Goal: Information Seeking & Learning: Check status

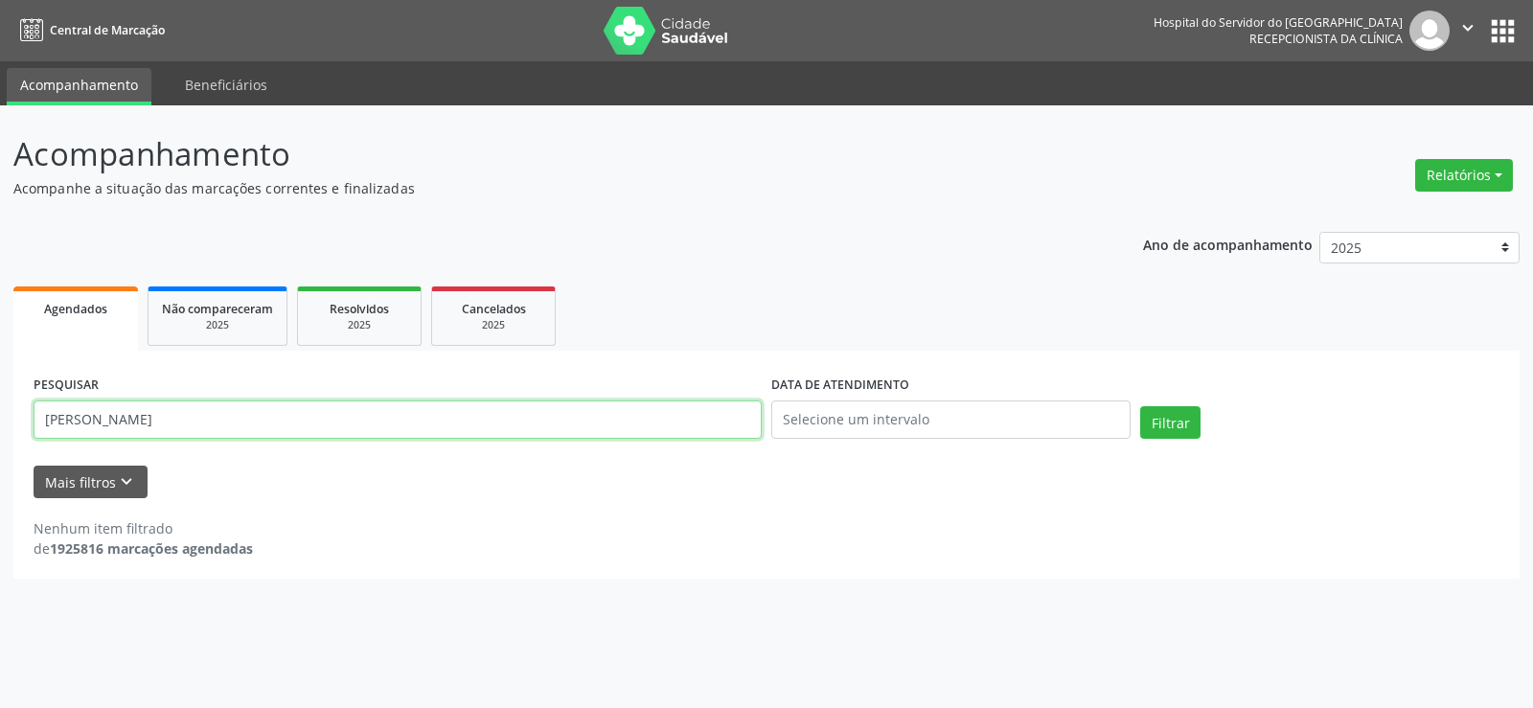
click at [335, 421] on input "[PERSON_NAME]" at bounding box center [398, 420] width 728 height 38
click at [1140, 406] on button "Filtrar" at bounding box center [1170, 422] width 60 height 33
click at [313, 426] on input "[PERSON_NAME]" at bounding box center [398, 420] width 728 height 38
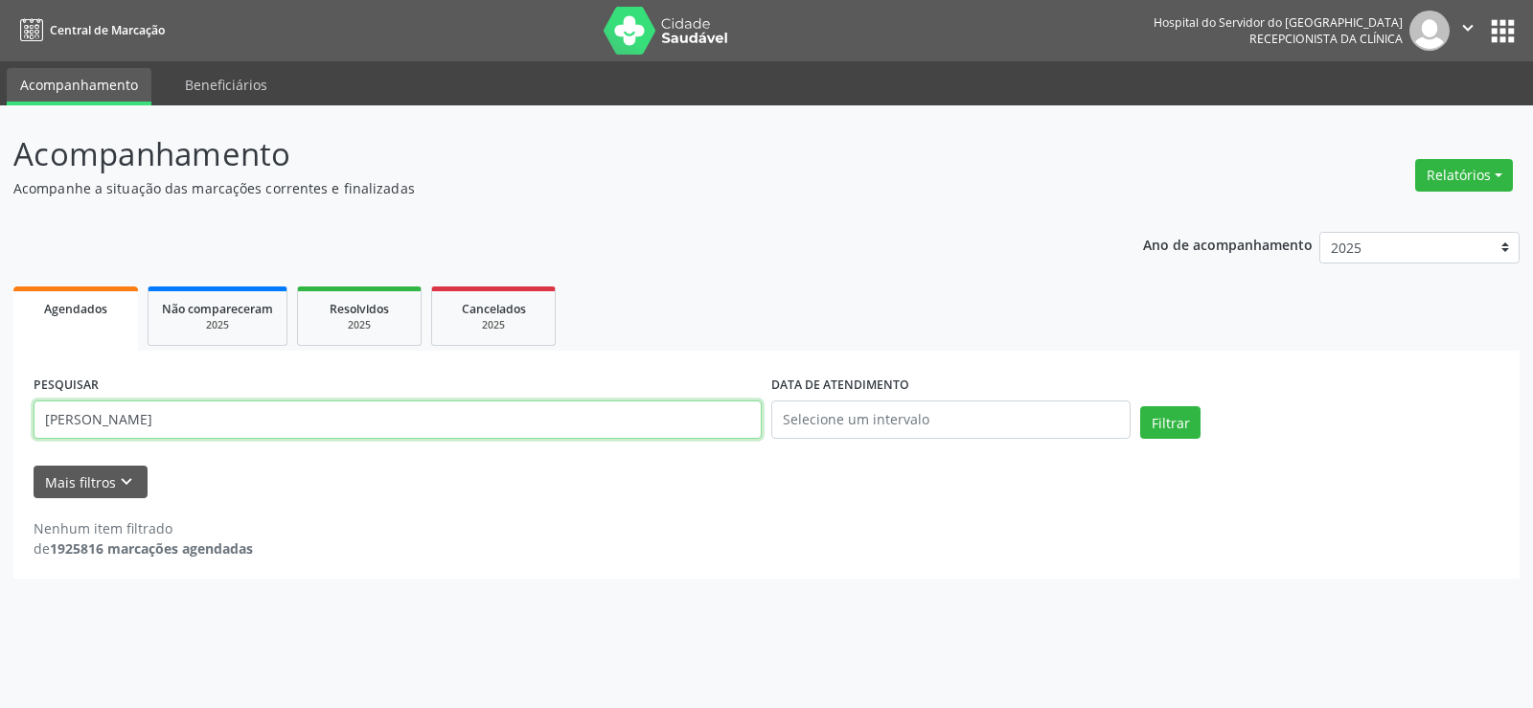
click at [313, 426] on input "[PERSON_NAME]" at bounding box center [398, 420] width 728 height 38
paste input "191.571.504-00"
click at [1140, 406] on button "Filtrar" at bounding box center [1170, 422] width 60 height 33
click at [271, 386] on div "PESQUISAR 191.571.504-00" at bounding box center [398, 411] width 738 height 81
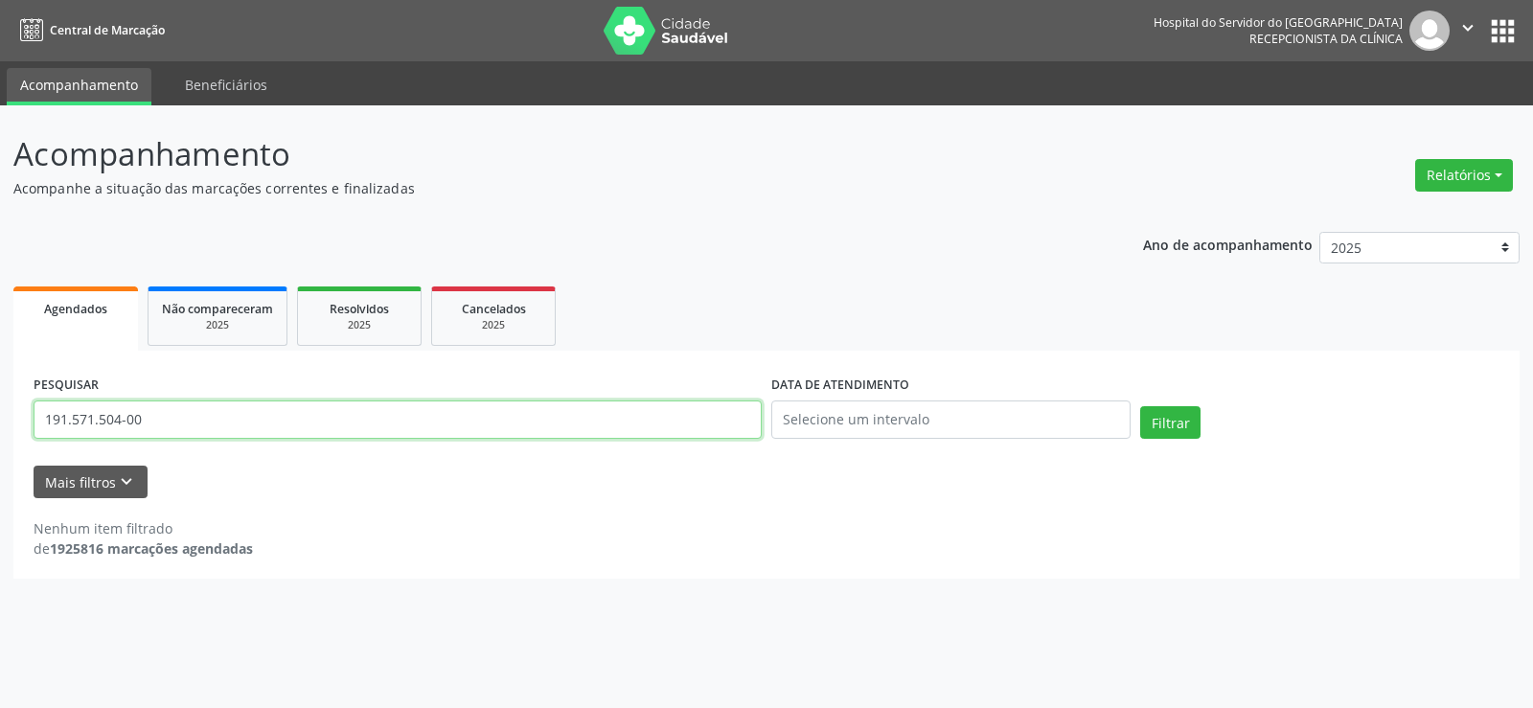
click at [281, 412] on input "191.571.504-00" at bounding box center [398, 420] width 728 height 38
paste input "[PERSON_NAME]"
click at [1140, 406] on button "Filtrar" at bounding box center [1170, 422] width 60 height 33
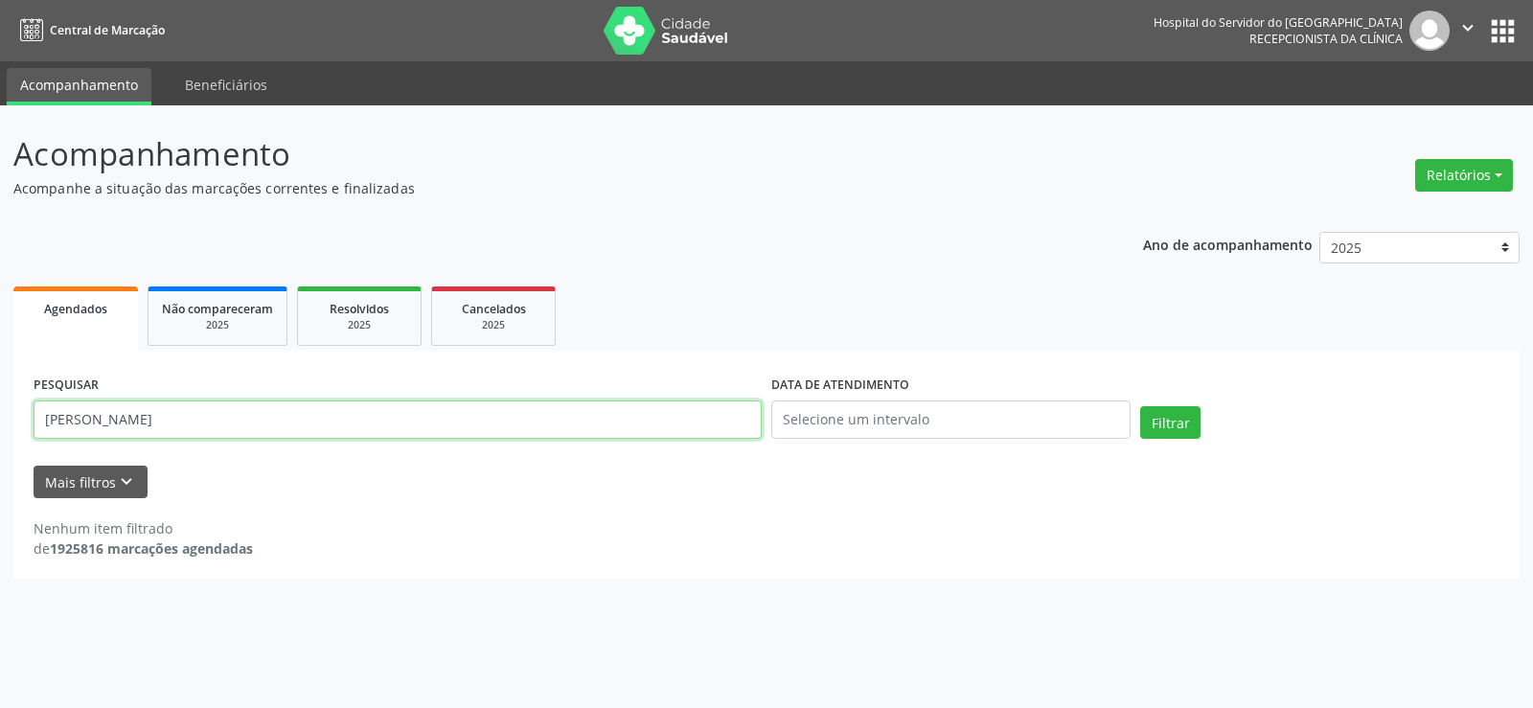
click at [293, 409] on input "[PERSON_NAME]" at bounding box center [398, 420] width 728 height 38
paste input "DE MOURA"
drag, startPoint x: 123, startPoint y: 423, endPoint x: 721, endPoint y: 468, distance: 599.7
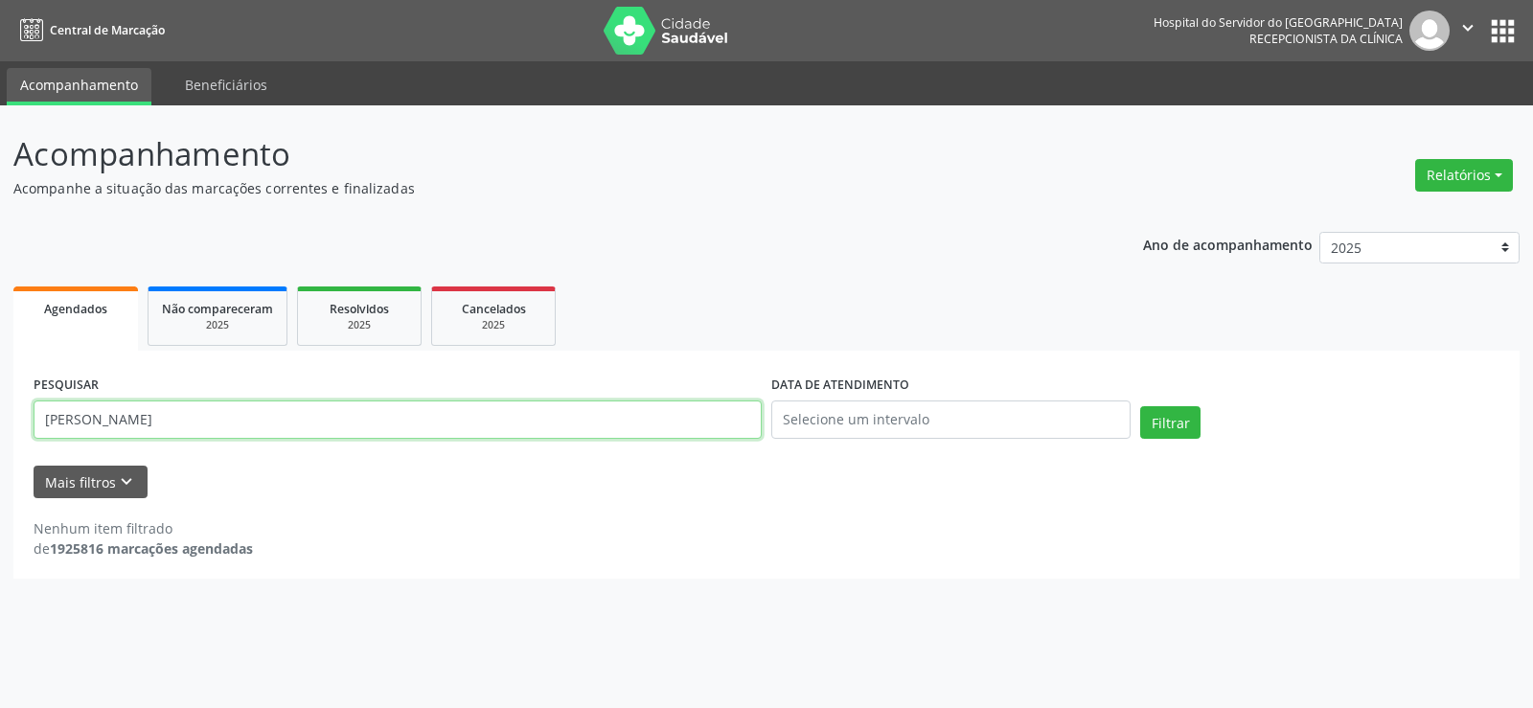
click at [721, 468] on form "PESQUISAR [PERSON_NAME] DE MOURA DATA DE ATENDIMENTO Filtrar UNIDADE EXECUTANTE…" at bounding box center [767, 434] width 1466 height 127
type input "[PERSON_NAME]"
click at [1140, 406] on button "Filtrar" at bounding box center [1170, 422] width 60 height 33
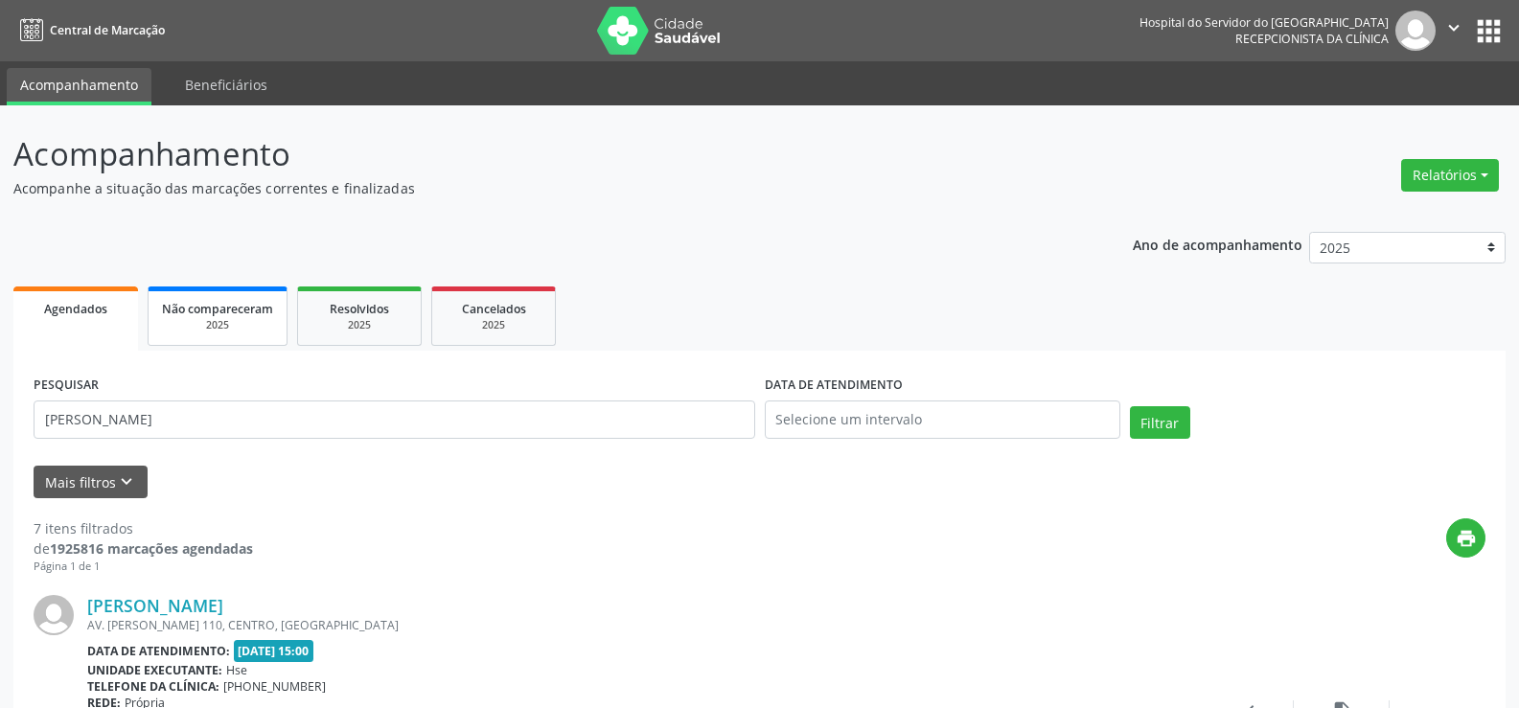
click at [215, 310] on span "Não compareceram" at bounding box center [217, 309] width 111 height 16
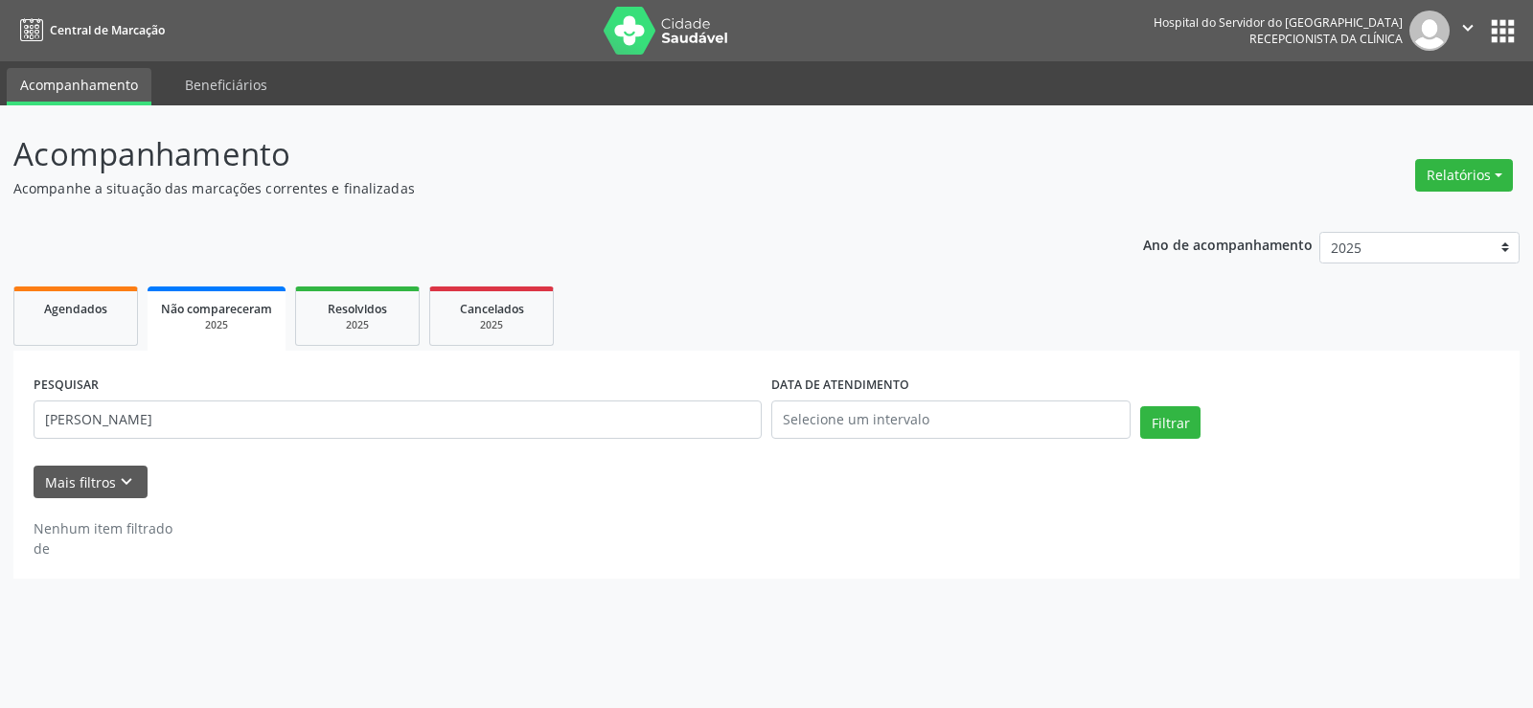
click at [293, 395] on div "PESQUISAR [PERSON_NAME]" at bounding box center [398, 411] width 738 height 81
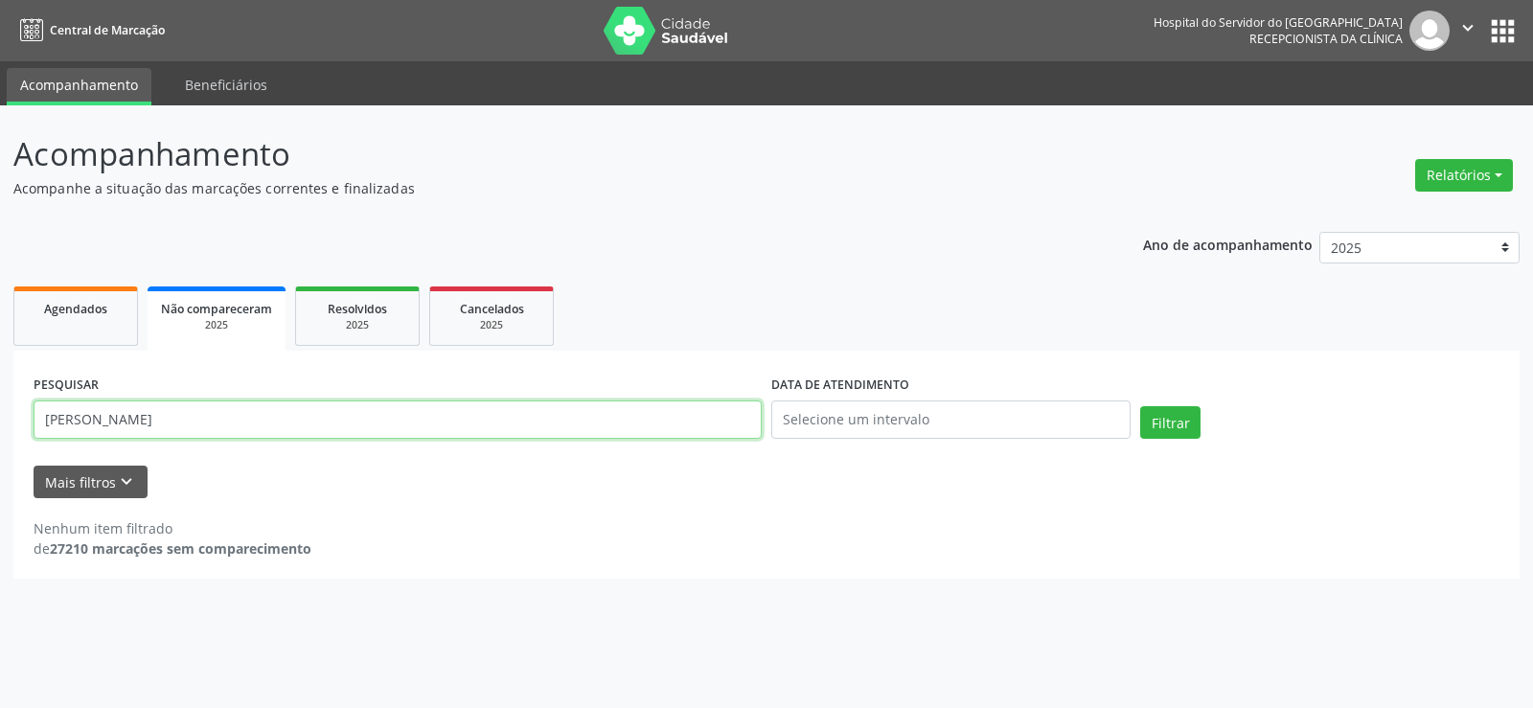
click at [297, 437] on input "[PERSON_NAME]" at bounding box center [398, 420] width 728 height 38
paste input "[PERSON_NAME]"
type input "[PERSON_NAME]"
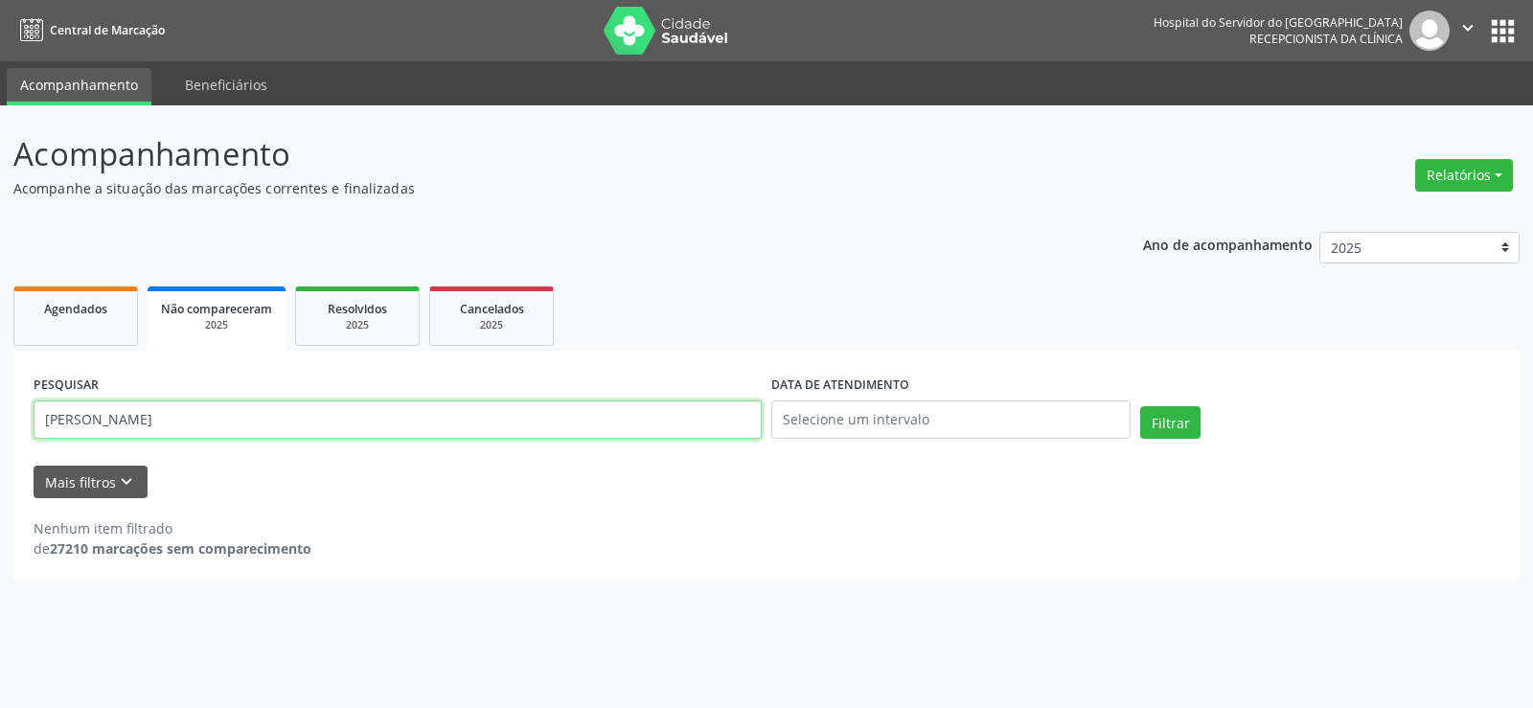
click at [1140, 406] on button "Filtrar" at bounding box center [1170, 422] width 60 height 33
click at [76, 341] on link "Agendados" at bounding box center [75, 316] width 125 height 59
select select "8"
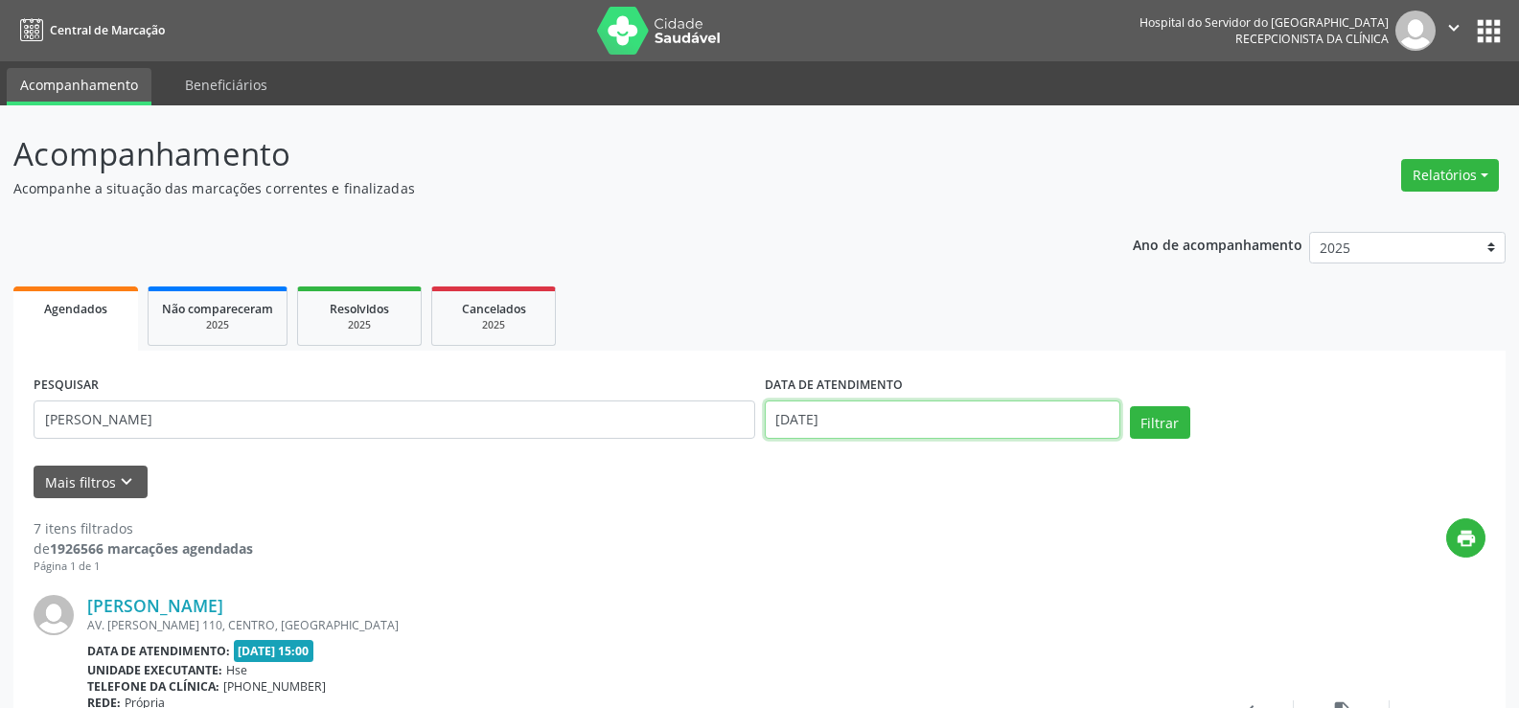
click at [819, 430] on input "[DATE]" at bounding box center [943, 420] width 356 height 38
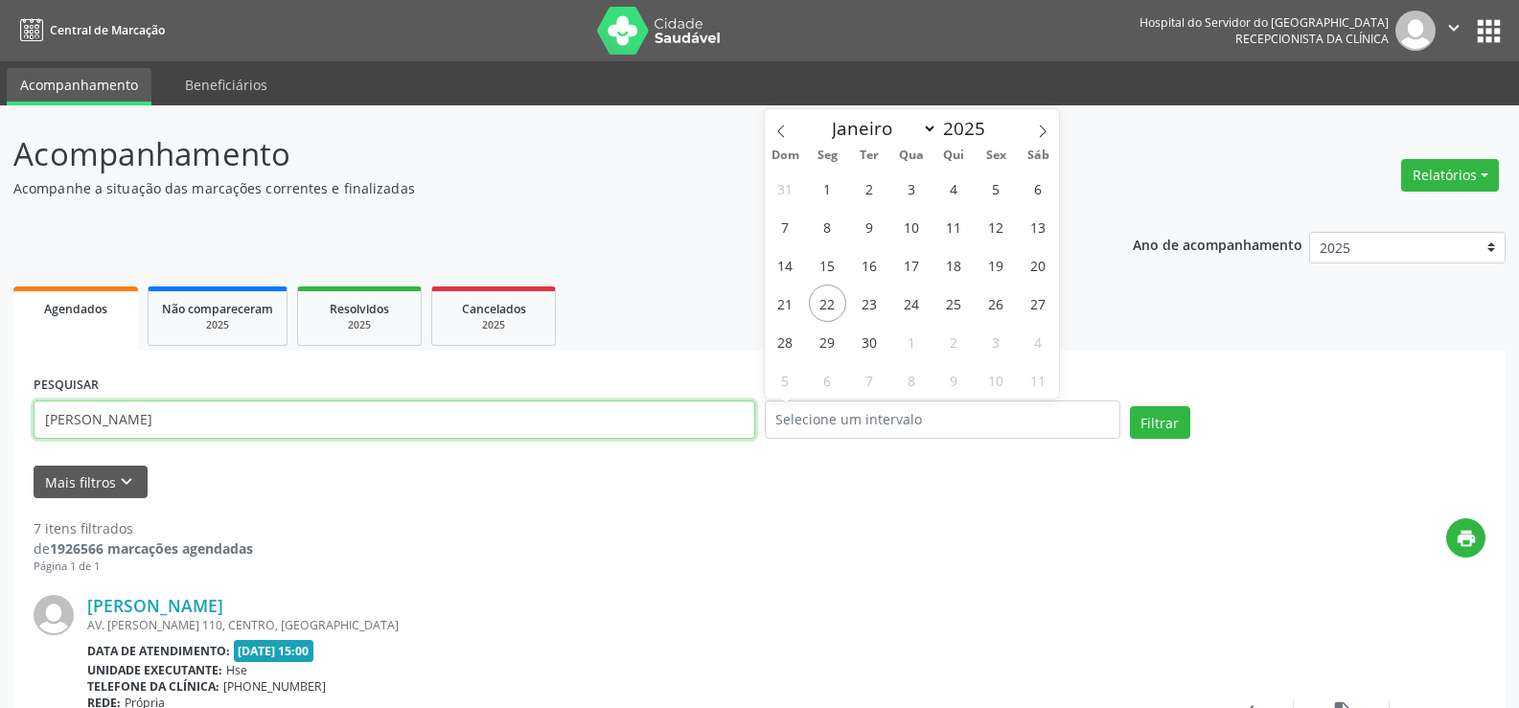
click at [698, 414] on input "[PERSON_NAME]" at bounding box center [395, 420] width 722 height 38
paste input "[PERSON_NAME]"
click at [1130, 406] on button "Filtrar" at bounding box center [1160, 422] width 60 height 33
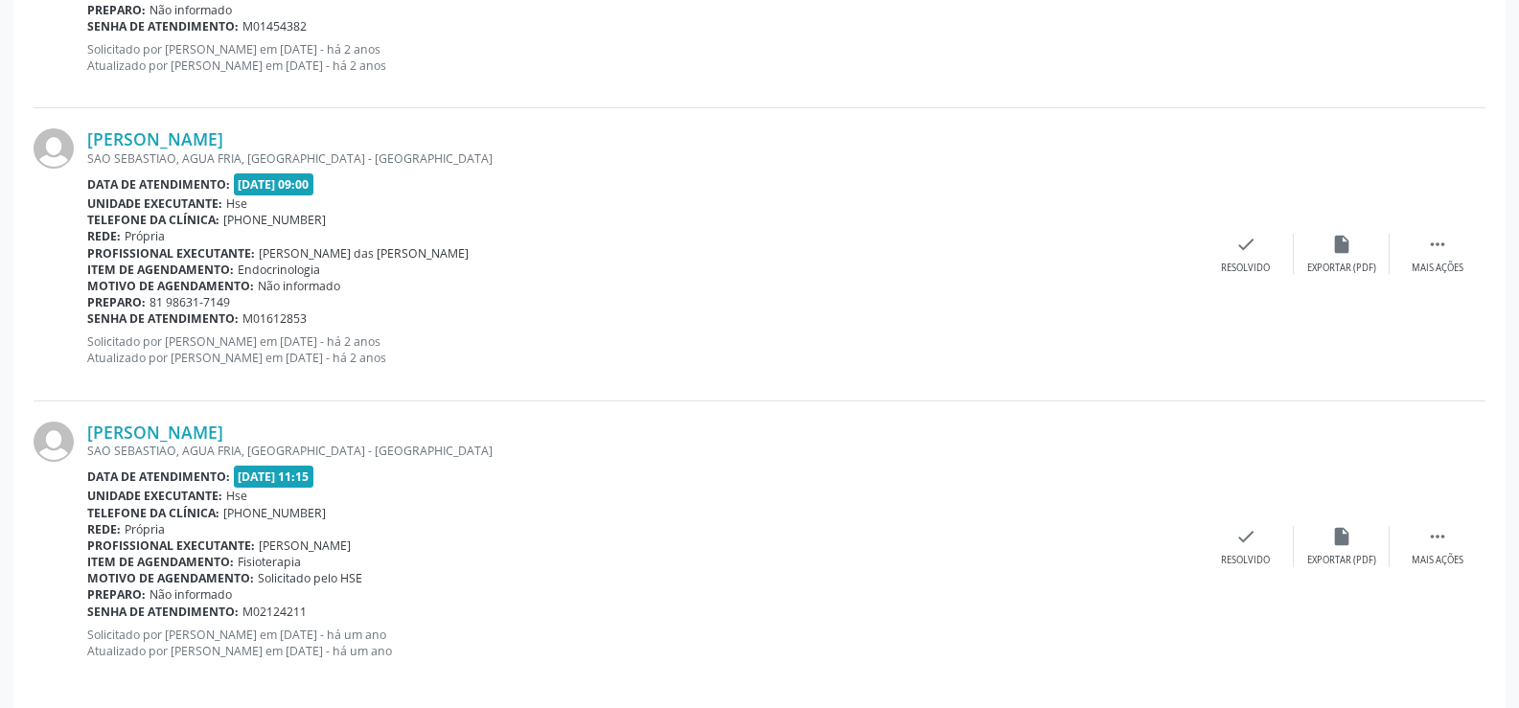
scroll to position [3412, 0]
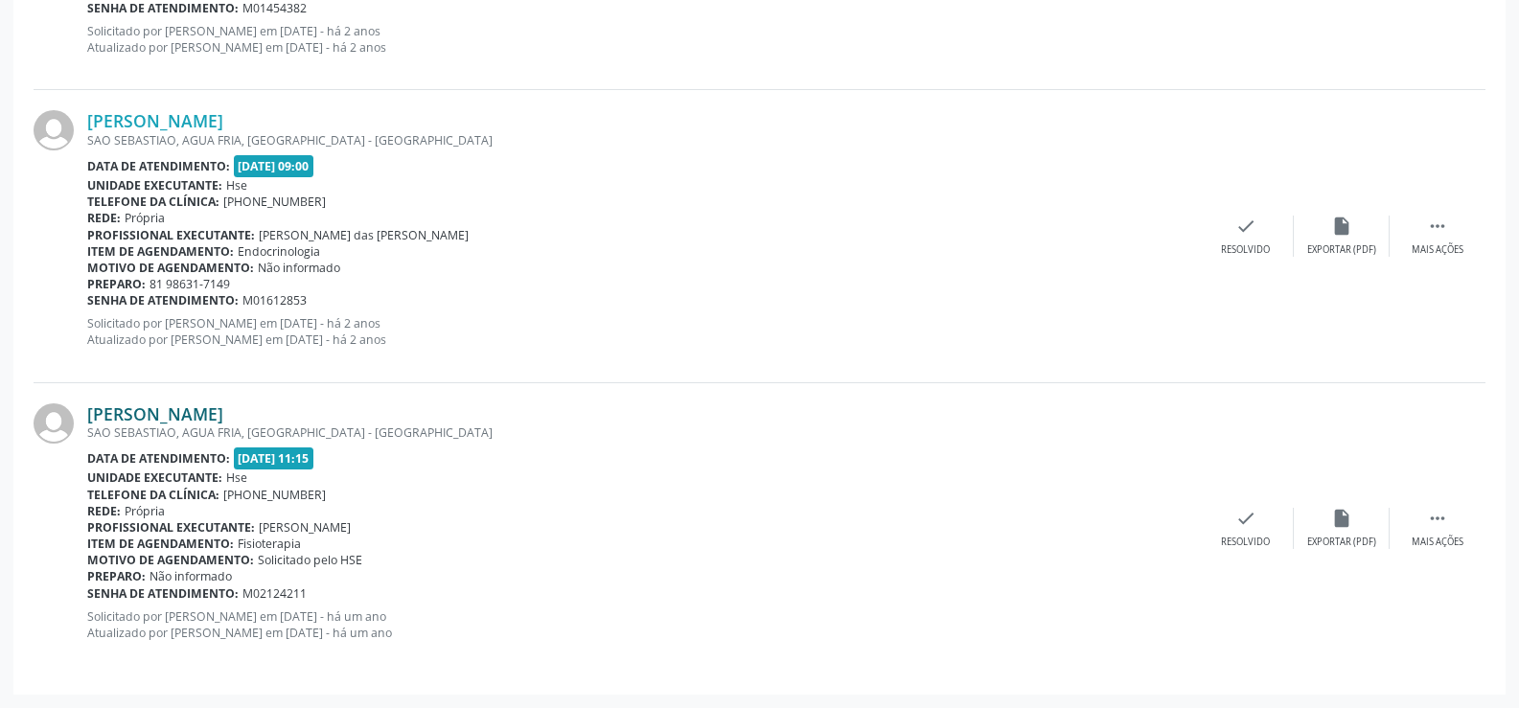
click at [204, 404] on link "[PERSON_NAME]" at bounding box center [155, 413] width 136 height 21
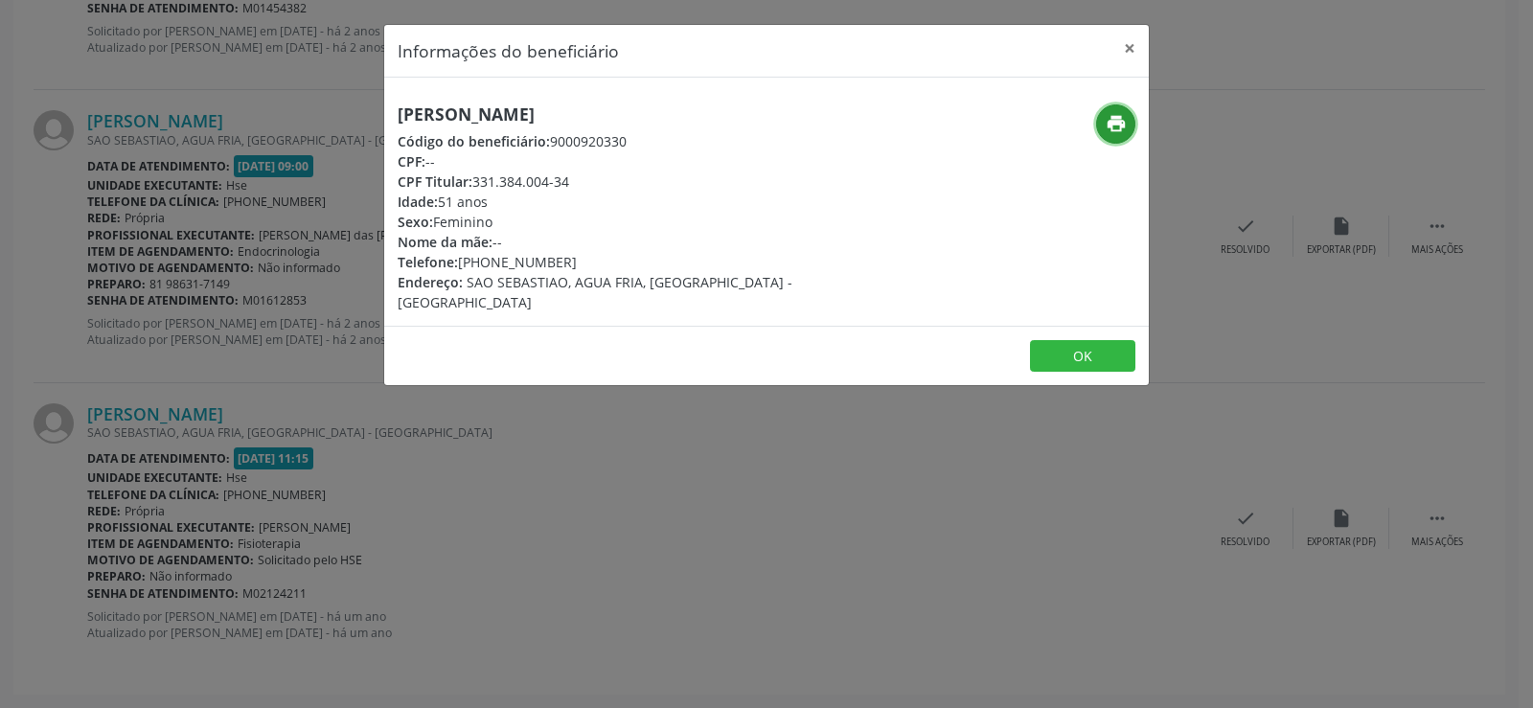
click at [1109, 123] on icon "print" at bounding box center [1116, 123] width 21 height 21
click at [208, 150] on div "Informações do beneficiário × [PERSON_NAME] Código do beneficiário: 9000920330 …" at bounding box center [766, 354] width 1533 height 708
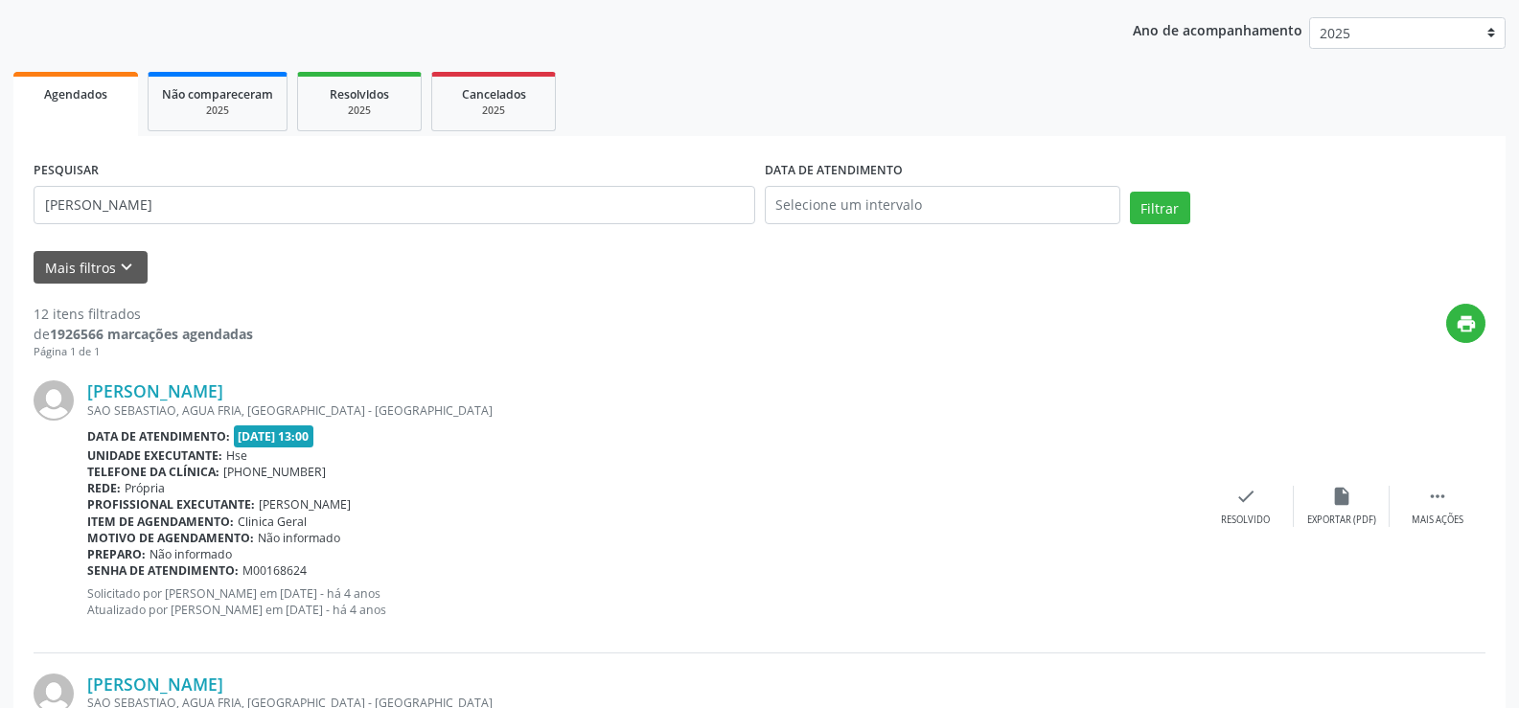
scroll to position [0, 0]
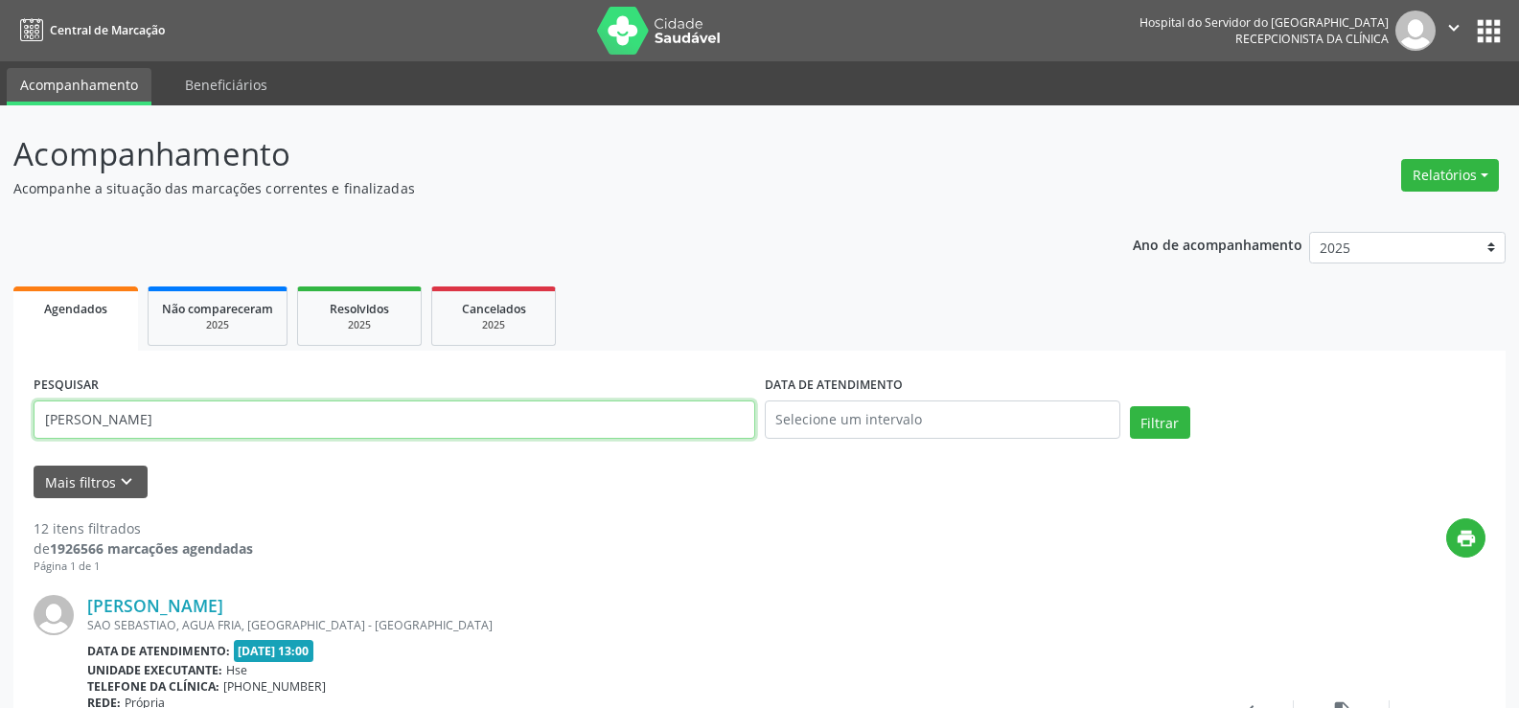
click at [293, 425] on input "[PERSON_NAME]" at bounding box center [395, 420] width 722 height 38
paste input "[PERSON_NAME]"
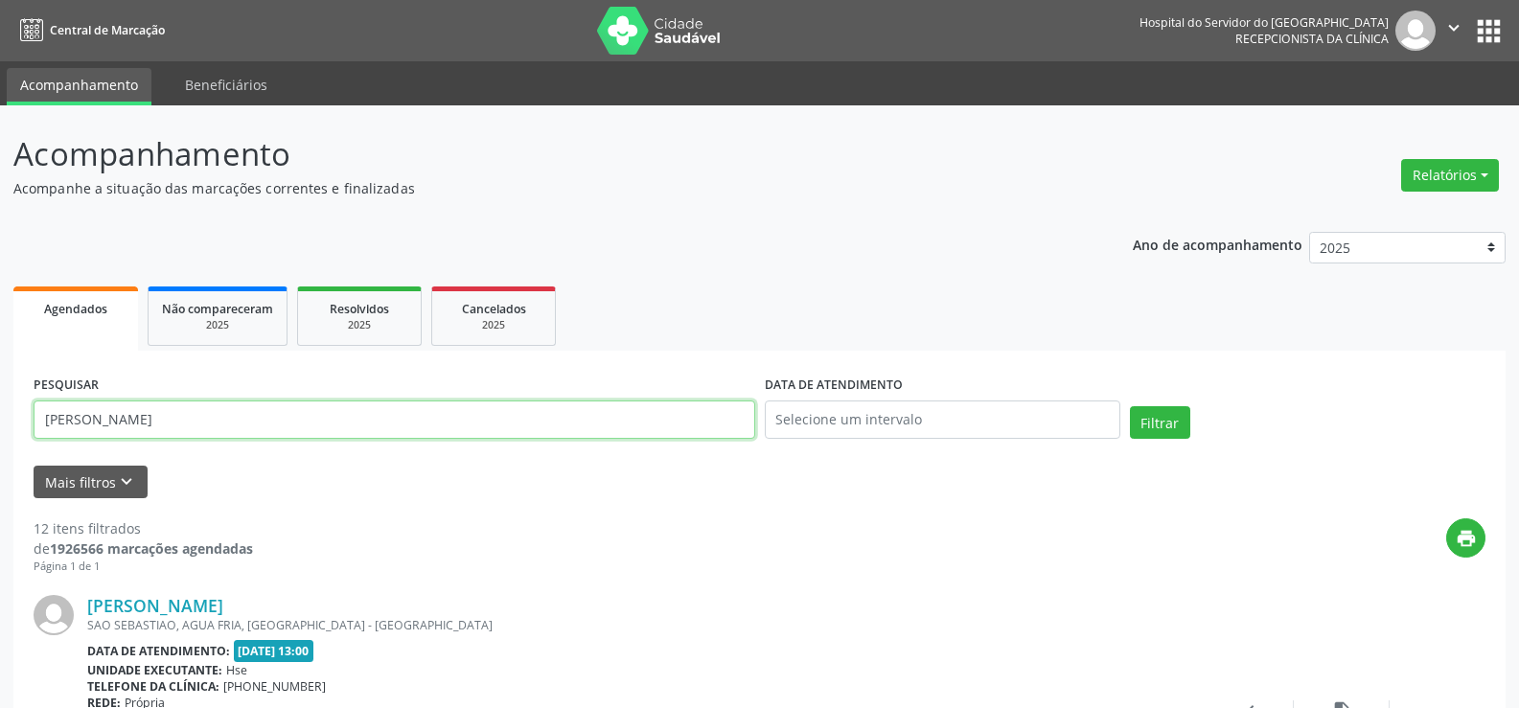
click at [1130, 406] on button "Filtrar" at bounding box center [1160, 422] width 60 height 33
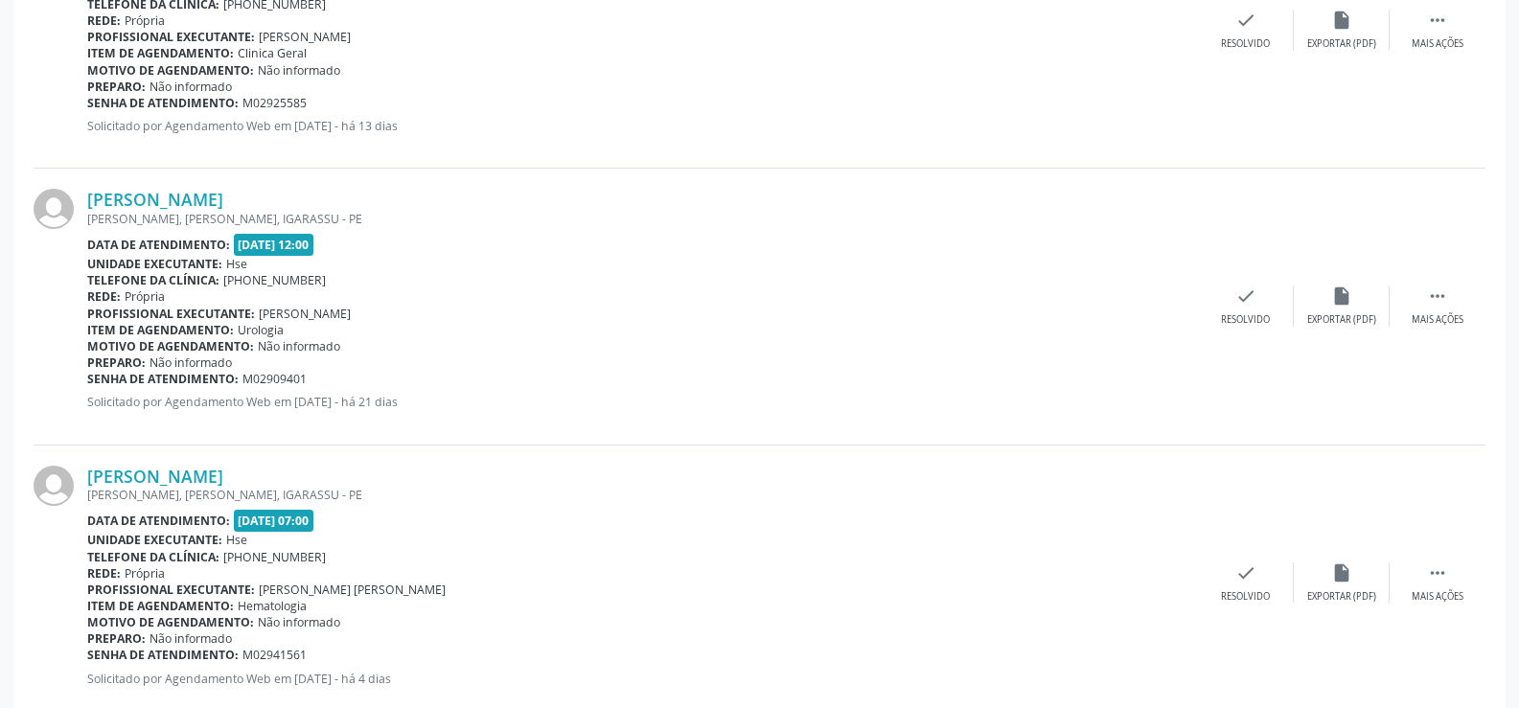
scroll to position [2777, 0]
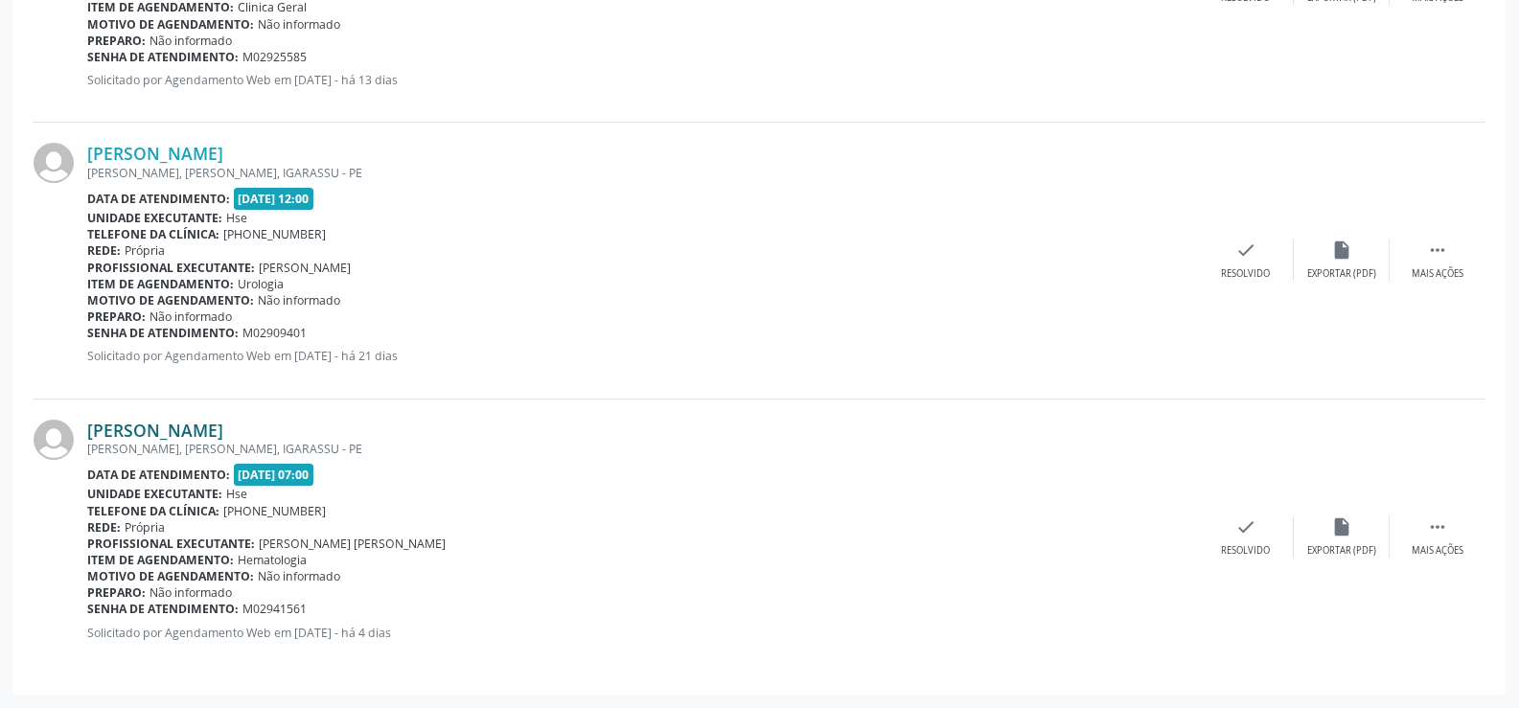
click at [223, 420] on link "[PERSON_NAME]" at bounding box center [155, 430] width 136 height 21
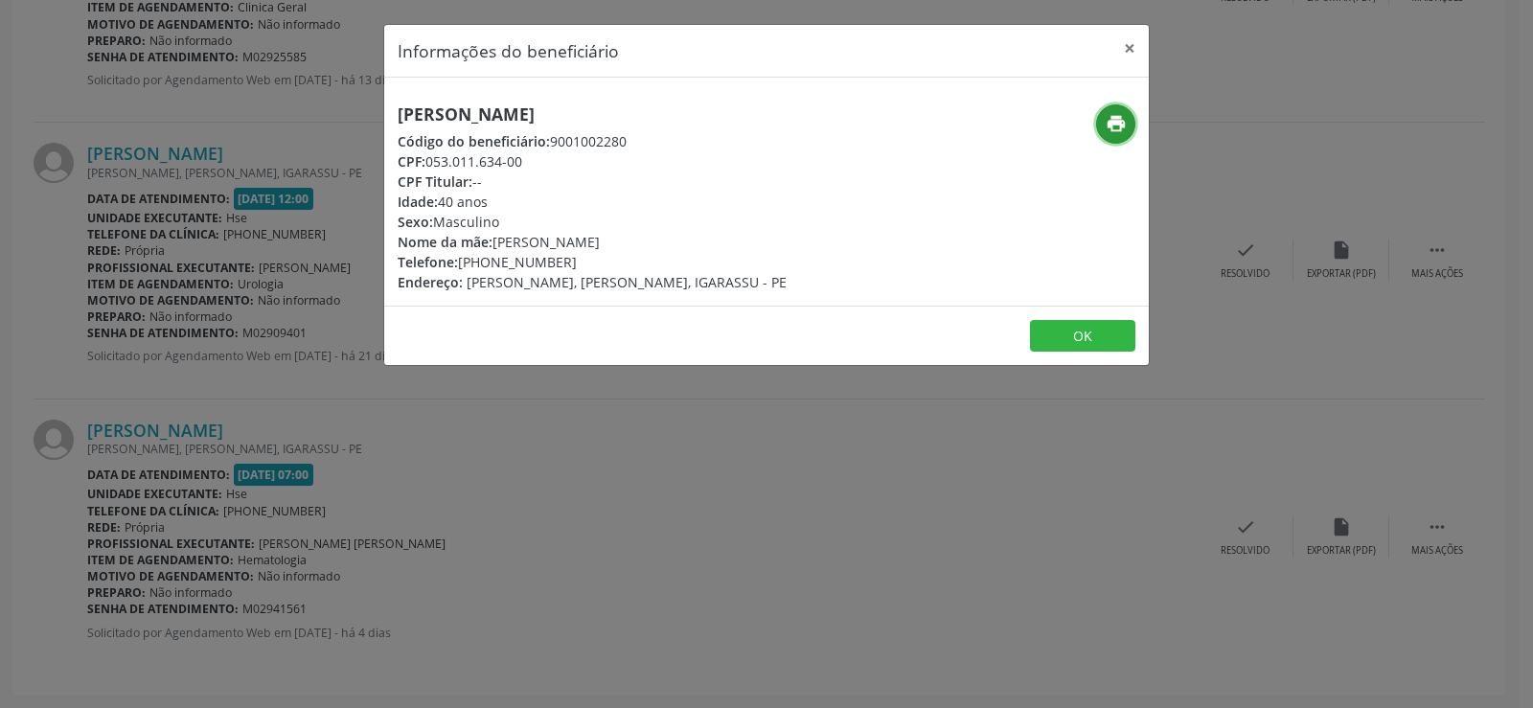
click at [1121, 116] on icon "print" at bounding box center [1116, 123] width 21 height 21
click at [198, 504] on div "Informações do beneficiário × [PERSON_NAME] Código do beneficiário: 9001002280 …" at bounding box center [766, 354] width 1533 height 708
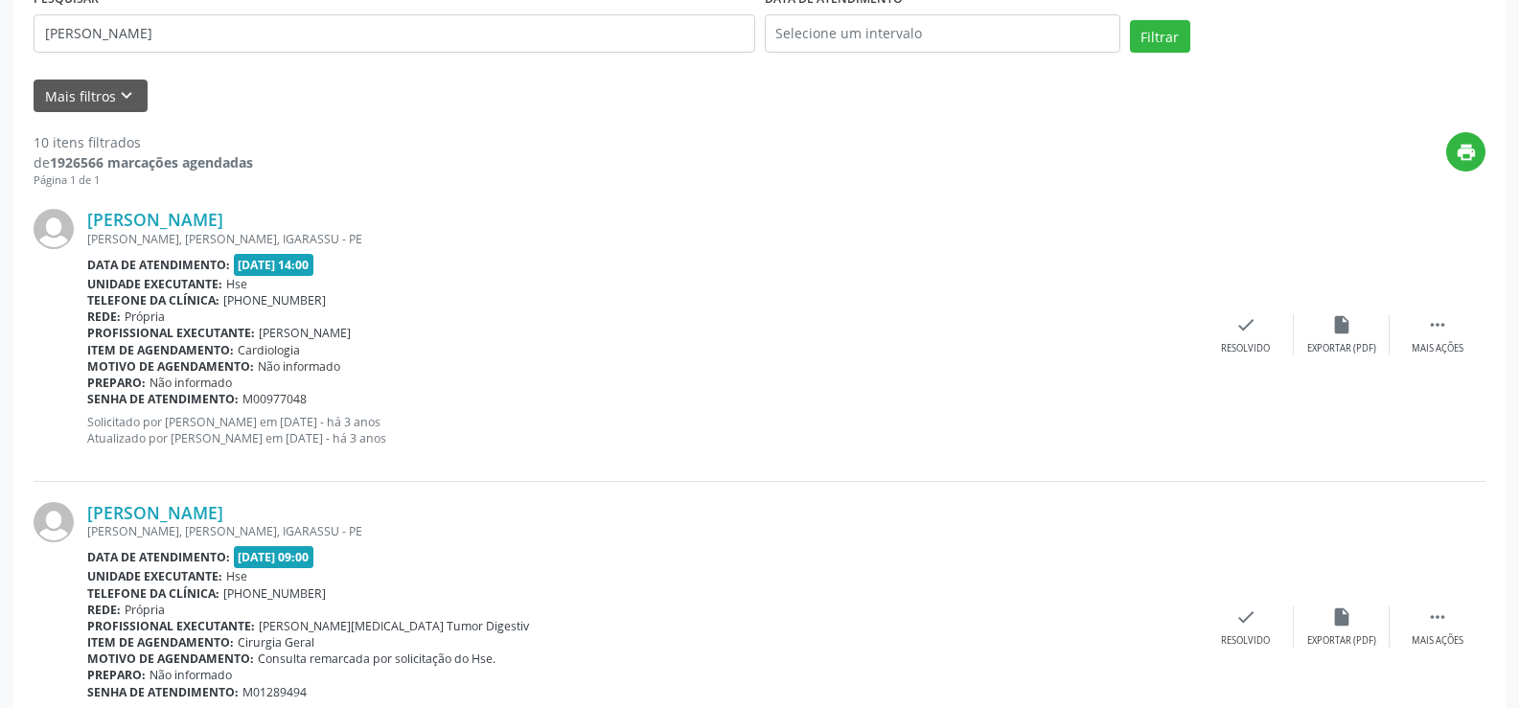
scroll to position [190, 0]
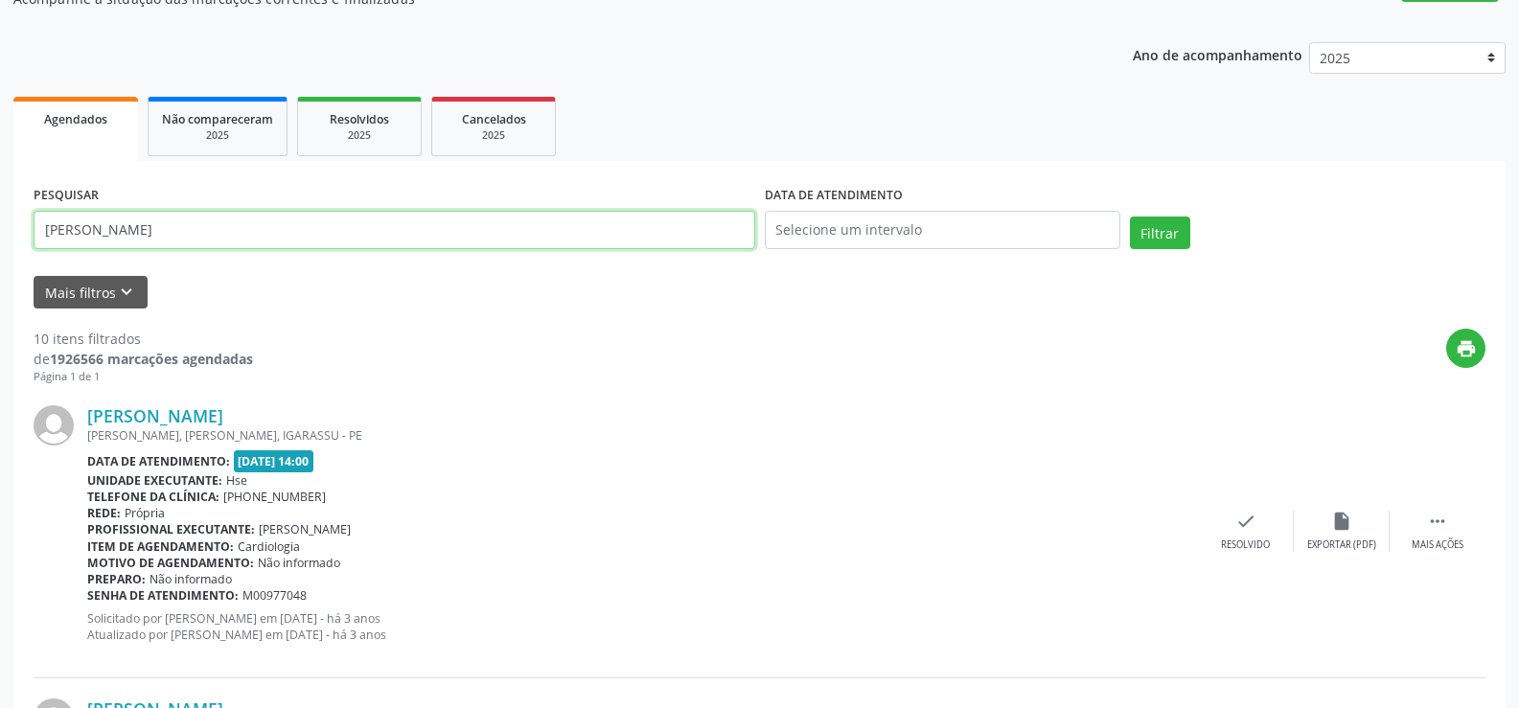
click at [238, 215] on input "[PERSON_NAME]" at bounding box center [395, 230] width 722 height 38
paste input "306.683.284-87"
click at [1130, 217] on button "Filtrar" at bounding box center [1160, 233] width 60 height 33
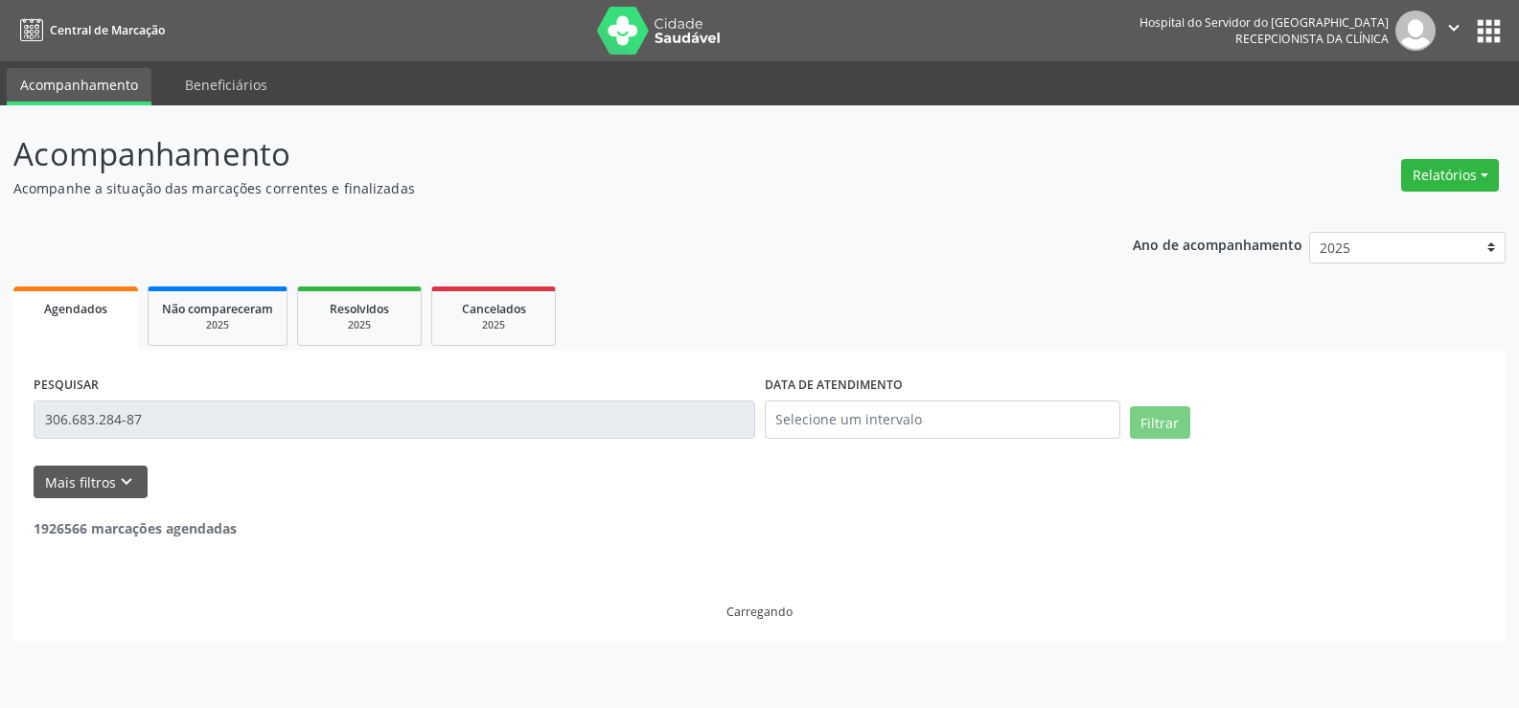
scroll to position [0, 0]
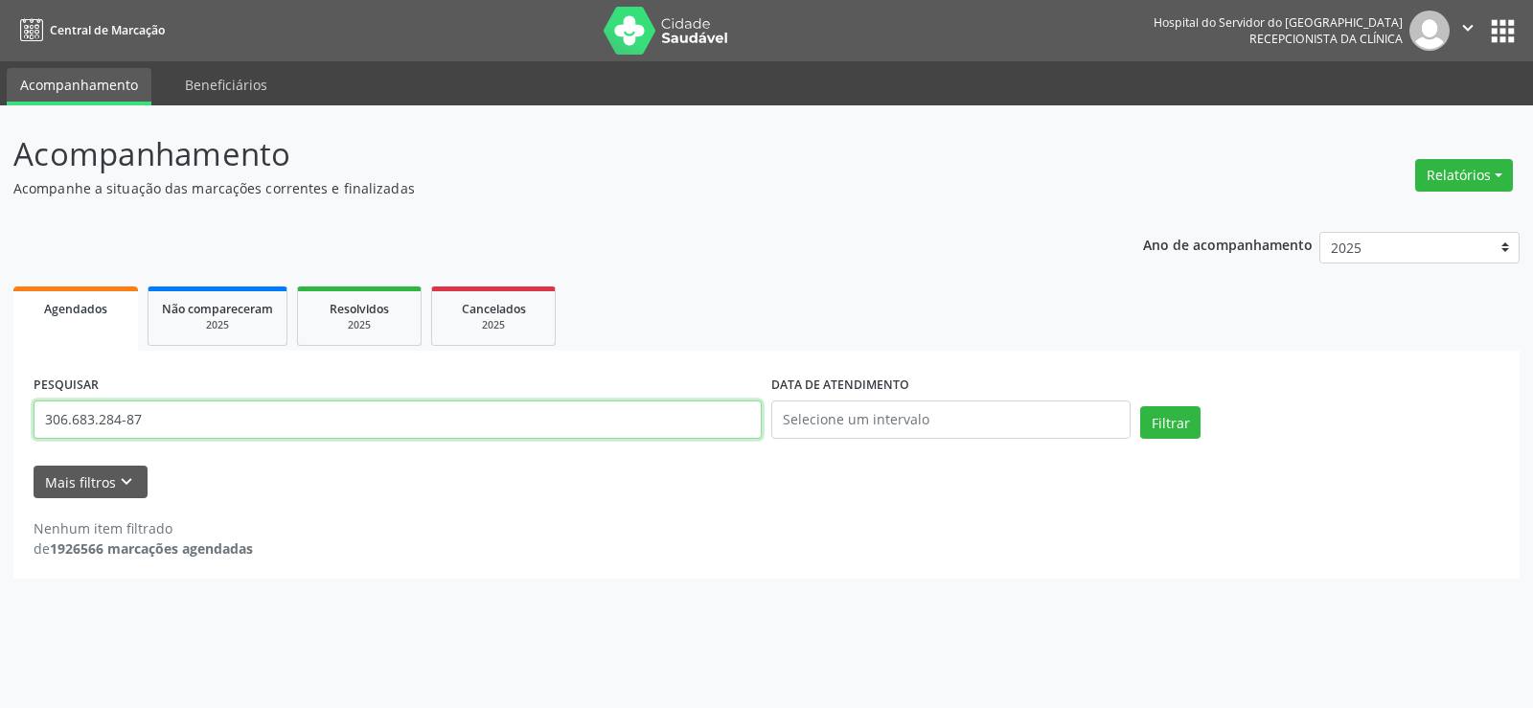
click at [155, 428] on input "306.683.284-87" at bounding box center [398, 420] width 728 height 38
paste input "CICERA [PERSON_NAME]"
type input "CICERA [PERSON_NAME]"
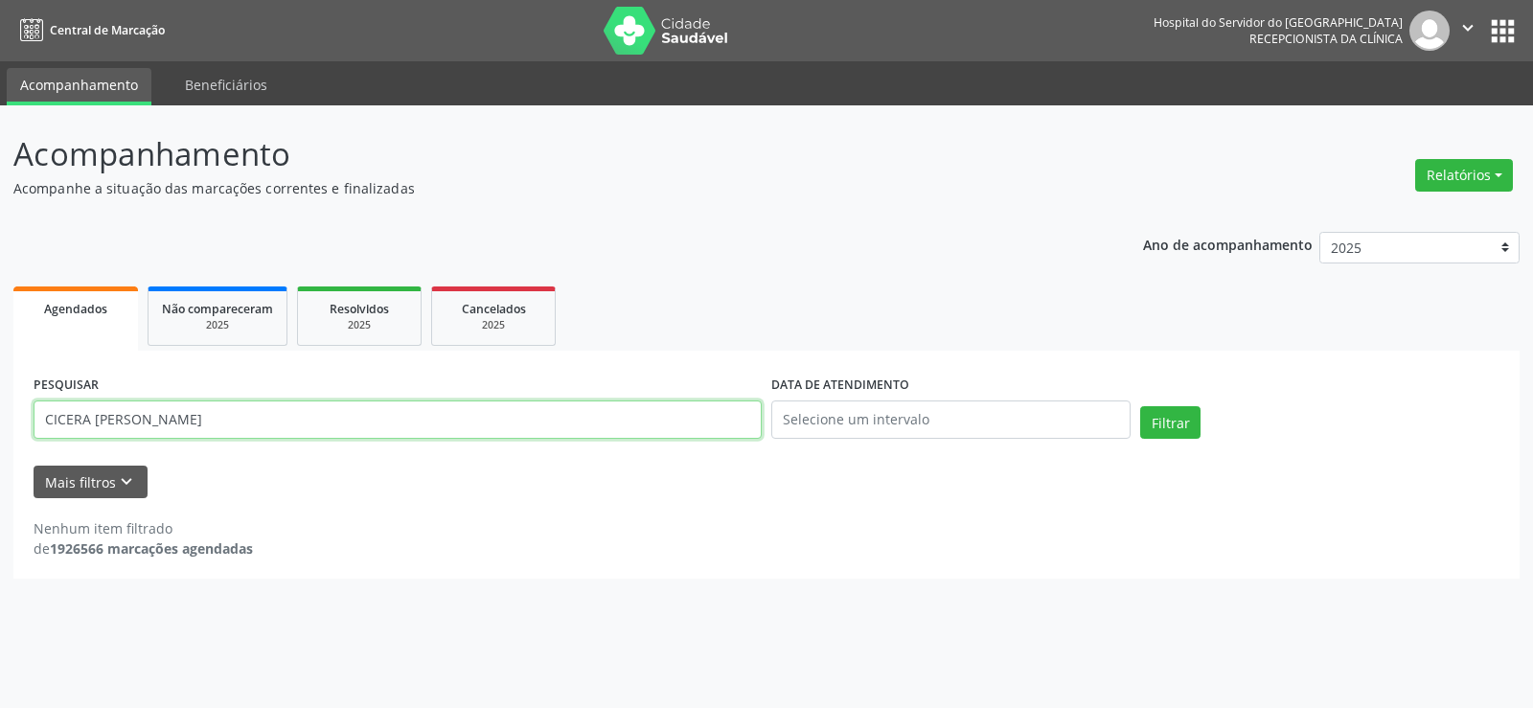
click at [1140, 406] on button "Filtrar" at bounding box center [1170, 422] width 60 height 33
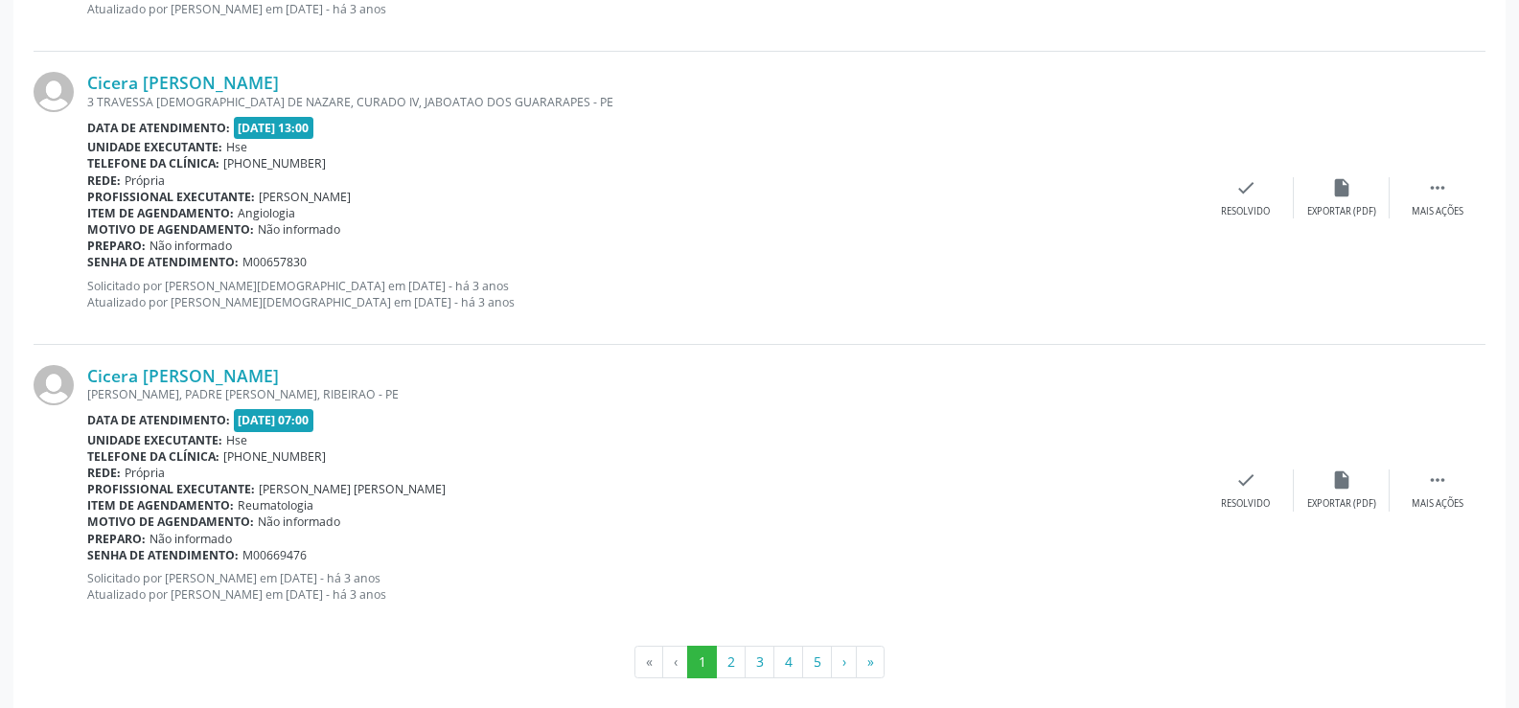
scroll to position [4345, 0]
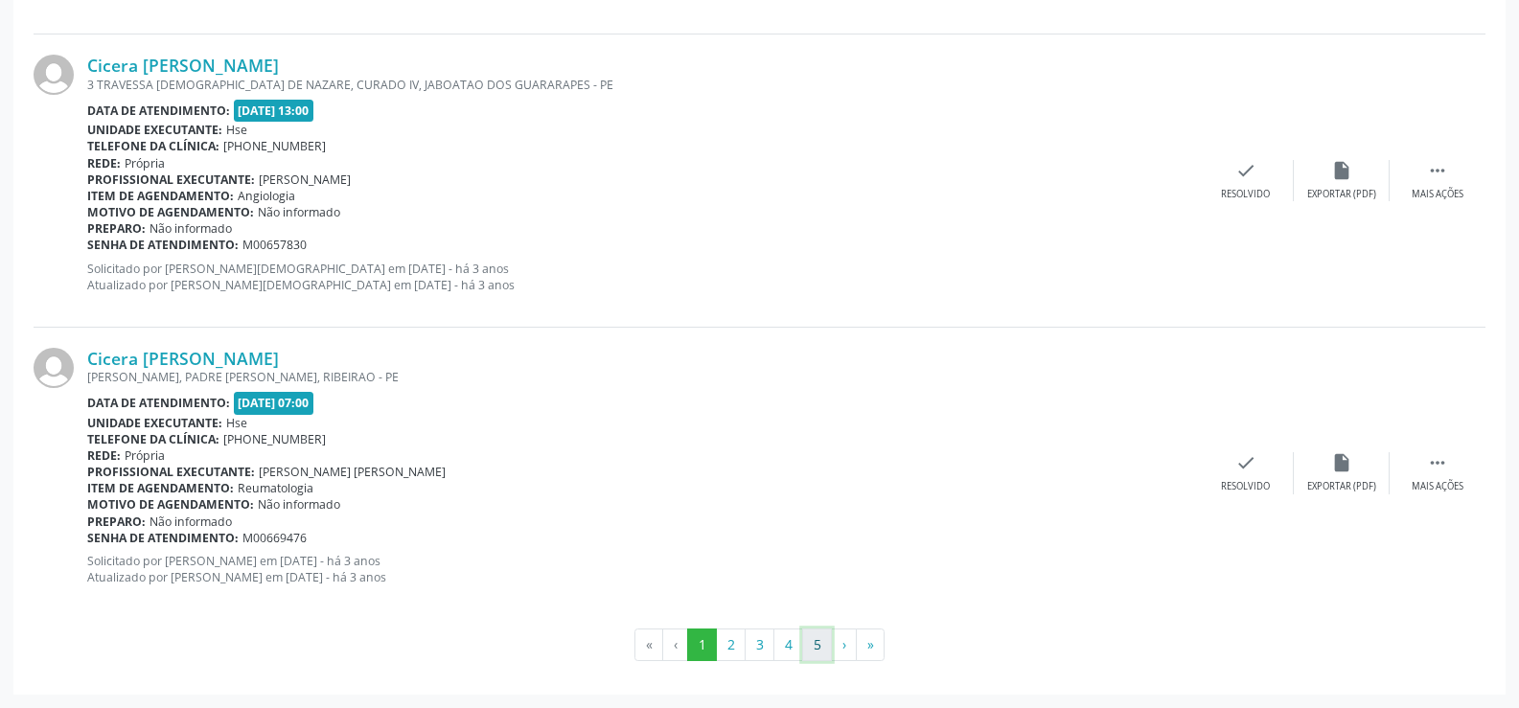
click at [802, 643] on button "5" at bounding box center [817, 645] width 30 height 33
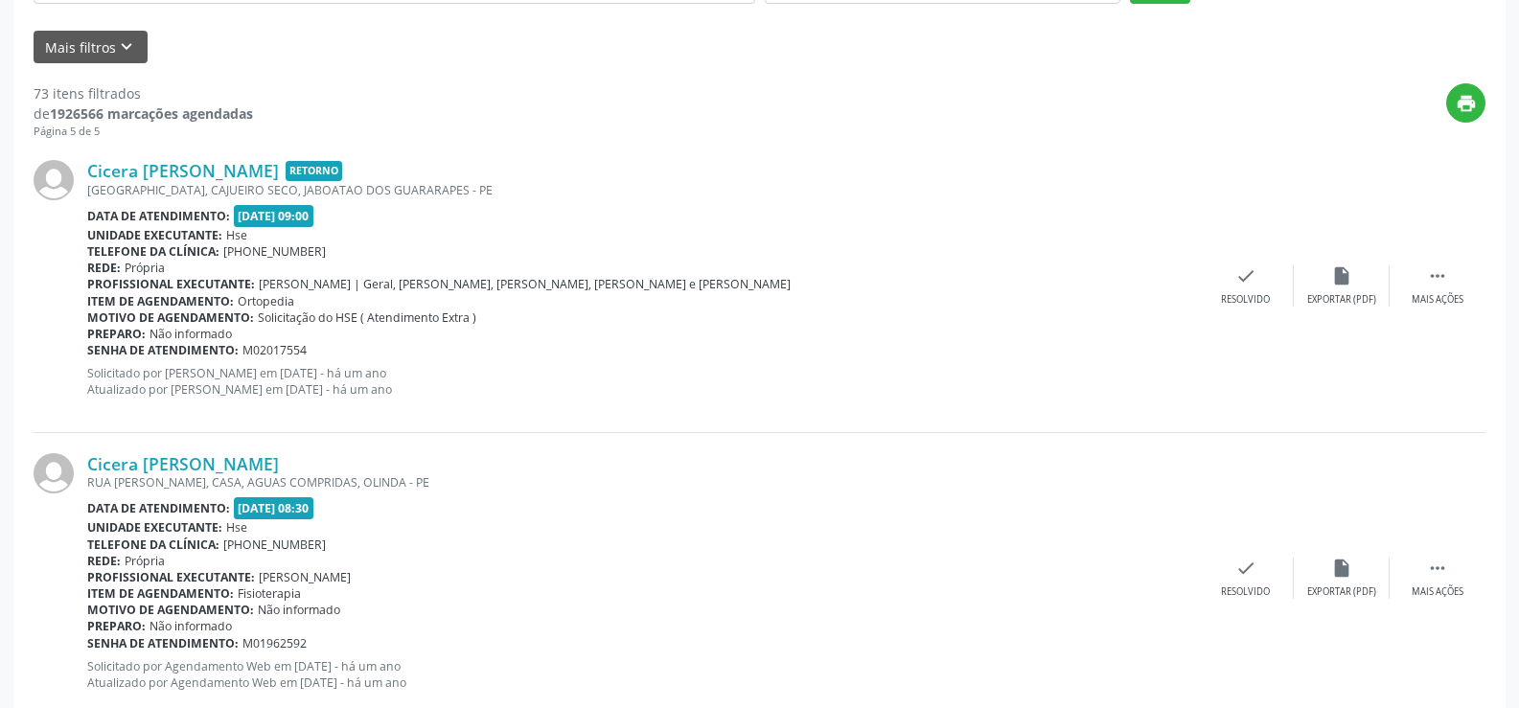
scroll to position [0, 0]
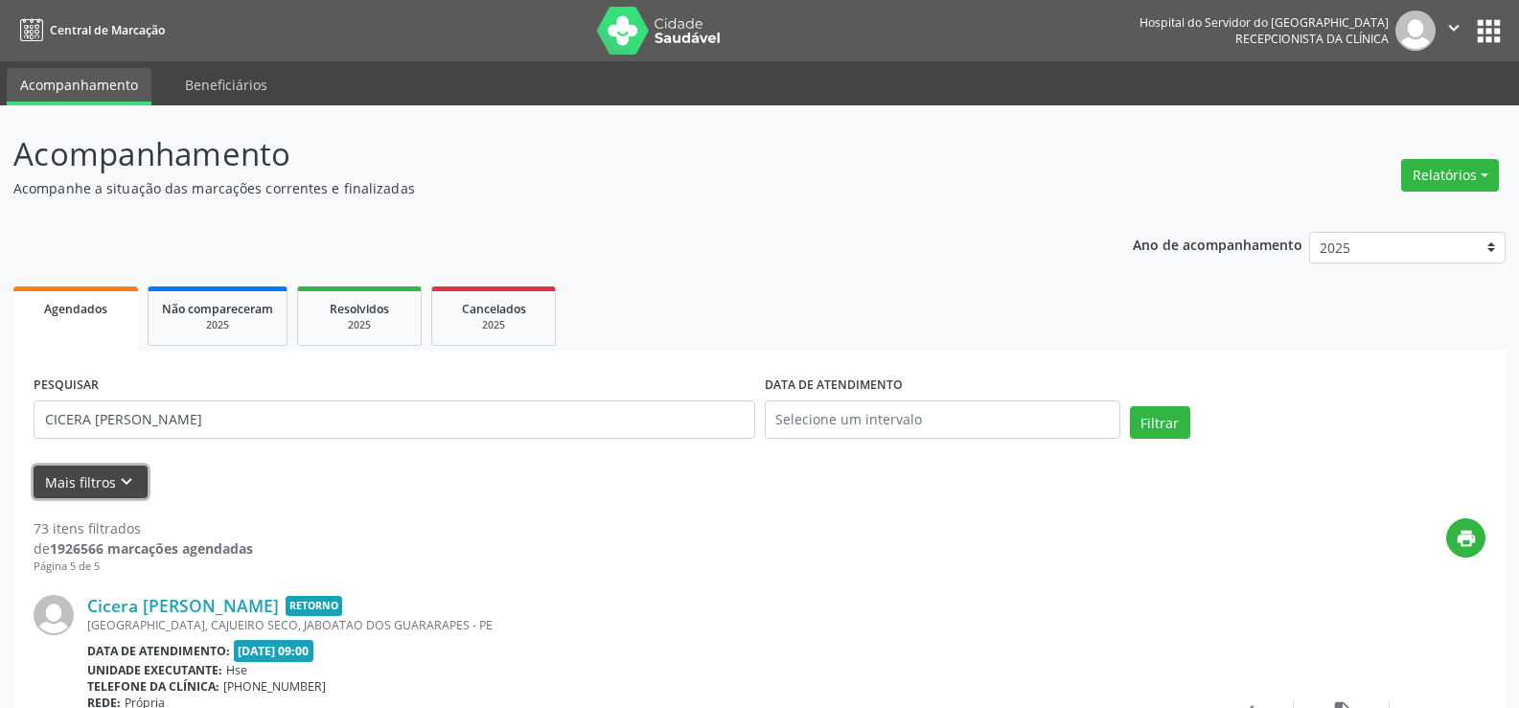
click at [73, 475] on button "Mais filtros keyboard_arrow_down" at bounding box center [91, 483] width 114 height 34
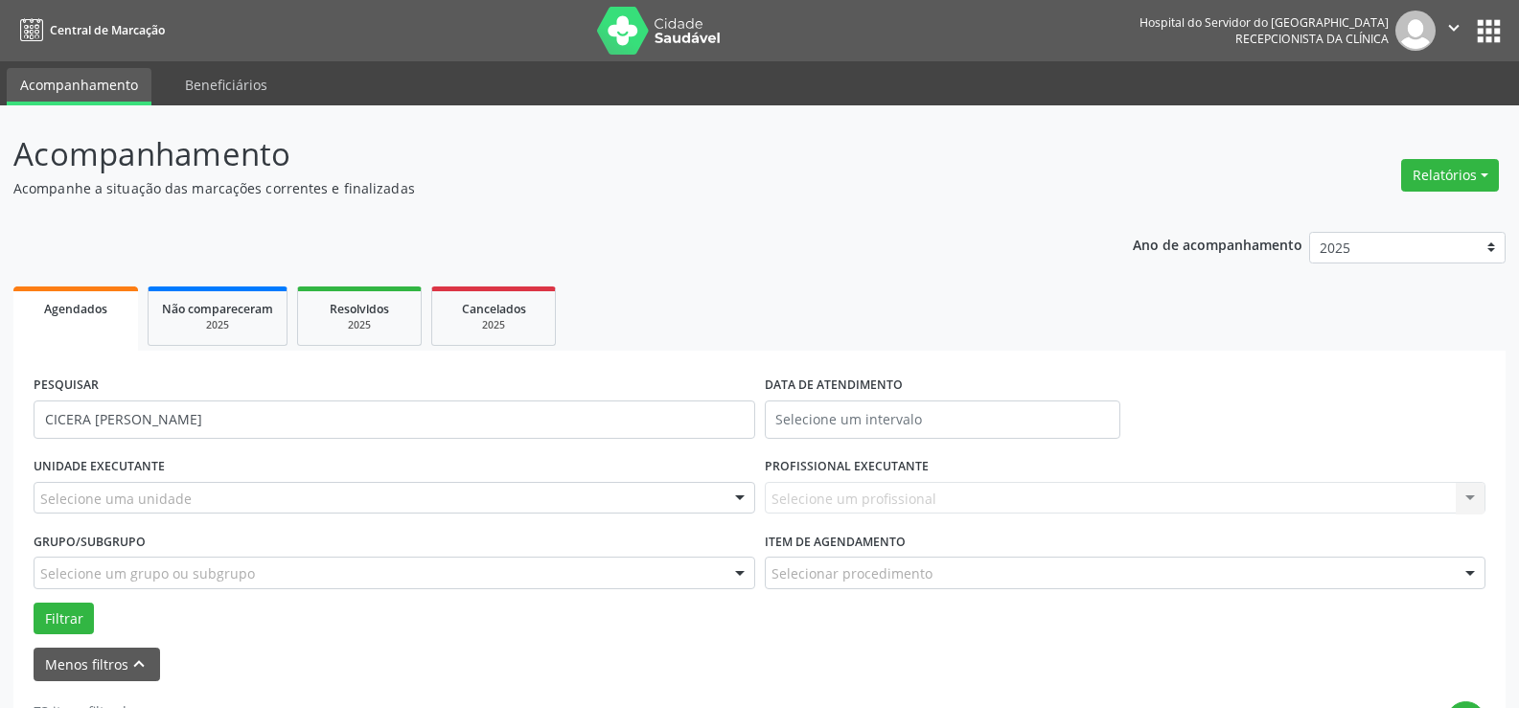
click at [256, 547] on div "Grupo/Subgrupo Selecione um grupo ou subgrupo Todos os grupos e subgrupos Nenhu…" at bounding box center [395, 557] width 722 height 61
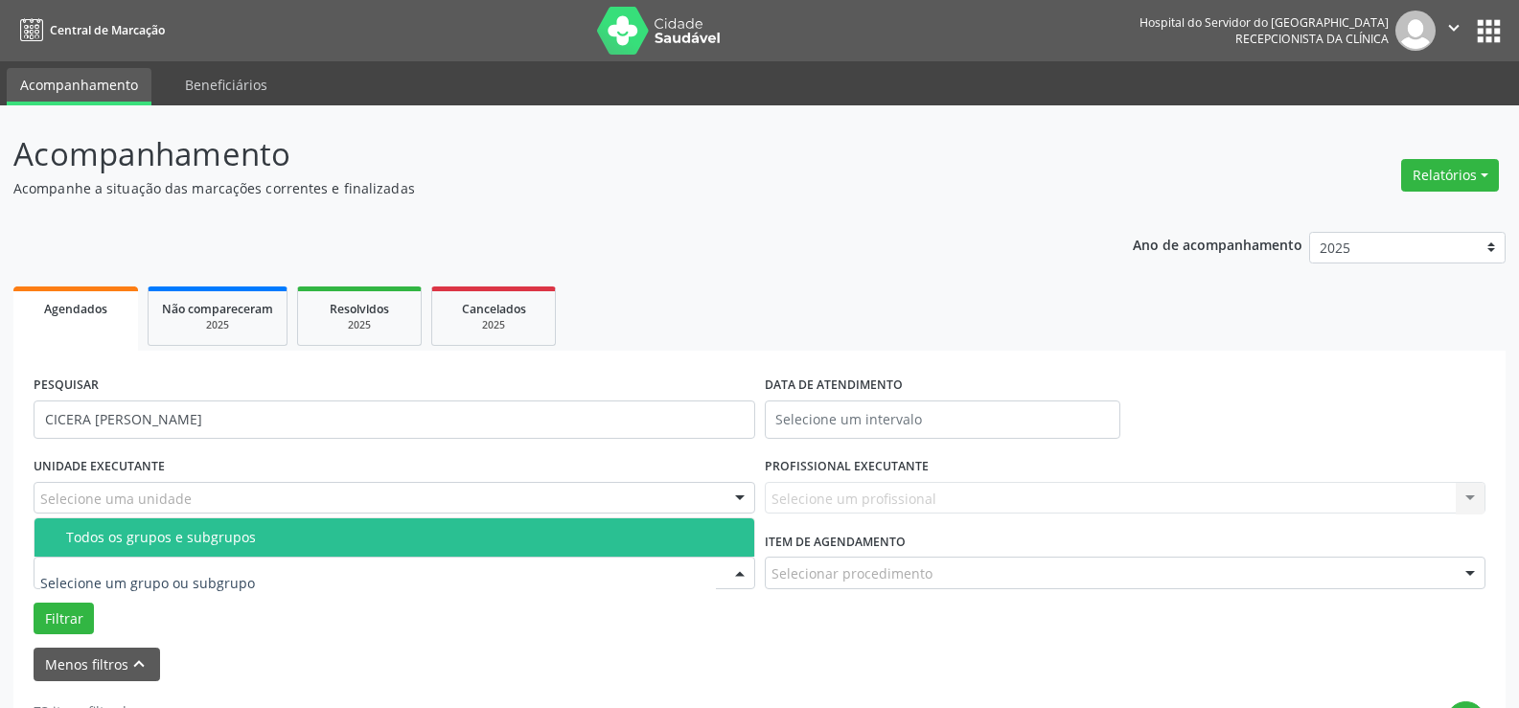
click at [256, 566] on div at bounding box center [395, 573] width 722 height 33
click at [262, 541] on div "Todos os grupos e subgrupos" at bounding box center [404, 537] width 677 height 15
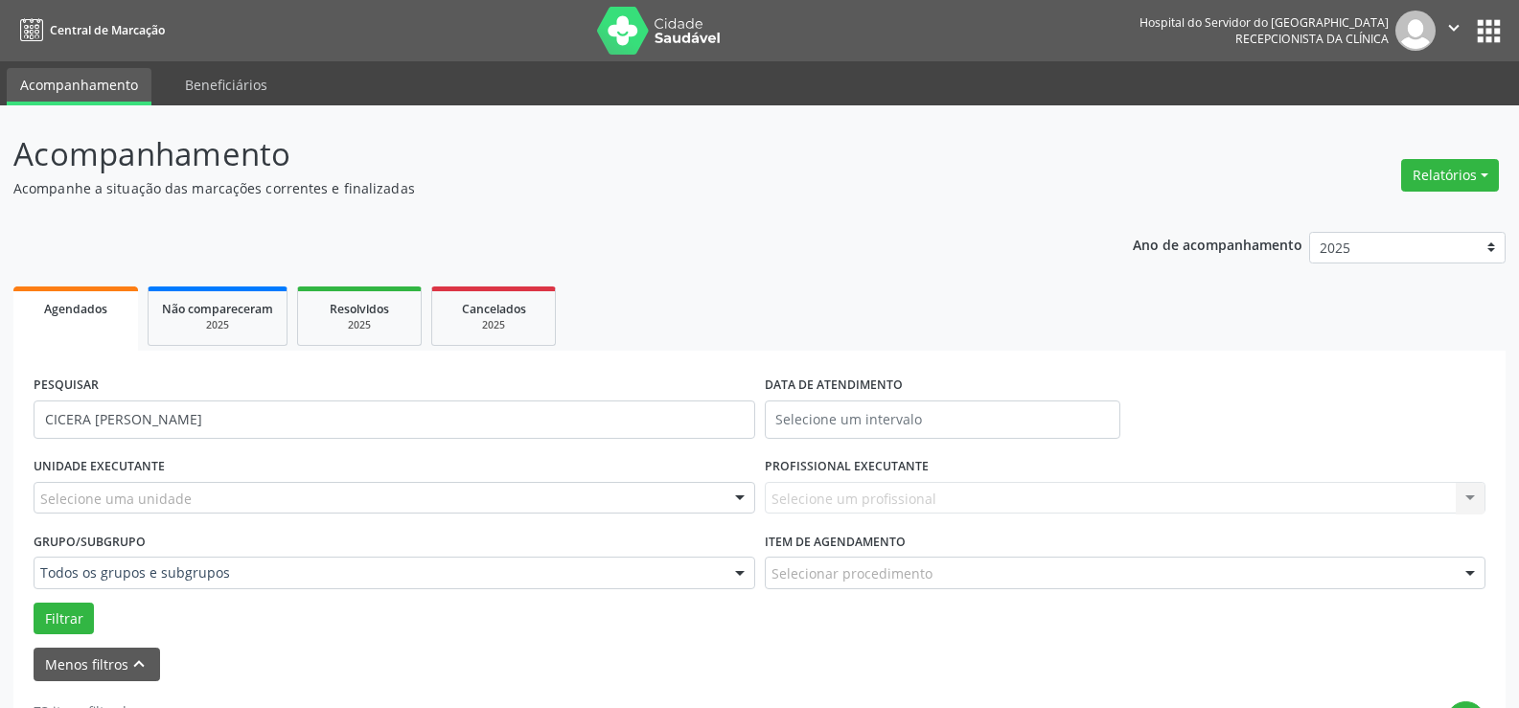
click at [260, 508] on div "Selecione uma unidade" at bounding box center [395, 498] width 722 height 33
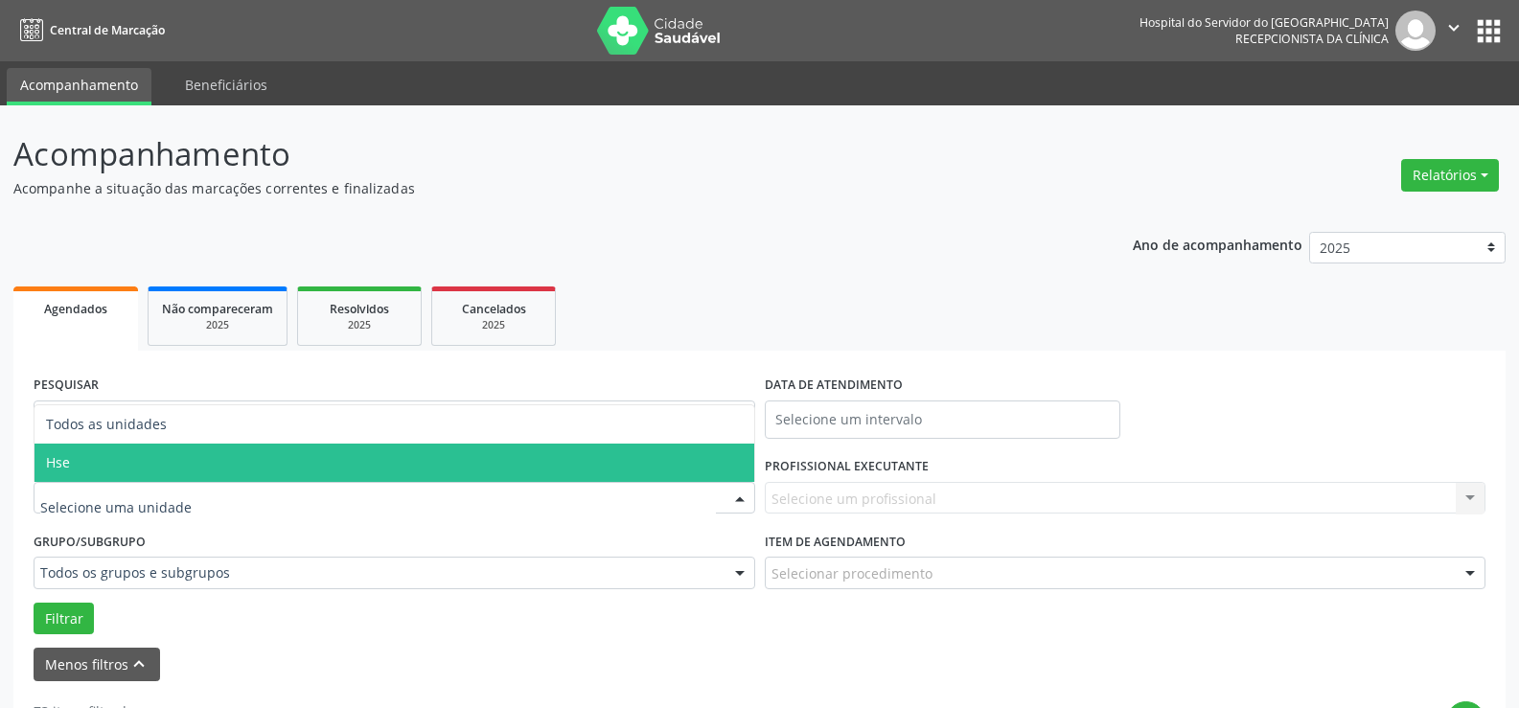
click at [195, 465] on span "Hse" at bounding box center [395, 463] width 720 height 38
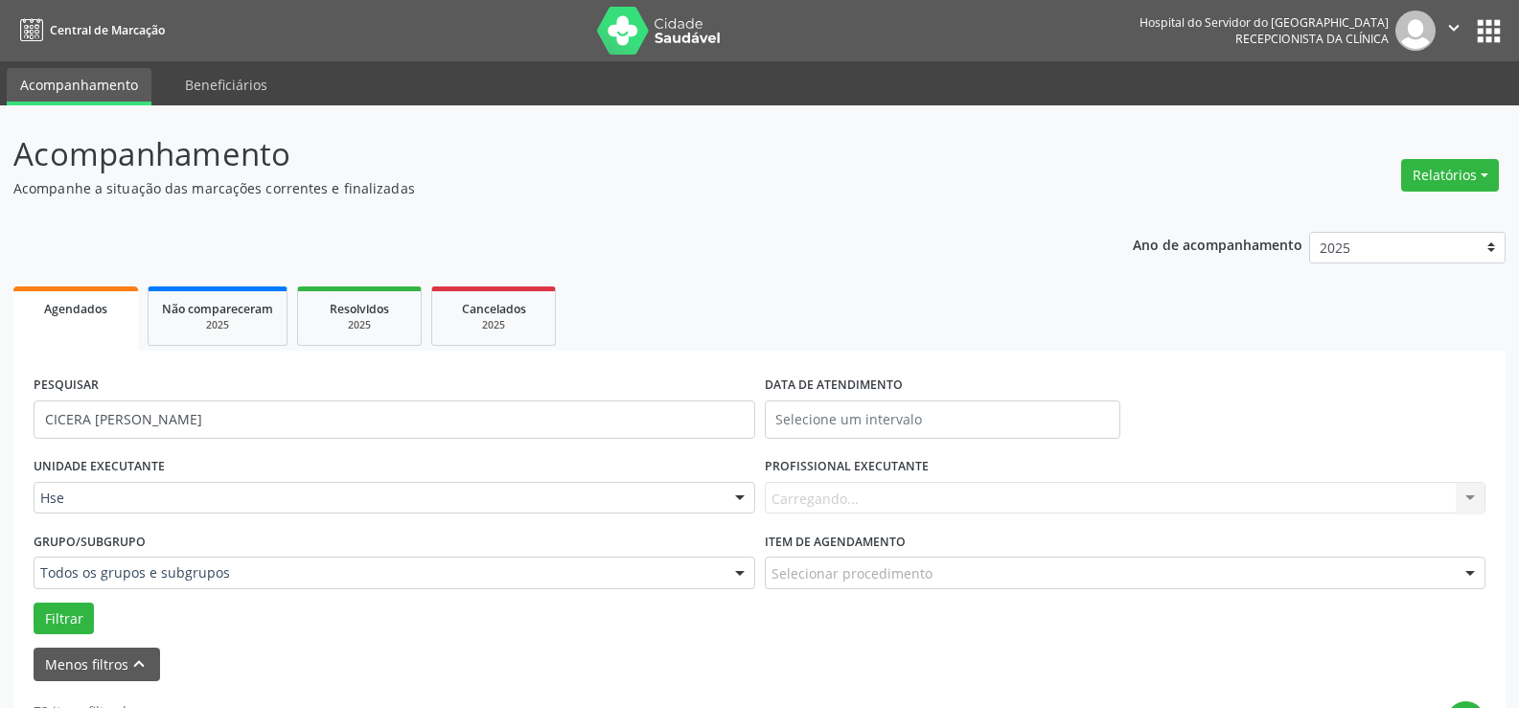
click at [186, 472] on div "UNIDADE EXECUTANTE Hse Todos as unidades Hse Nenhum resultado encontrado para: …" at bounding box center [394, 489] width 731 height 75
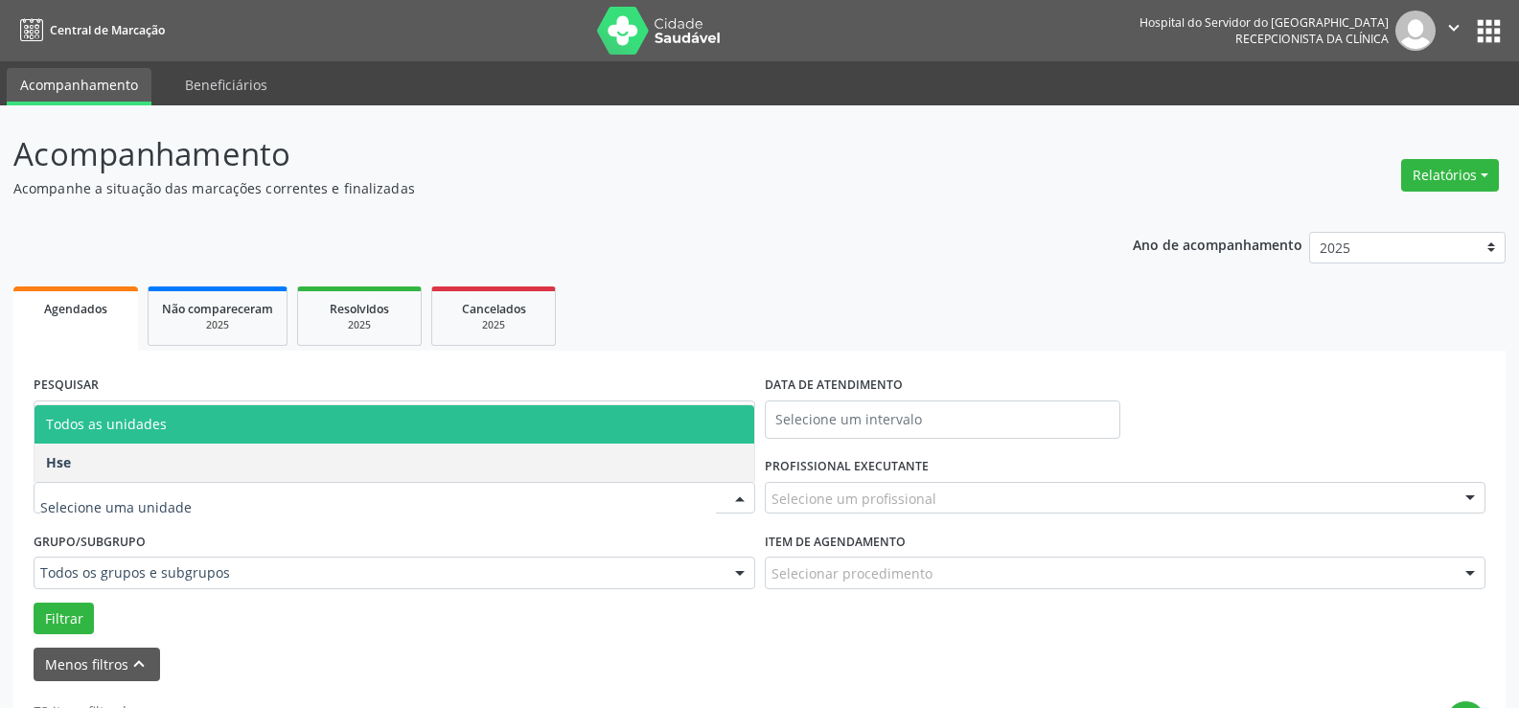
click at [202, 426] on span "Todos as unidades" at bounding box center [395, 424] width 720 height 38
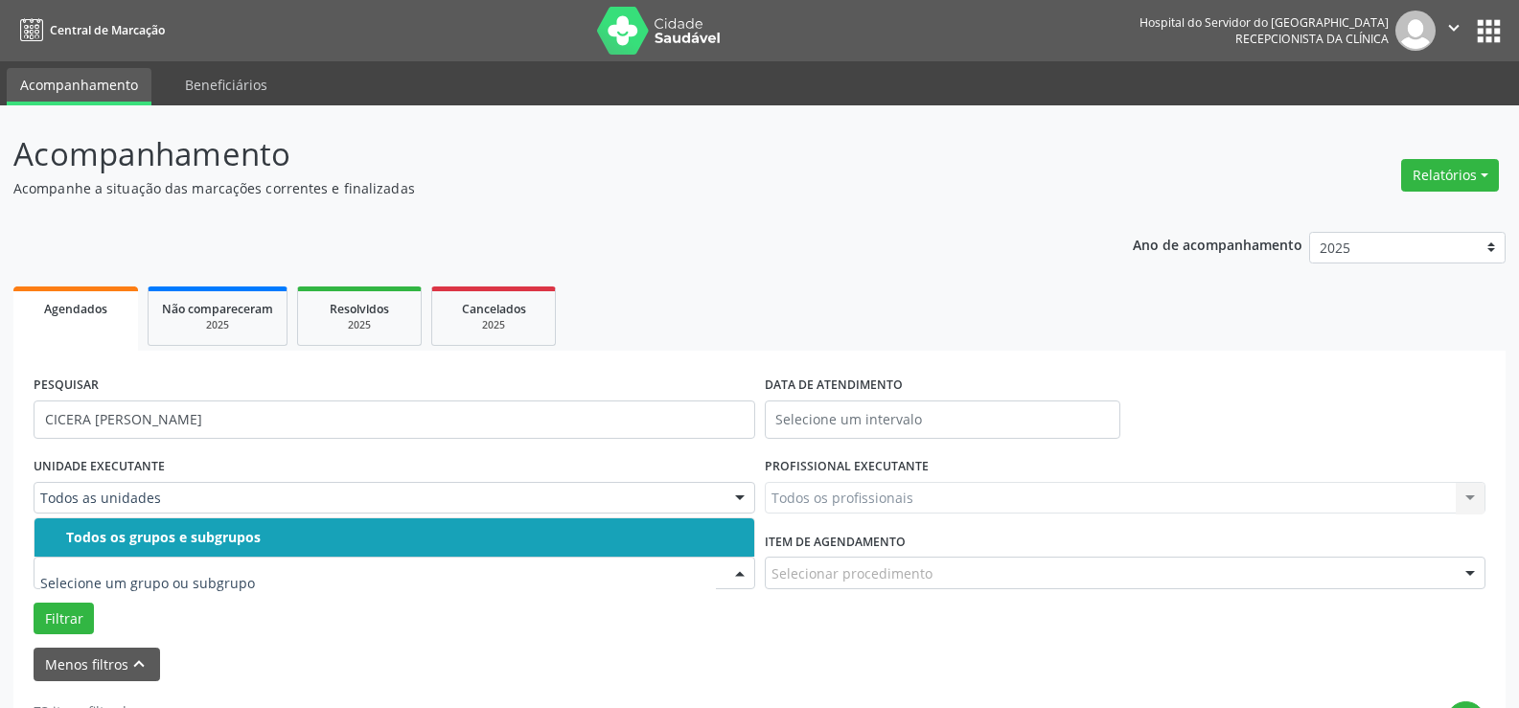
click at [398, 618] on div "Filtrar" at bounding box center [760, 619] width 1462 height 33
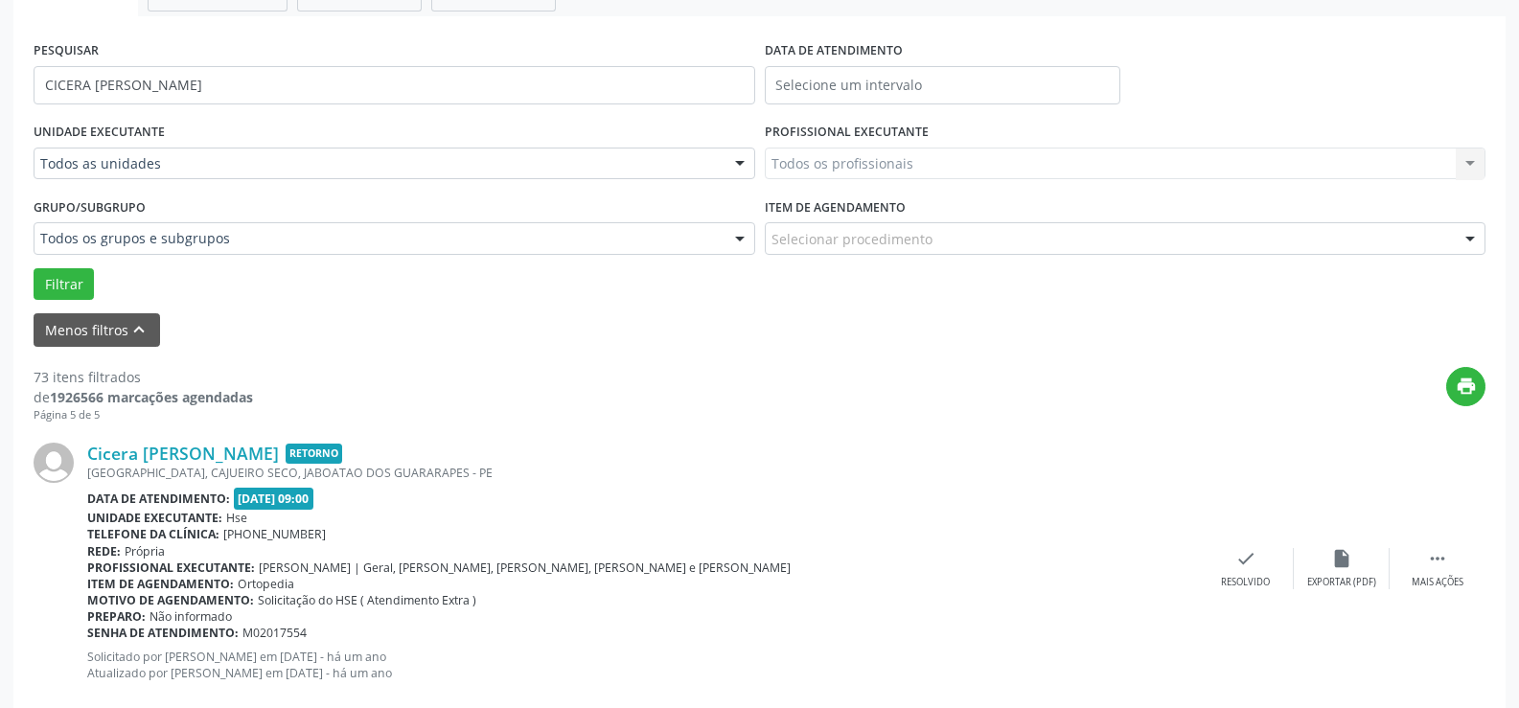
scroll to position [383, 0]
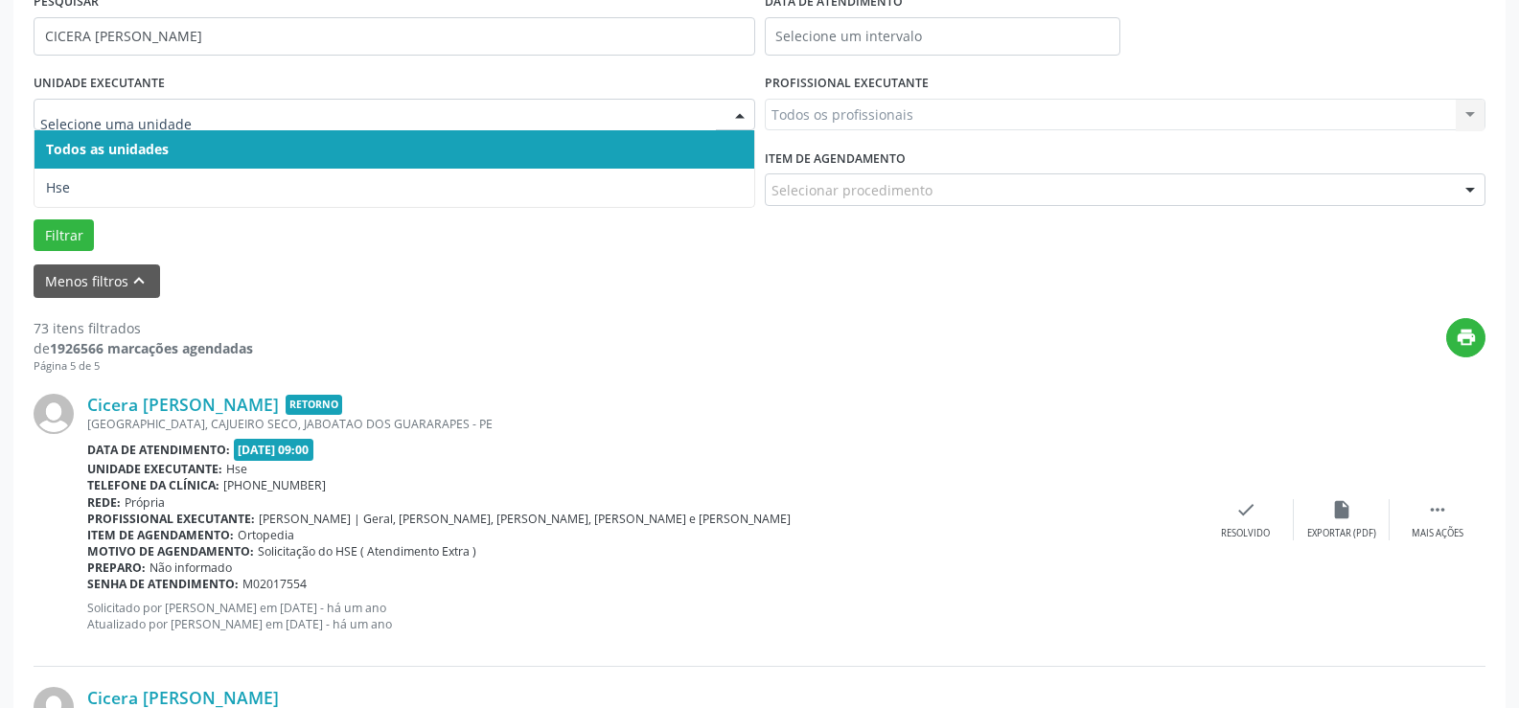
click at [82, 127] on div at bounding box center [395, 115] width 722 height 33
click at [90, 169] on span "Hse" at bounding box center [395, 188] width 720 height 38
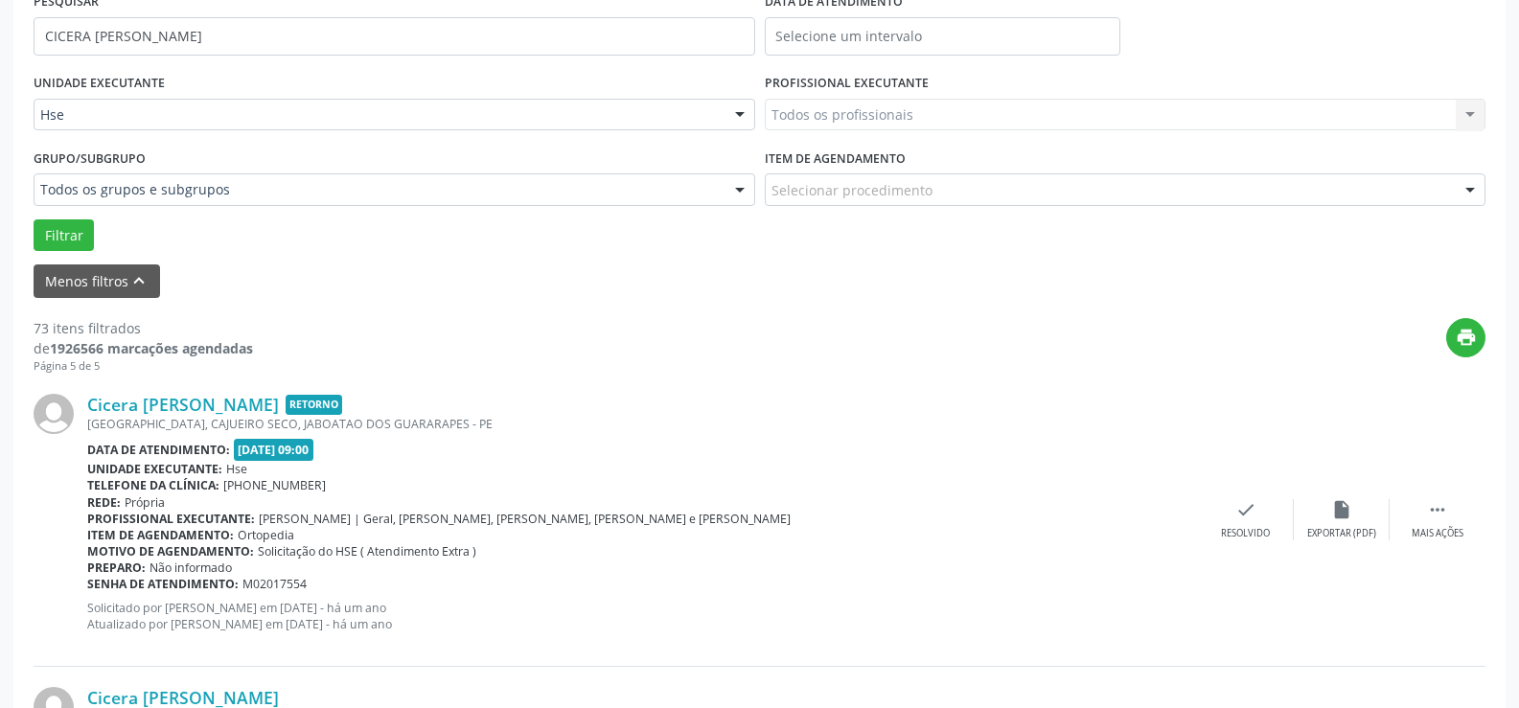
click at [81, 180] on span "Hse" at bounding box center [395, 188] width 720 height 38
click at [67, 187] on span "Hse" at bounding box center [58, 187] width 24 height 18
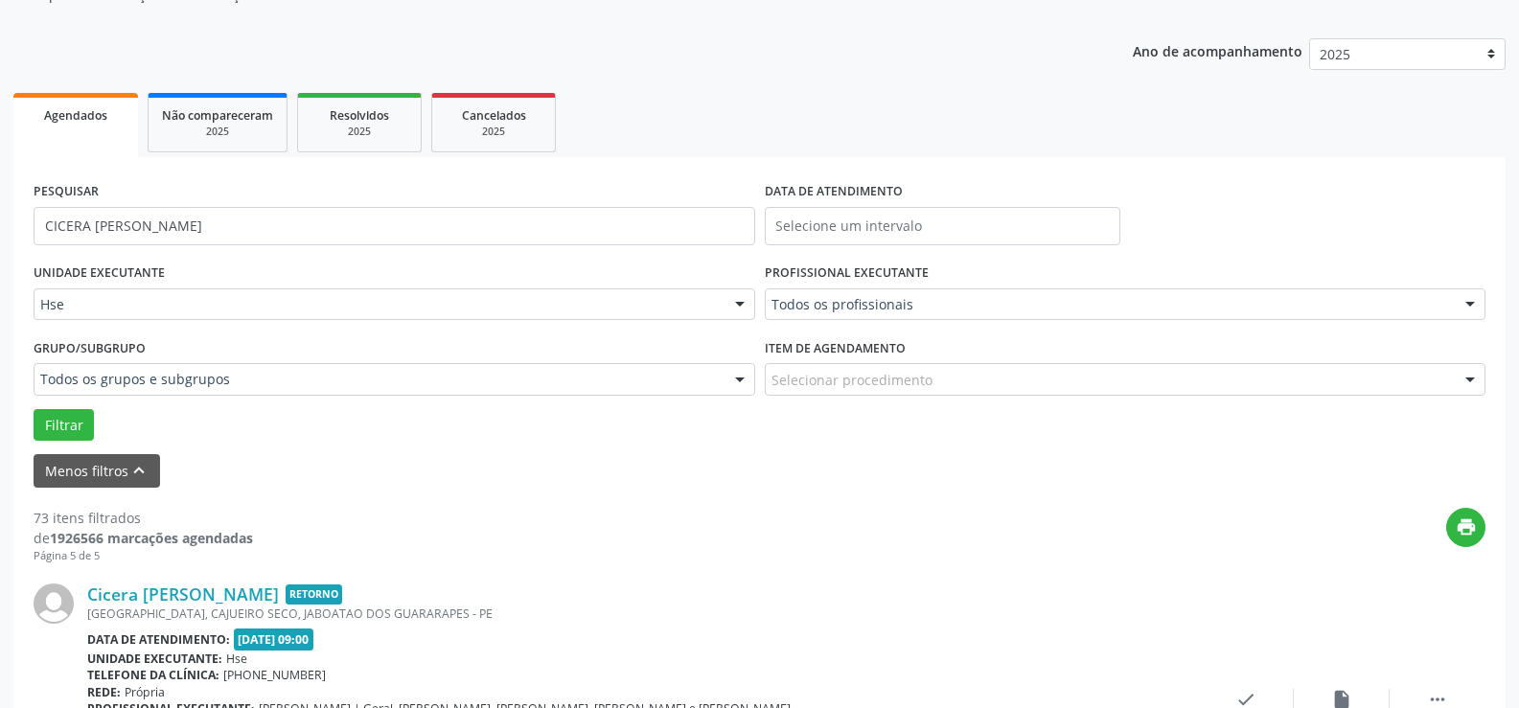
scroll to position [192, 0]
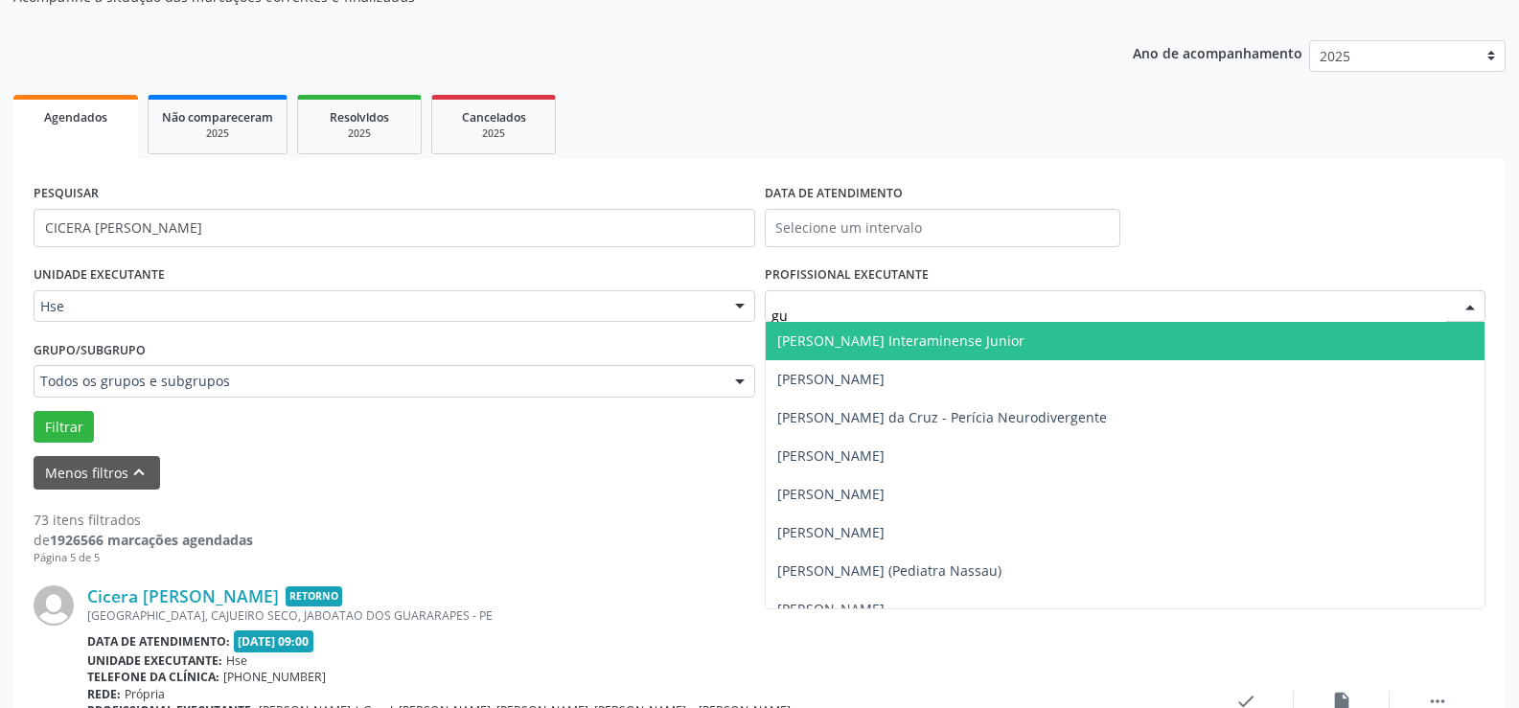
type input "gui"
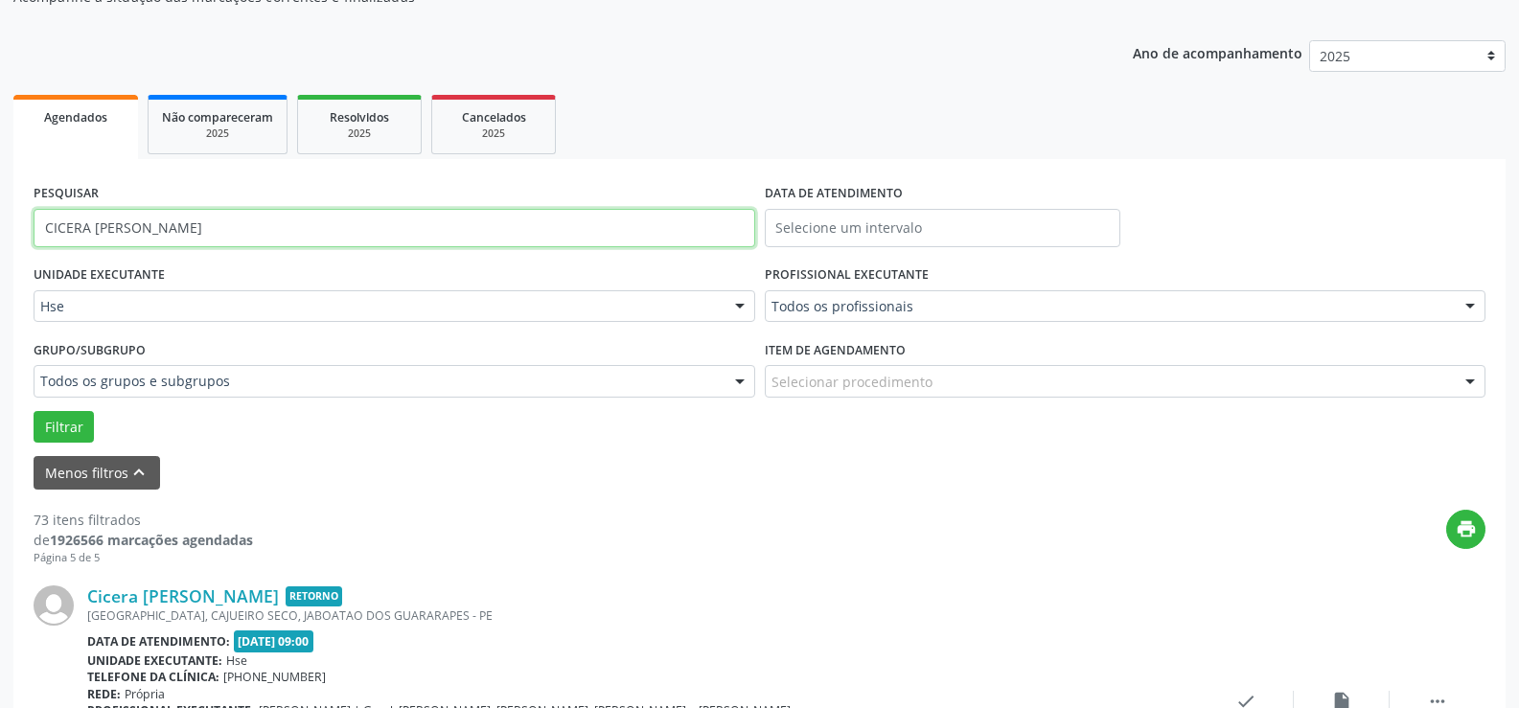
click at [279, 230] on input "CICERA [PERSON_NAME]" at bounding box center [395, 228] width 722 height 38
paste input "40066681472"
type input "40066681472"
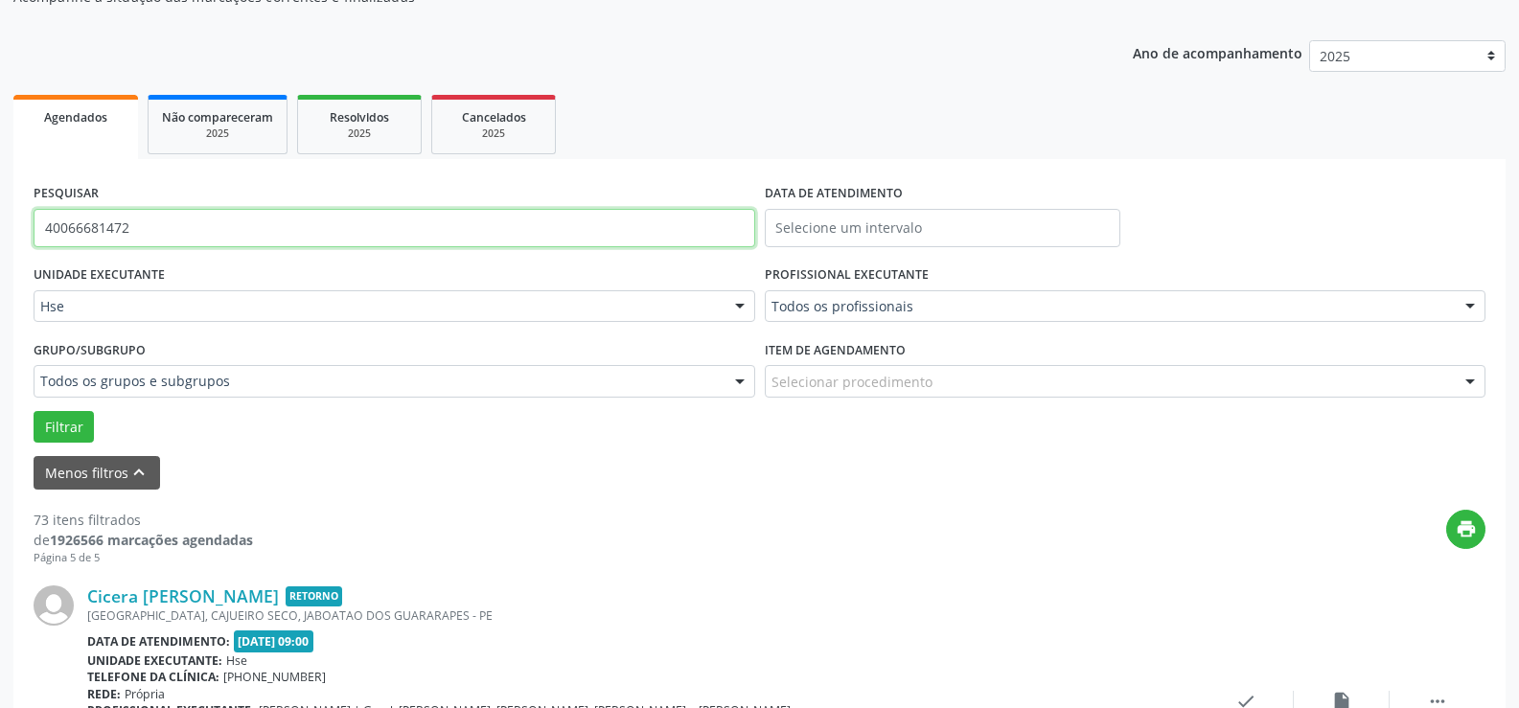
click at [34, 411] on button "Filtrar" at bounding box center [64, 427] width 60 height 33
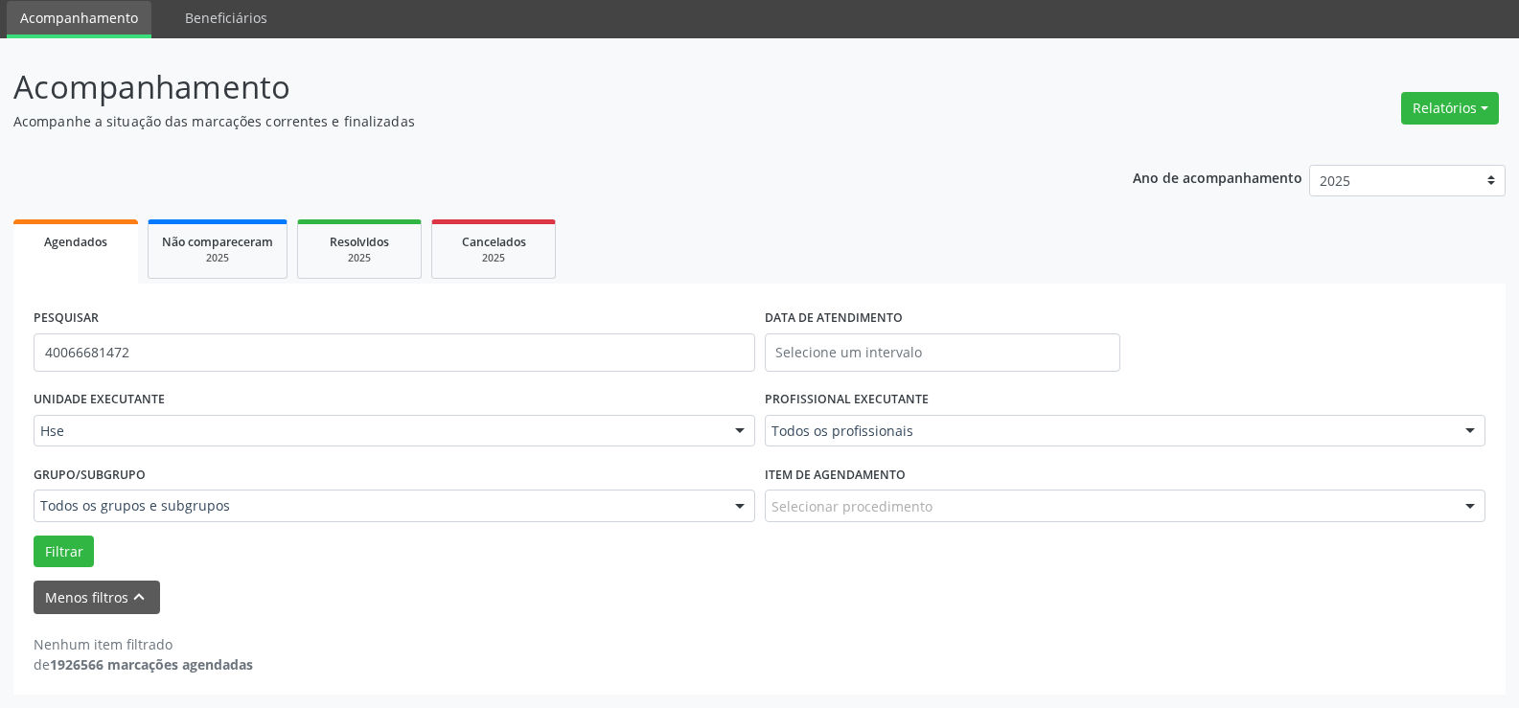
scroll to position [67, 0]
click at [128, 599] on icon "keyboard_arrow_up" at bounding box center [138, 597] width 21 height 21
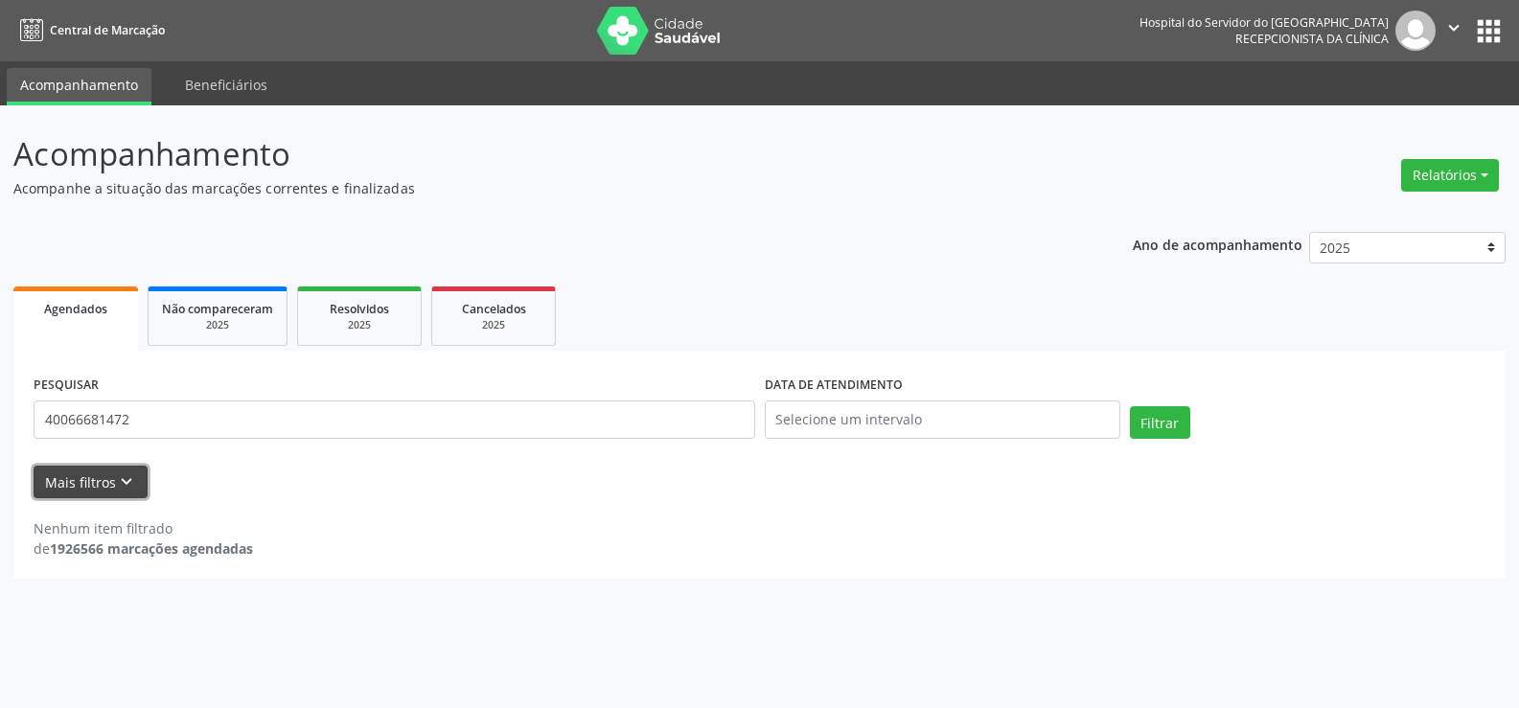
scroll to position [0, 0]
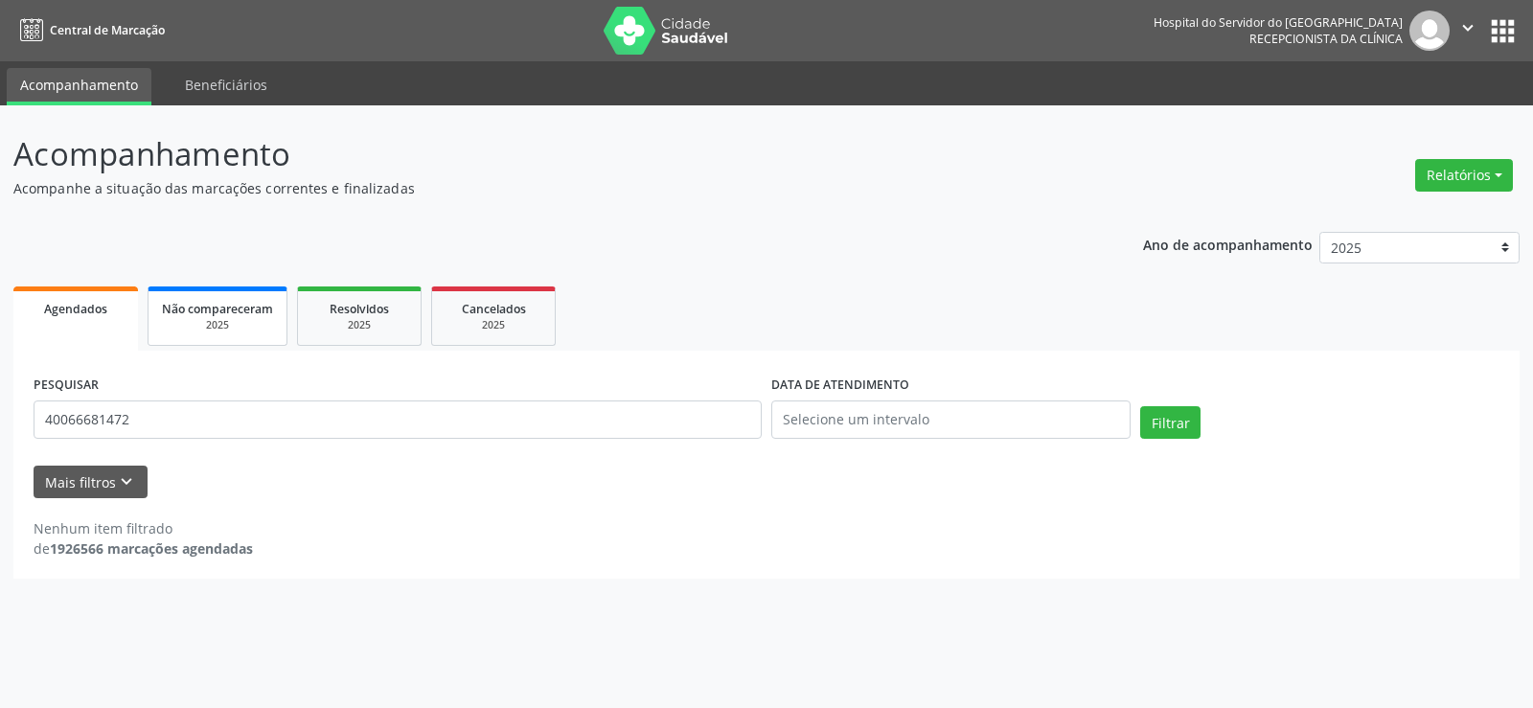
click at [196, 322] on div "2025" at bounding box center [217, 325] width 111 height 14
click at [196, 322] on div "2025" at bounding box center [216, 325] width 111 height 14
click at [346, 422] on input "[PERSON_NAME]" at bounding box center [398, 420] width 728 height 38
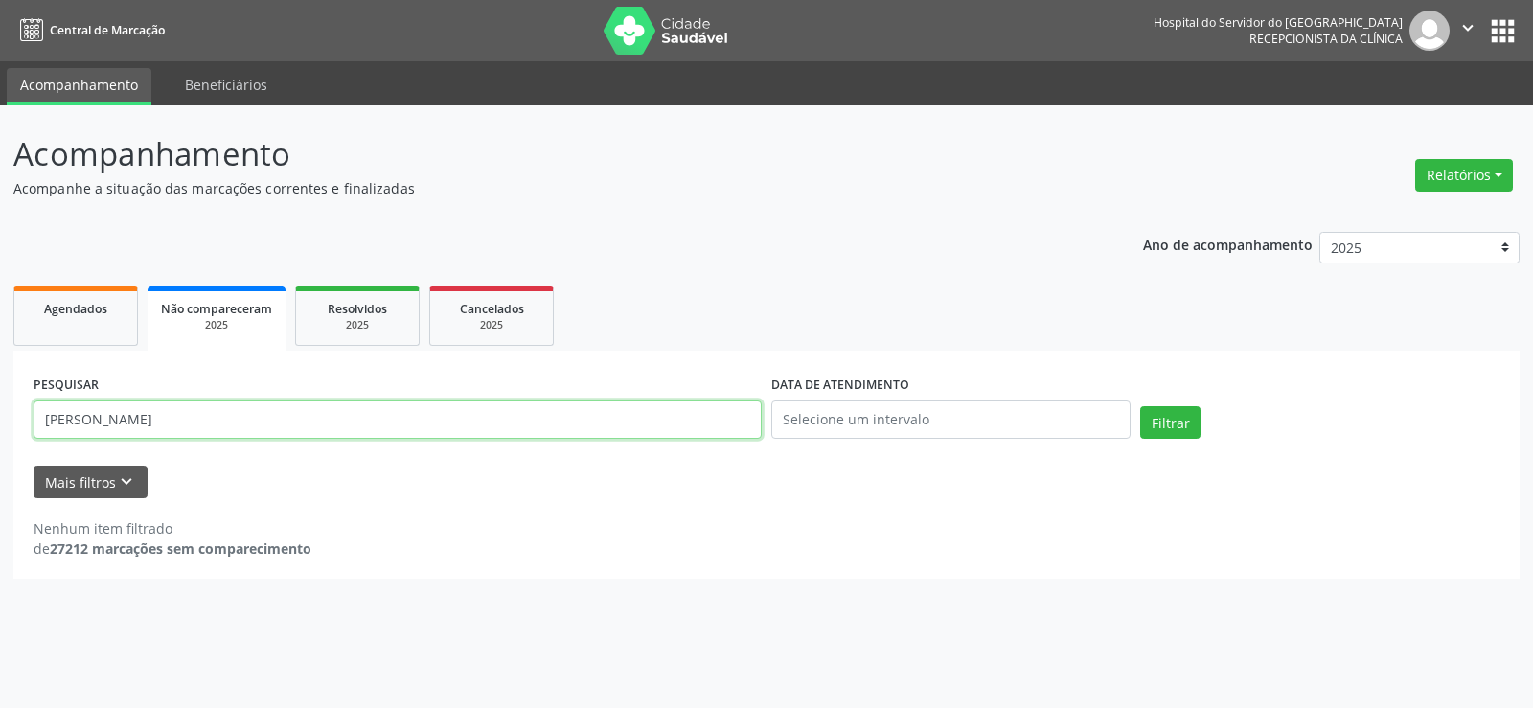
paste input "40066681472"
type input "40066681472"
click at [1140, 406] on button "Filtrar" at bounding box center [1170, 422] width 60 height 33
click at [366, 336] on link "Resolvidos 2025" at bounding box center [357, 316] width 125 height 59
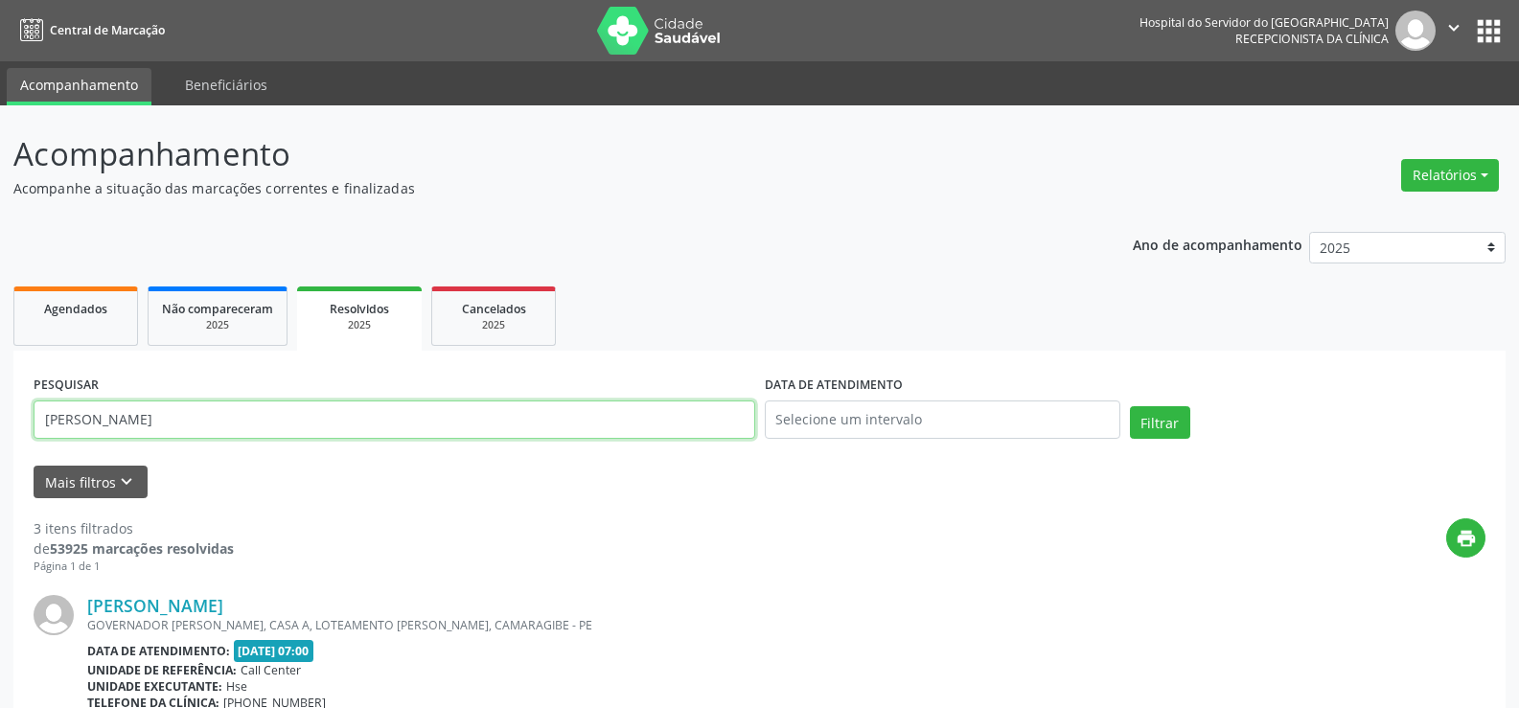
click at [309, 419] on input "[PERSON_NAME]" at bounding box center [395, 420] width 722 height 38
paste input "40066681472"
click at [1130, 406] on button "Filtrar" at bounding box center [1160, 422] width 60 height 33
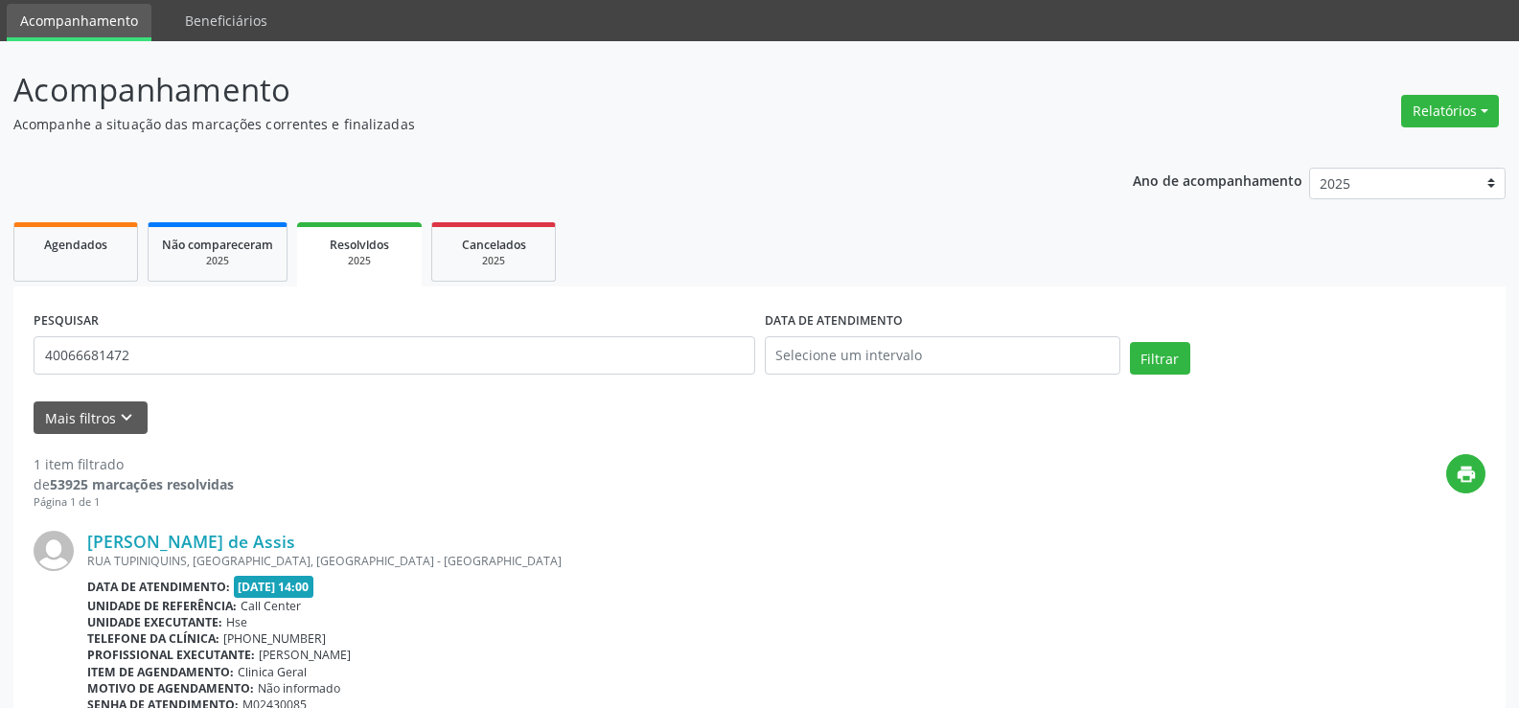
scroll to position [175, 0]
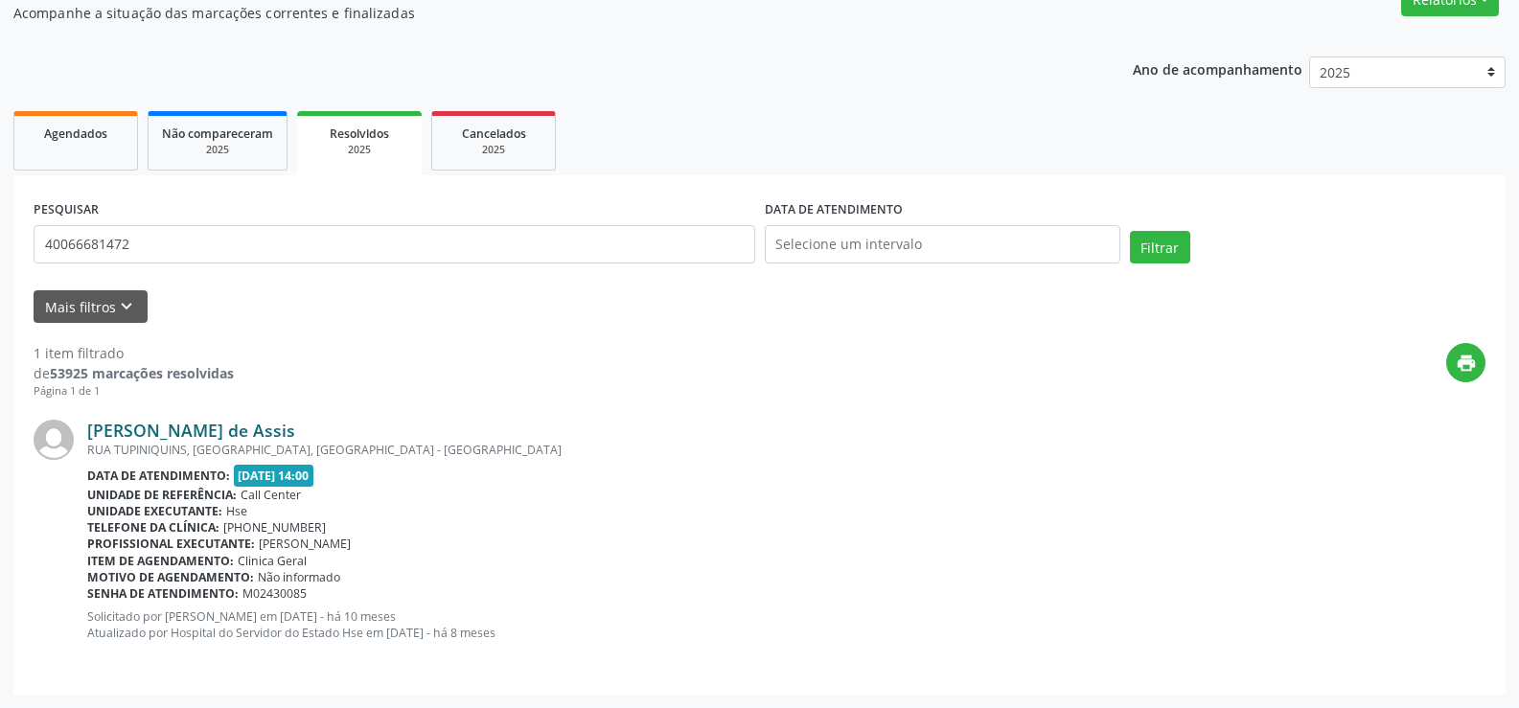
click at [181, 423] on link "[PERSON_NAME] de Assis" at bounding box center [191, 430] width 208 height 21
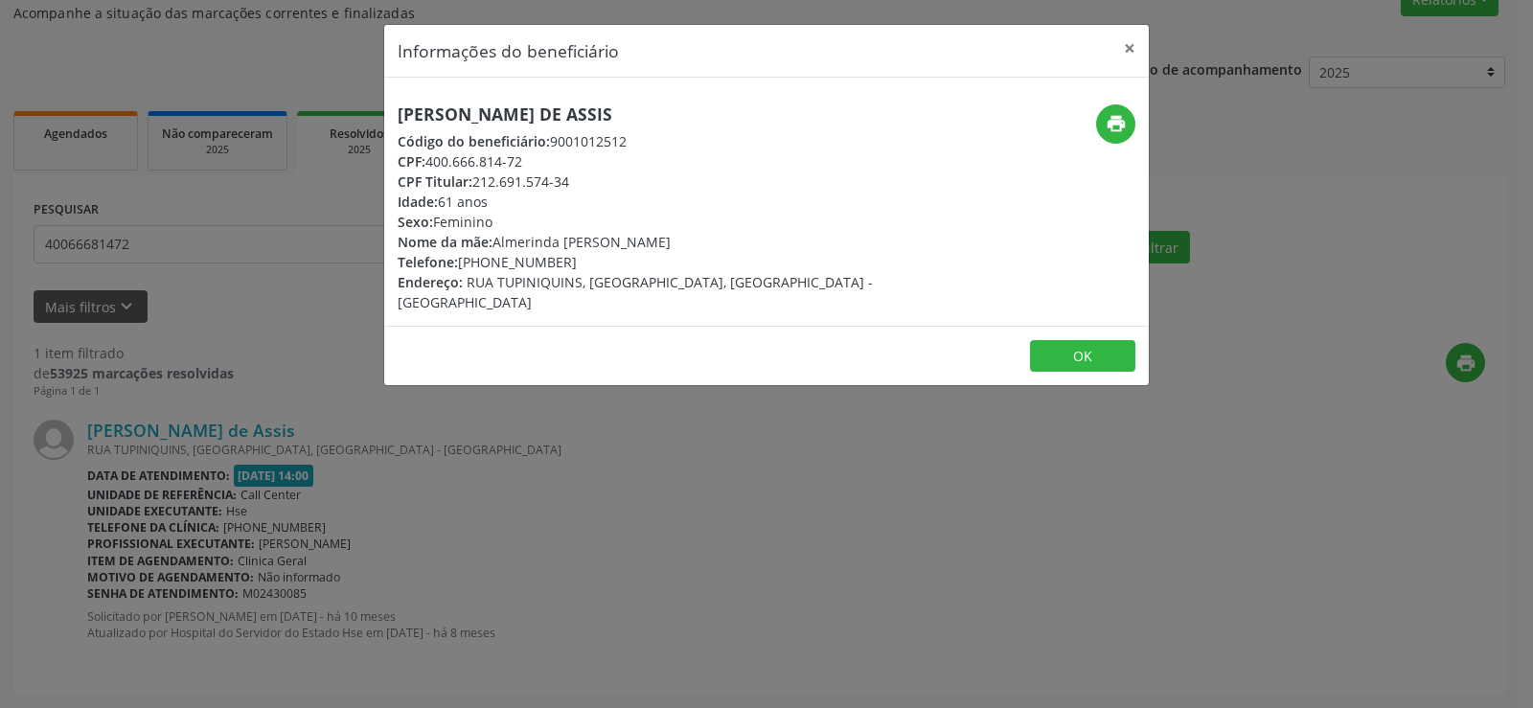
click at [1118, 104] on div "print" at bounding box center [1022, 123] width 228 height 39
click at [1113, 132] on icon "print" at bounding box center [1116, 123] width 21 height 21
click at [163, 184] on div "Informações do beneficiário × [PERSON_NAME] de Assis Código do beneficiário: 90…" at bounding box center [766, 354] width 1533 height 708
click at [166, 254] on div "Informações do beneficiário × [PERSON_NAME] de Assis Código do beneficiário: 90…" at bounding box center [766, 354] width 1533 height 708
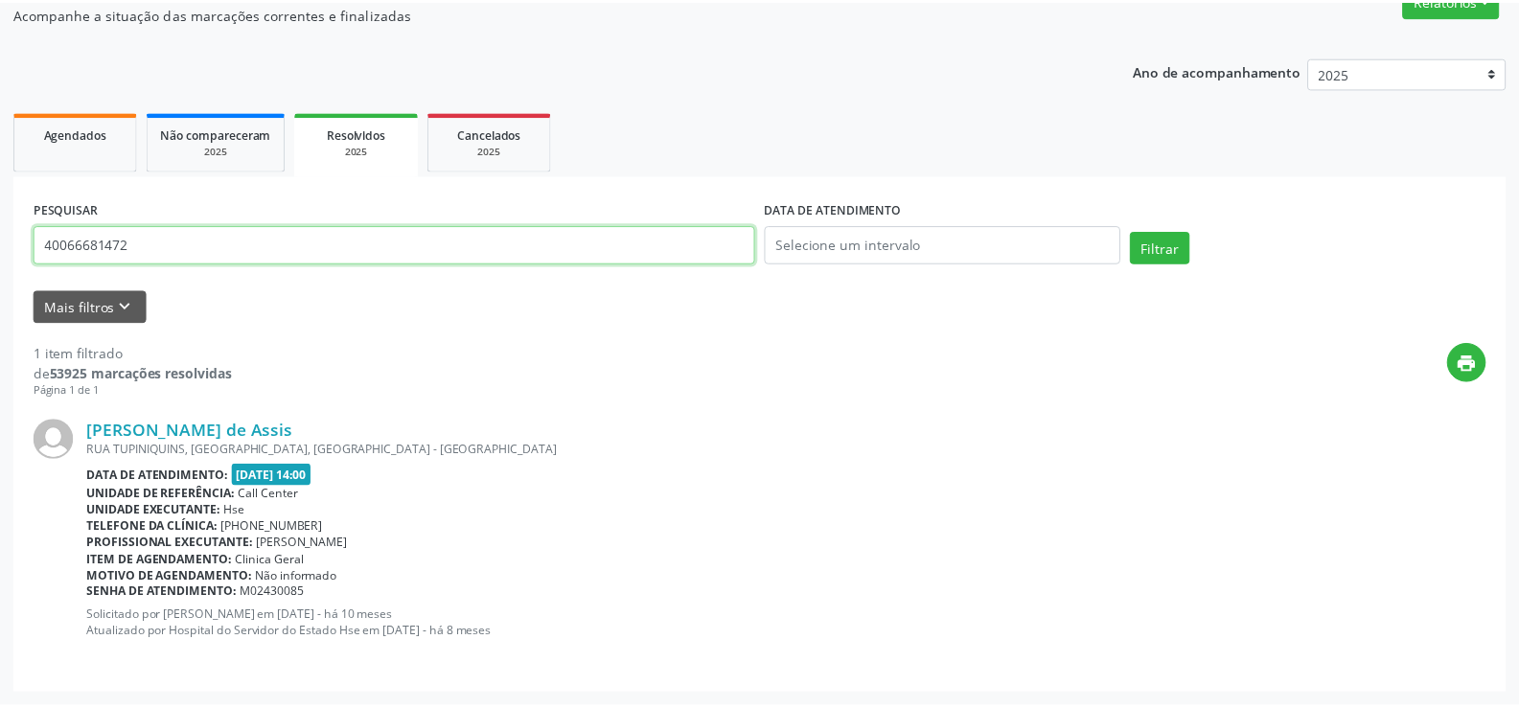
click at [166, 254] on input "40066681472" at bounding box center [398, 244] width 728 height 38
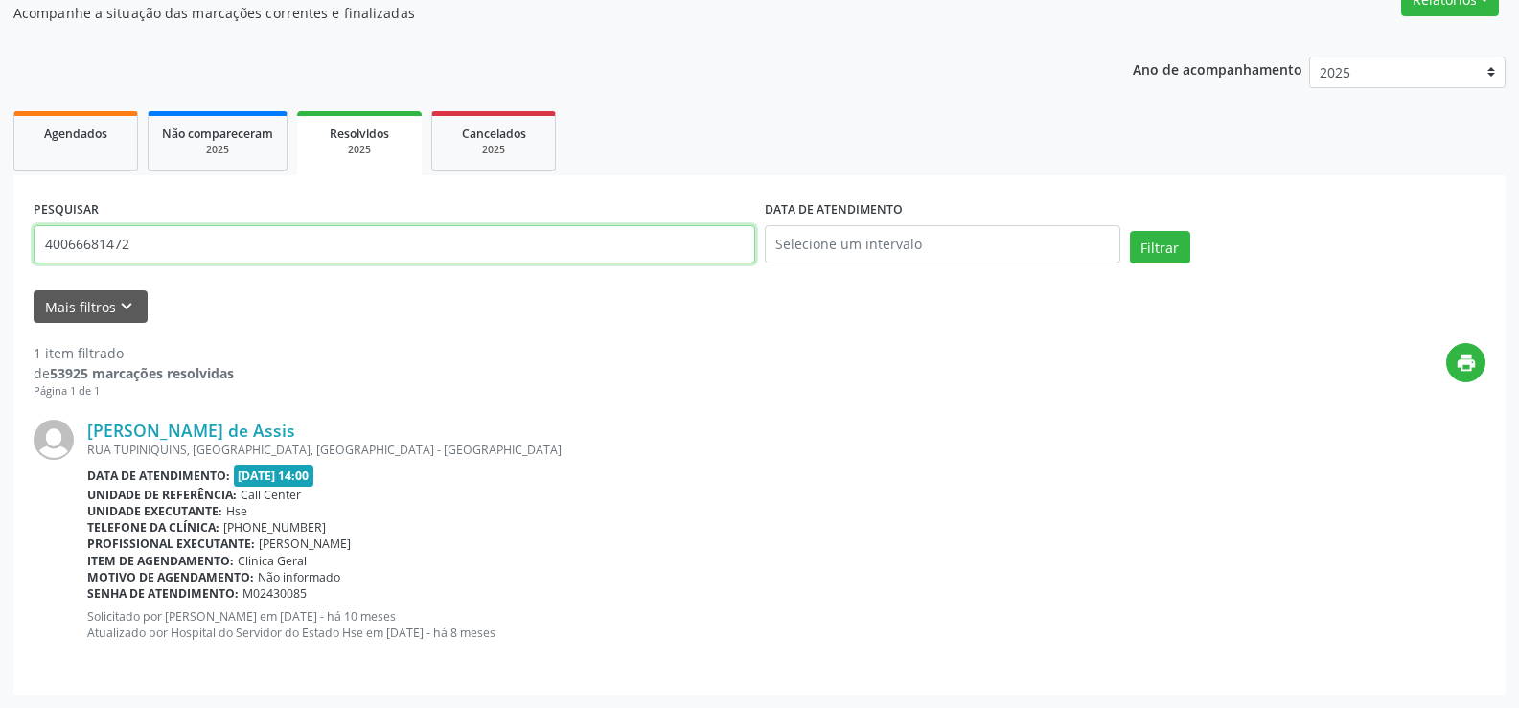
click at [166, 254] on input "40066681472" at bounding box center [395, 244] width 722 height 38
paste input "599.389.514-49"
click at [1130, 231] on button "Filtrar" at bounding box center [1160, 247] width 60 height 33
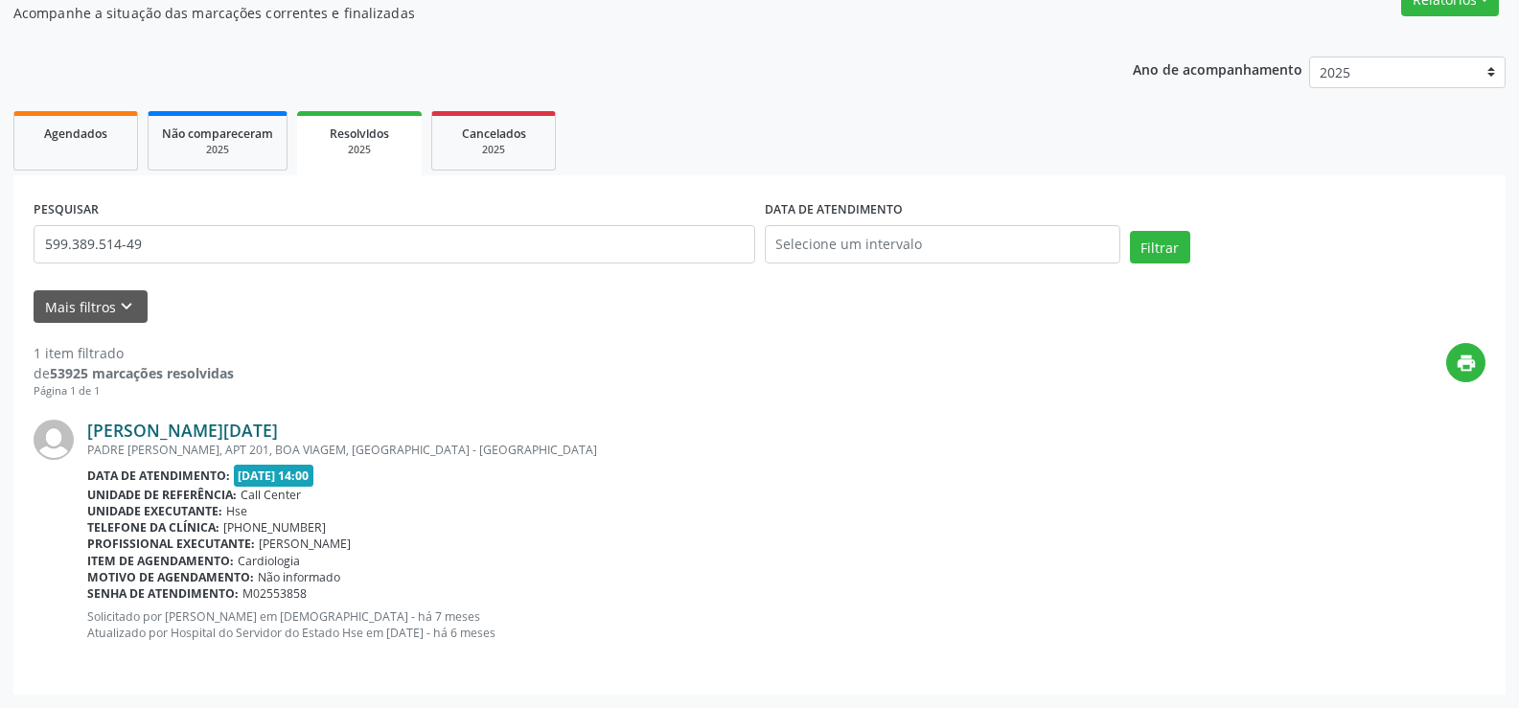
click at [278, 428] on link "[PERSON_NAME][DATE]" at bounding box center [182, 430] width 191 height 21
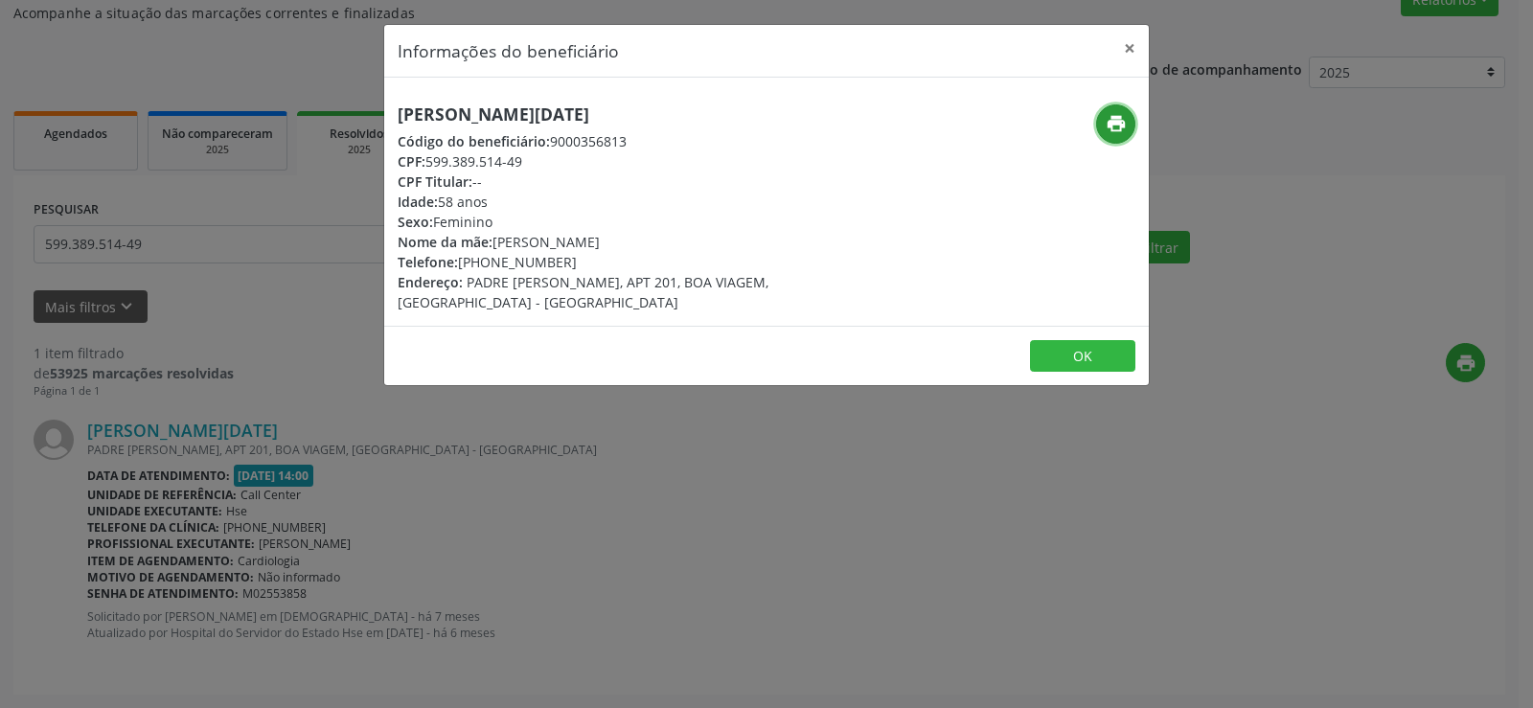
click at [1117, 114] on icon "print" at bounding box center [1116, 123] width 21 height 21
click at [254, 224] on div "Informações do beneficiário × [PERSON_NAME][DATE] Código do beneficiário: 90003…" at bounding box center [766, 354] width 1533 height 708
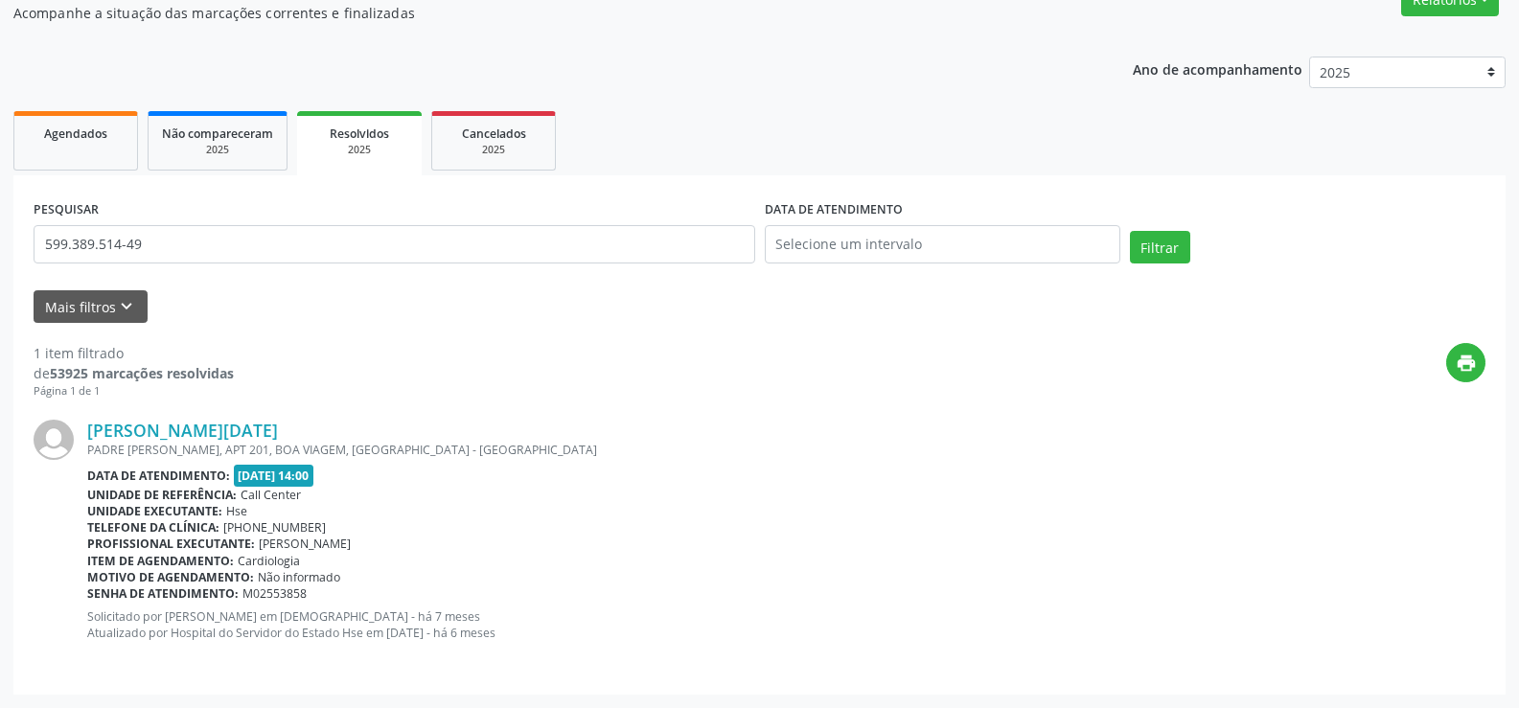
click at [186, 277] on form "PESQUISAR 599.389.514-49 DATA DE ATENDIMENTO Filtrar UNIDADE EXECUTANTE Selecio…" at bounding box center [760, 259] width 1452 height 127
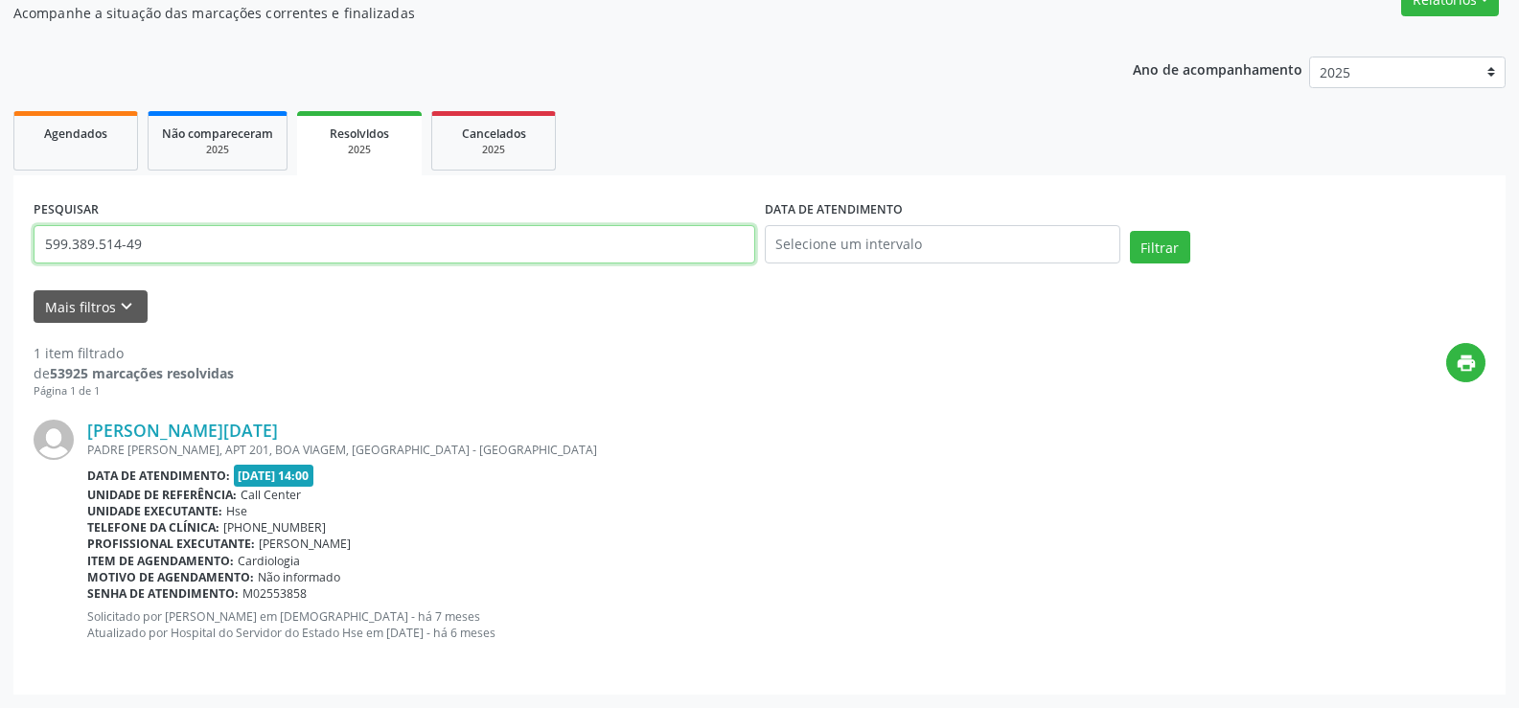
click at [186, 246] on input "599.389.514-49" at bounding box center [395, 244] width 722 height 38
paste input "024.726.104-16"
click at [1130, 231] on button "Filtrar" at bounding box center [1160, 247] width 60 height 33
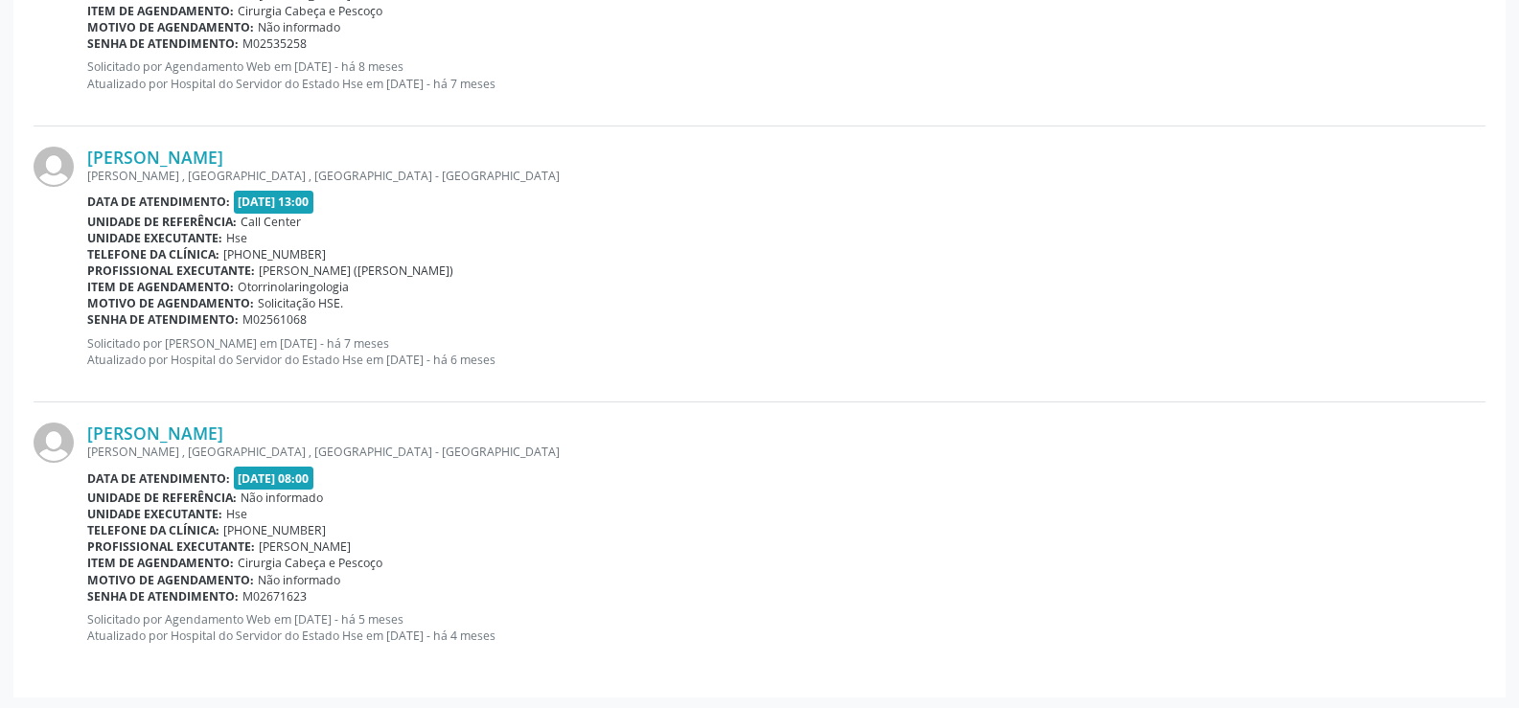
scroll to position [1004, 0]
click at [223, 426] on link "[PERSON_NAME]" at bounding box center [155, 430] width 136 height 21
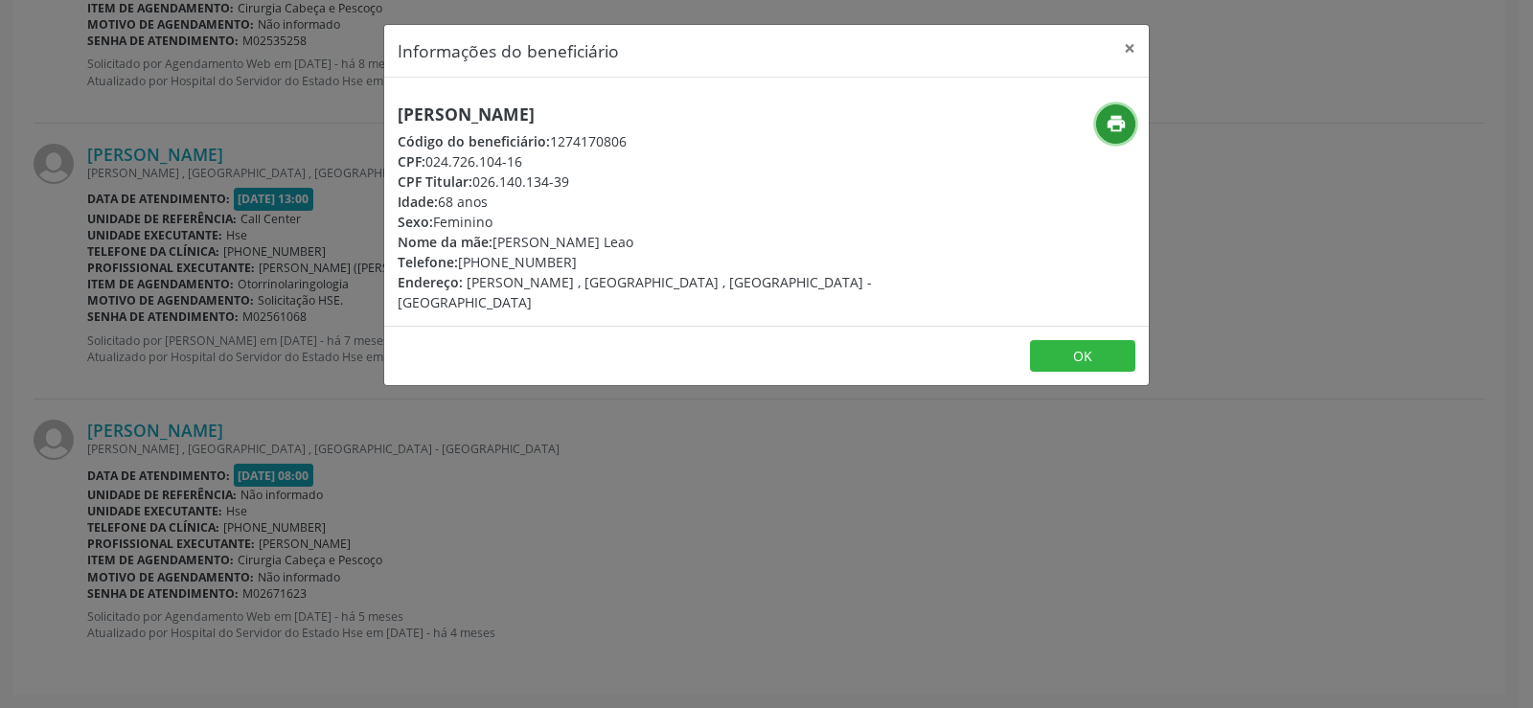
click at [1129, 125] on button "print" at bounding box center [1115, 123] width 39 height 39
click at [237, 298] on div "Informações do beneficiário × Maria do Mont [PERSON_NAME] Código do beneficiári…" at bounding box center [766, 354] width 1533 height 708
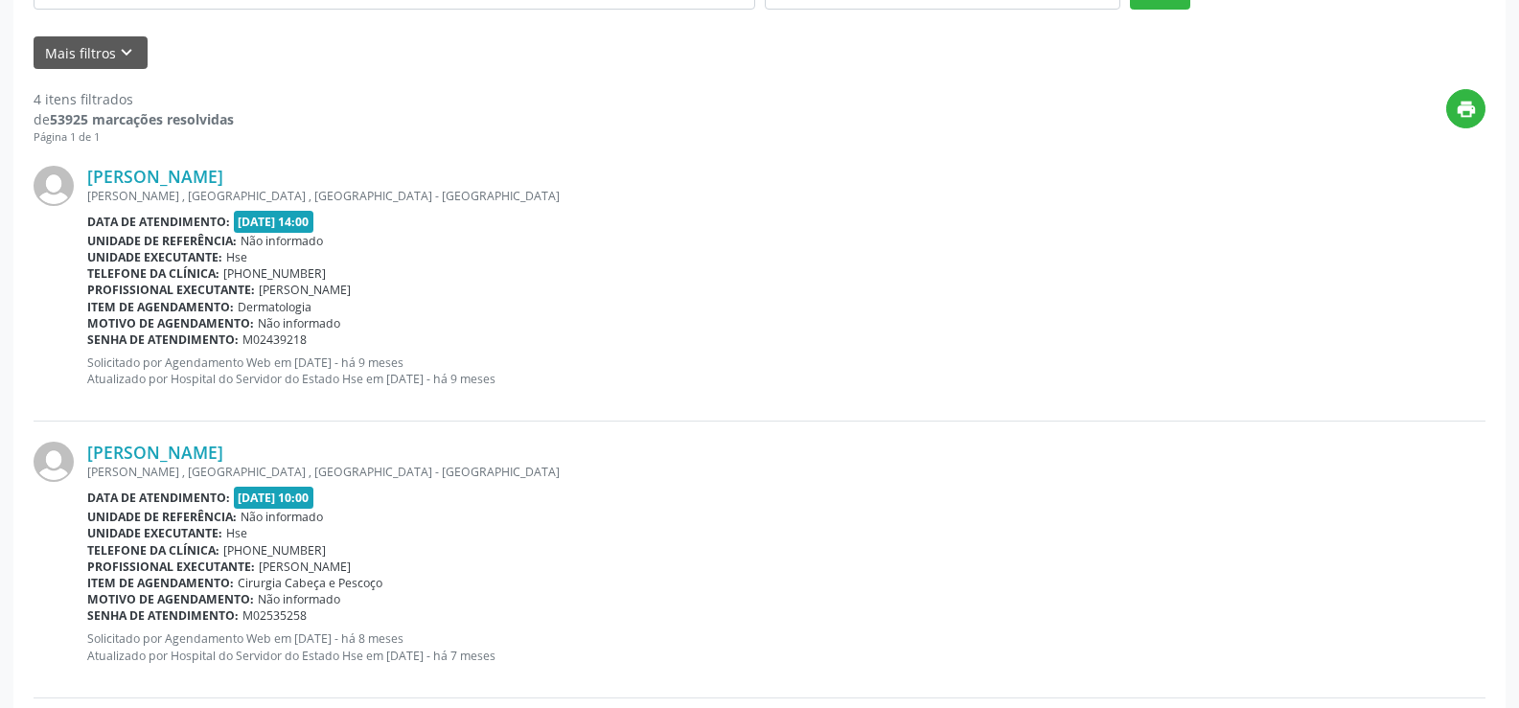
scroll to position [0, 0]
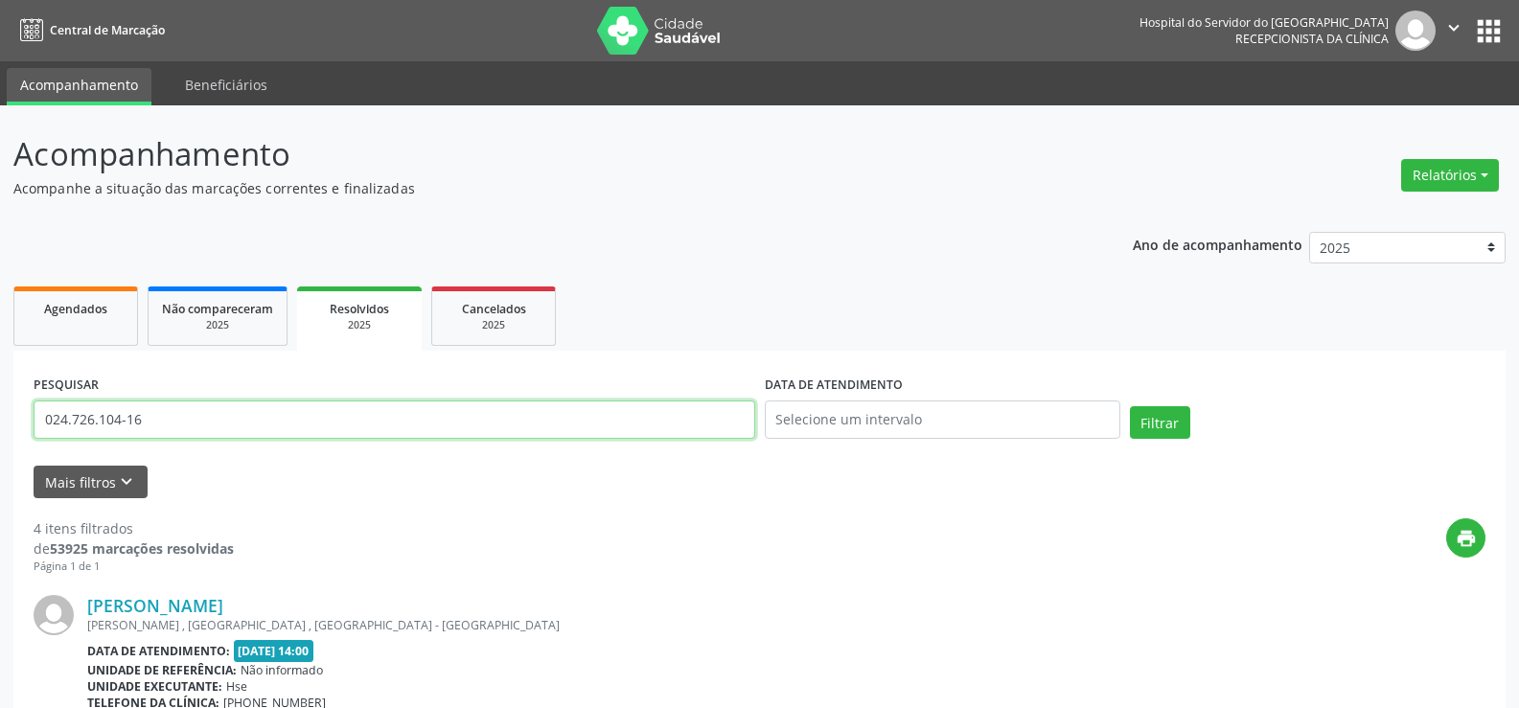
click at [302, 429] on input "024.726.104-16" at bounding box center [395, 420] width 722 height 38
paste input "6241987046"
click at [1130, 406] on button "Filtrar" at bounding box center [1160, 422] width 60 height 33
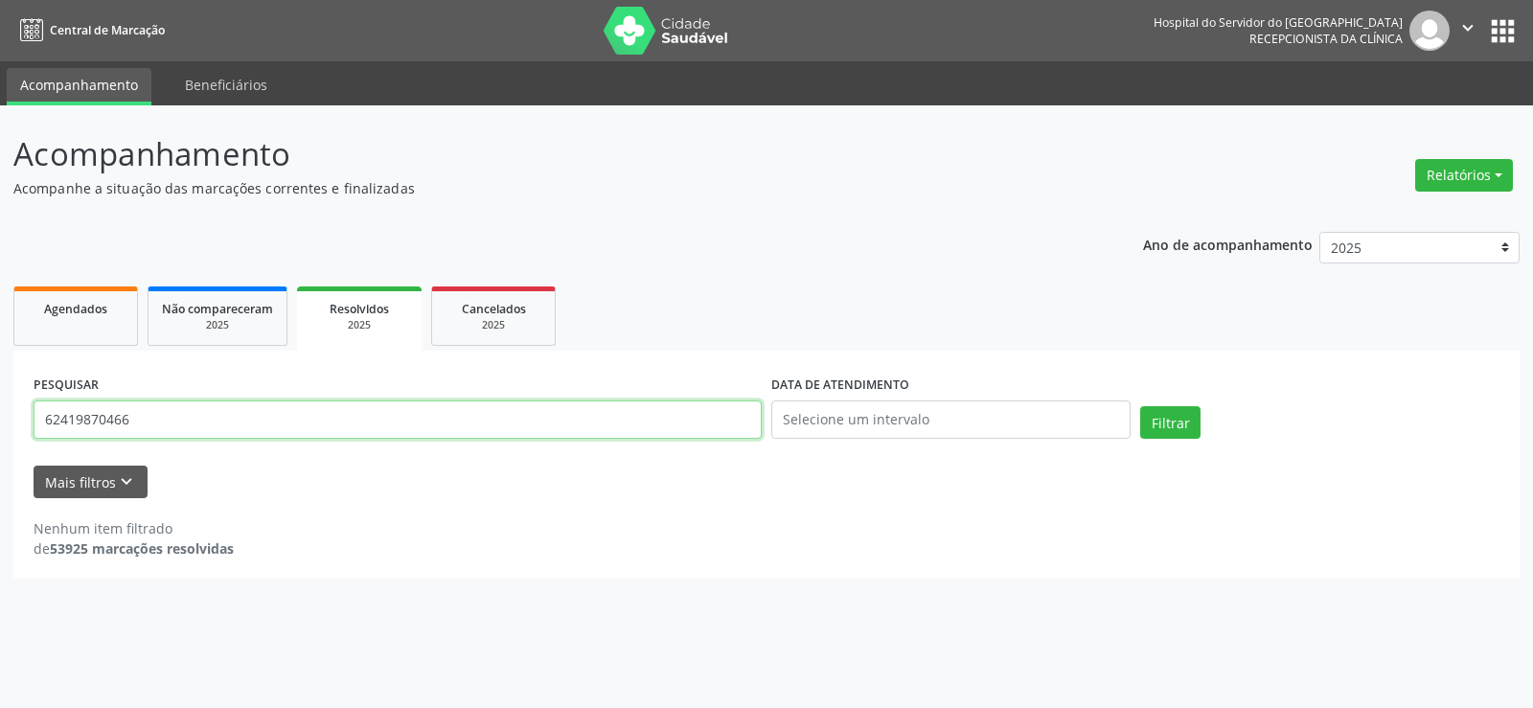
click at [172, 420] on input "62419870466" at bounding box center [398, 420] width 728 height 38
paste input "[PERSON_NAME] DO O"
type input "[PERSON_NAME] DO O"
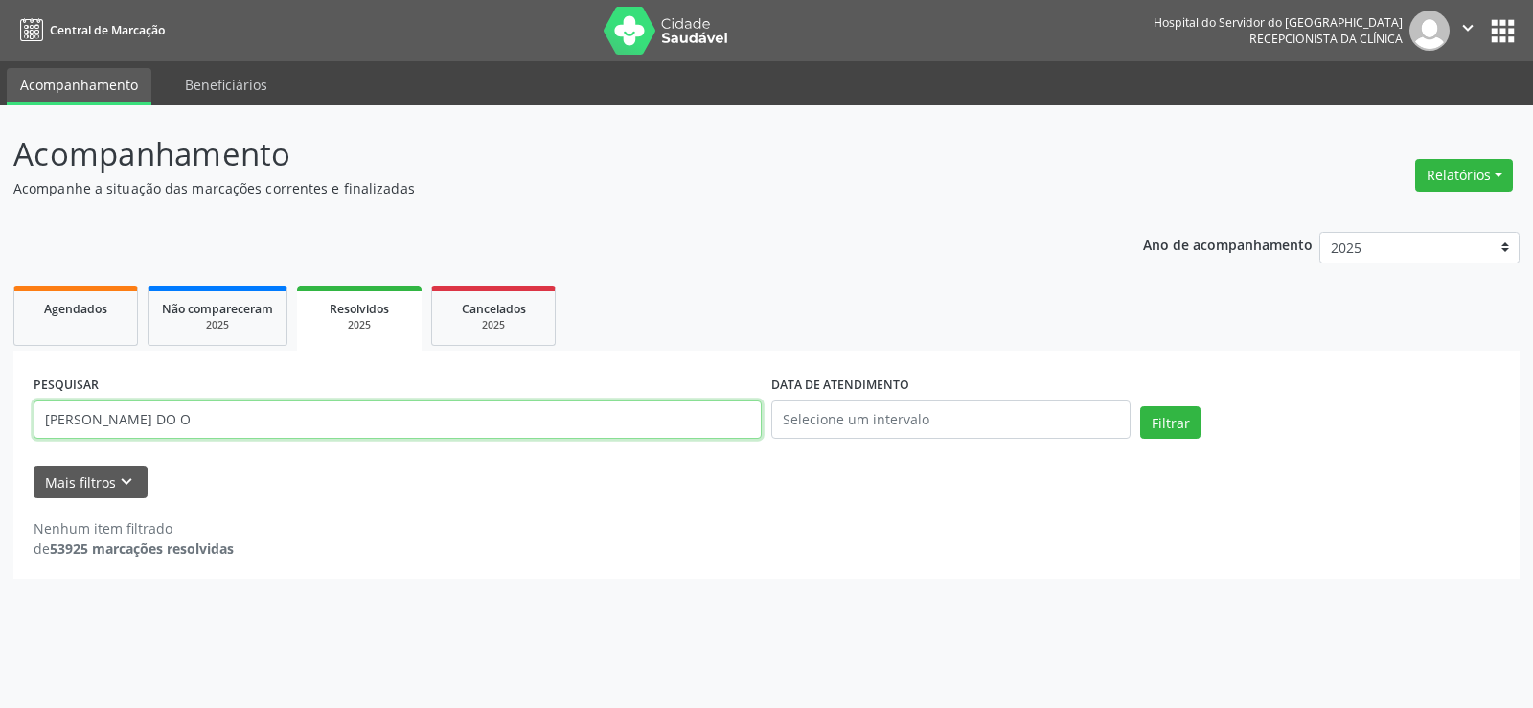
click at [1140, 406] on button "Filtrar" at bounding box center [1170, 422] width 60 height 33
click at [82, 320] on link "Agendados" at bounding box center [75, 316] width 125 height 59
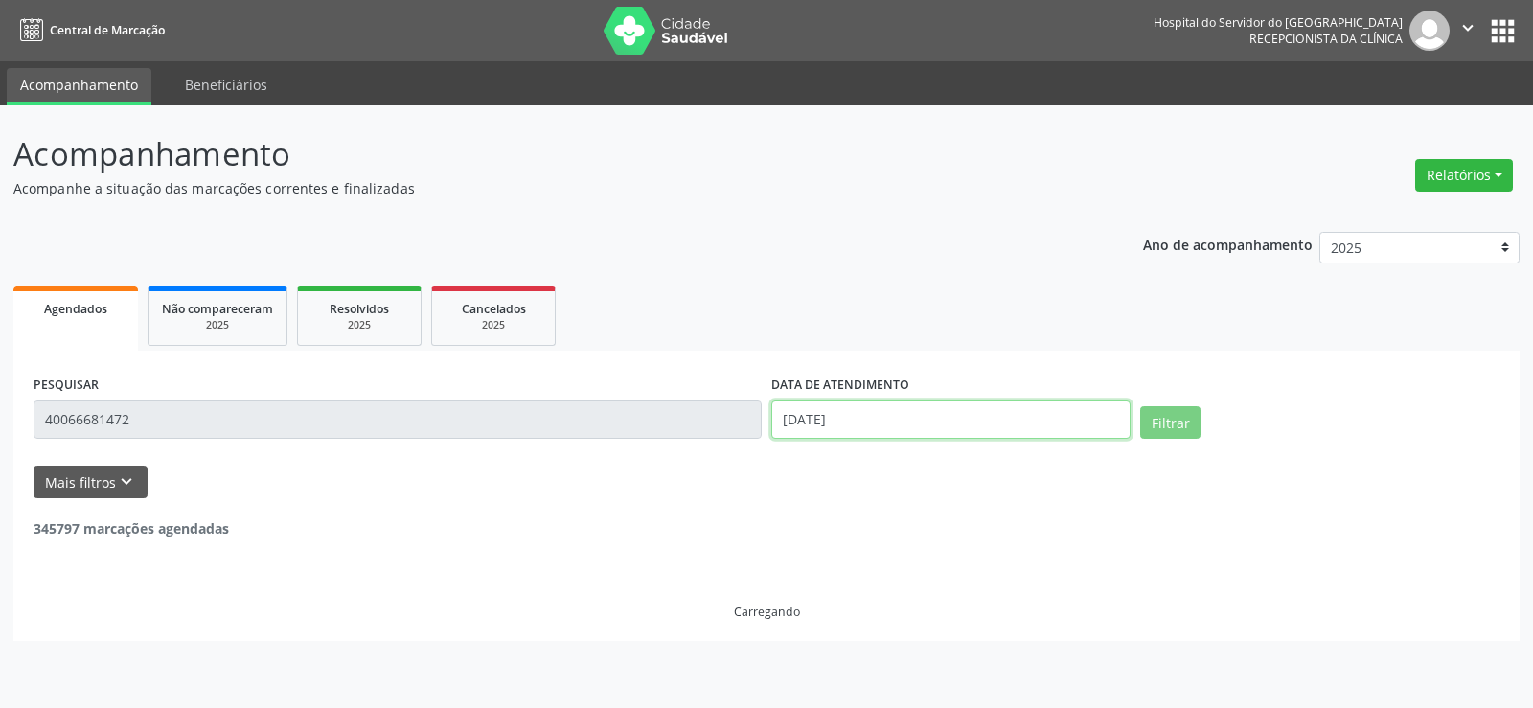
click at [933, 427] on input "[DATE]" at bounding box center [951, 420] width 359 height 38
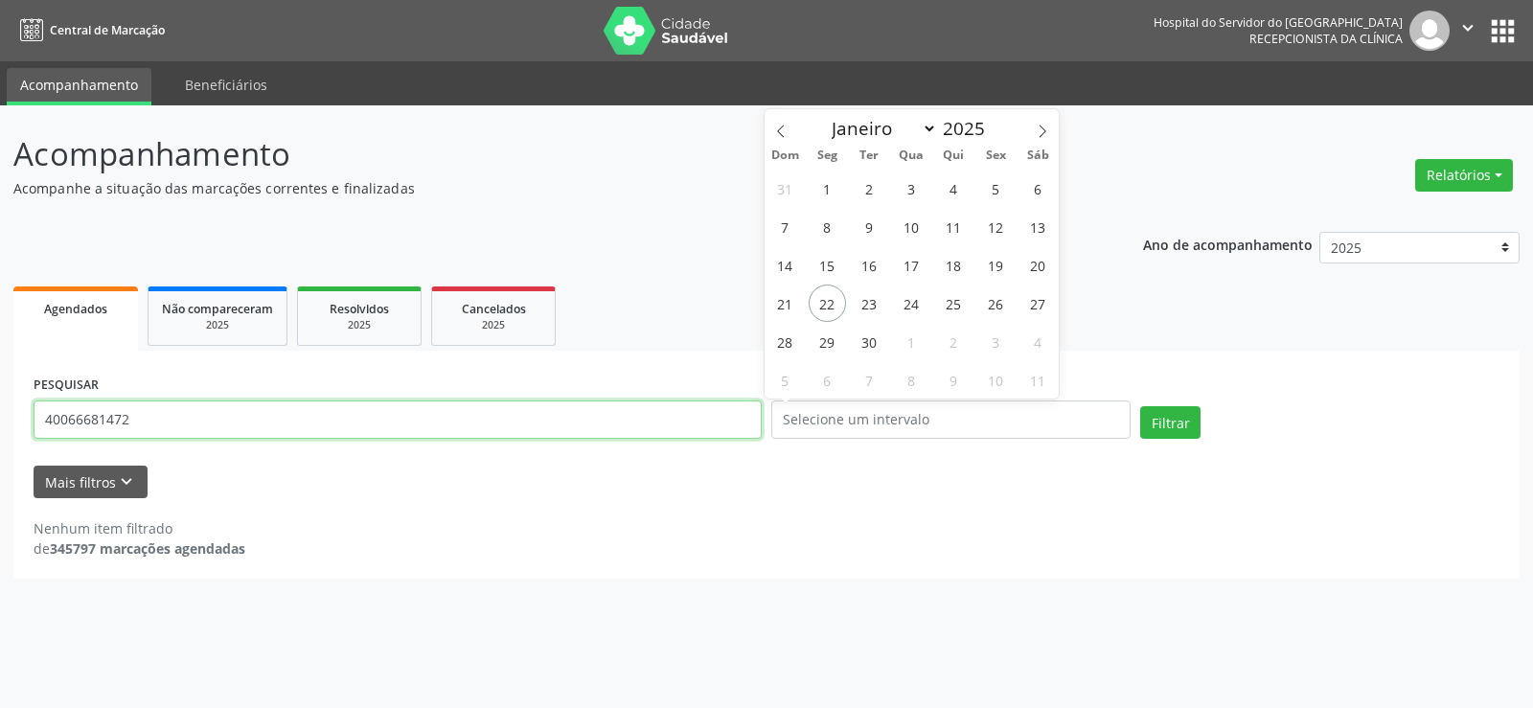
click at [238, 410] on input "40066681472" at bounding box center [398, 420] width 728 height 38
paste input "[PERSON_NAME] DO O"
type input "[PERSON_NAME] DO O"
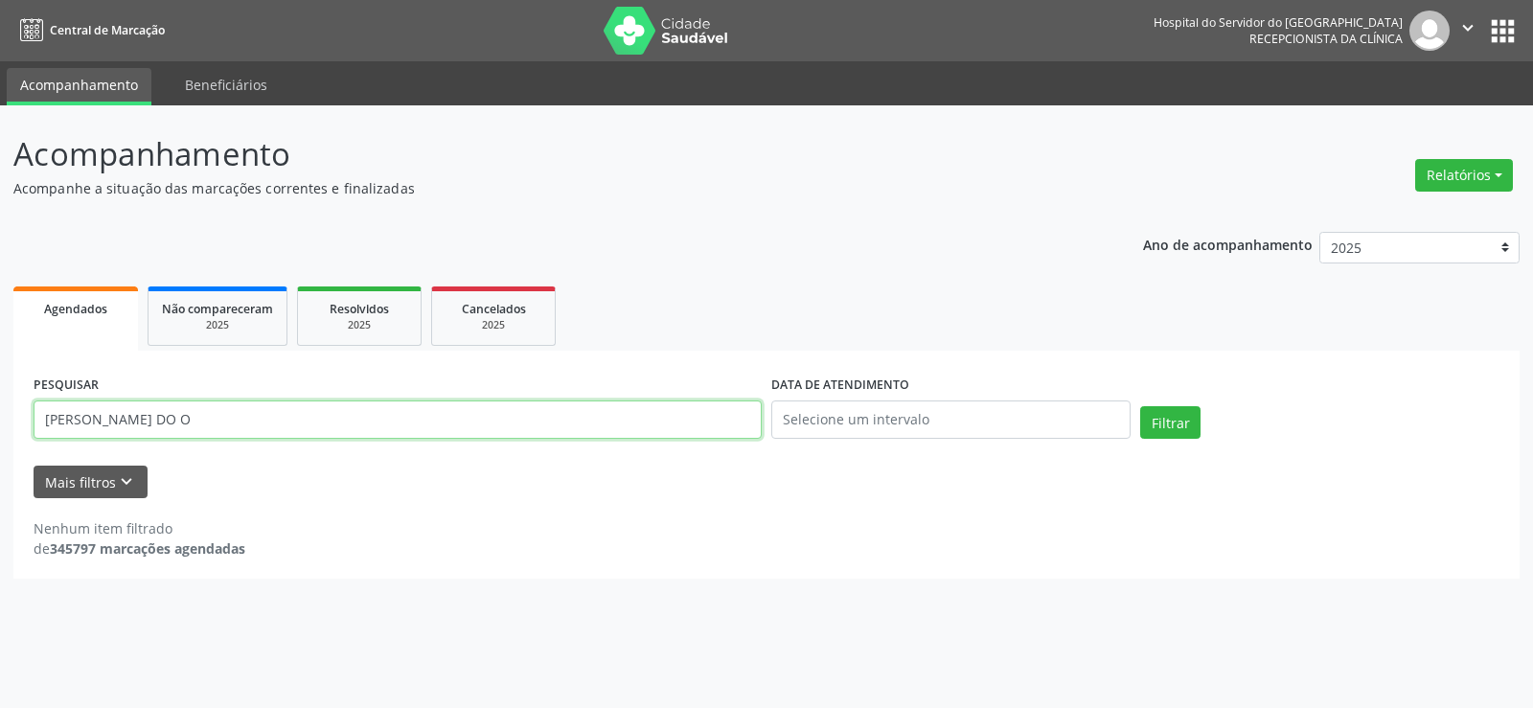
click at [1140, 406] on button "Filtrar" at bounding box center [1170, 422] width 60 height 33
click at [382, 311] on span "Resolvidos" at bounding box center [359, 309] width 59 height 16
drag, startPoint x: 151, startPoint y: 448, endPoint x: 89, endPoint y: 363, distance: 104.9
click at [151, 447] on div "PESQUISAR [PERSON_NAME] DO O" at bounding box center [398, 411] width 738 height 81
click at [92, 336] on link "Agendados" at bounding box center [75, 316] width 125 height 59
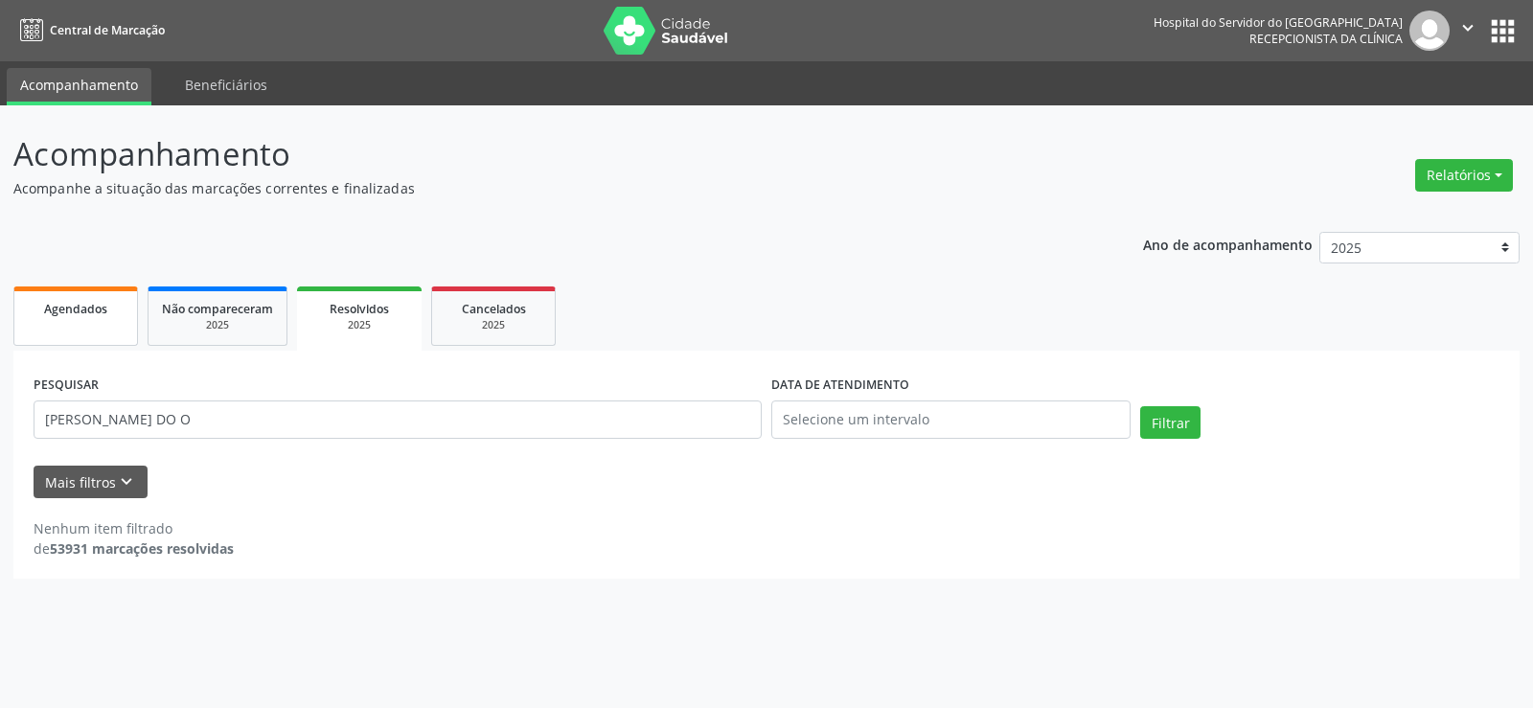
select select "8"
click at [180, 421] on input "[PERSON_NAME] DO O" at bounding box center [398, 420] width 728 height 38
paste input "9000243602"
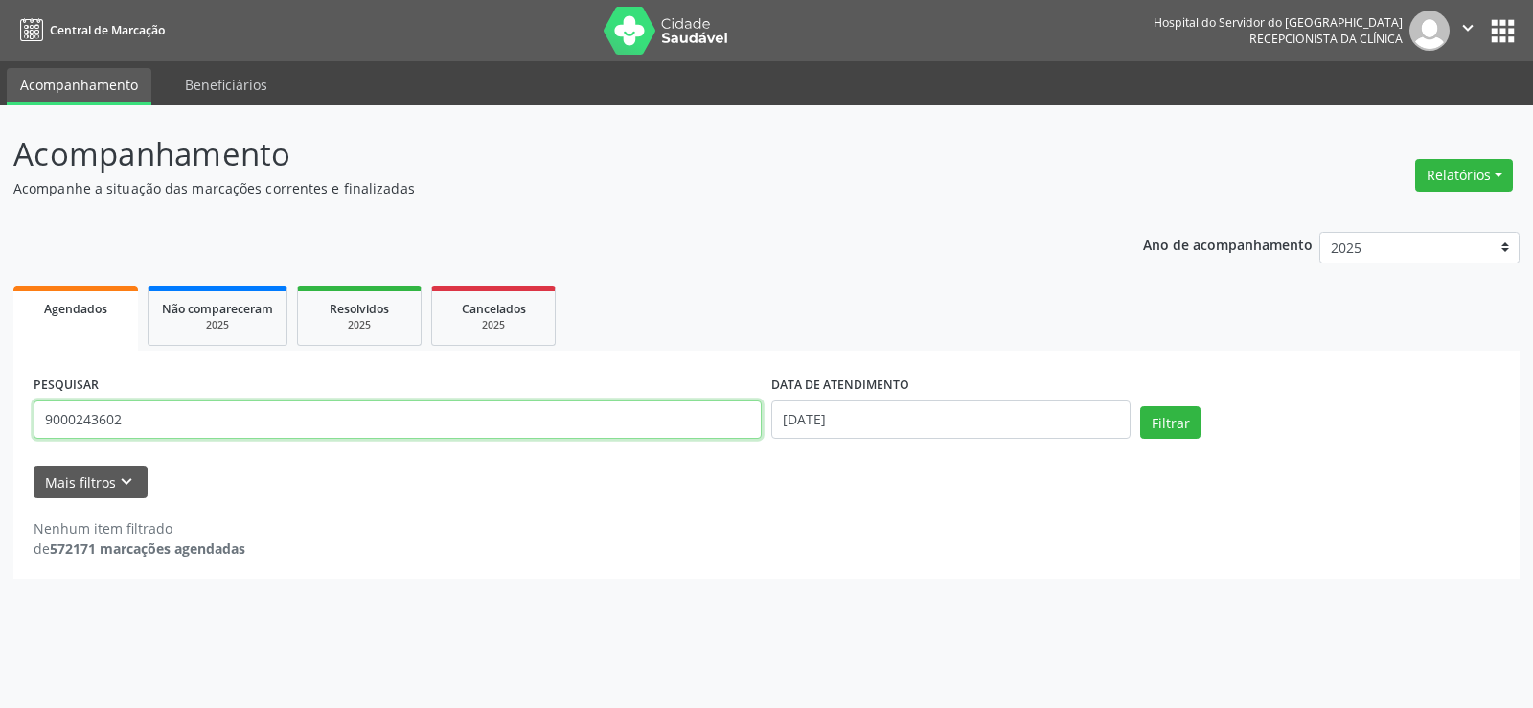
type input "9000243602"
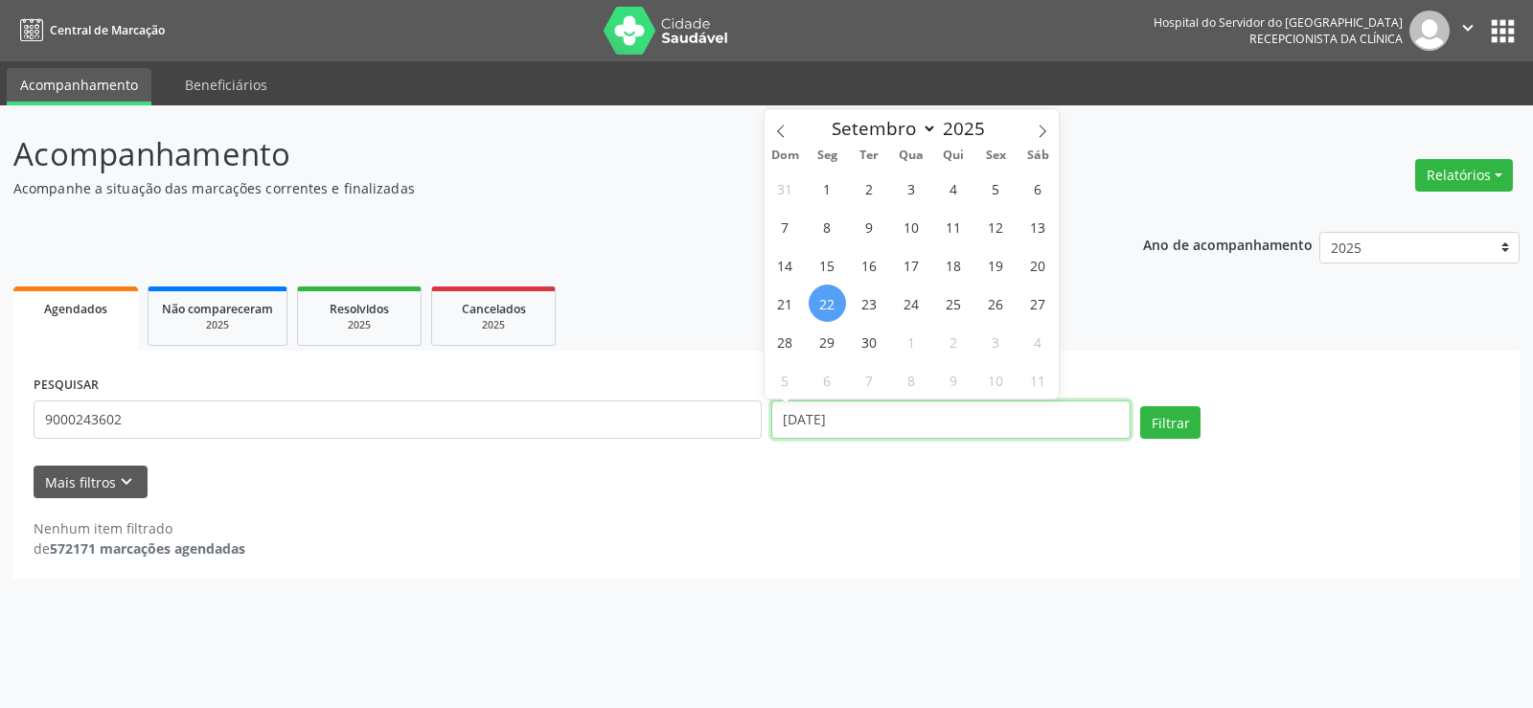
click at [852, 405] on input "[DATE]" at bounding box center [951, 420] width 359 height 38
click at [1140, 406] on button "Filtrar" at bounding box center [1170, 422] width 60 height 33
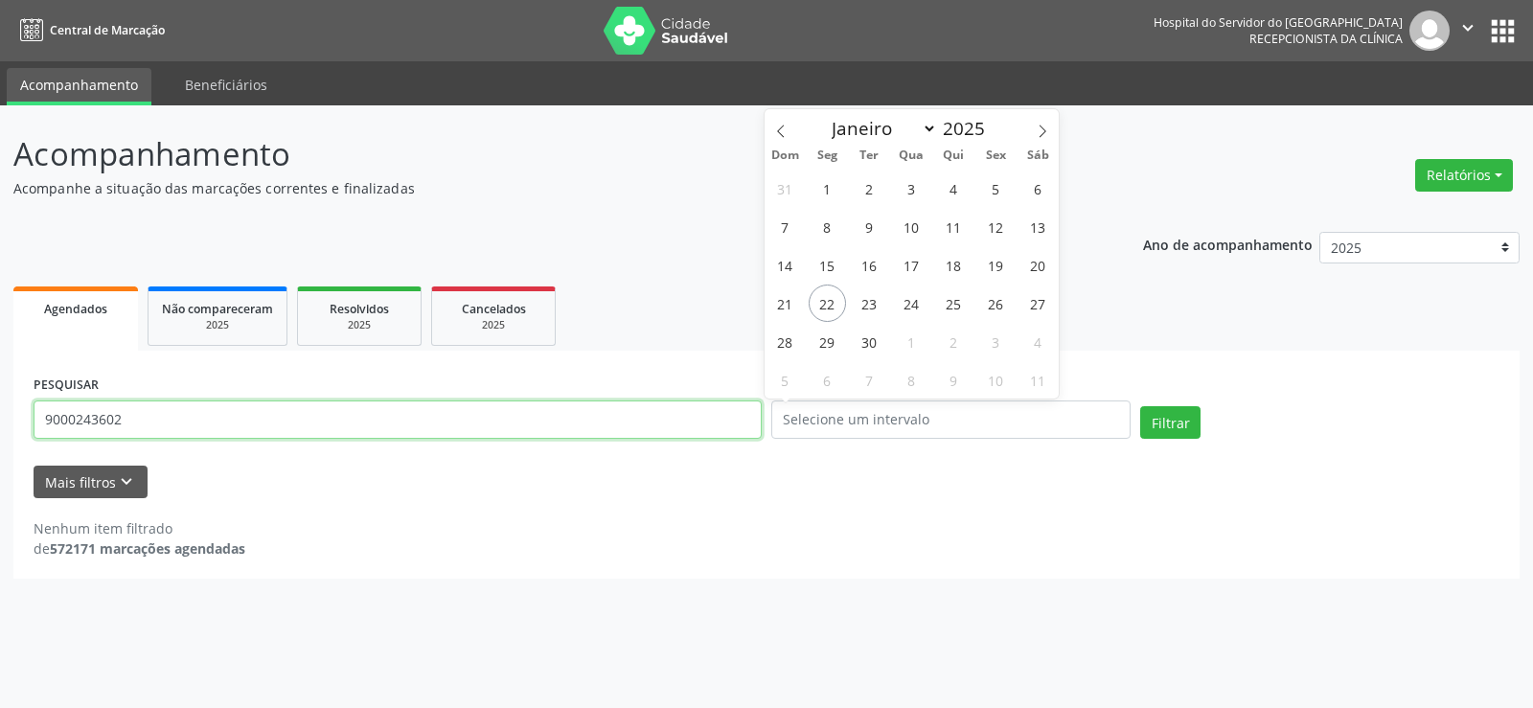
click at [182, 417] on input "9000243602" at bounding box center [398, 420] width 728 height 38
paste input "29598524434"
click at [1140, 406] on button "Filtrar" at bounding box center [1170, 422] width 60 height 33
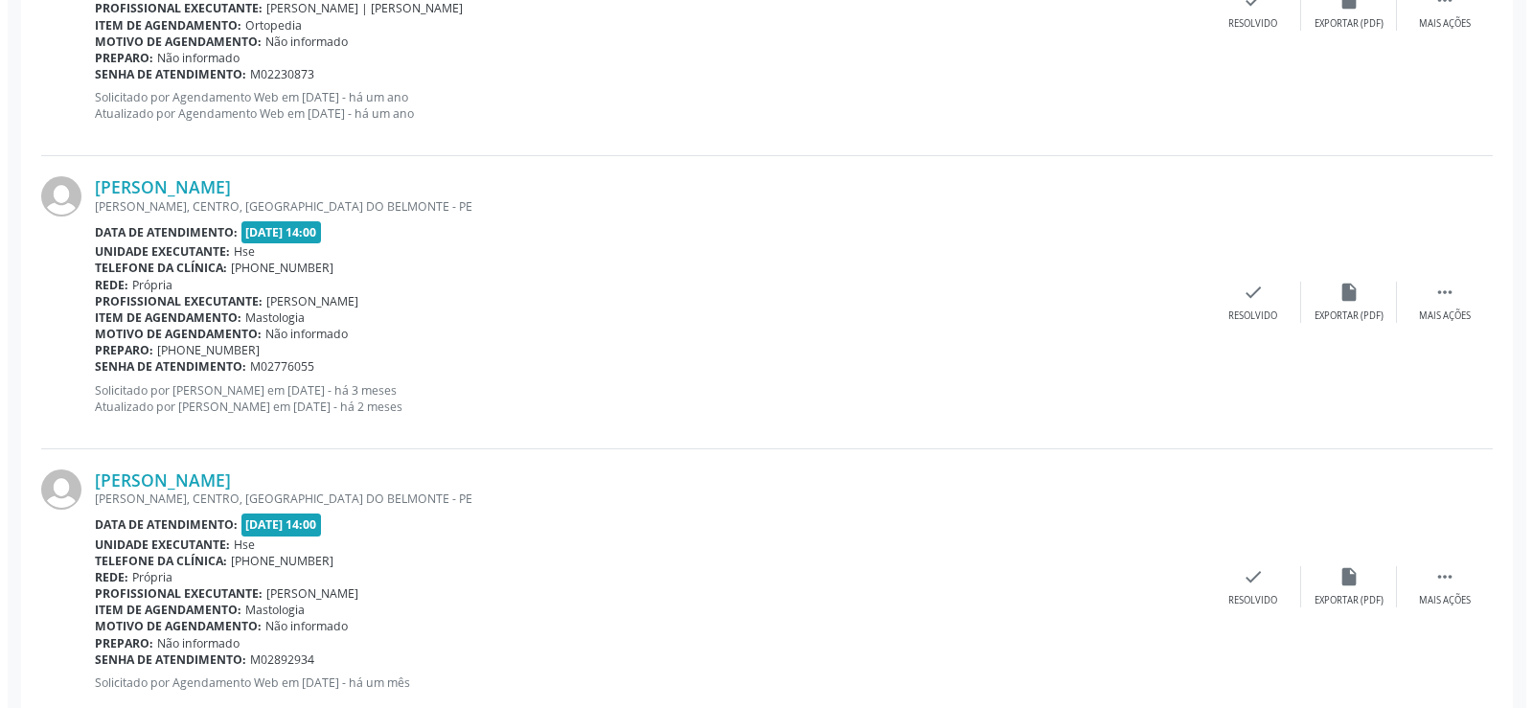
scroll to position [4274, 0]
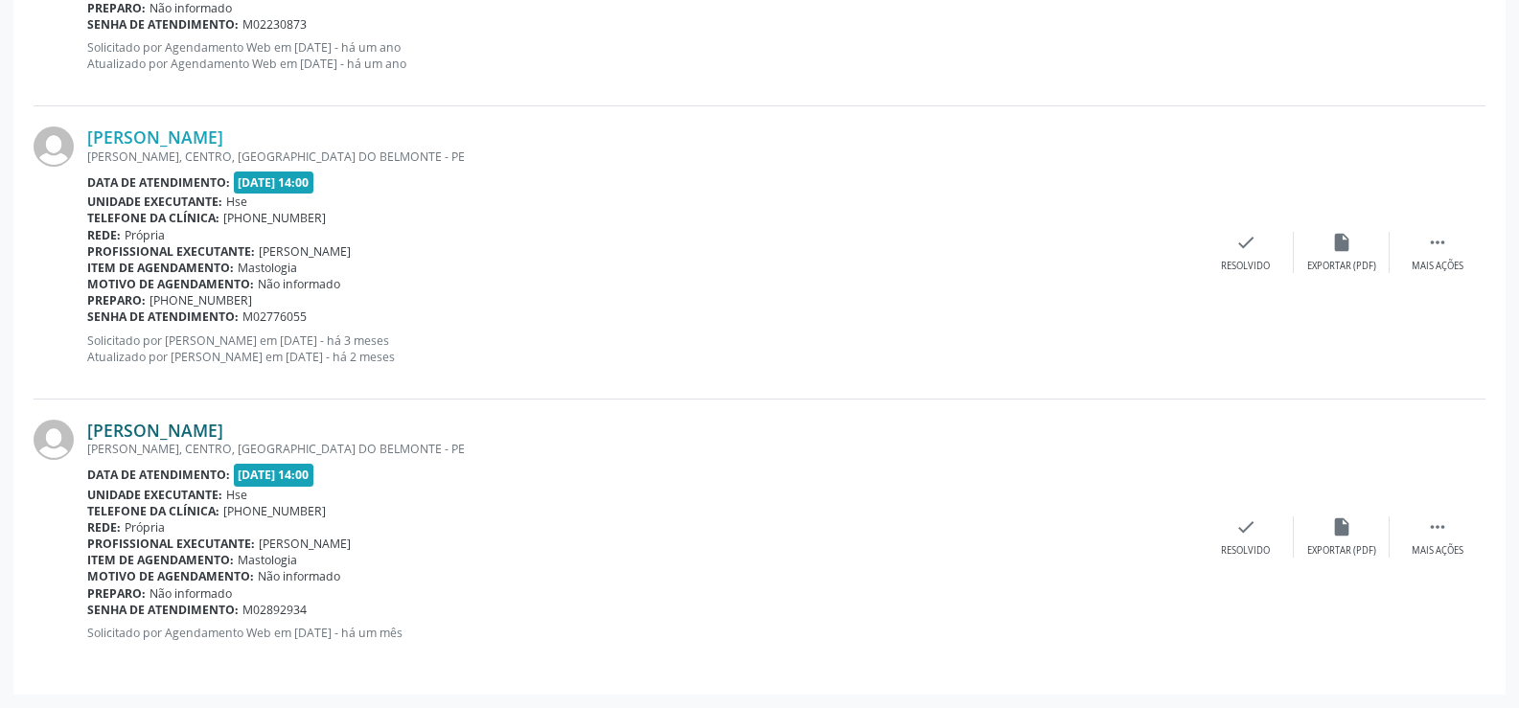
click at [223, 428] on link "[PERSON_NAME]" at bounding box center [155, 430] width 136 height 21
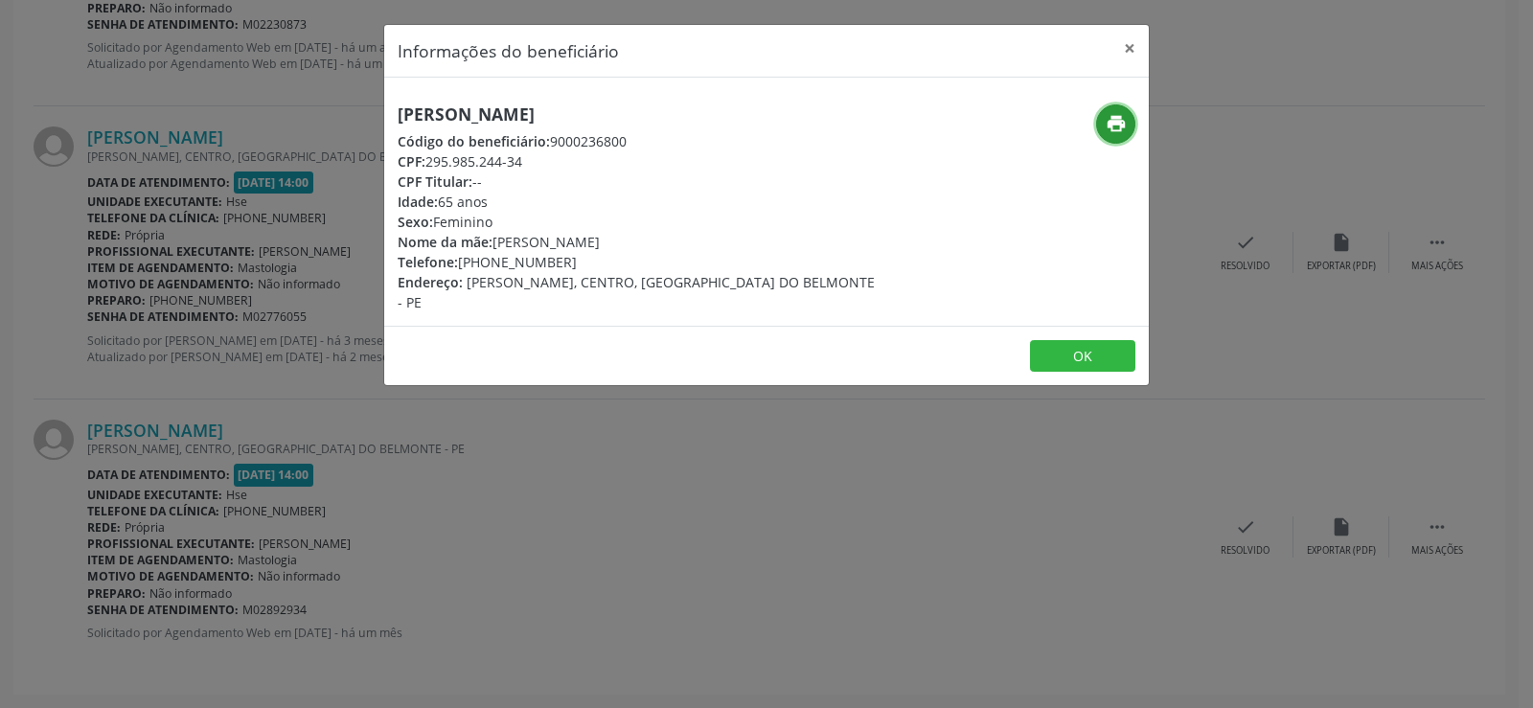
click at [1106, 132] on icon "print" at bounding box center [1116, 123] width 21 height 21
click at [242, 199] on div "Informações do beneficiário × [PERSON_NAME][GEOGRAPHIC_DATA] Código do benefici…" at bounding box center [766, 354] width 1533 height 708
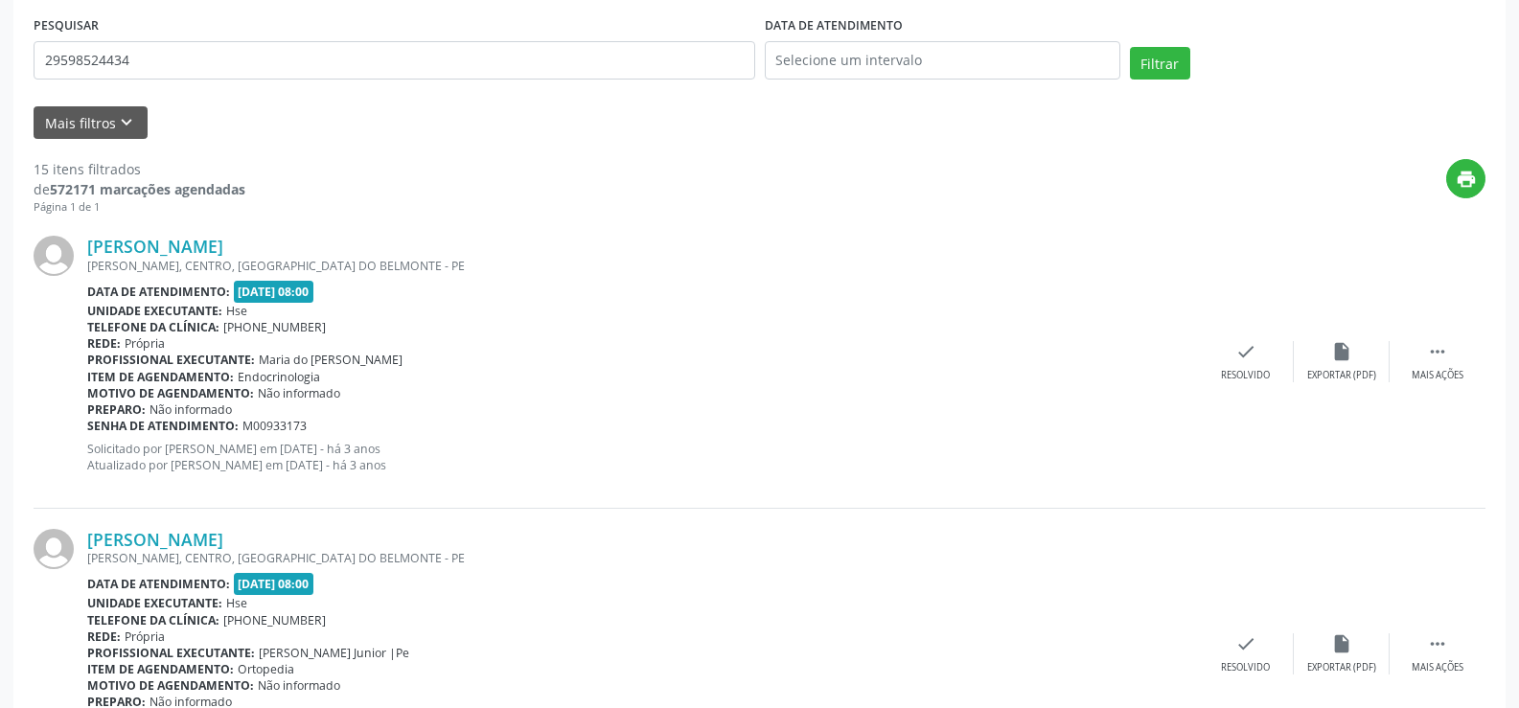
scroll to position [248, 0]
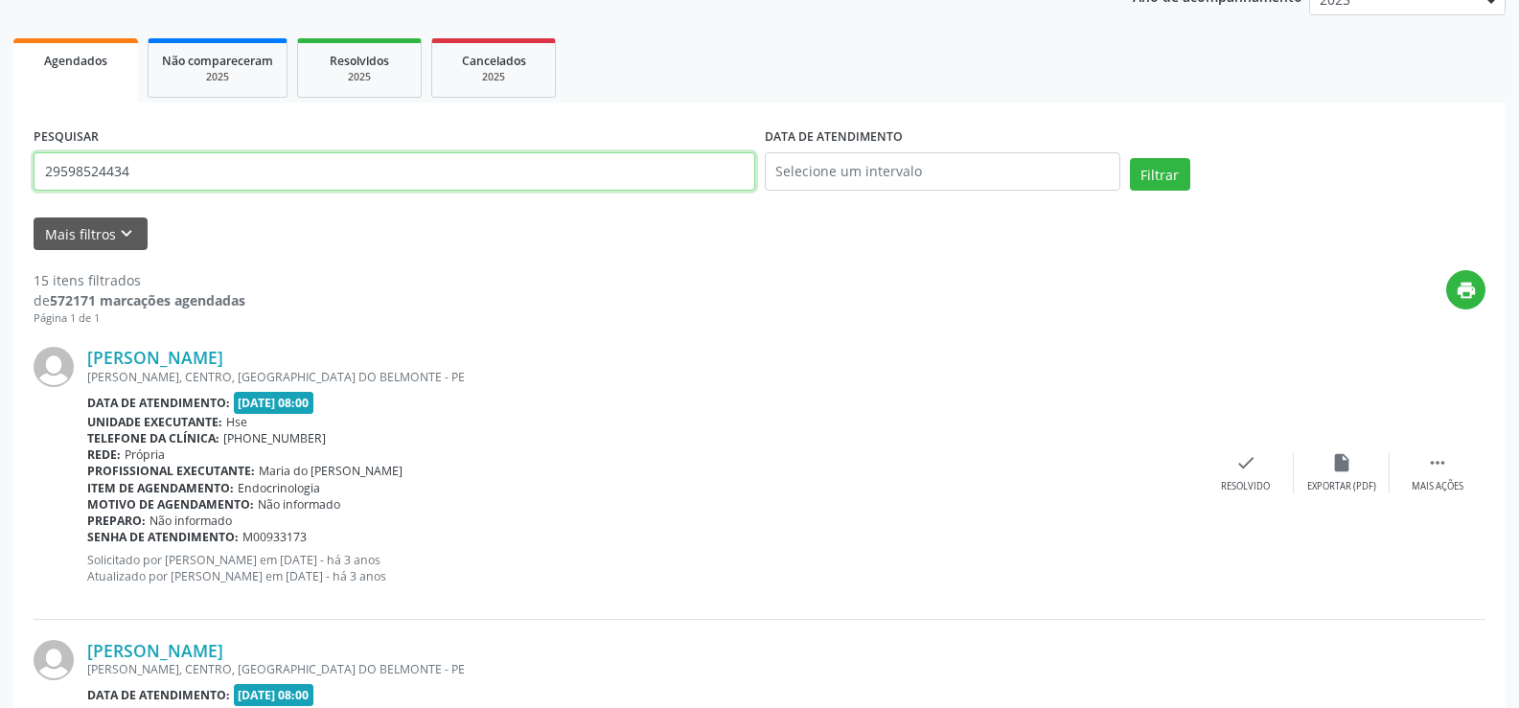
click at [329, 174] on input "29598524434" at bounding box center [395, 171] width 722 height 38
paste input "3591030406"
click at [1130, 158] on button "Filtrar" at bounding box center [1160, 174] width 60 height 33
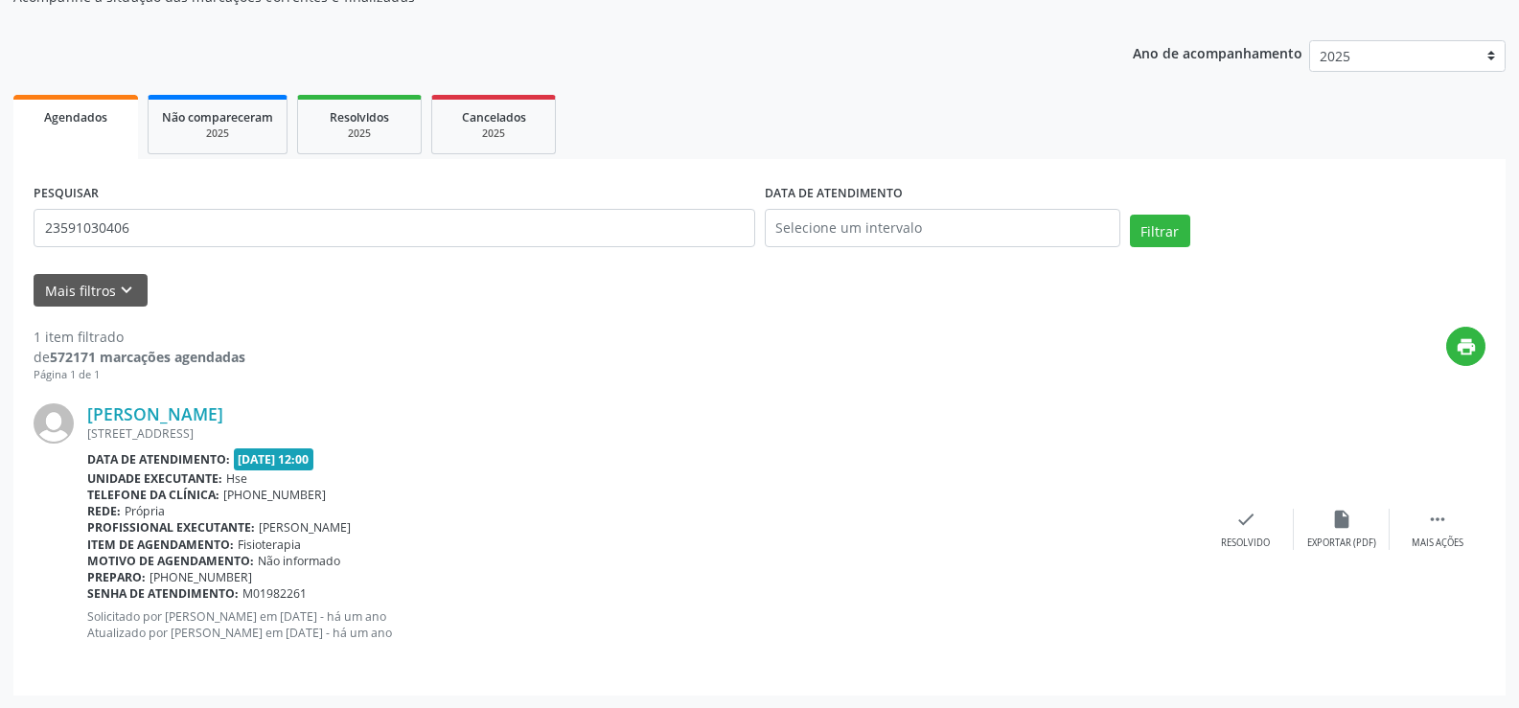
scroll to position [193, 0]
click at [223, 411] on link "[PERSON_NAME]" at bounding box center [155, 413] width 136 height 21
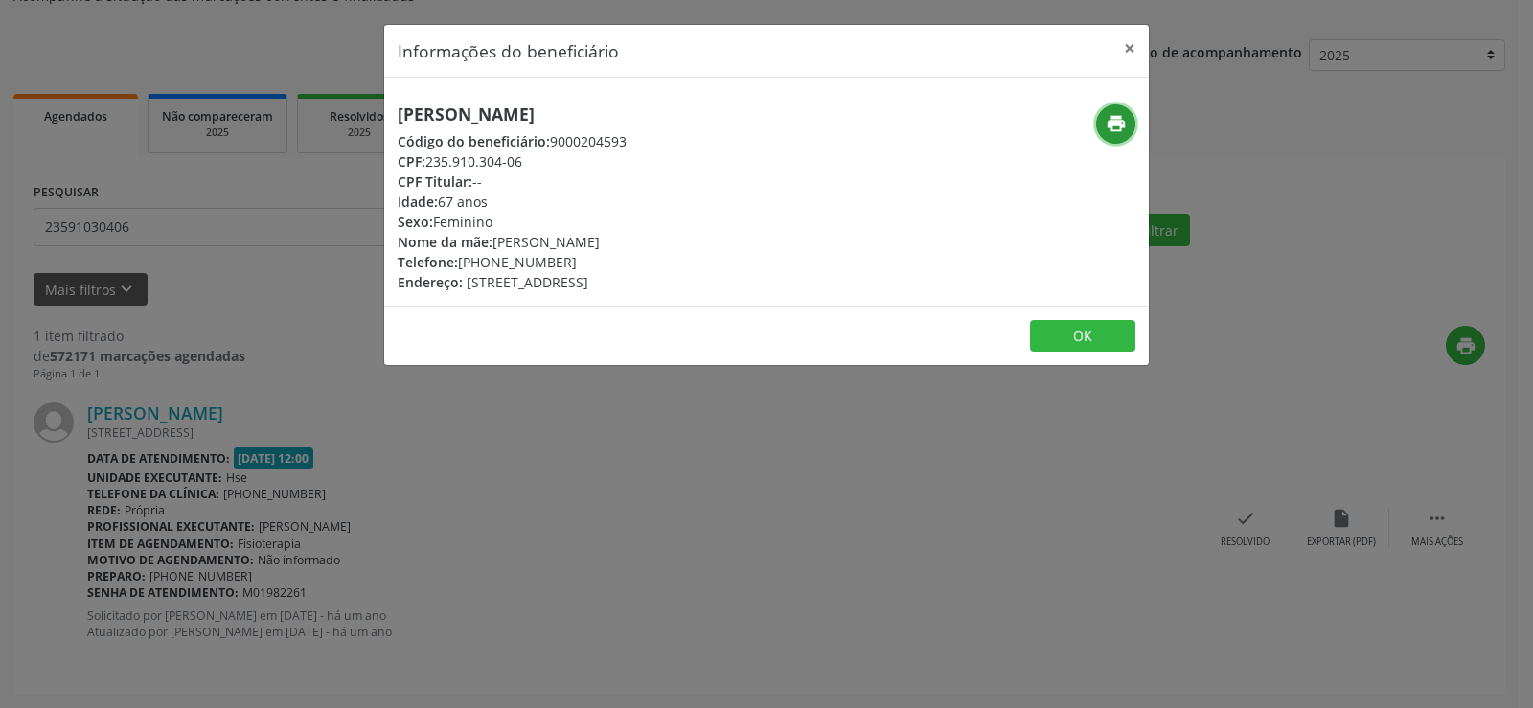
click at [1110, 127] on icon "print" at bounding box center [1116, 123] width 21 height 21
drag, startPoint x: 197, startPoint y: 295, endPoint x: 188, endPoint y: 279, distance: 18.9
click at [198, 295] on div "Informações do beneficiário × Maria de [PERSON_NAME] Código do beneficiário: 90…" at bounding box center [766, 354] width 1533 height 708
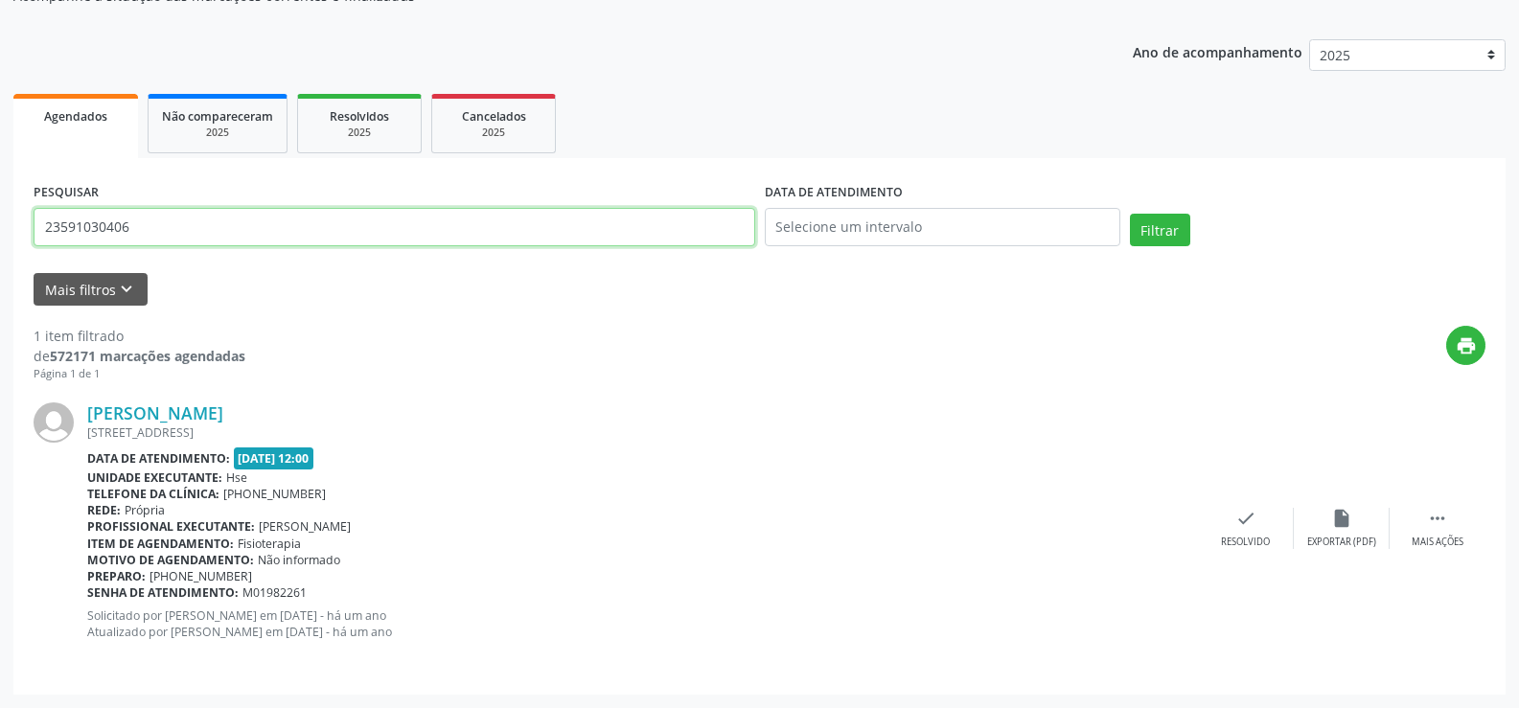
click at [177, 228] on input "23591030406" at bounding box center [395, 227] width 722 height 38
paste input "12717983449"
click at [1130, 214] on button "Filtrar" at bounding box center [1160, 230] width 60 height 33
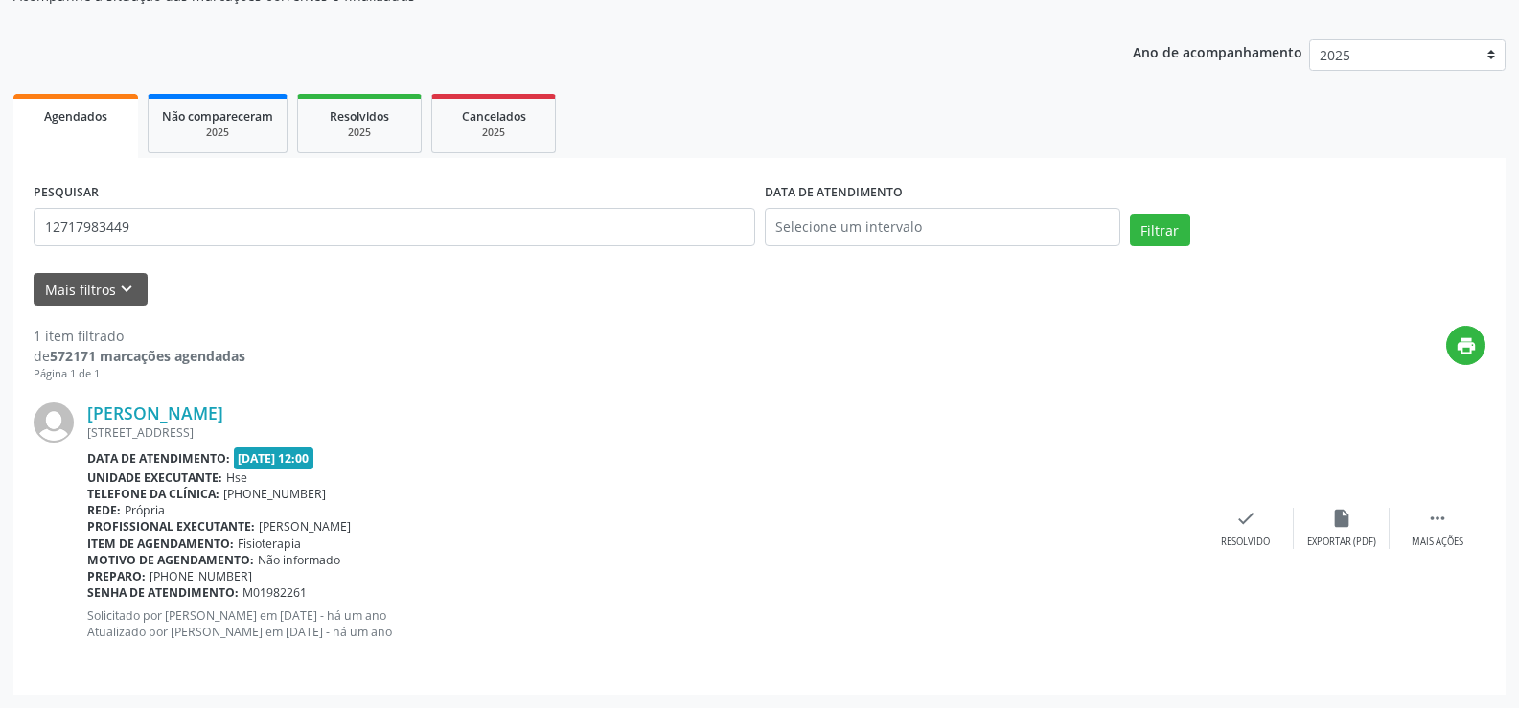
scroll to position [0, 0]
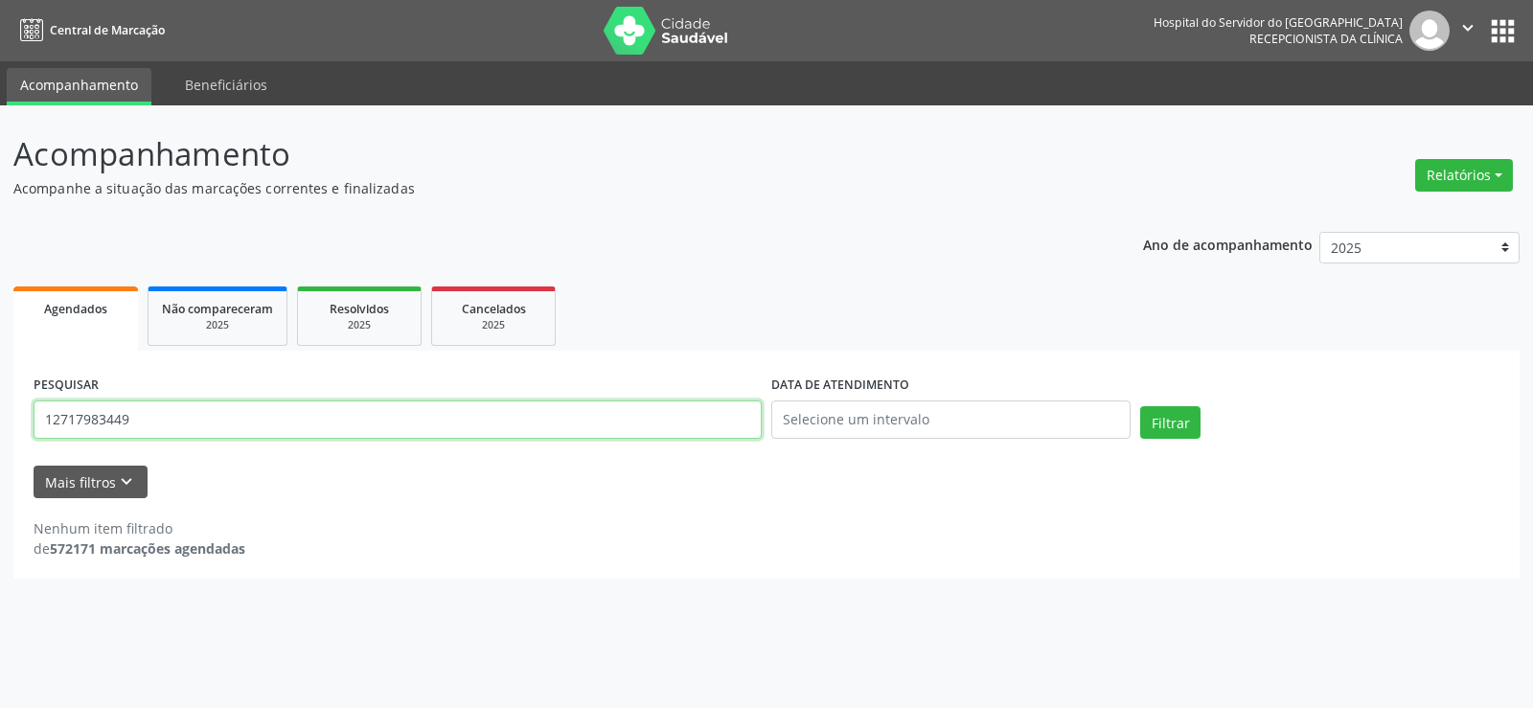
click at [187, 409] on input "12717983449" at bounding box center [398, 420] width 728 height 38
paste input "[PERSON_NAME]"
click at [1140, 406] on button "Filtrar" at bounding box center [1170, 422] width 60 height 33
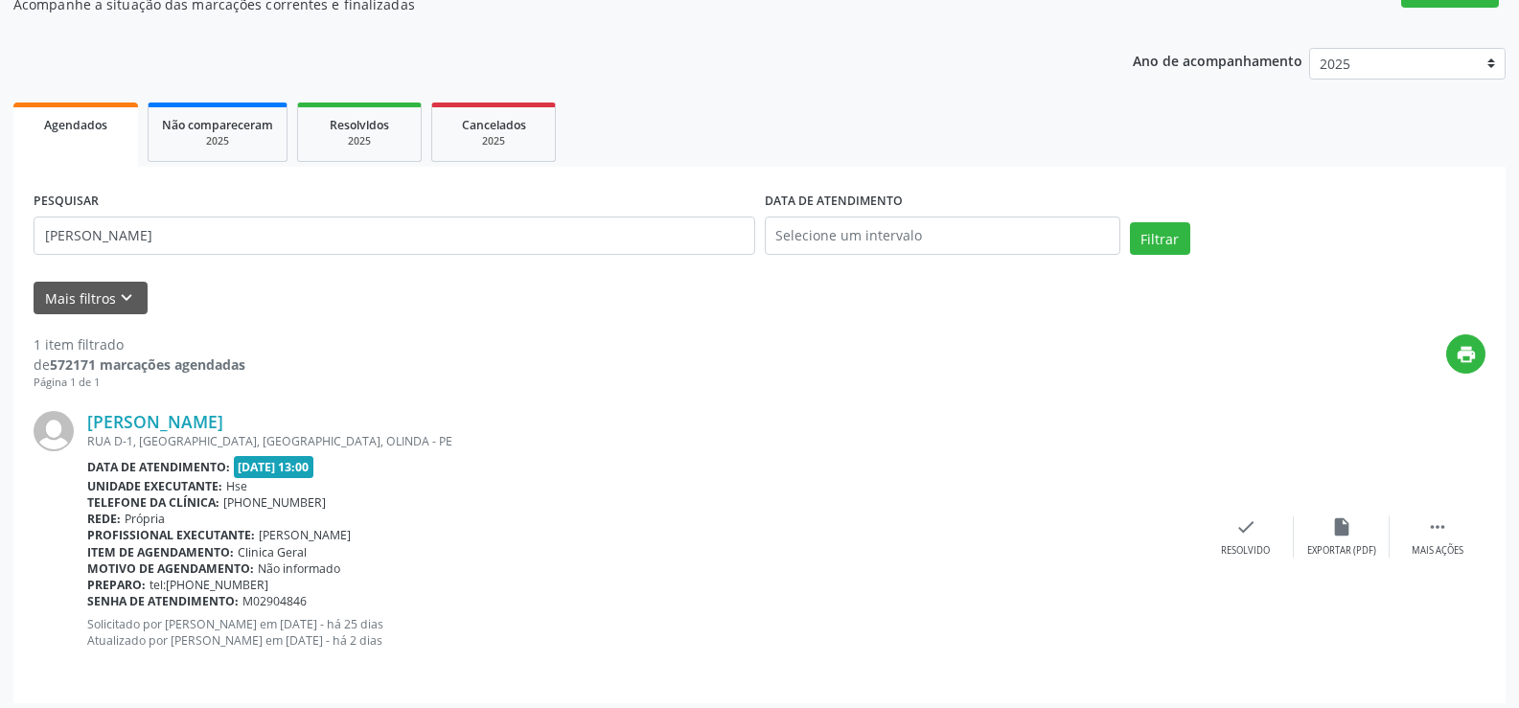
scroll to position [193, 0]
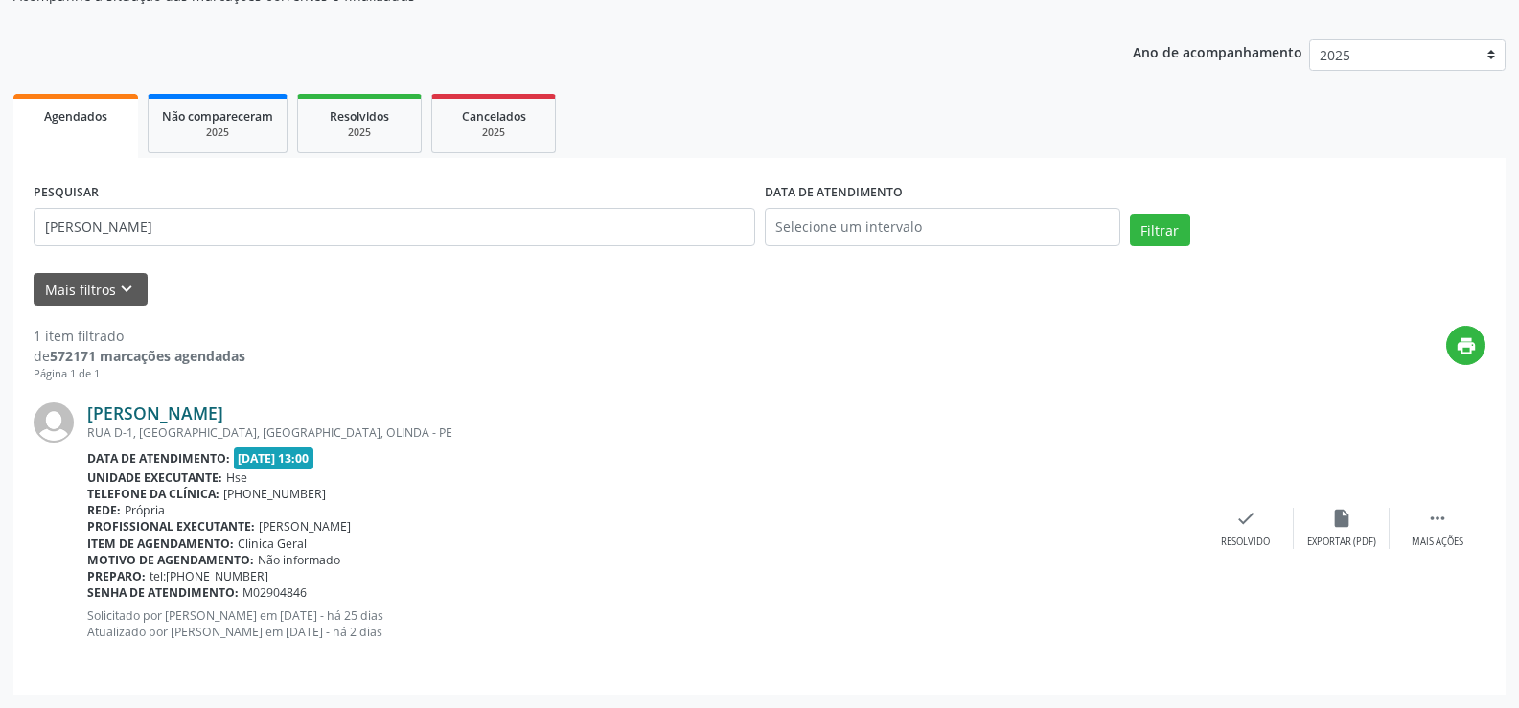
click at [223, 410] on link "[PERSON_NAME]" at bounding box center [155, 413] width 136 height 21
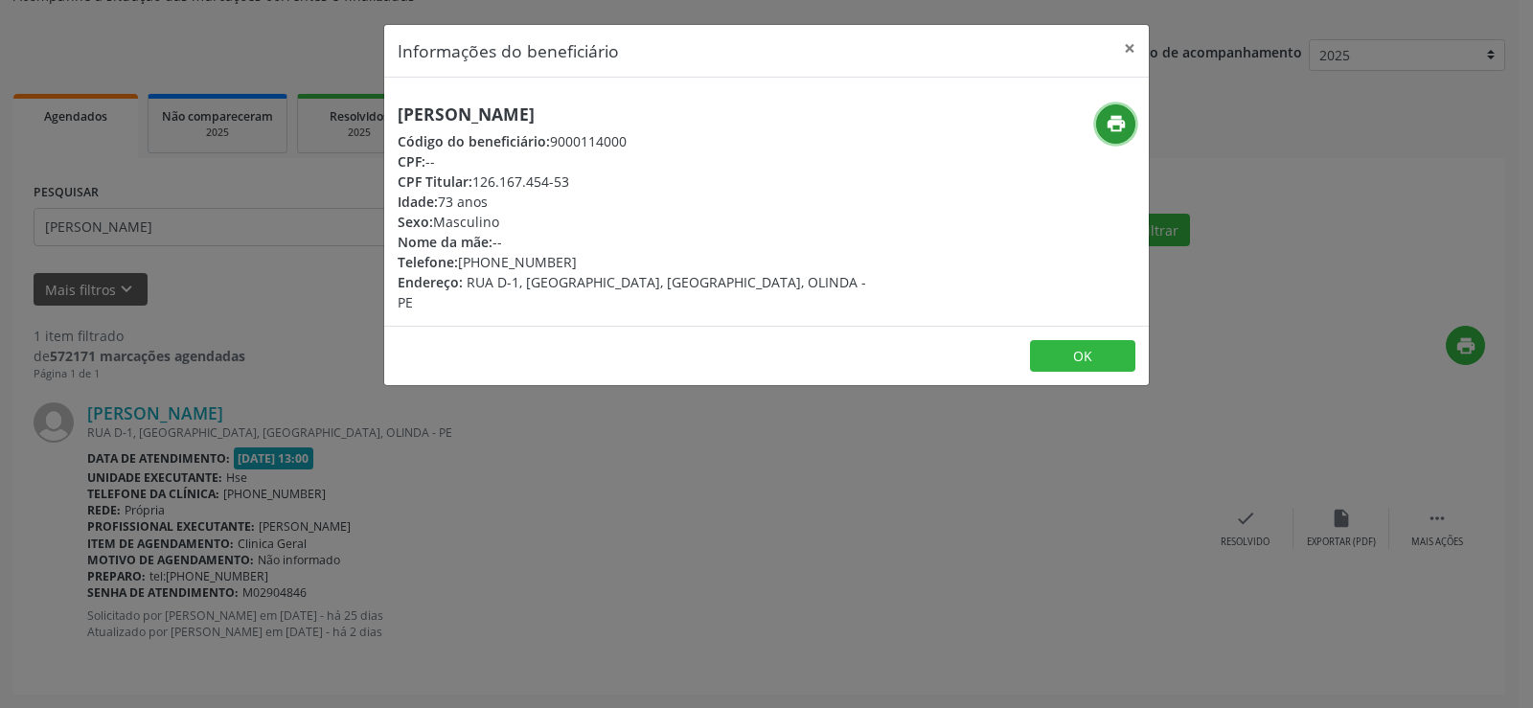
click at [1107, 119] on icon "print" at bounding box center [1116, 123] width 21 height 21
click at [247, 336] on div "Informações do beneficiário × [PERSON_NAME] Código do beneficiário: 9000114000 …" at bounding box center [766, 354] width 1533 height 708
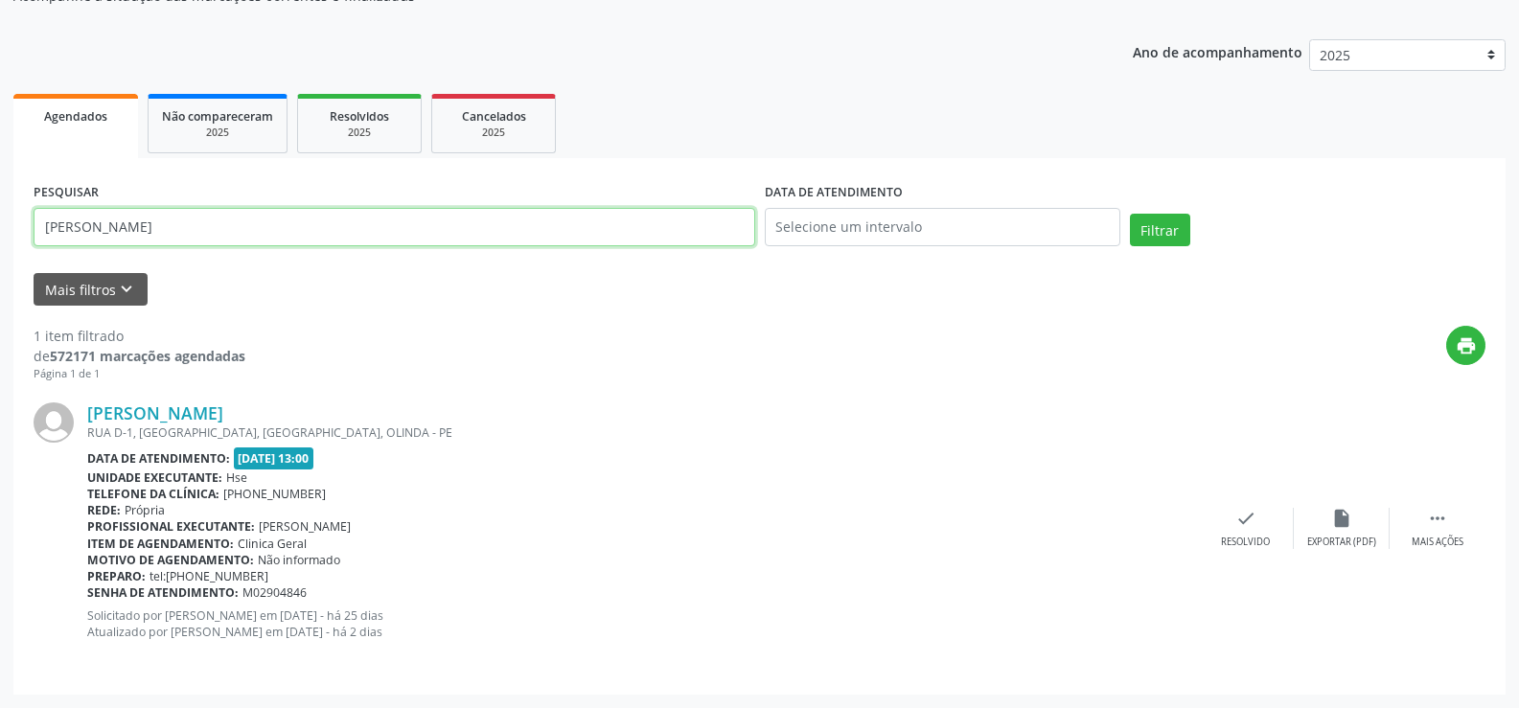
click at [242, 219] on input "[PERSON_NAME]" at bounding box center [395, 227] width 722 height 38
paste input "41974735400"
click at [1130, 214] on button "Filtrar" at bounding box center [1160, 230] width 60 height 33
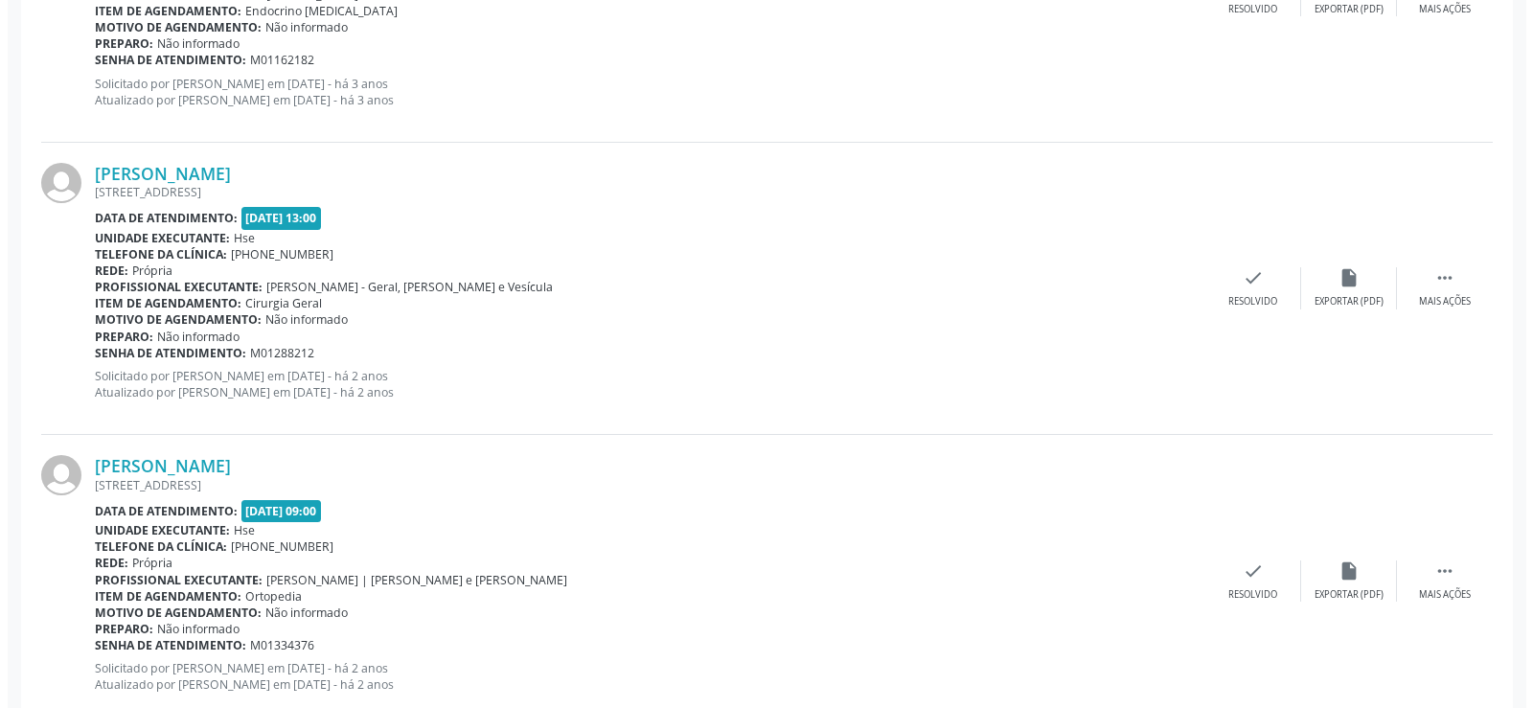
scroll to position [3412, 0]
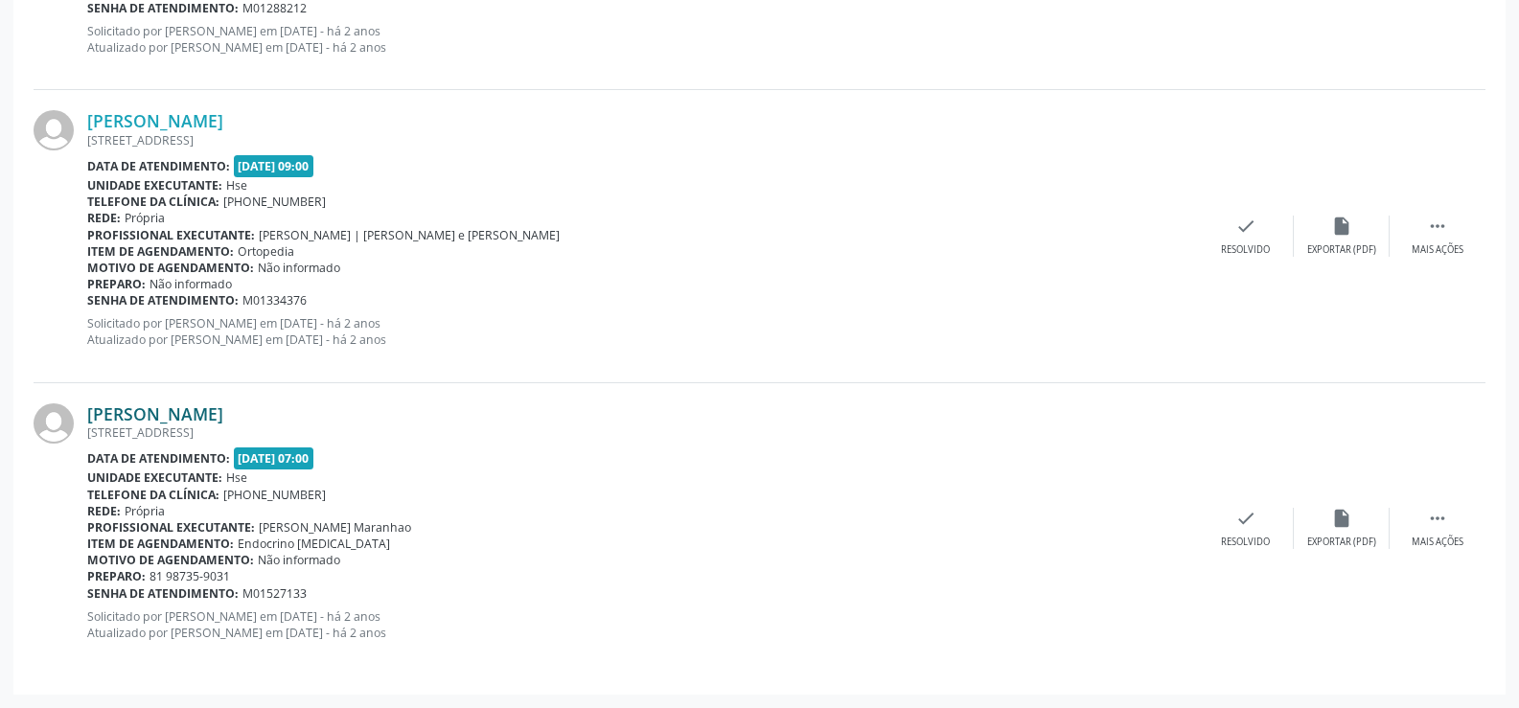
click at [223, 414] on link "[PERSON_NAME]" at bounding box center [155, 413] width 136 height 21
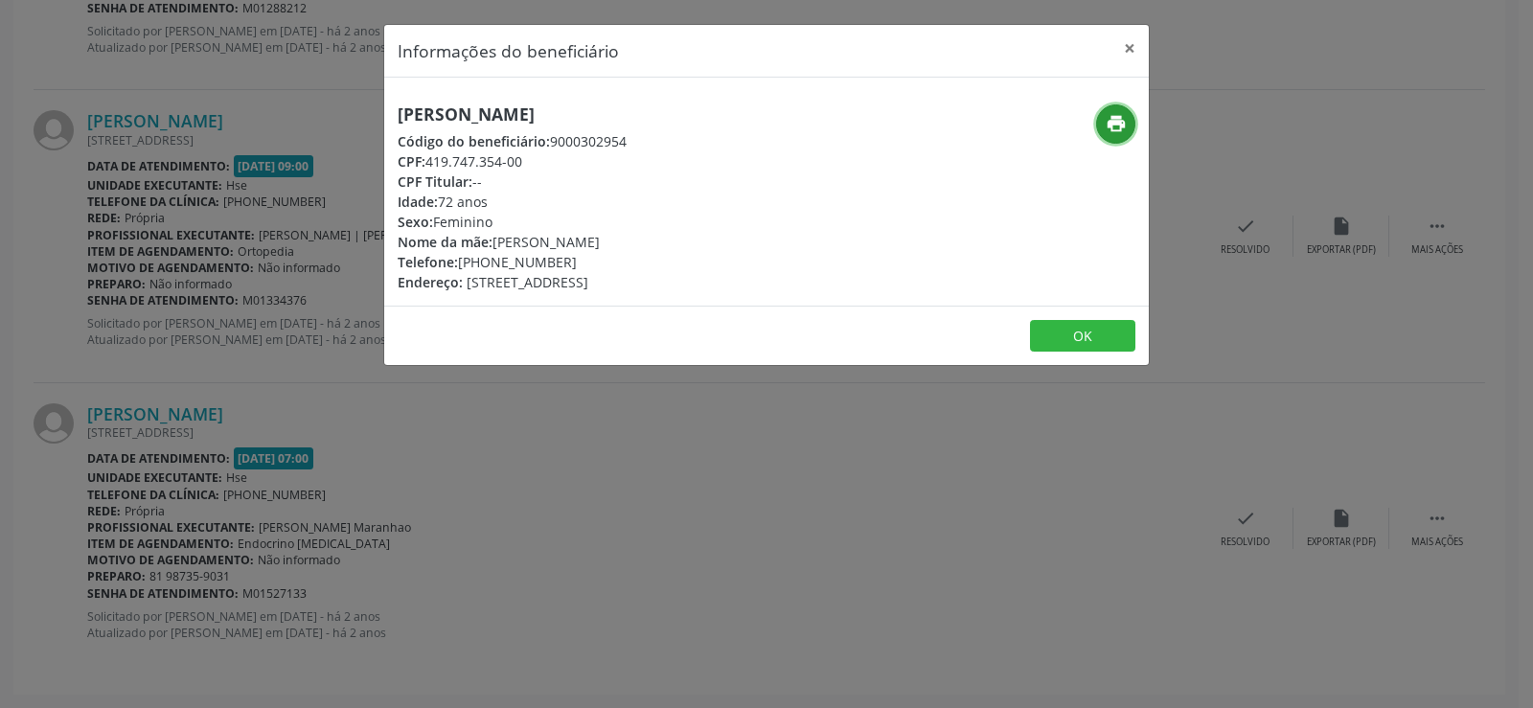
click at [1124, 121] on icon "print" at bounding box center [1116, 123] width 21 height 21
click at [189, 309] on div "Informações do beneficiário × [PERSON_NAME] Código do beneficiário: 9000302954 …" at bounding box center [766, 354] width 1533 height 708
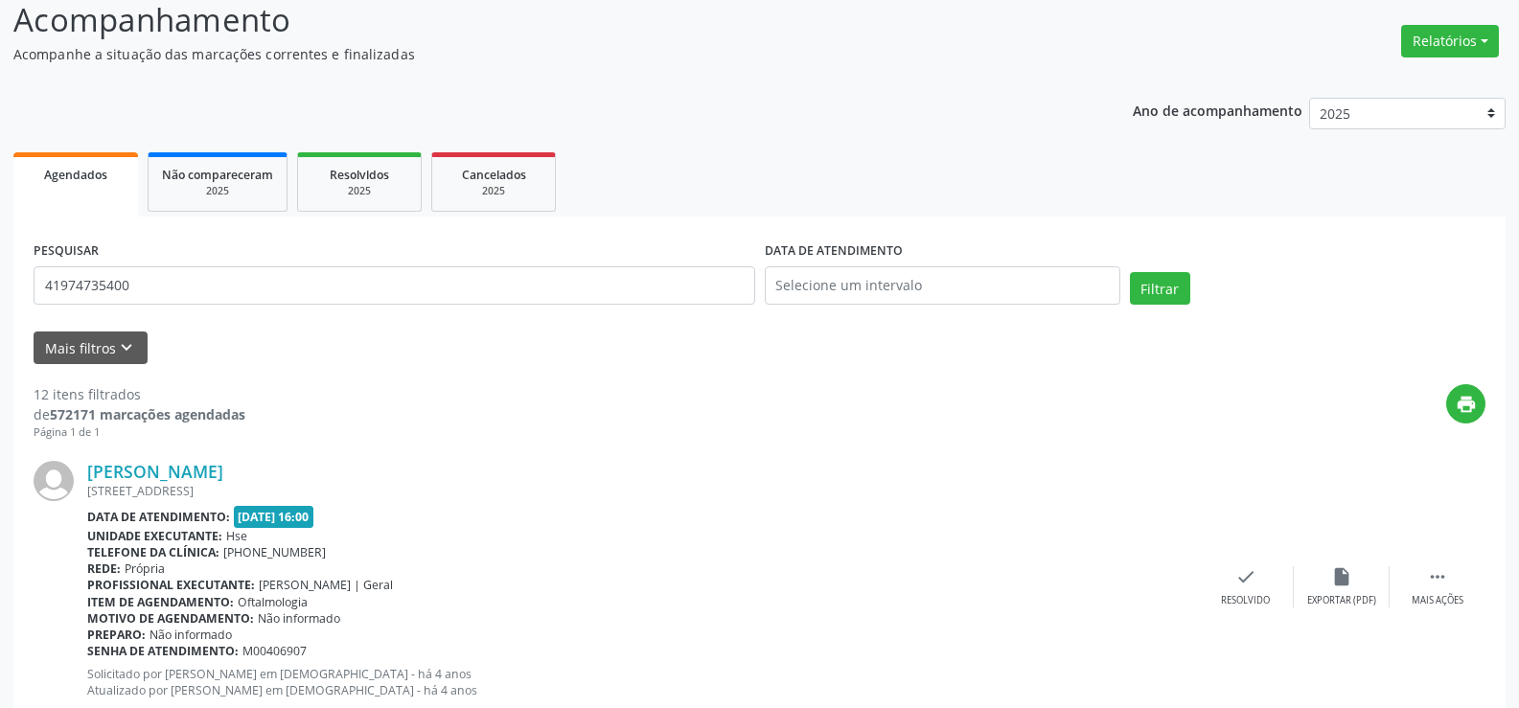
scroll to position [0, 0]
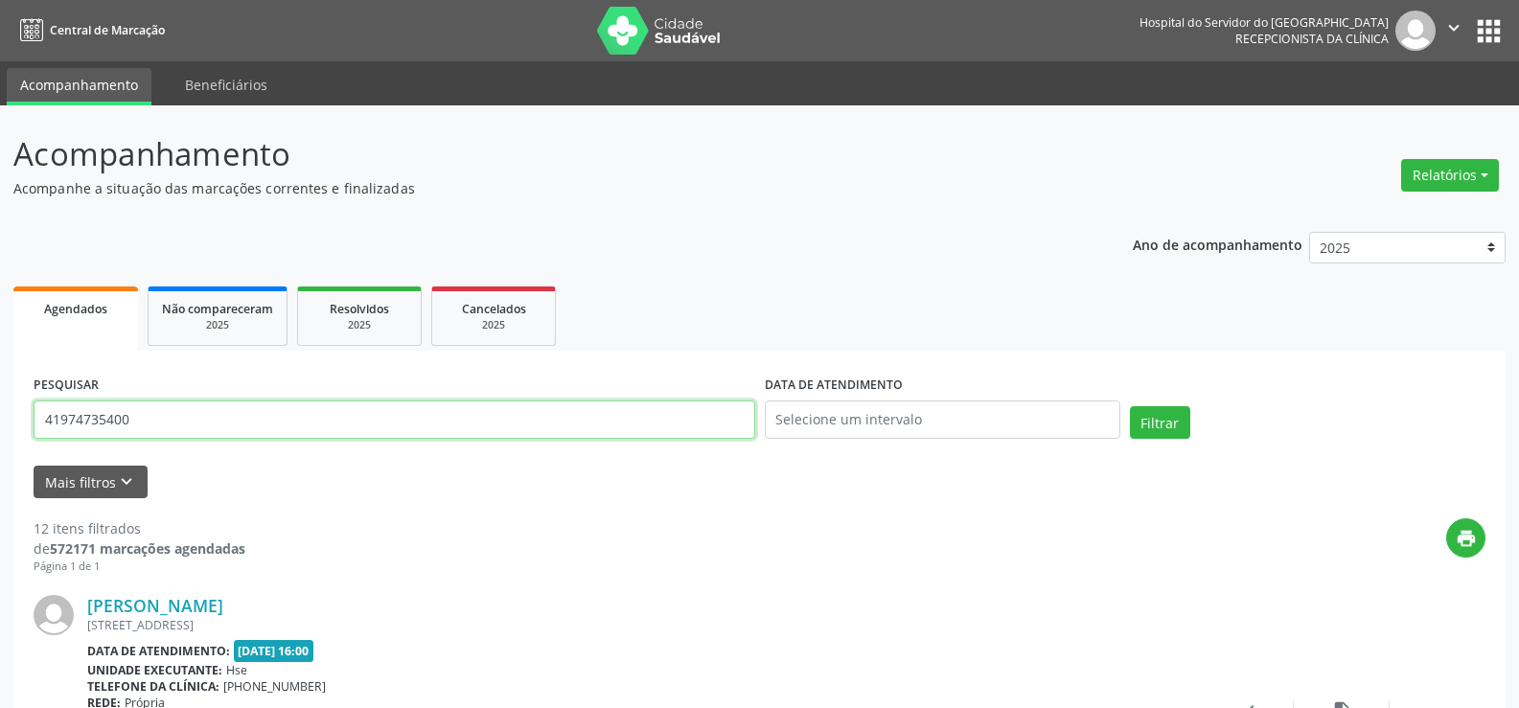
click at [251, 422] on input "41974735400" at bounding box center [395, 420] width 722 height 38
paste input "12717983449"
click at [1130, 406] on button "Filtrar" at bounding box center [1160, 422] width 60 height 33
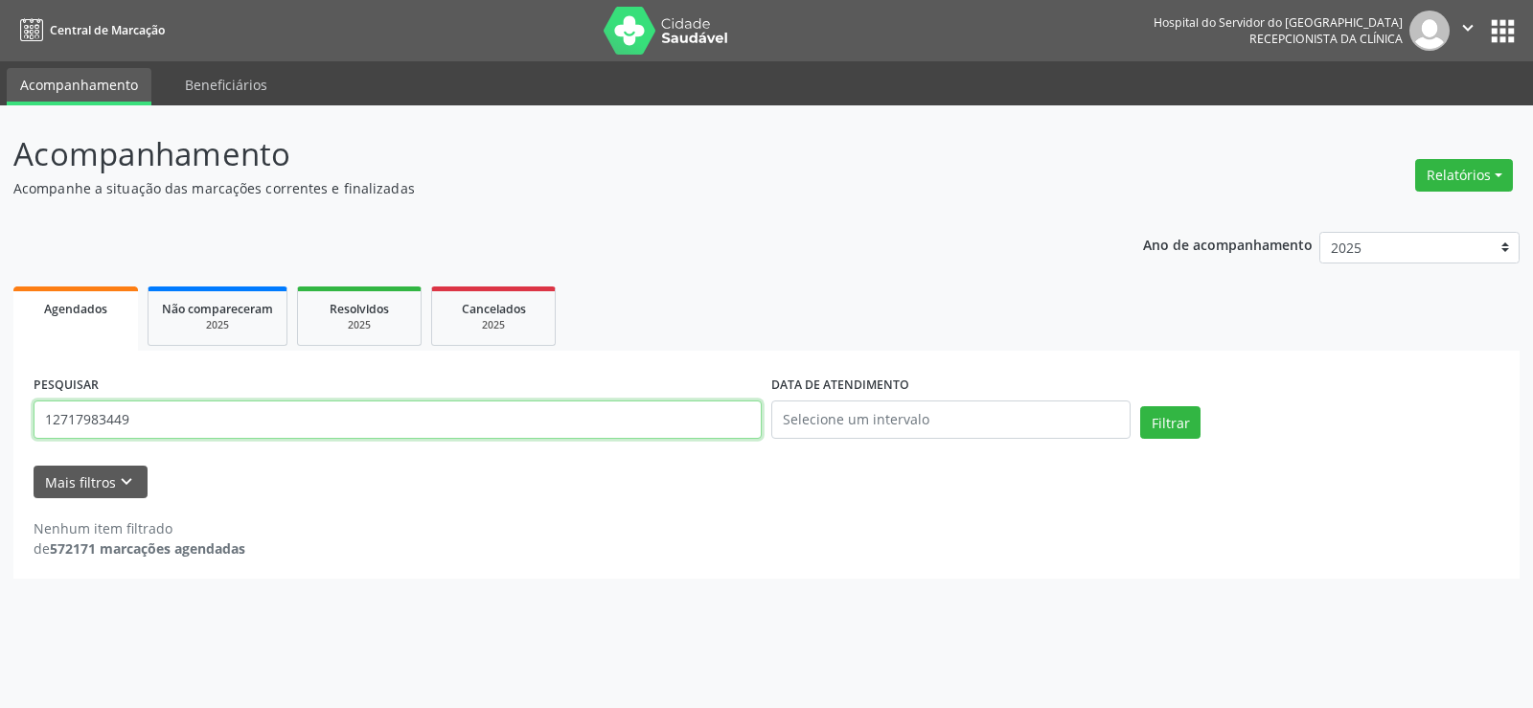
click at [171, 433] on input "12717983449" at bounding box center [398, 420] width 728 height 38
paste input "[PERSON_NAME]"
click at [1140, 406] on button "Filtrar" at bounding box center [1170, 422] width 60 height 33
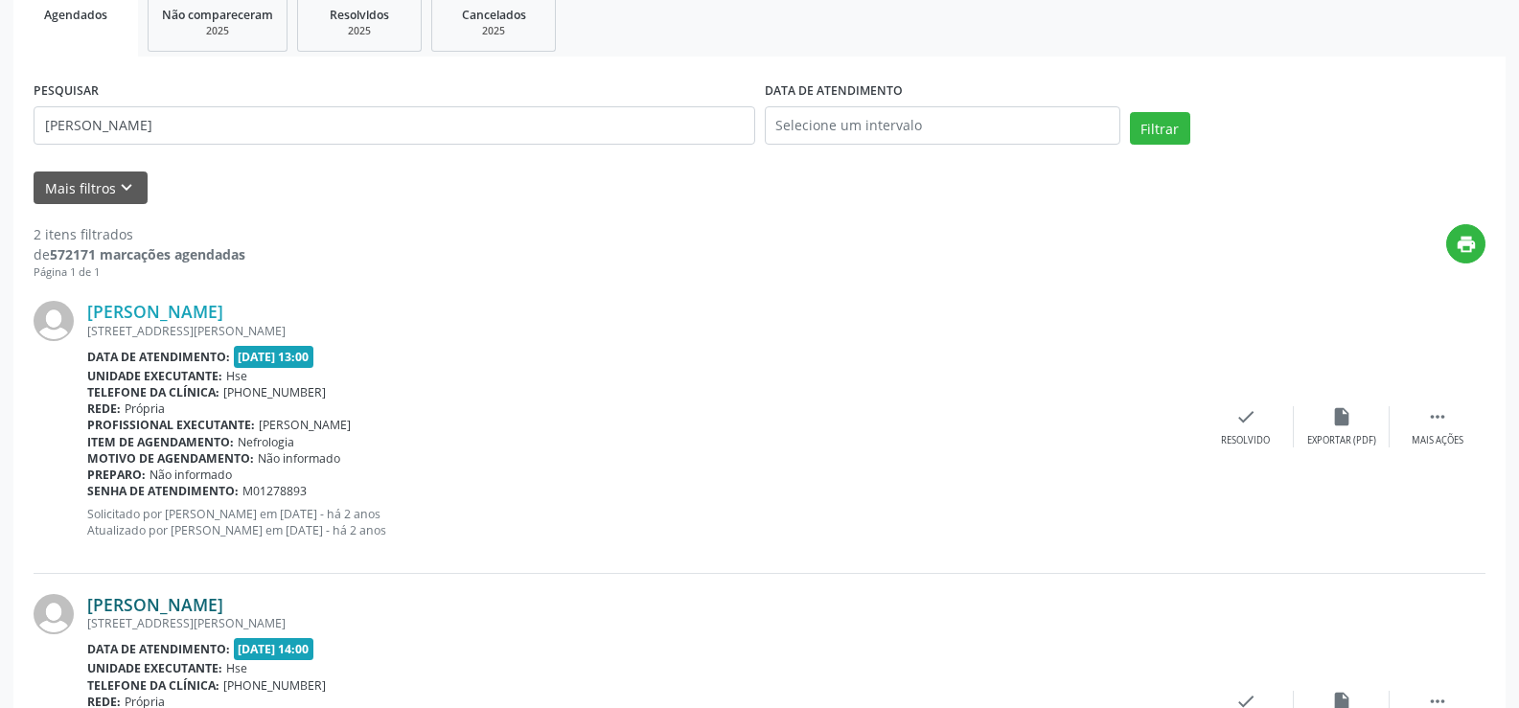
scroll to position [469, 0]
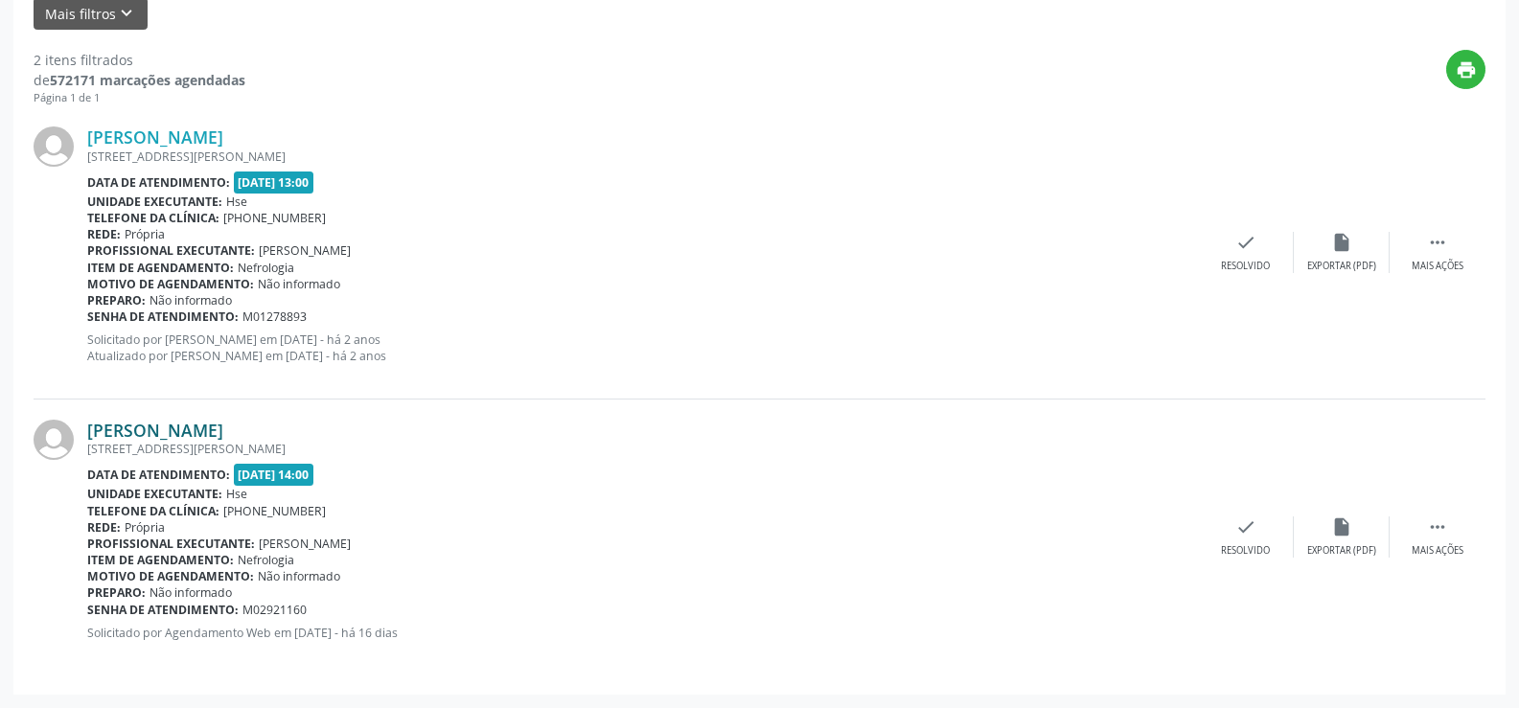
click at [223, 429] on link "[PERSON_NAME]" at bounding box center [155, 430] width 136 height 21
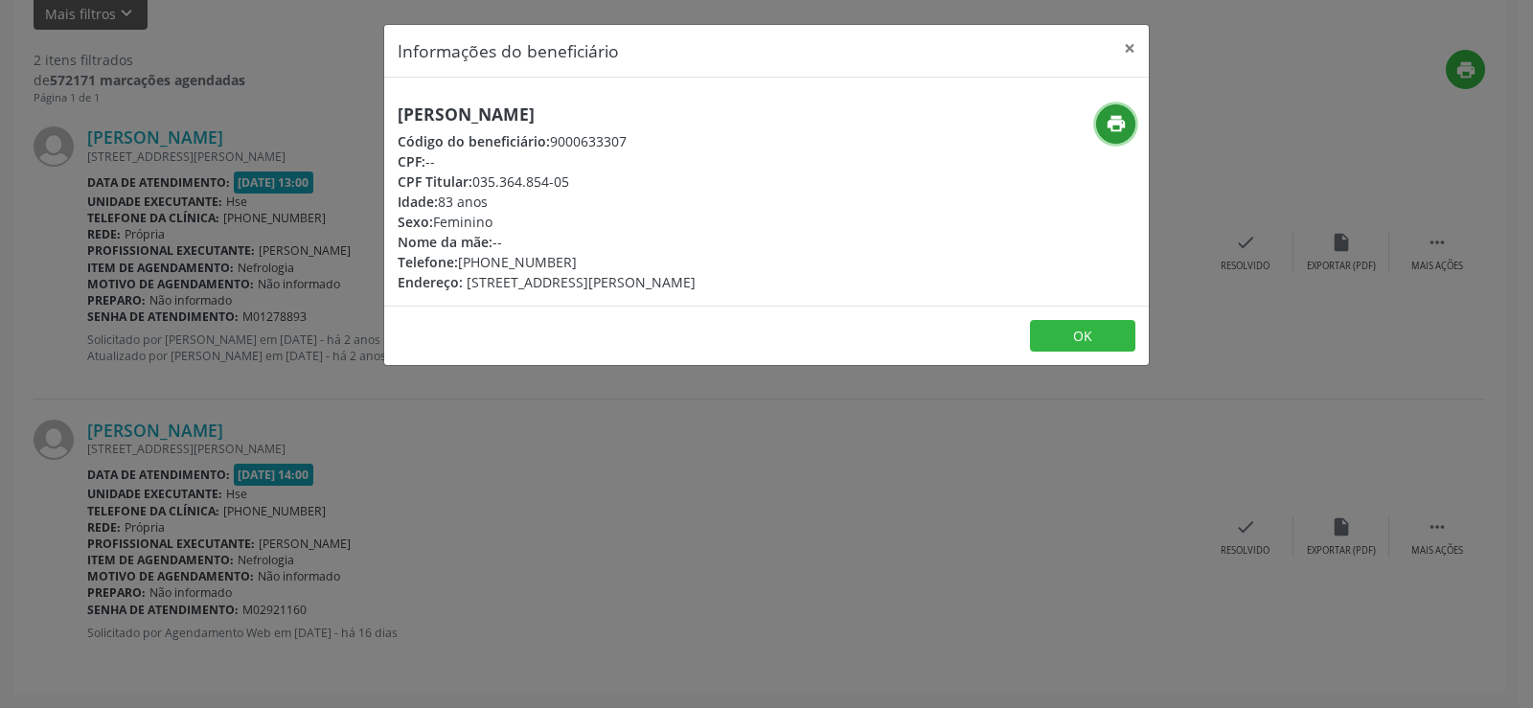
click at [1120, 127] on icon "print" at bounding box center [1116, 123] width 21 height 21
click at [304, 303] on div "Informações do beneficiário × Aury Guabiraba dos Santos Código do beneficiário:…" at bounding box center [766, 354] width 1533 height 708
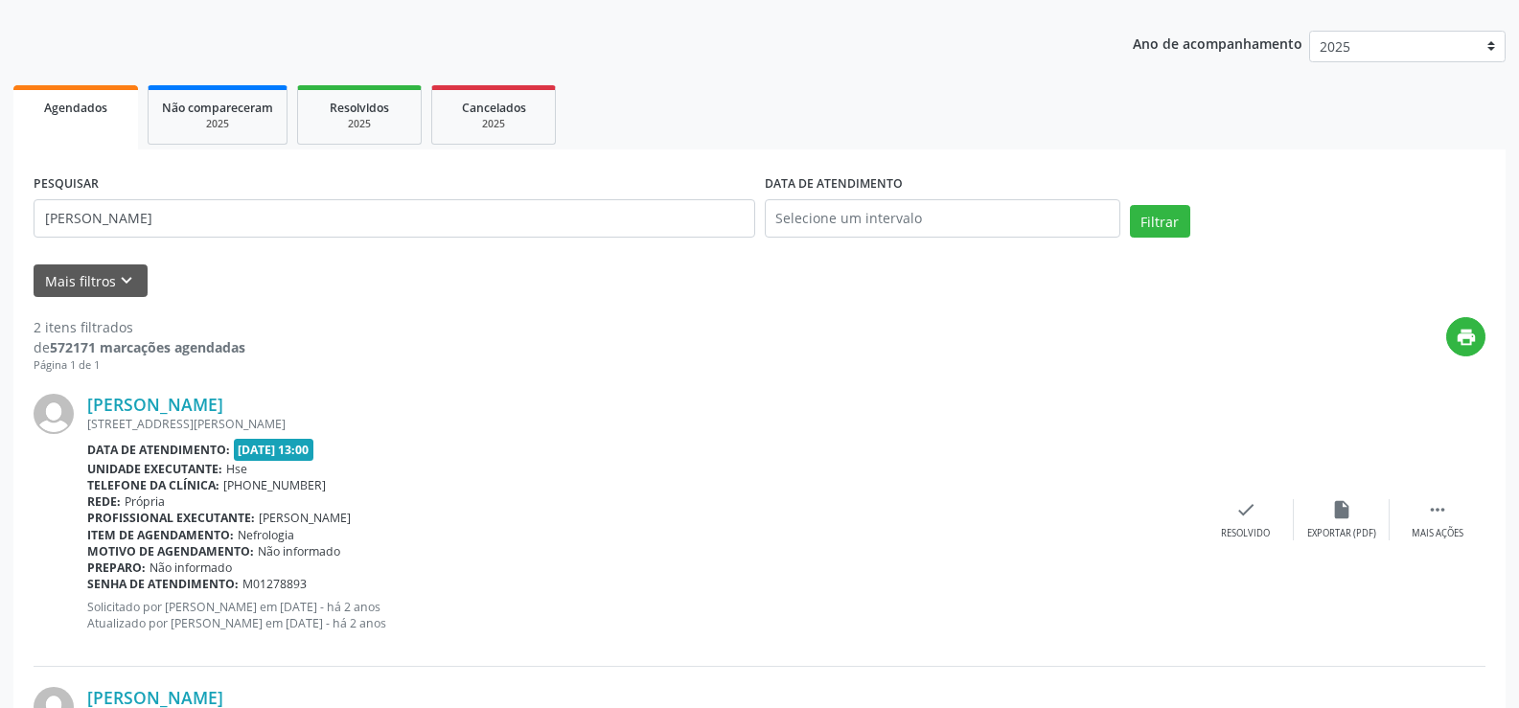
scroll to position [0, 0]
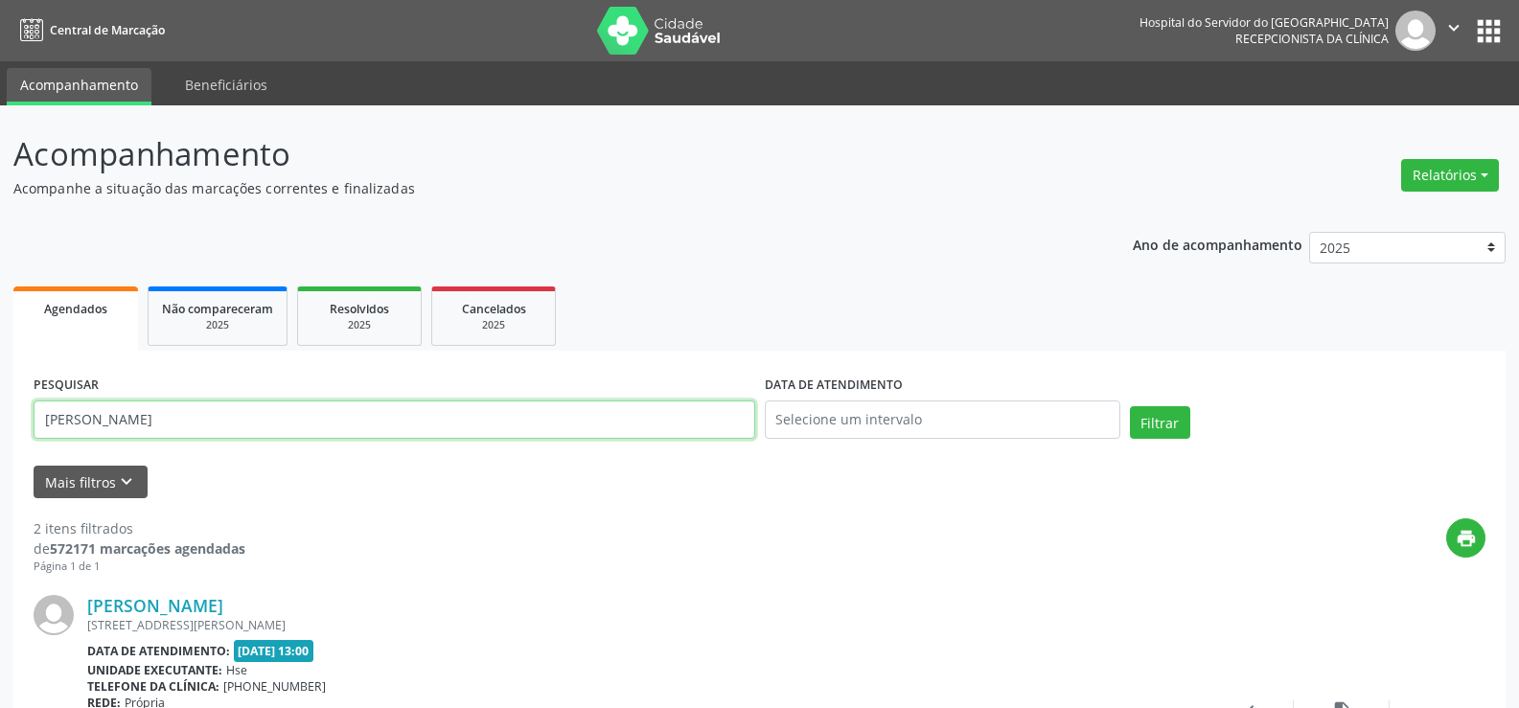
click at [217, 428] on input "[PERSON_NAME]" at bounding box center [395, 420] width 722 height 38
paste input "[PERSON_NAME]"
click at [1130, 406] on button "Filtrar" at bounding box center [1160, 422] width 60 height 33
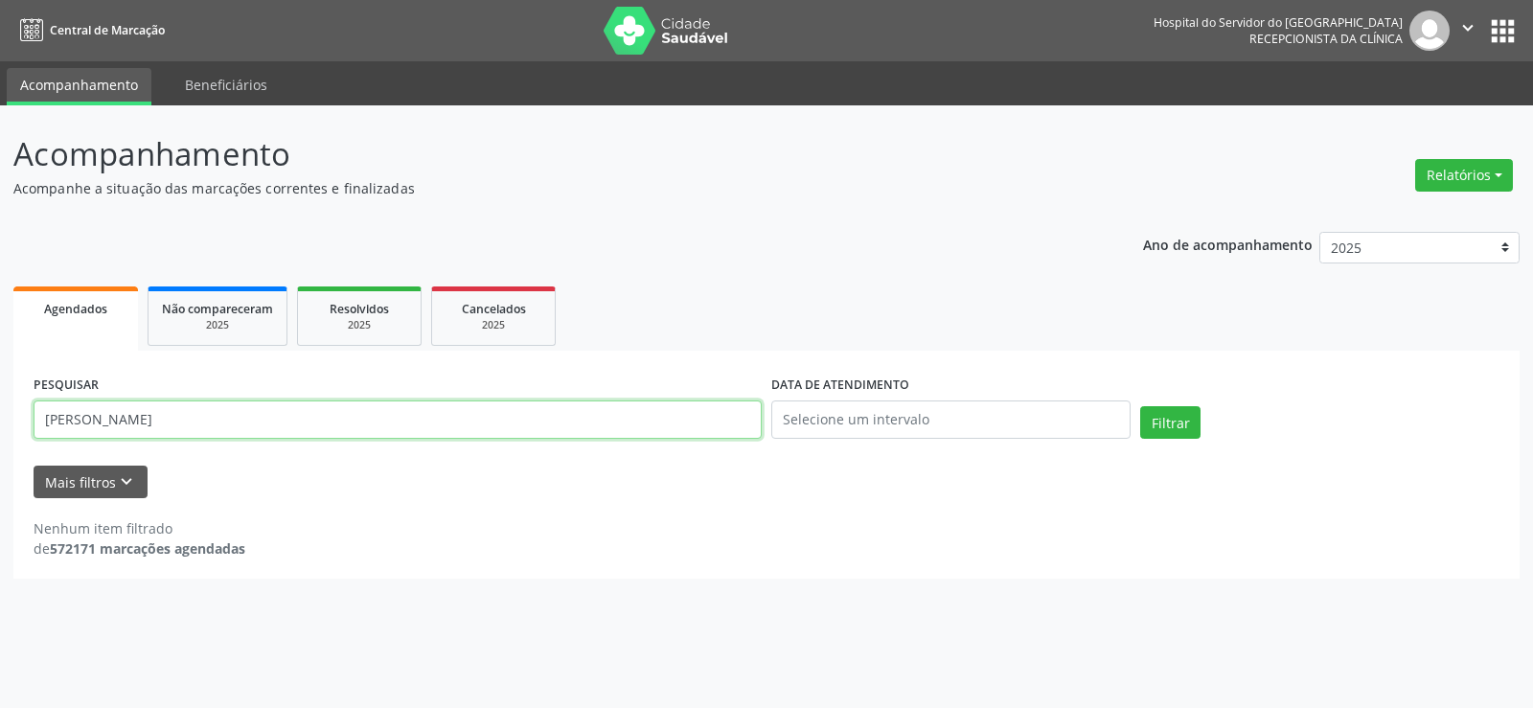
click at [288, 405] on input "[PERSON_NAME]" at bounding box center [398, 420] width 728 height 38
paste input "SER"
click at [1140, 406] on button "Filtrar" at bounding box center [1170, 422] width 60 height 33
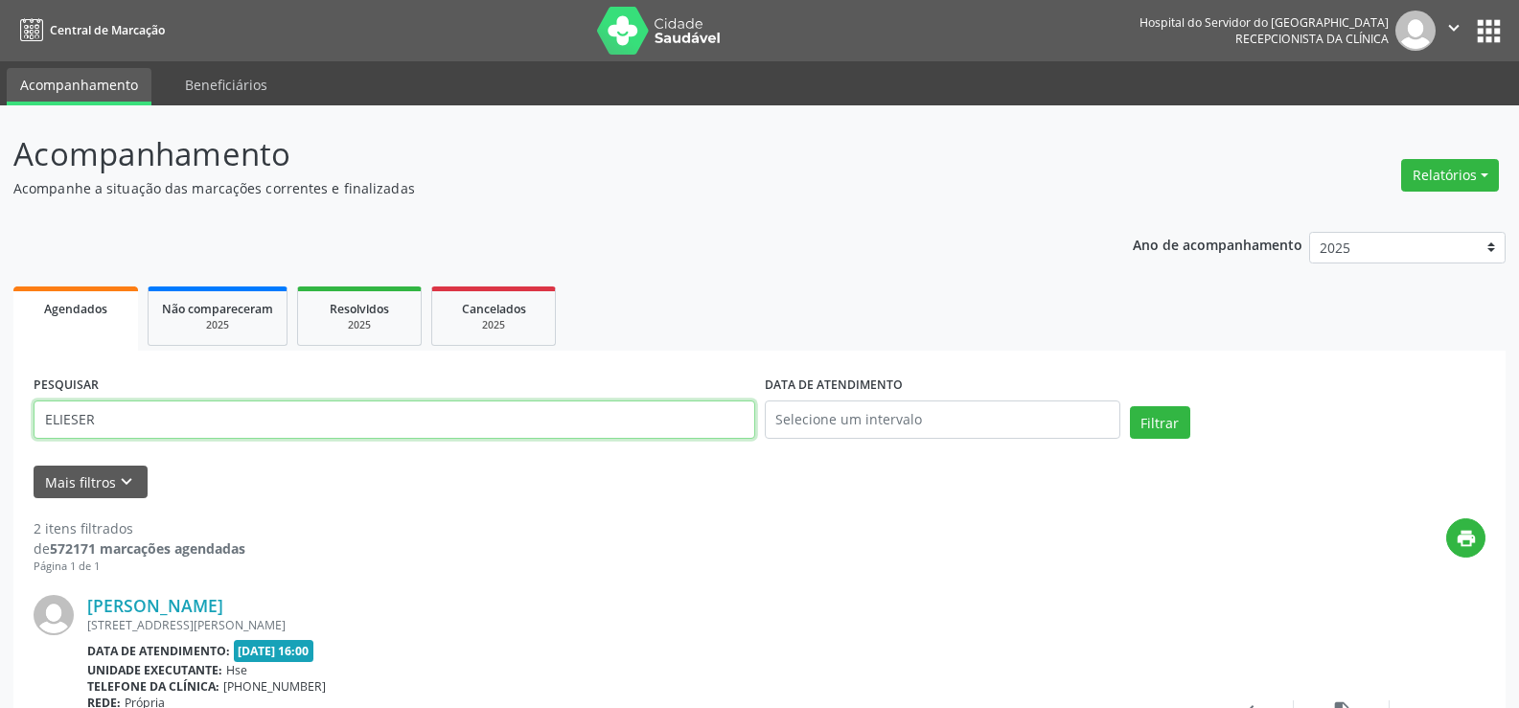
click at [231, 431] on input "ELIESER" at bounding box center [395, 420] width 722 height 38
click at [1130, 406] on button "Filtrar" at bounding box center [1160, 422] width 60 height 33
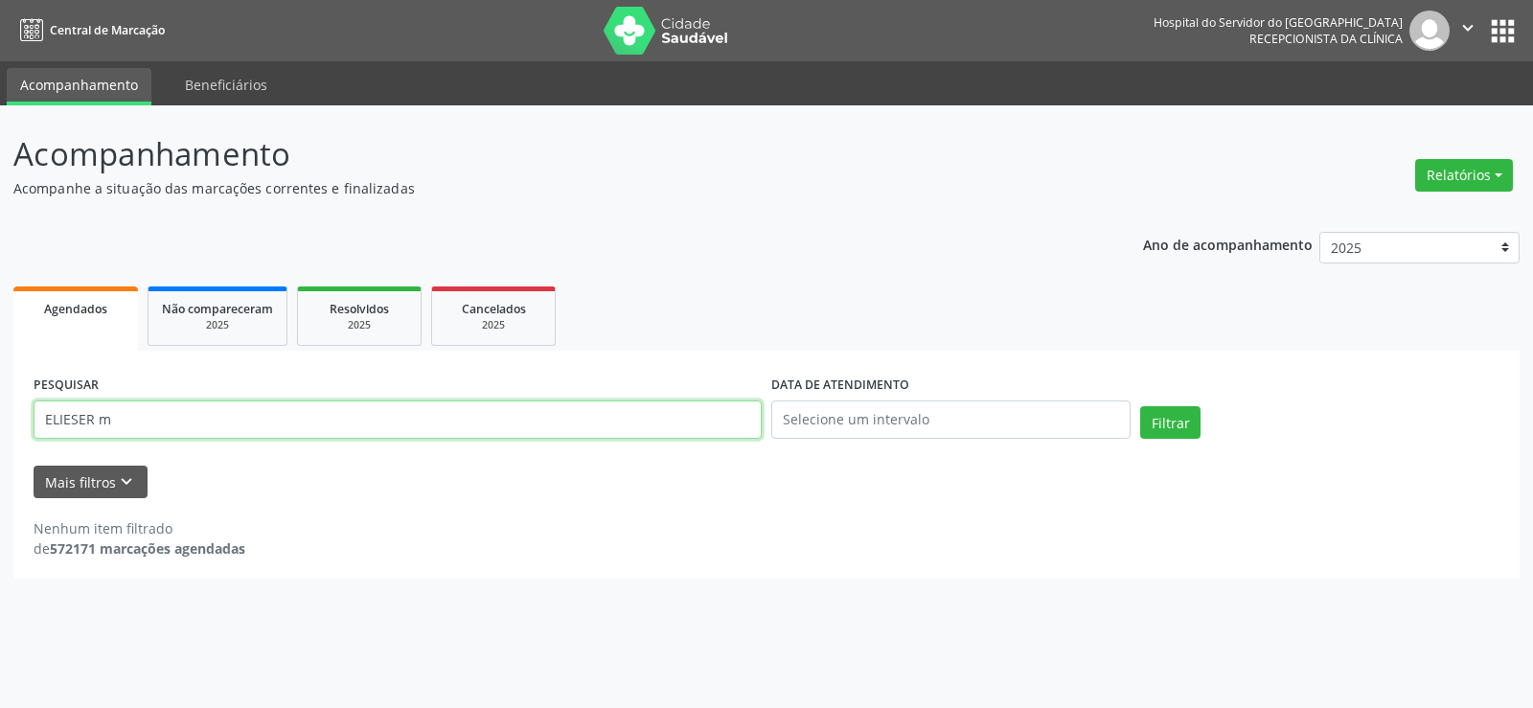
click at [222, 419] on input "ELIESER m" at bounding box center [398, 420] width 728 height 38
paste input "[PERSON_NAME]"
click at [1140, 406] on button "Filtrar" at bounding box center [1170, 422] width 60 height 33
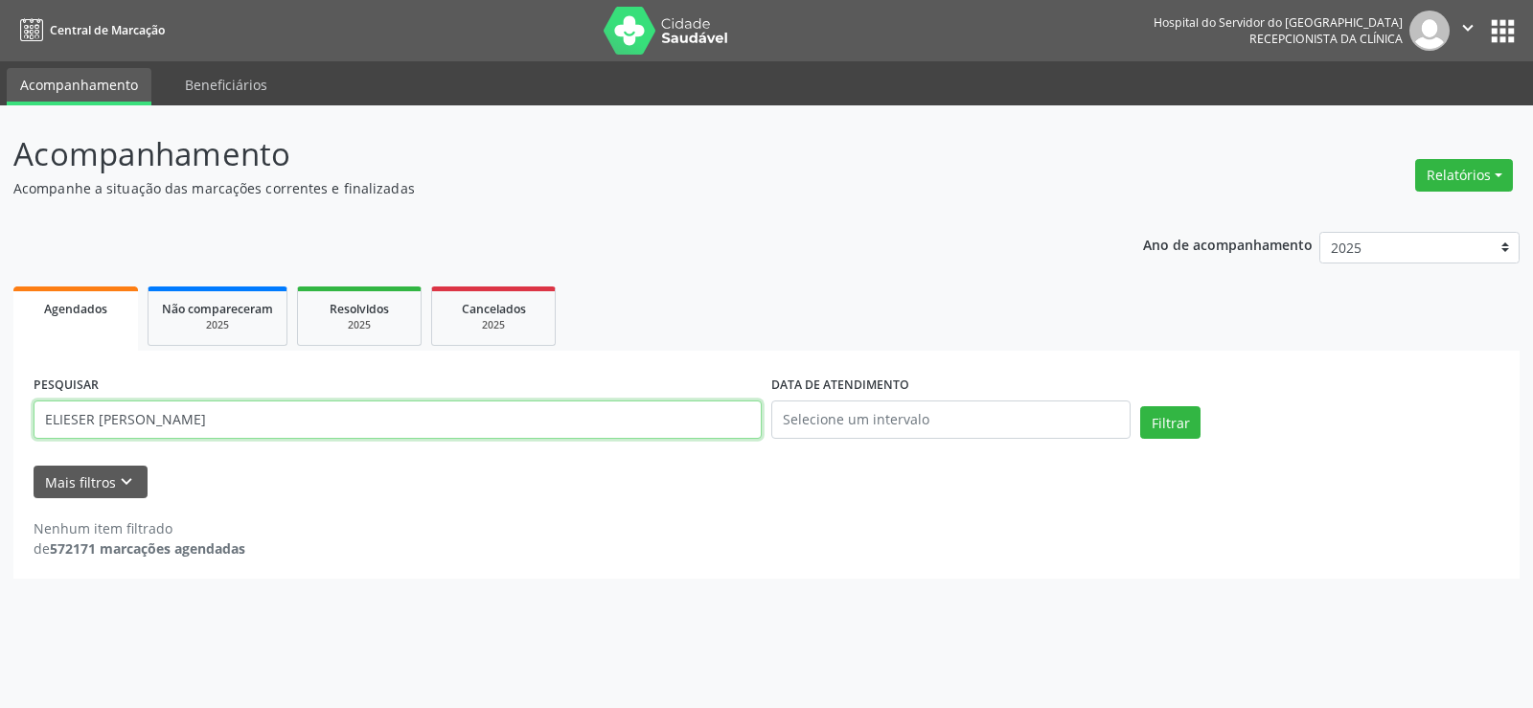
click at [357, 408] on input "ELIESER [PERSON_NAME]" at bounding box center [398, 420] width 728 height 38
click at [1140, 406] on button "Filtrar" at bounding box center [1170, 422] width 60 height 33
click at [93, 422] on input "ELIESER [PERSON_NAME]" at bounding box center [398, 420] width 728 height 38
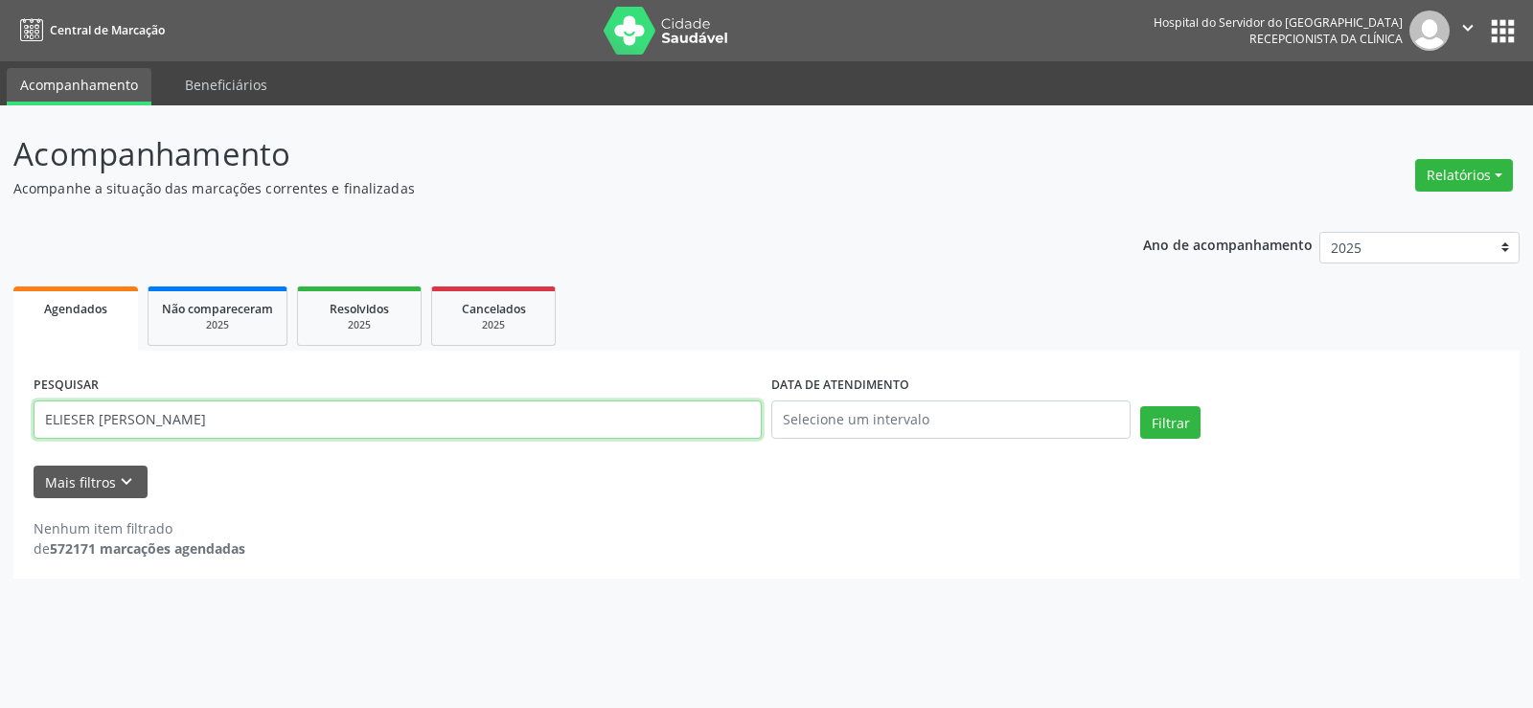
paste input "text"
click at [75, 423] on input "ELIESER [PERSON_NAME]" at bounding box center [398, 420] width 728 height 38
click at [1140, 406] on button "Filtrar" at bounding box center [1170, 422] width 60 height 33
click at [428, 413] on input "[PERSON_NAME]" at bounding box center [398, 420] width 728 height 38
type input "E"
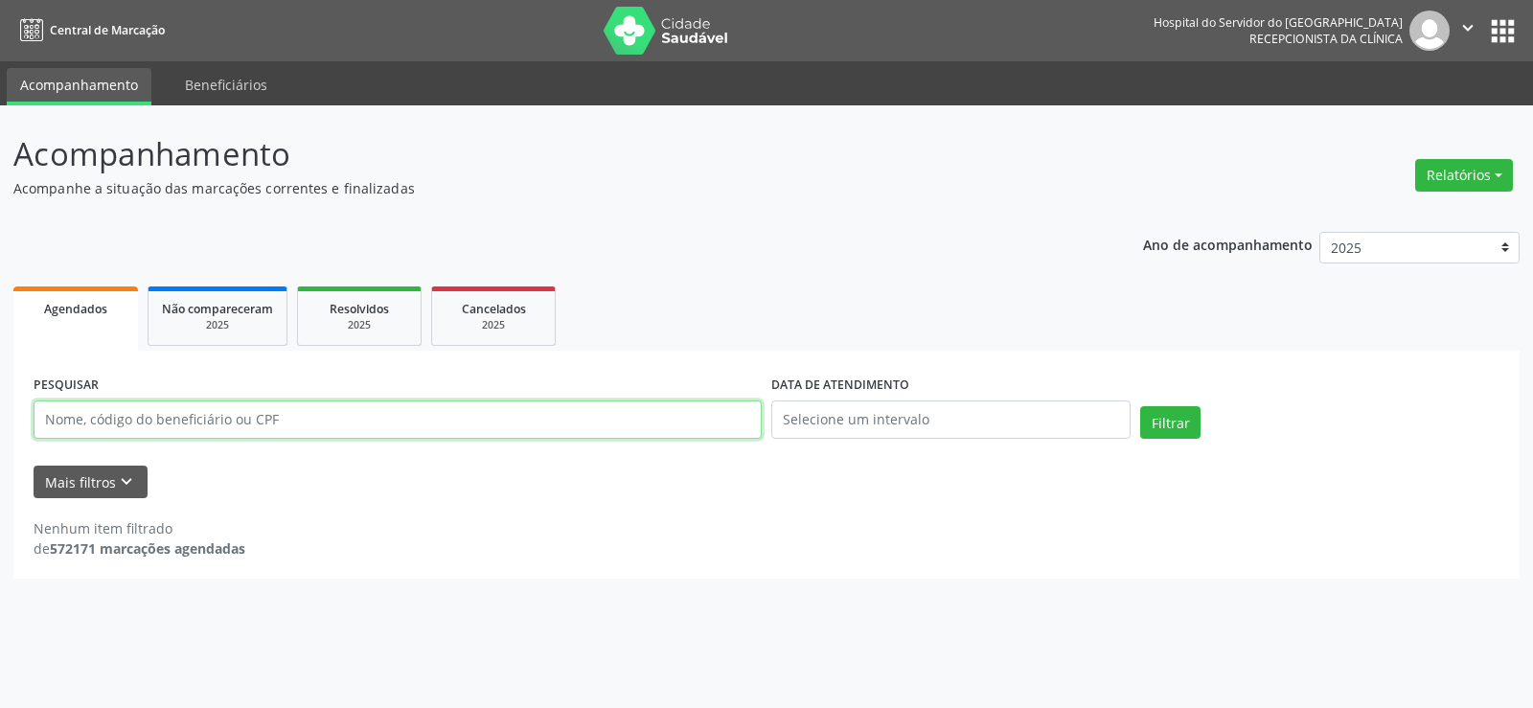
click at [424, 422] on input "text" at bounding box center [398, 420] width 728 height 38
click at [1140, 406] on button "Filtrar" at bounding box center [1170, 422] width 60 height 33
click at [129, 430] on input "[PERSON_NAME]" at bounding box center [398, 420] width 728 height 38
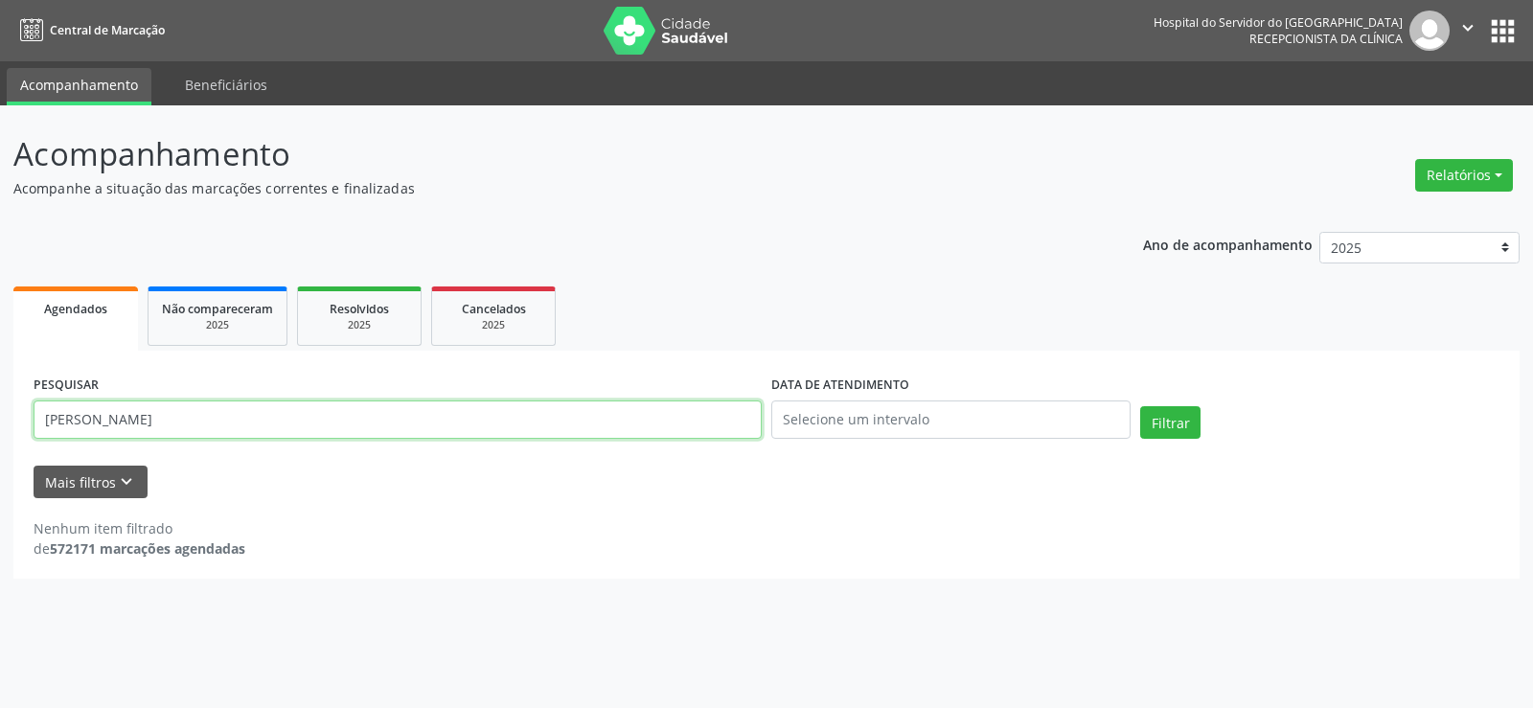
paste input "[PERSON_NAME]"
click at [1140, 406] on button "Filtrar" at bounding box center [1170, 422] width 60 height 33
click at [255, 425] on input "[PERSON_NAME]" at bounding box center [398, 420] width 728 height 38
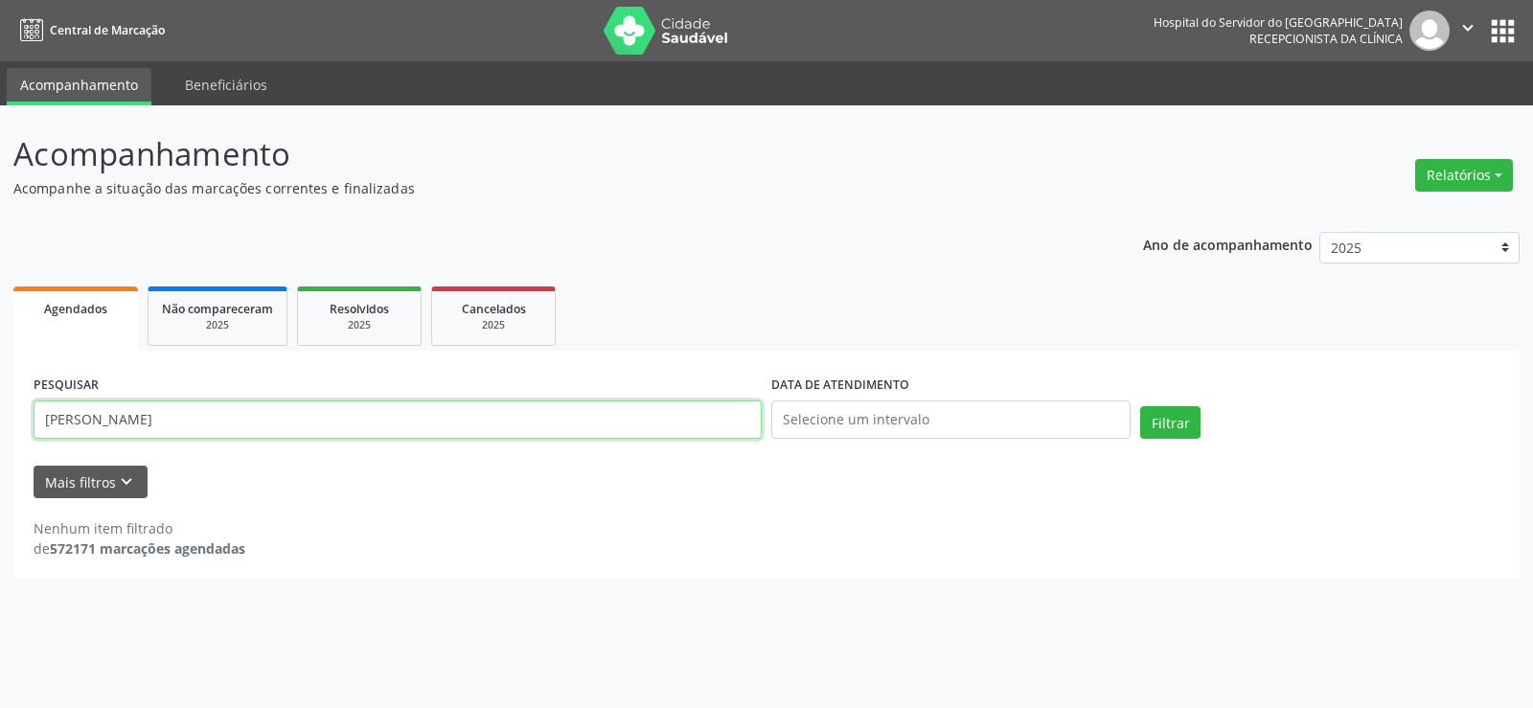
paste input "46468692415"
click at [1140, 406] on button "Filtrar" at bounding box center [1170, 422] width 60 height 33
click at [275, 405] on input "46468692415" at bounding box center [398, 420] width 728 height 38
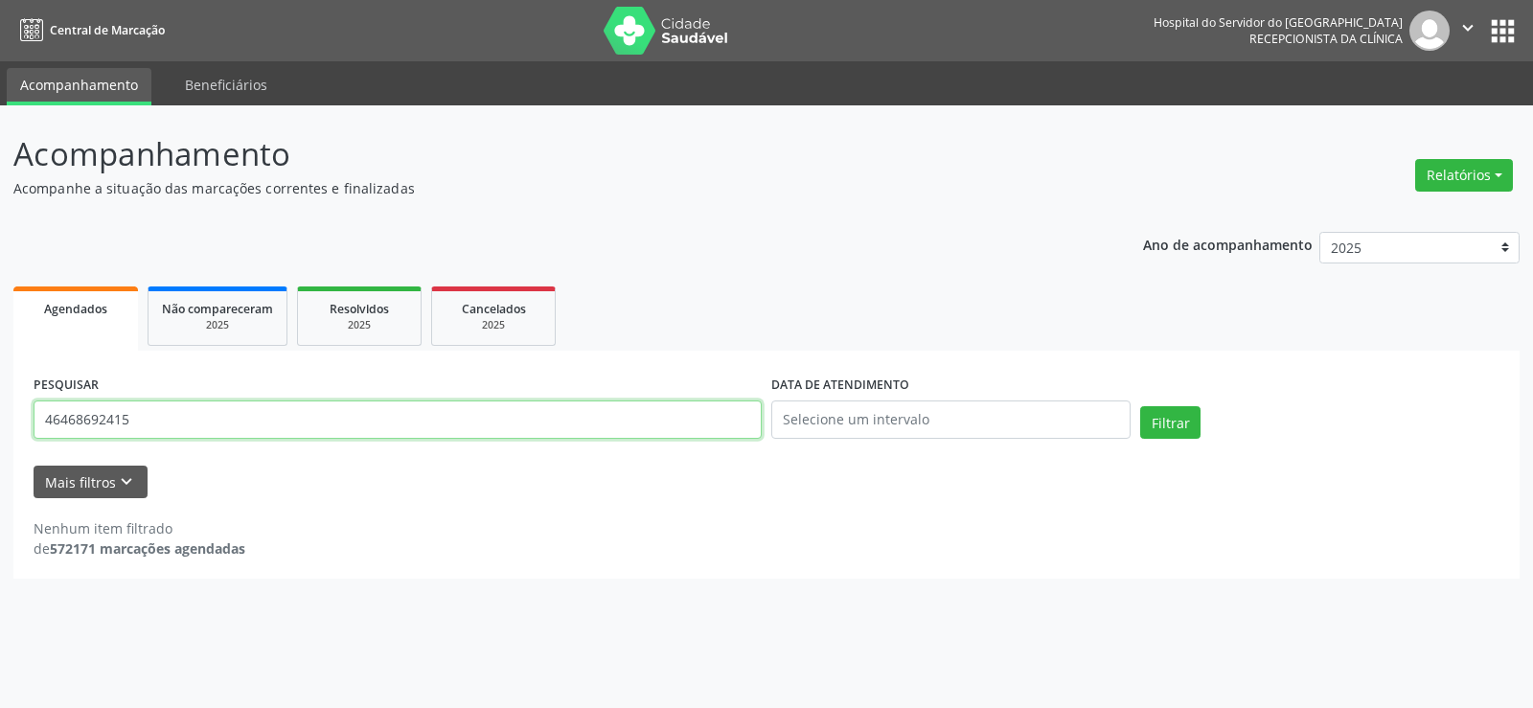
paste input "[PERSON_NAME]"
click at [1140, 406] on button "Filtrar" at bounding box center [1170, 422] width 60 height 33
click at [241, 440] on div "PESQUISAR [PERSON_NAME]" at bounding box center [398, 411] width 738 height 81
click at [236, 422] on input "[PERSON_NAME]" at bounding box center [398, 420] width 728 height 38
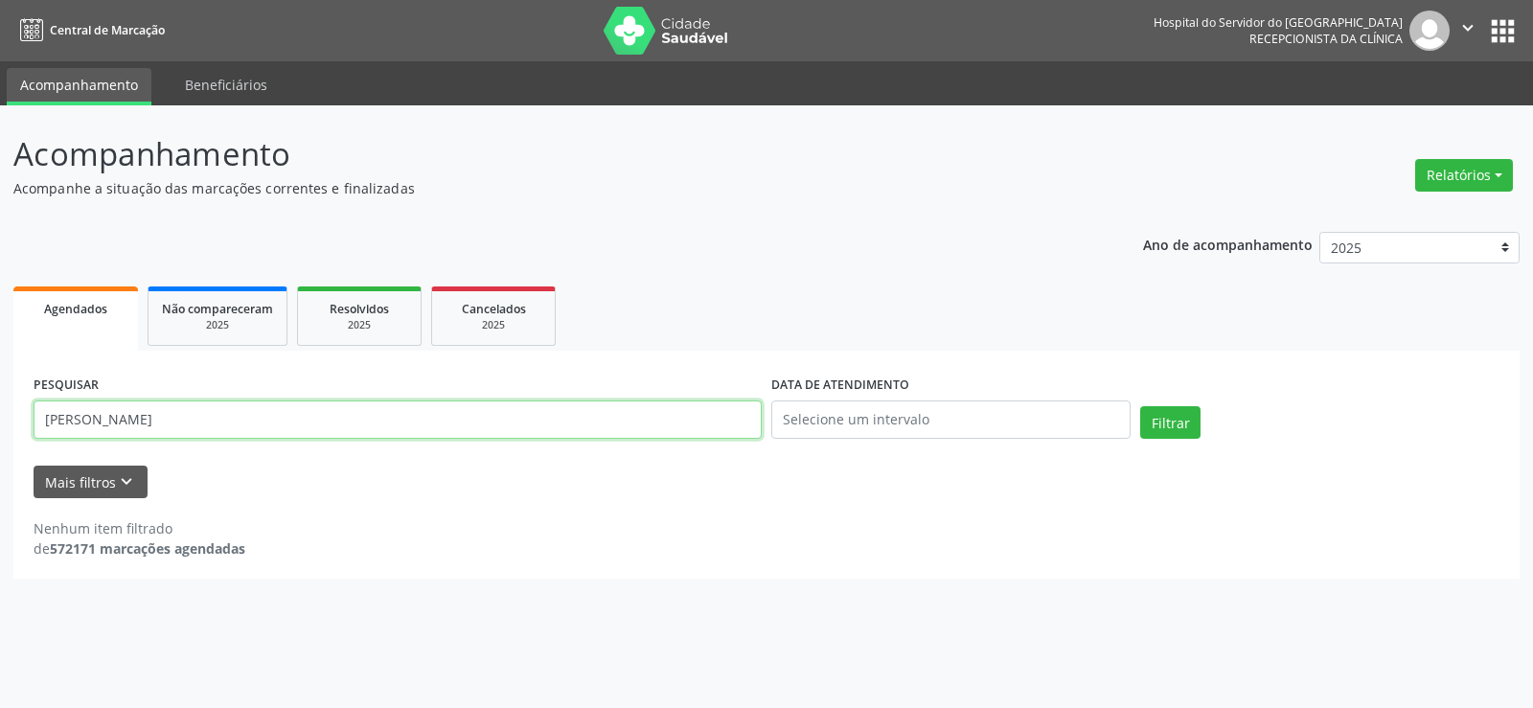
click at [236, 422] on input "[PERSON_NAME]" at bounding box center [398, 420] width 728 height 38
paste input "04896876440"
click at [1140, 406] on button "Filtrar" at bounding box center [1170, 422] width 60 height 33
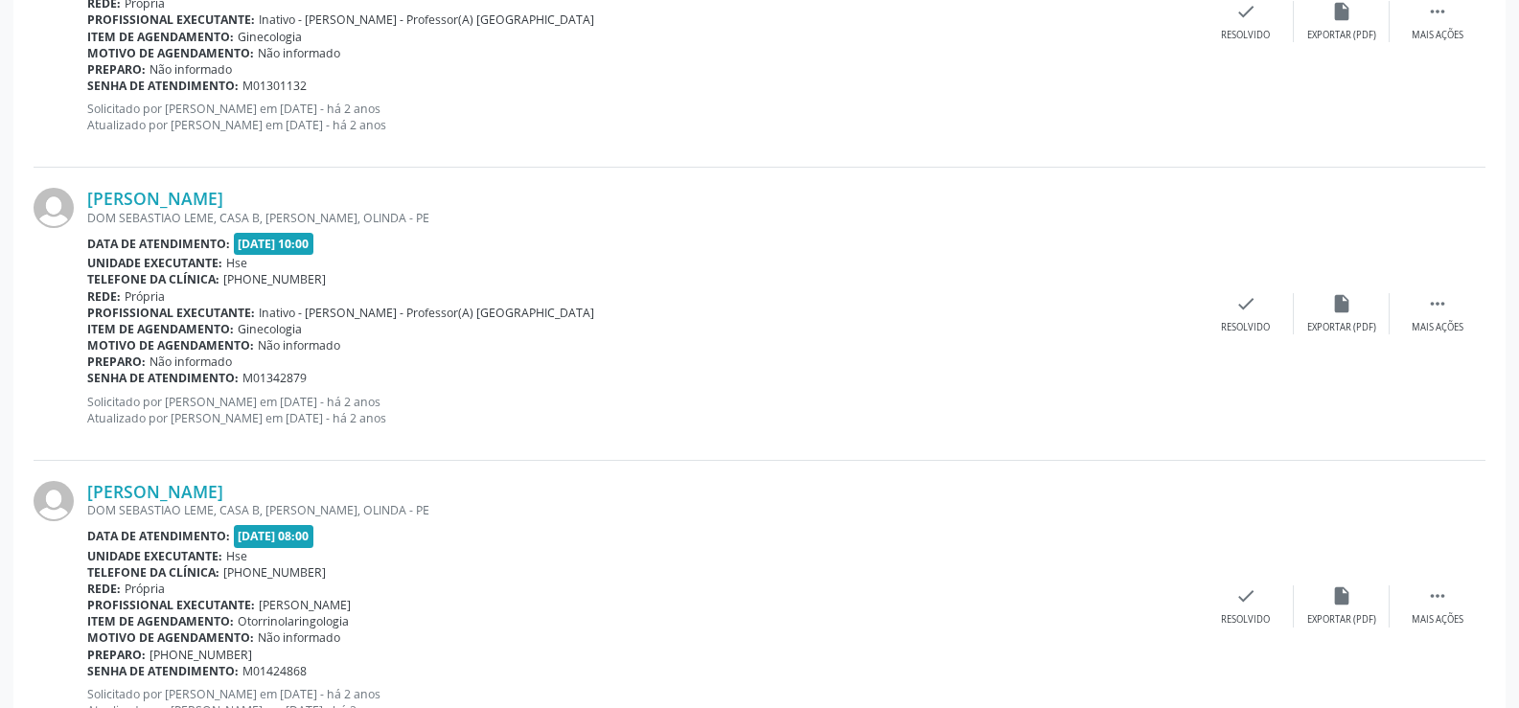
scroll to position [4345, 0]
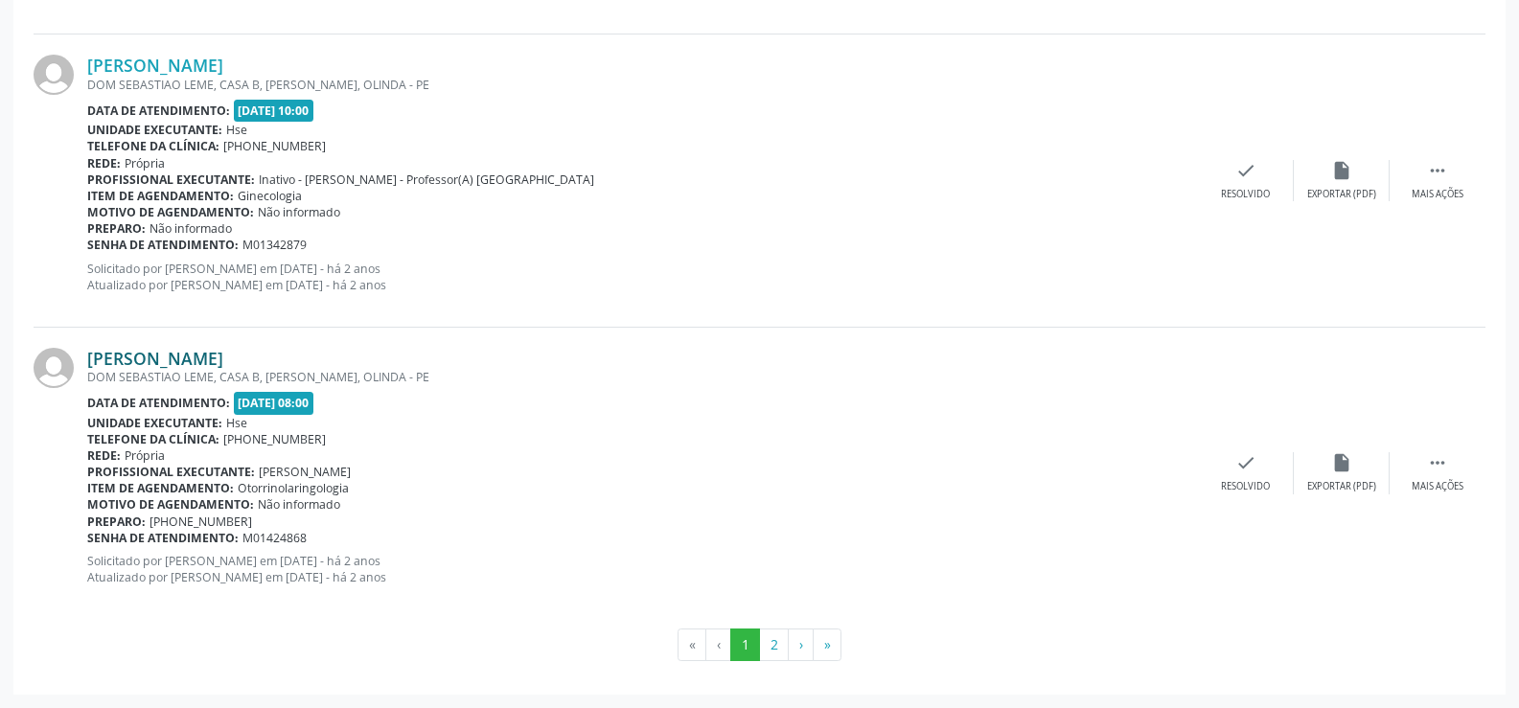
click at [223, 352] on link "[PERSON_NAME]" at bounding box center [155, 358] width 136 height 21
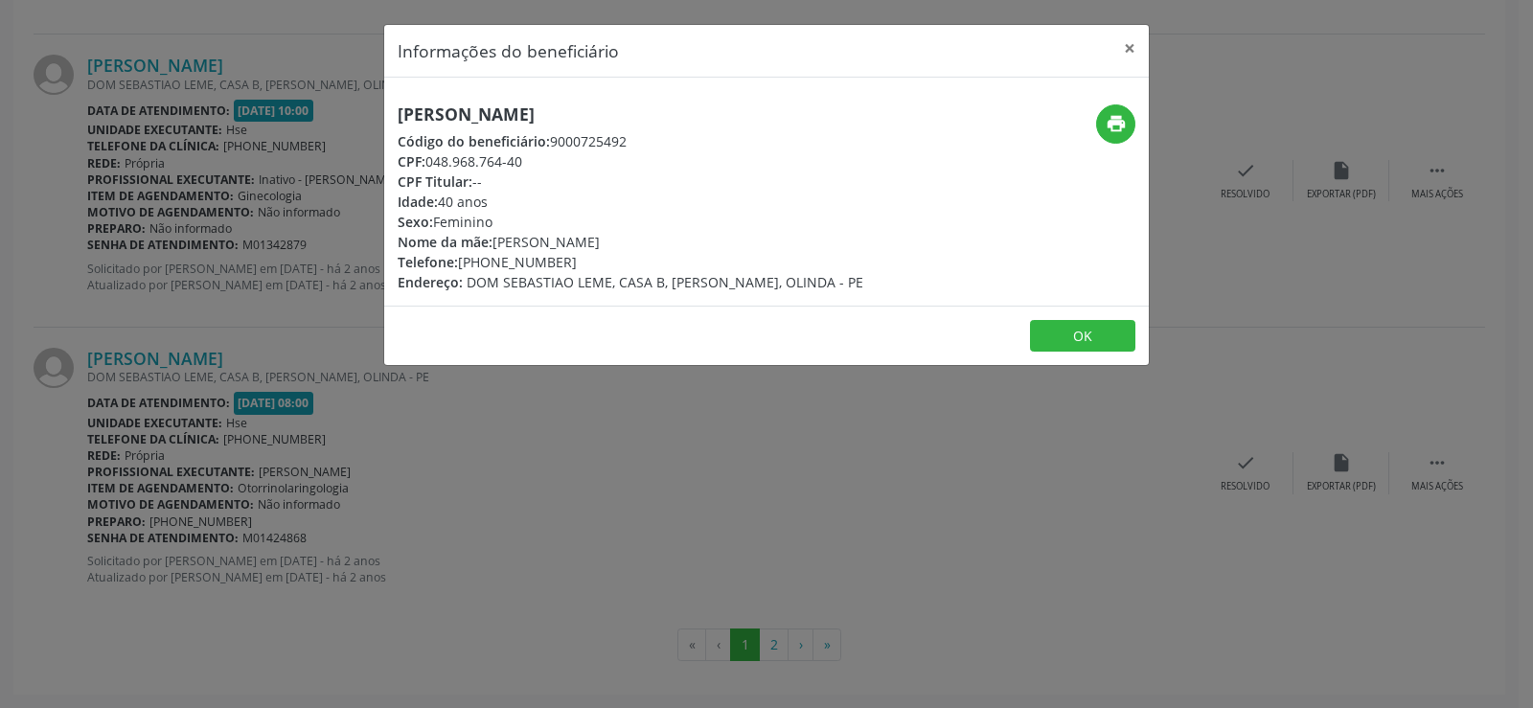
click at [1094, 133] on div "print" at bounding box center [1022, 123] width 228 height 39
click at [1117, 125] on icon "print" at bounding box center [1116, 123] width 21 height 21
click at [234, 480] on div "Informações do beneficiário × [PERSON_NAME] Código do beneficiário: 9000725492 …" at bounding box center [766, 354] width 1533 height 708
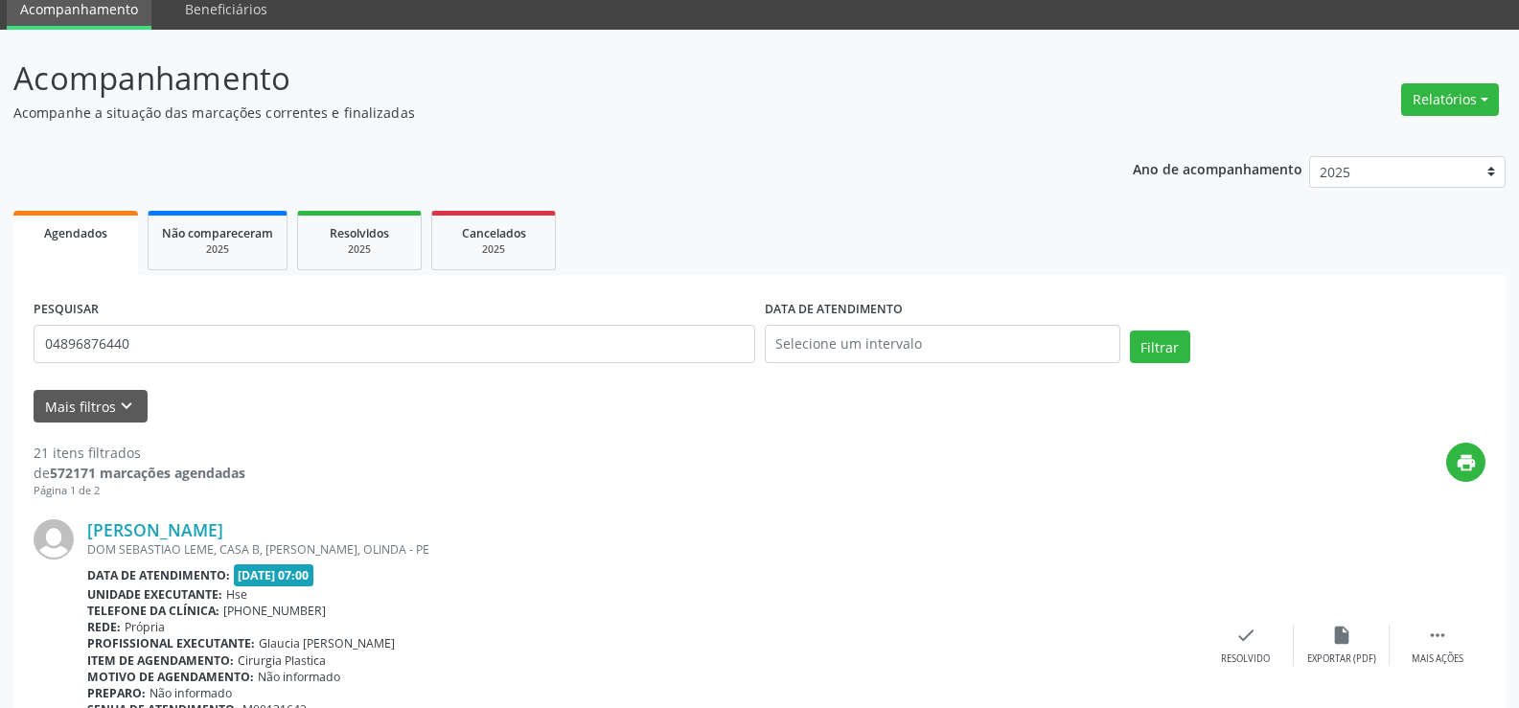
scroll to position [0, 0]
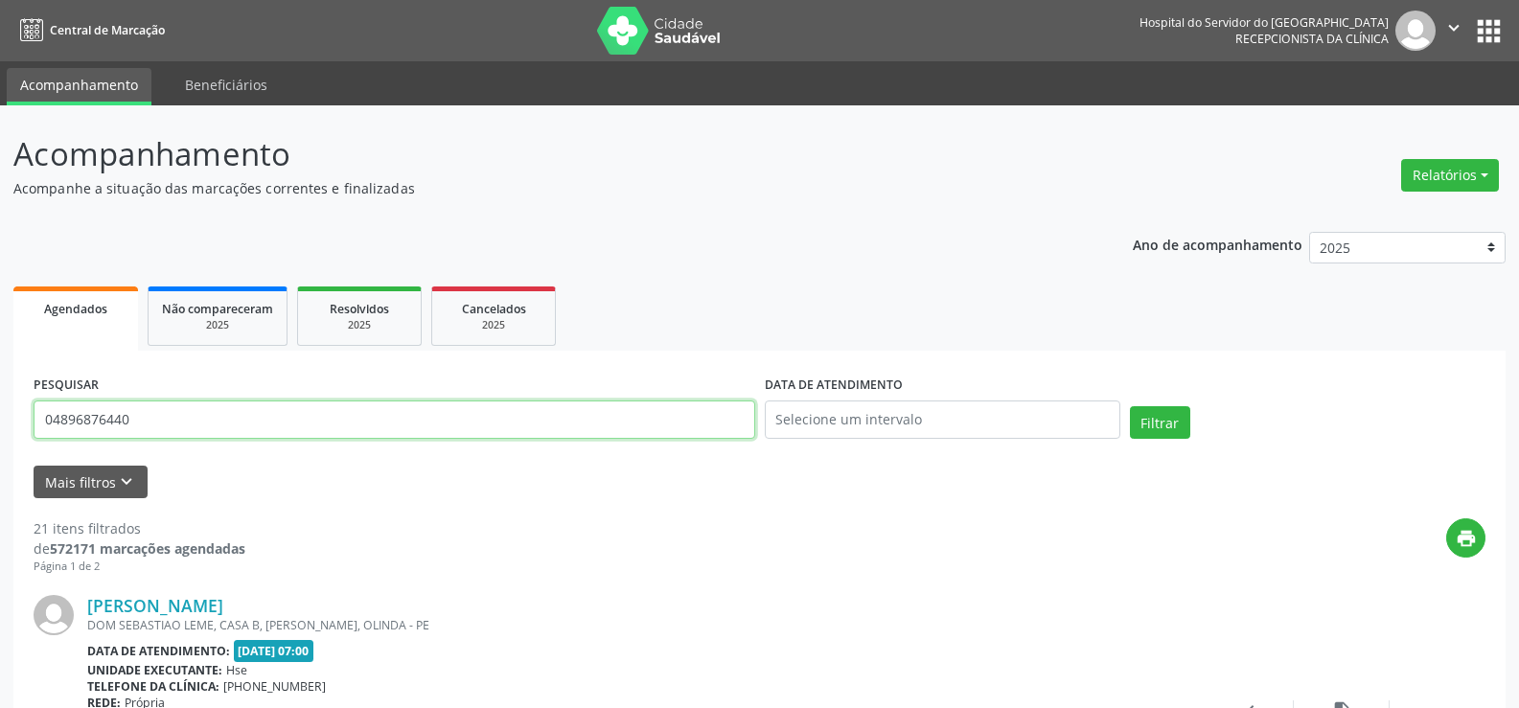
click at [279, 401] on input "04896876440" at bounding box center [395, 420] width 722 height 38
paste input "329168449"
click at [1130, 406] on button "Filtrar" at bounding box center [1160, 422] width 60 height 33
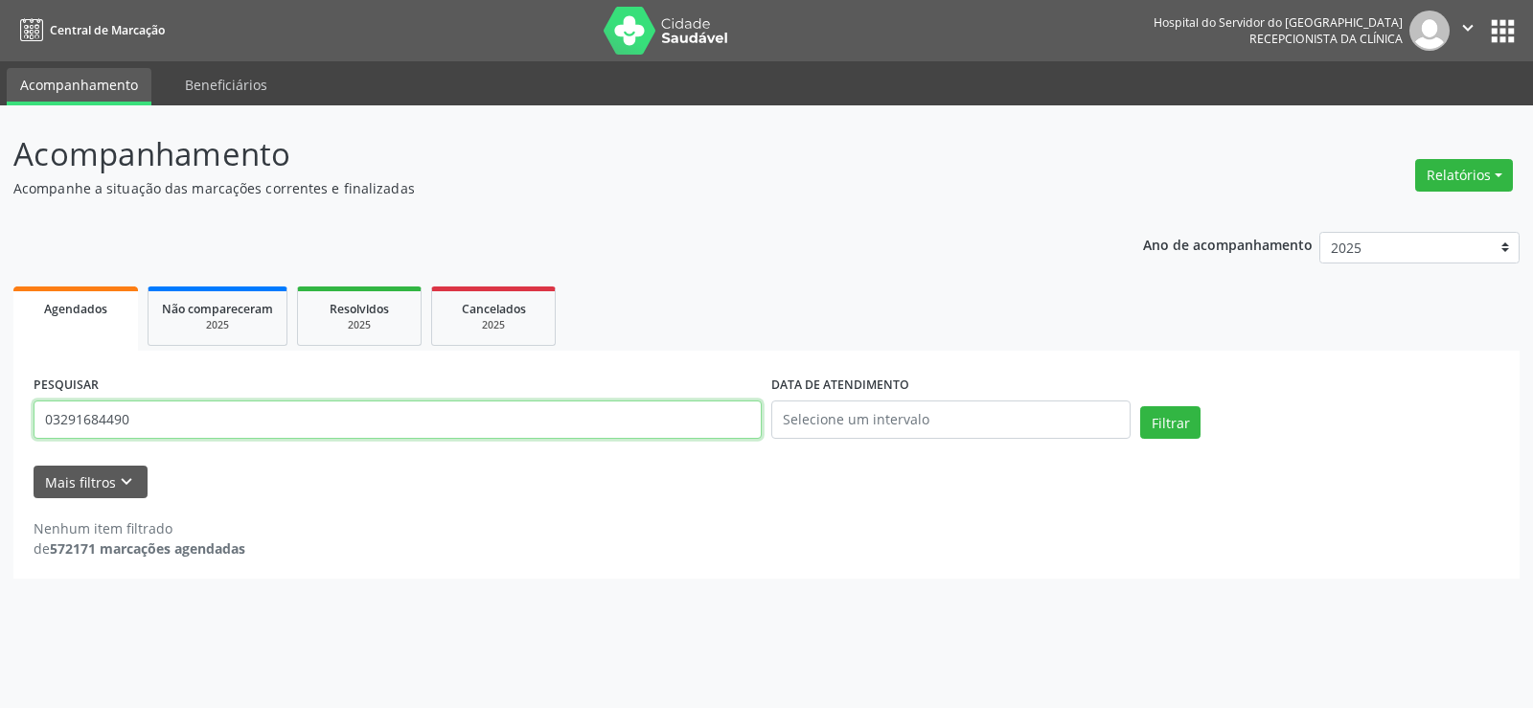
click at [295, 434] on input "03291684490" at bounding box center [398, 420] width 728 height 38
click at [295, 435] on input "03291684490" at bounding box center [398, 420] width 728 height 38
paste input "AILZA BANDEIRA DE ALCANTARA"
click at [1140, 406] on button "Filtrar" at bounding box center [1170, 422] width 60 height 33
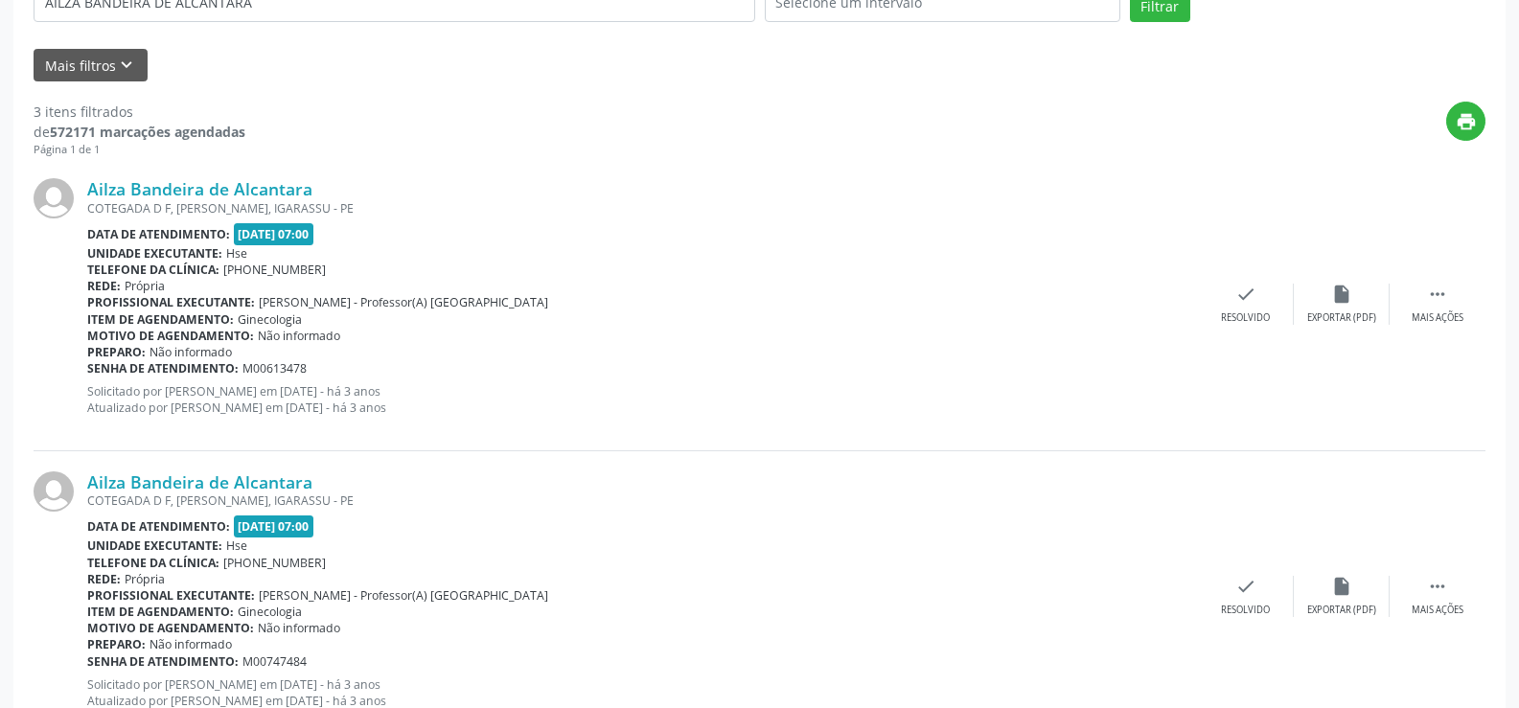
scroll to position [777, 0]
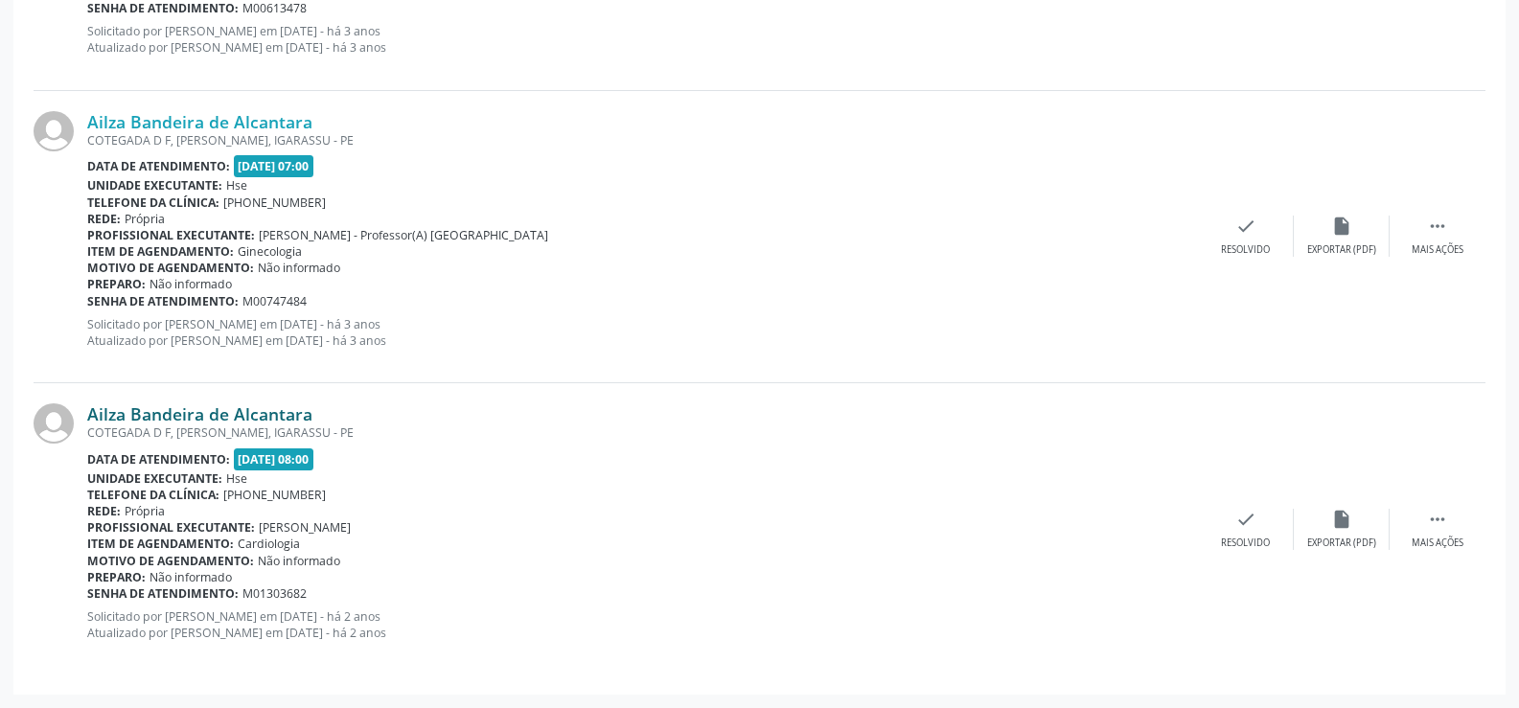
click at [281, 407] on link "Ailza Bandeira de Alcantara" at bounding box center [199, 413] width 225 height 21
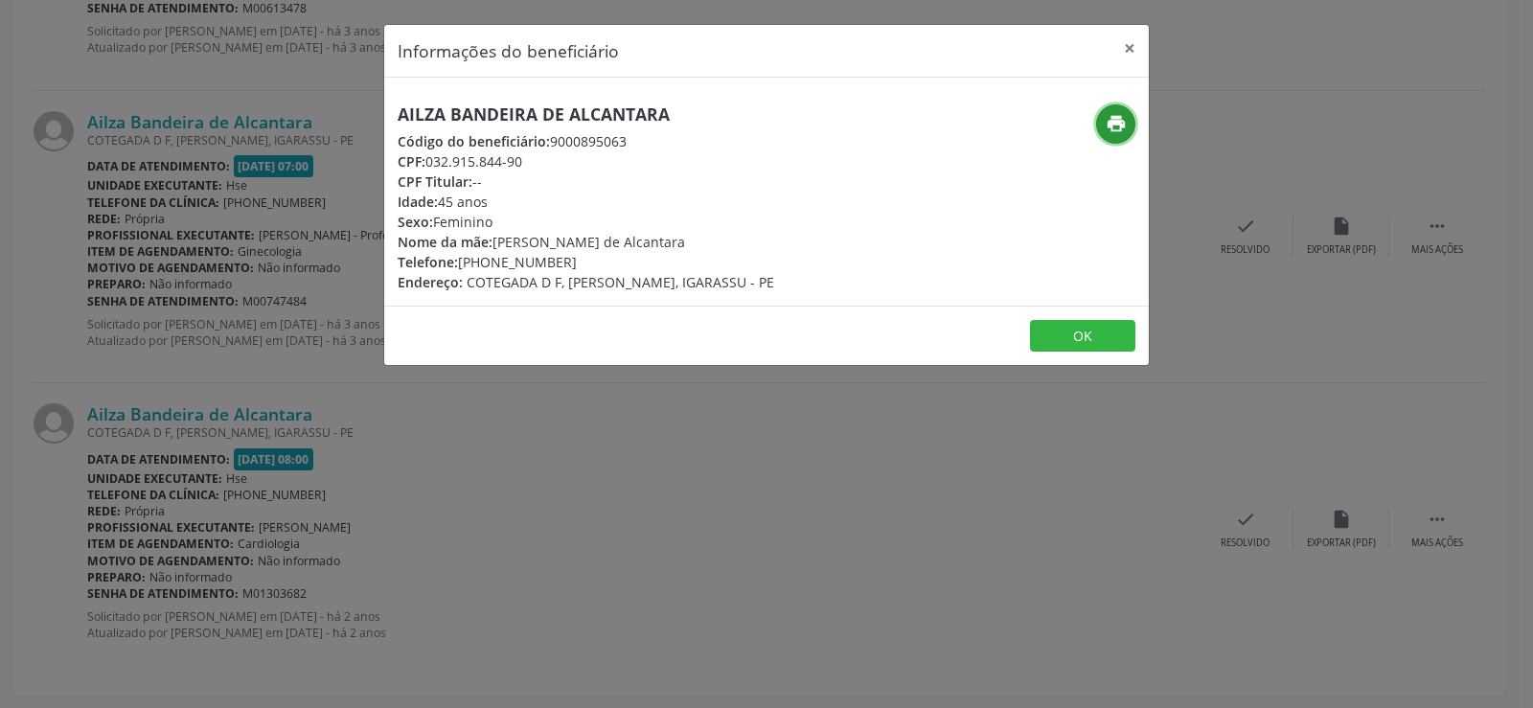
click at [1120, 115] on icon "print" at bounding box center [1116, 123] width 21 height 21
click at [1129, 31] on button "×" at bounding box center [1130, 48] width 38 height 47
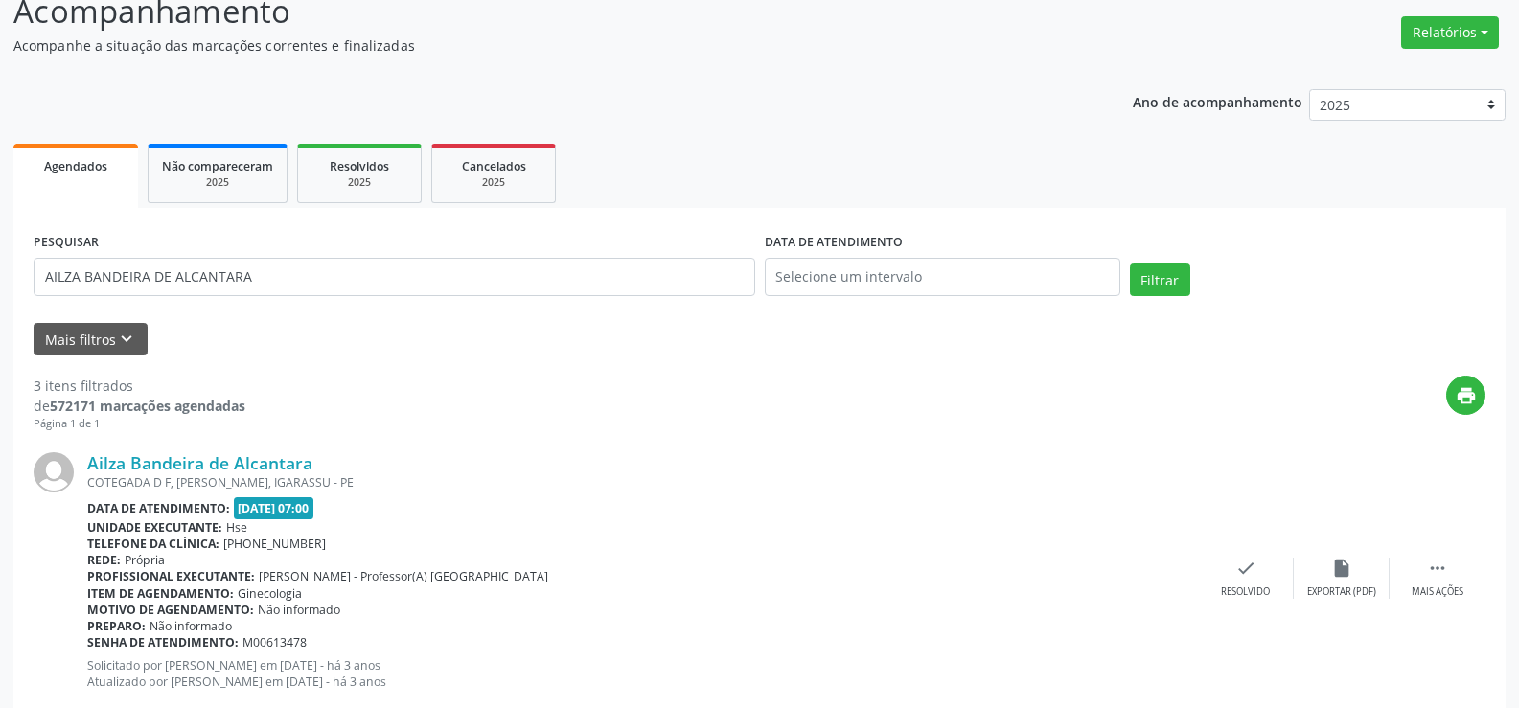
scroll to position [0, 0]
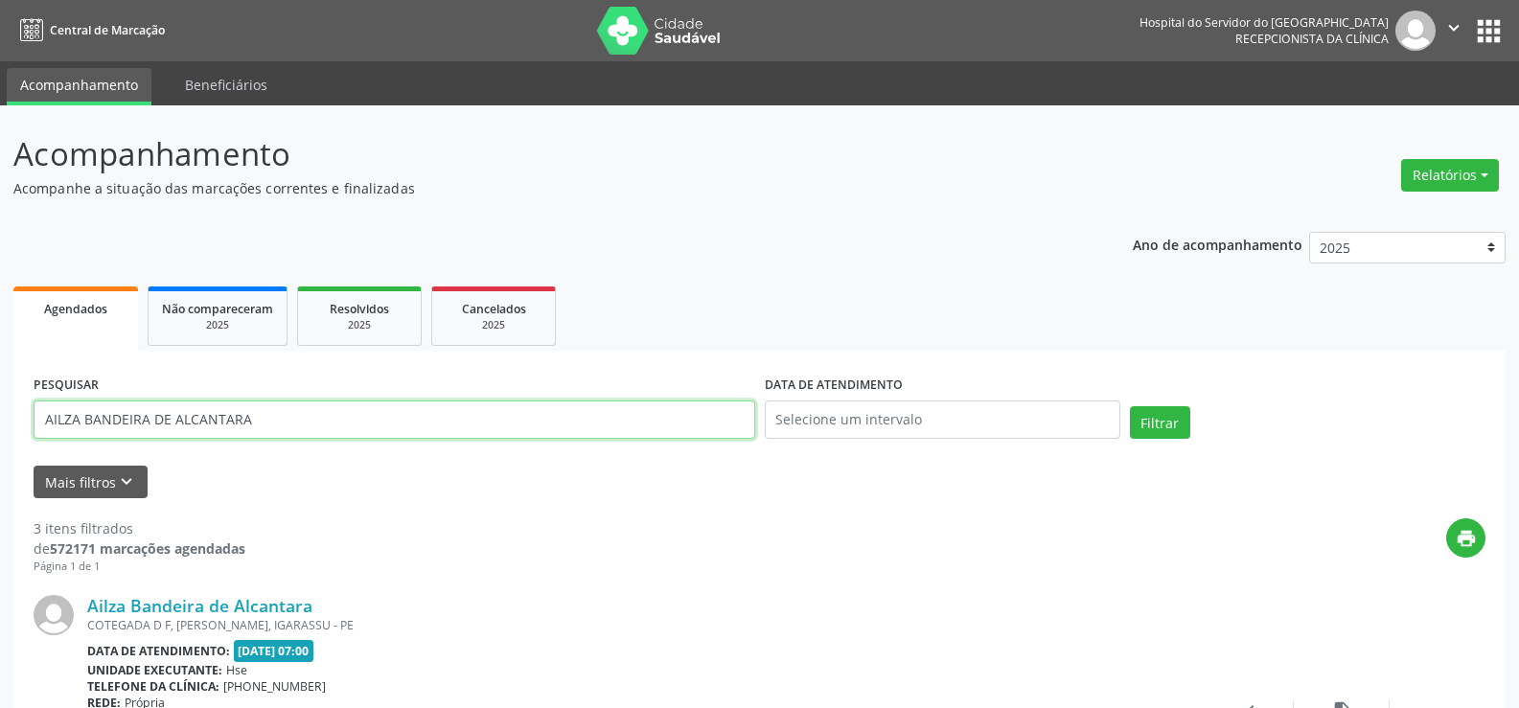
click at [215, 425] on input "AILZA BANDEIRA DE ALCANTARA" at bounding box center [395, 420] width 722 height 38
paste input "04896876440"
click at [1130, 406] on button "Filtrar" at bounding box center [1160, 422] width 60 height 33
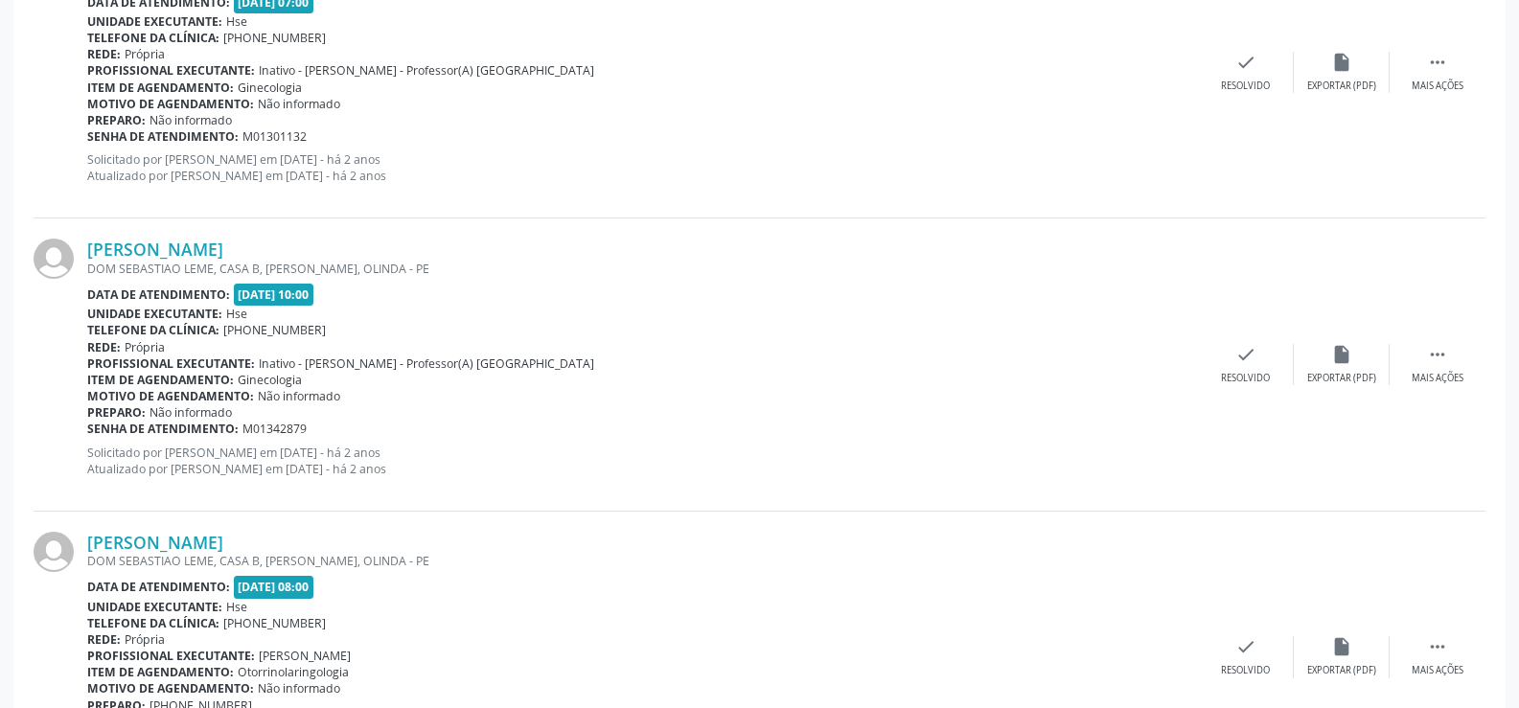
scroll to position [4345, 0]
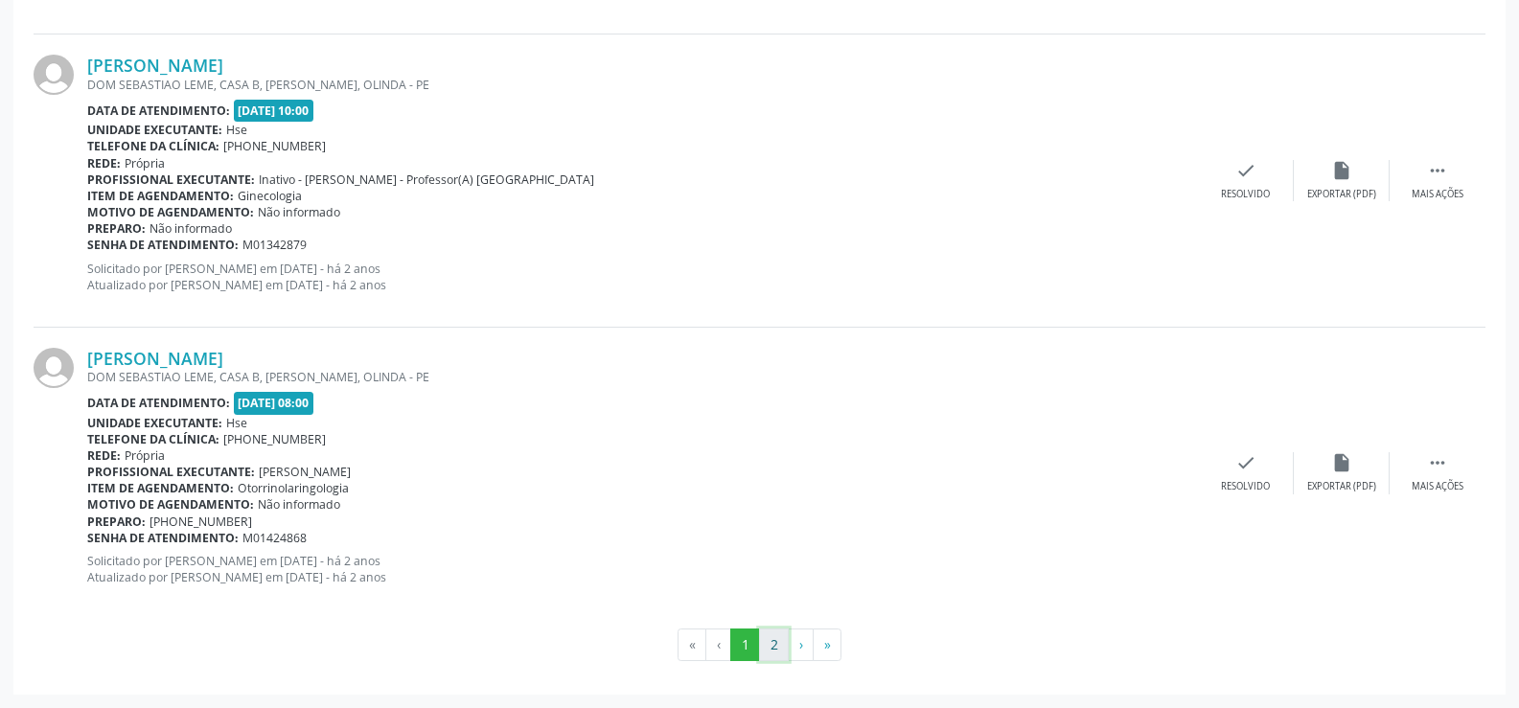
click at [771, 647] on button "2" at bounding box center [774, 645] width 30 height 33
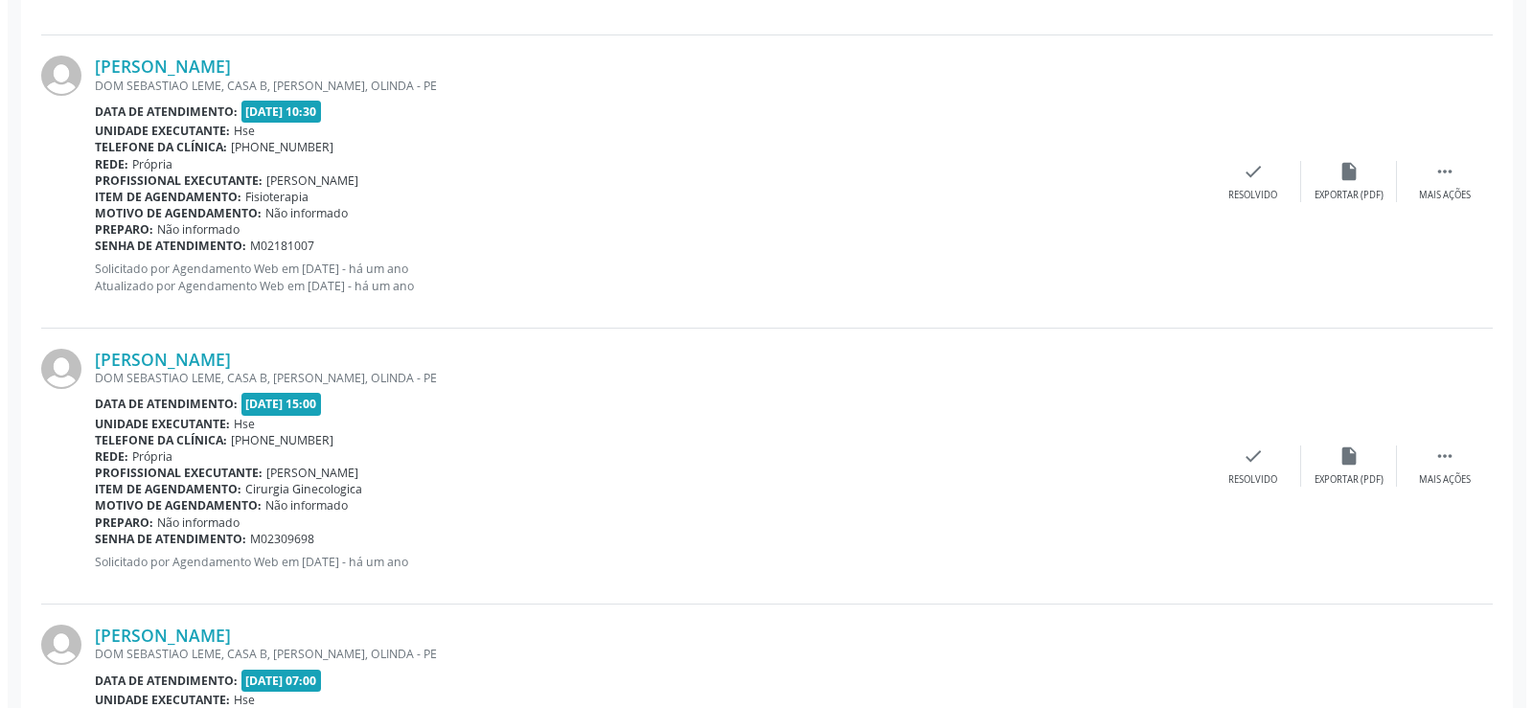
scroll to position [1391, 0]
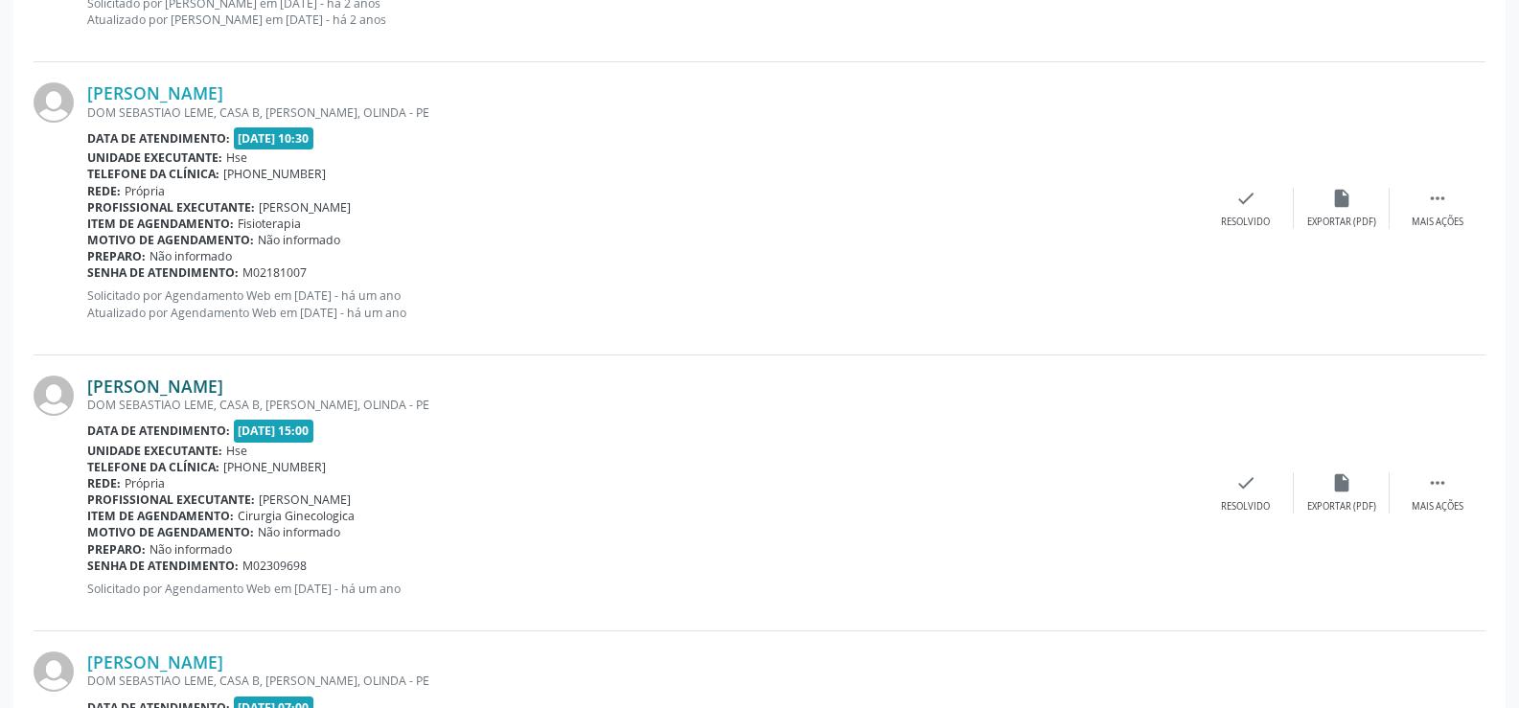
click at [215, 390] on link "[PERSON_NAME]" at bounding box center [155, 386] width 136 height 21
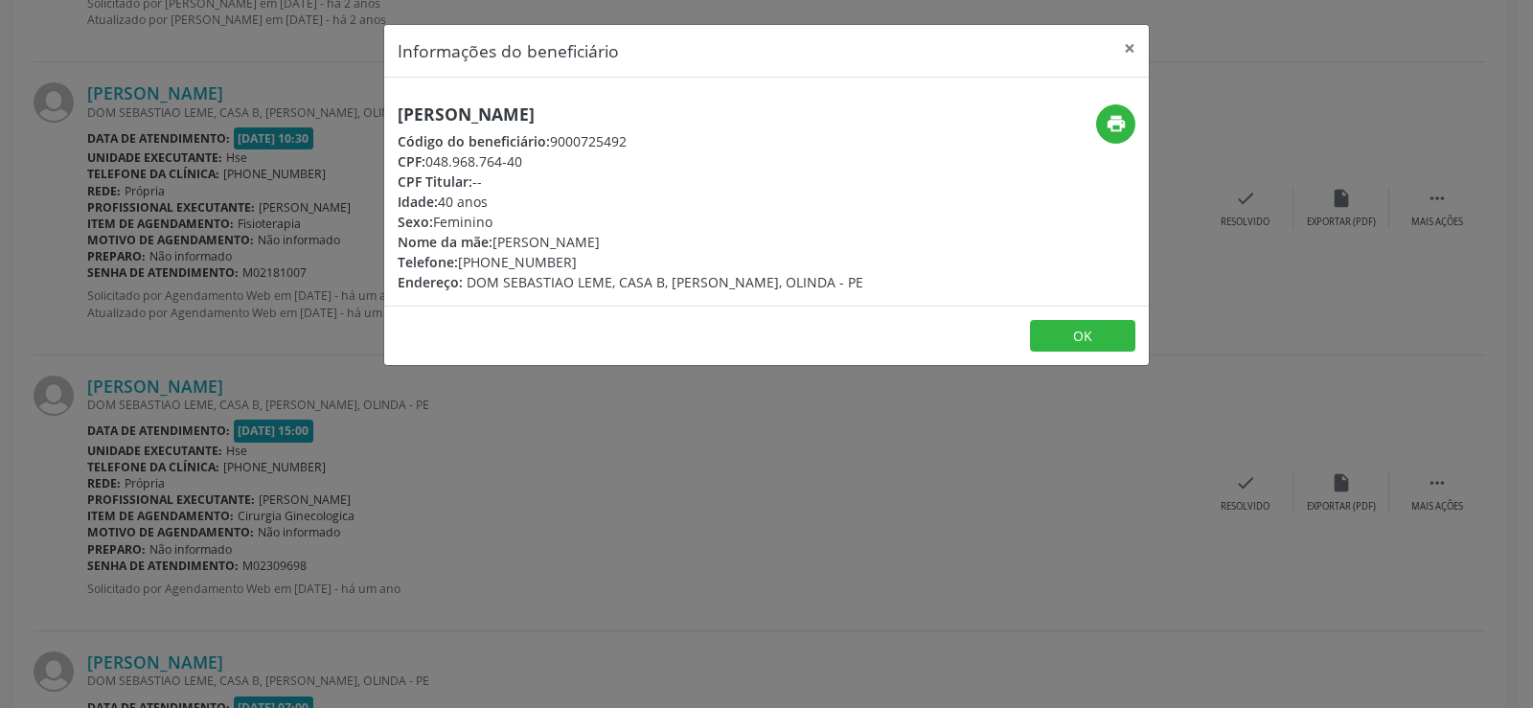
click at [564, 119] on h5 "[PERSON_NAME]" at bounding box center [631, 114] width 466 height 20
copy div "[PERSON_NAME]"
click at [275, 299] on div "Informações do beneficiário × [PERSON_NAME] Código do beneficiário: 9000725492 …" at bounding box center [766, 354] width 1533 height 708
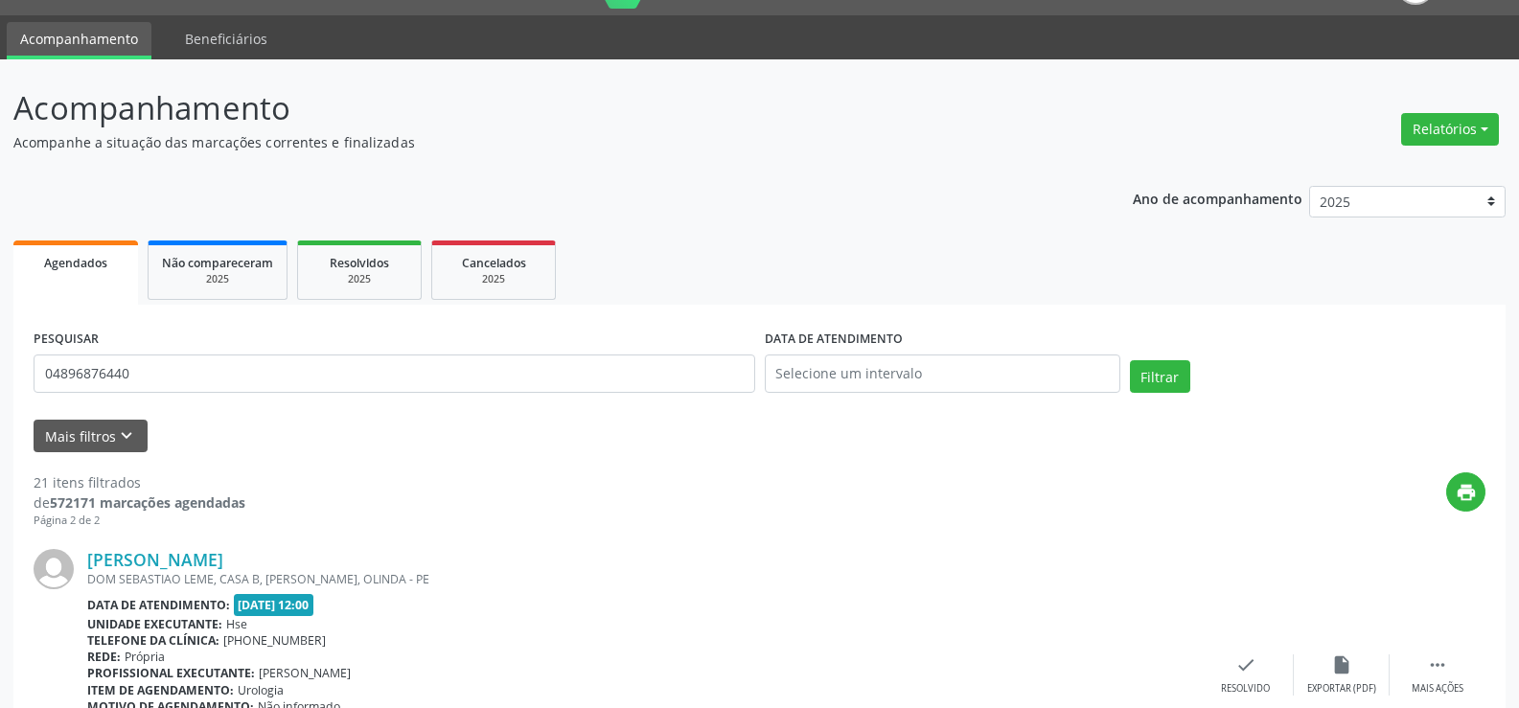
scroll to position [0, 0]
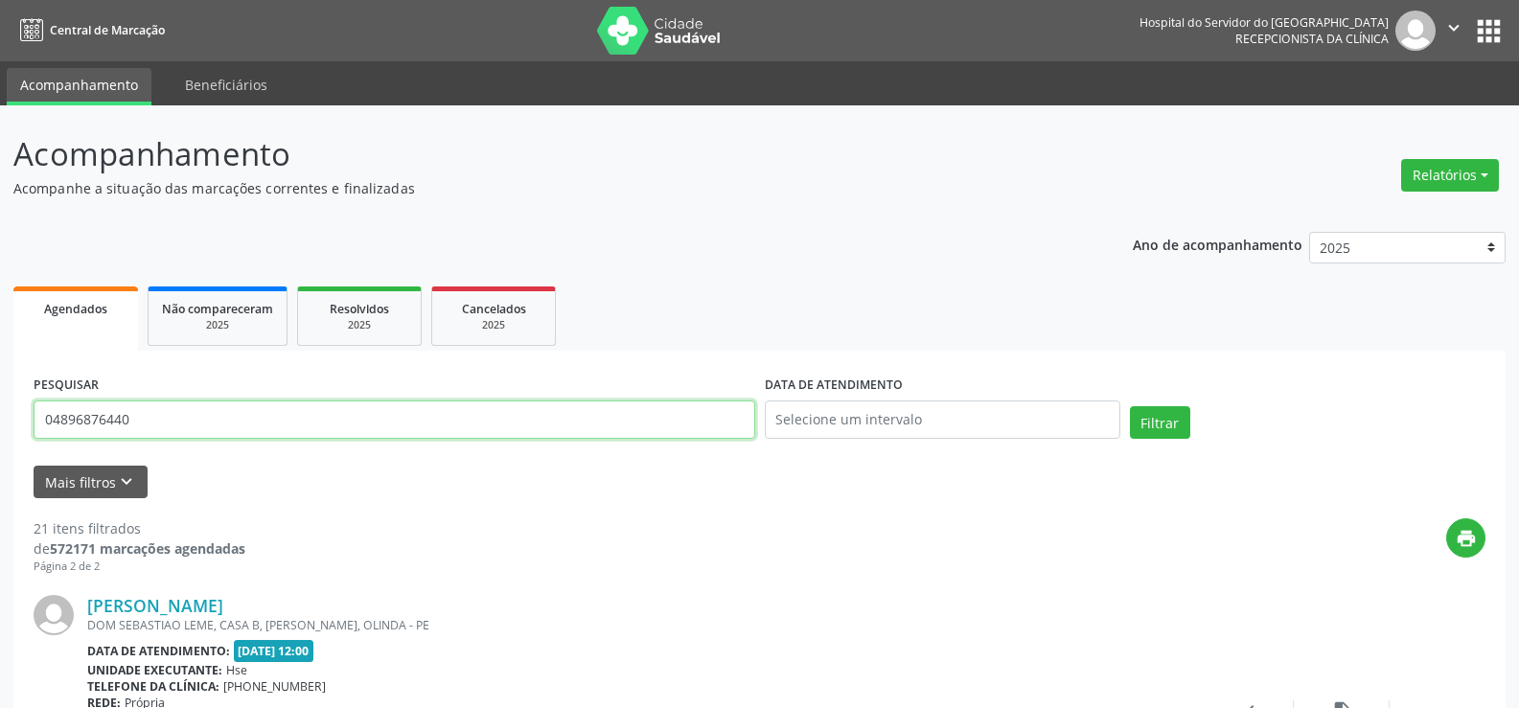
click at [191, 425] on input "04896876440" at bounding box center [395, 420] width 722 height 38
paste input "[PERSON_NAME]"
click at [1130, 406] on button "Filtrar" at bounding box center [1160, 422] width 60 height 33
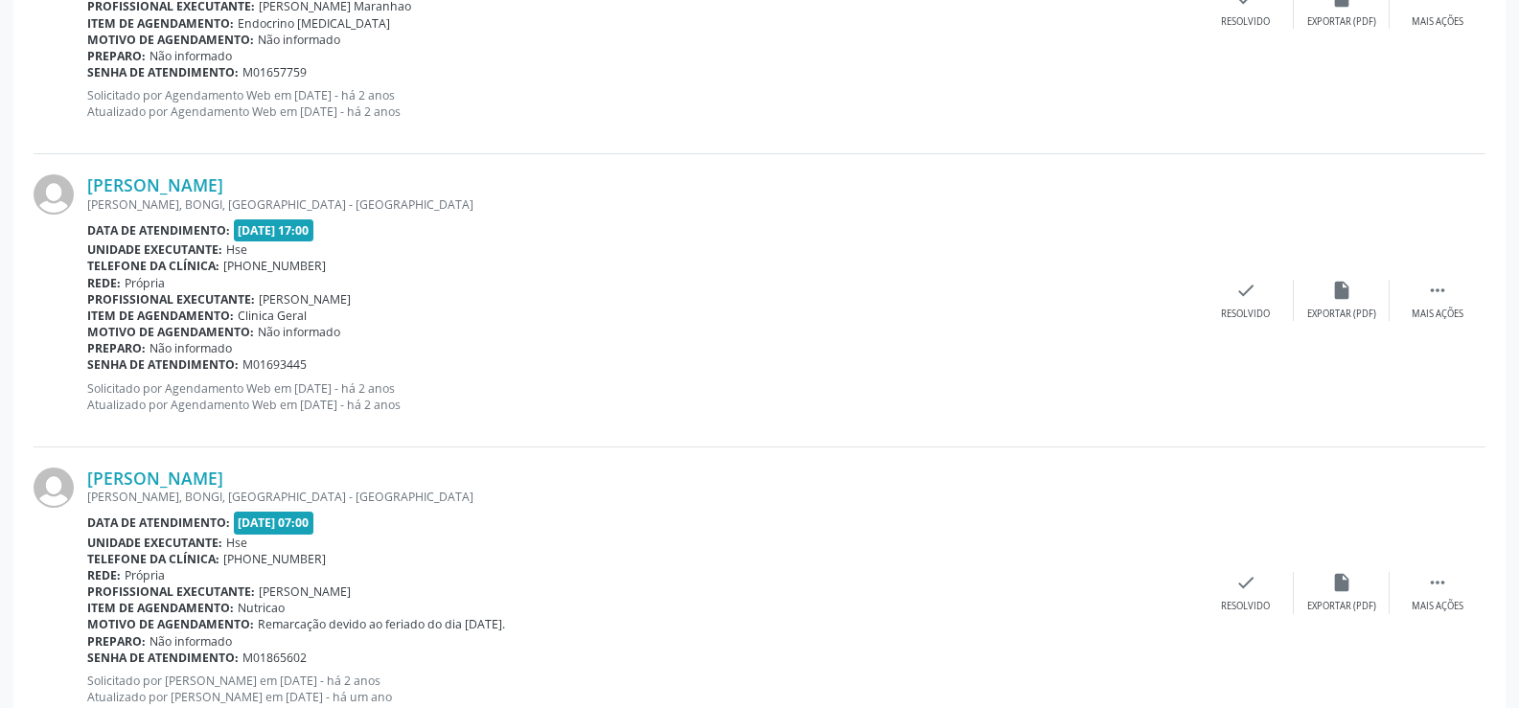
scroll to position [4345, 0]
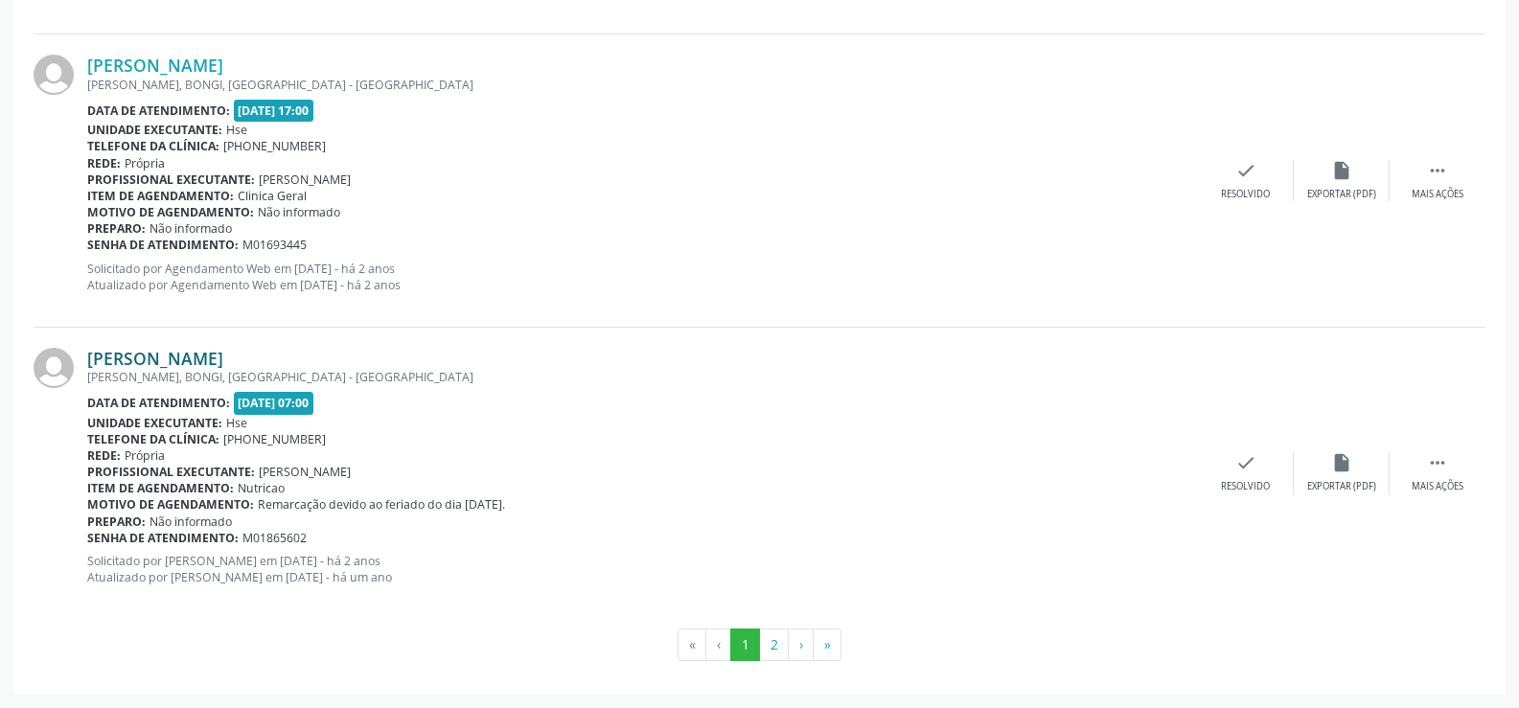
click at [172, 360] on link "[PERSON_NAME]" at bounding box center [155, 358] width 136 height 21
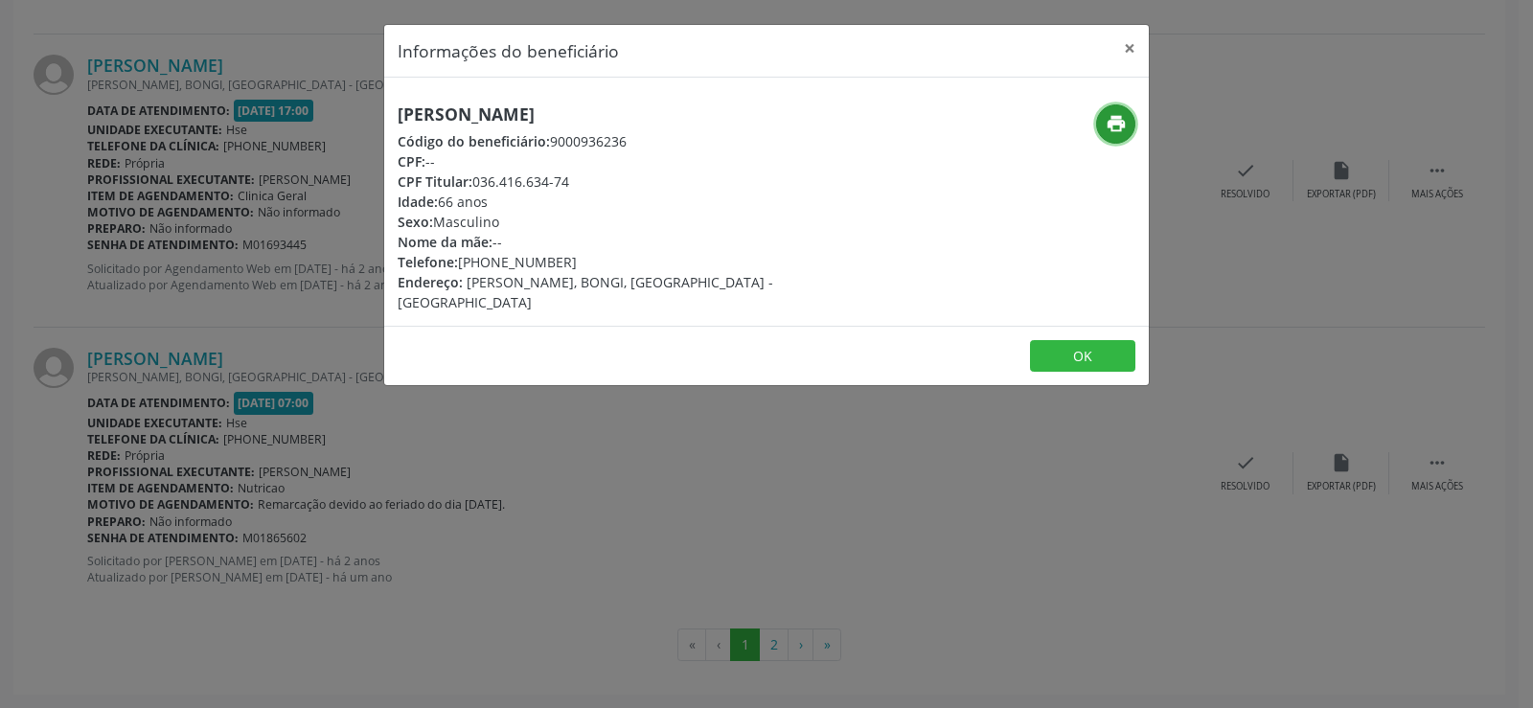
click at [1108, 121] on icon "print" at bounding box center [1116, 123] width 21 height 21
click at [308, 422] on div "Informações do beneficiário × [PERSON_NAME] Código do beneficiário: 9000936236 …" at bounding box center [766, 354] width 1533 height 708
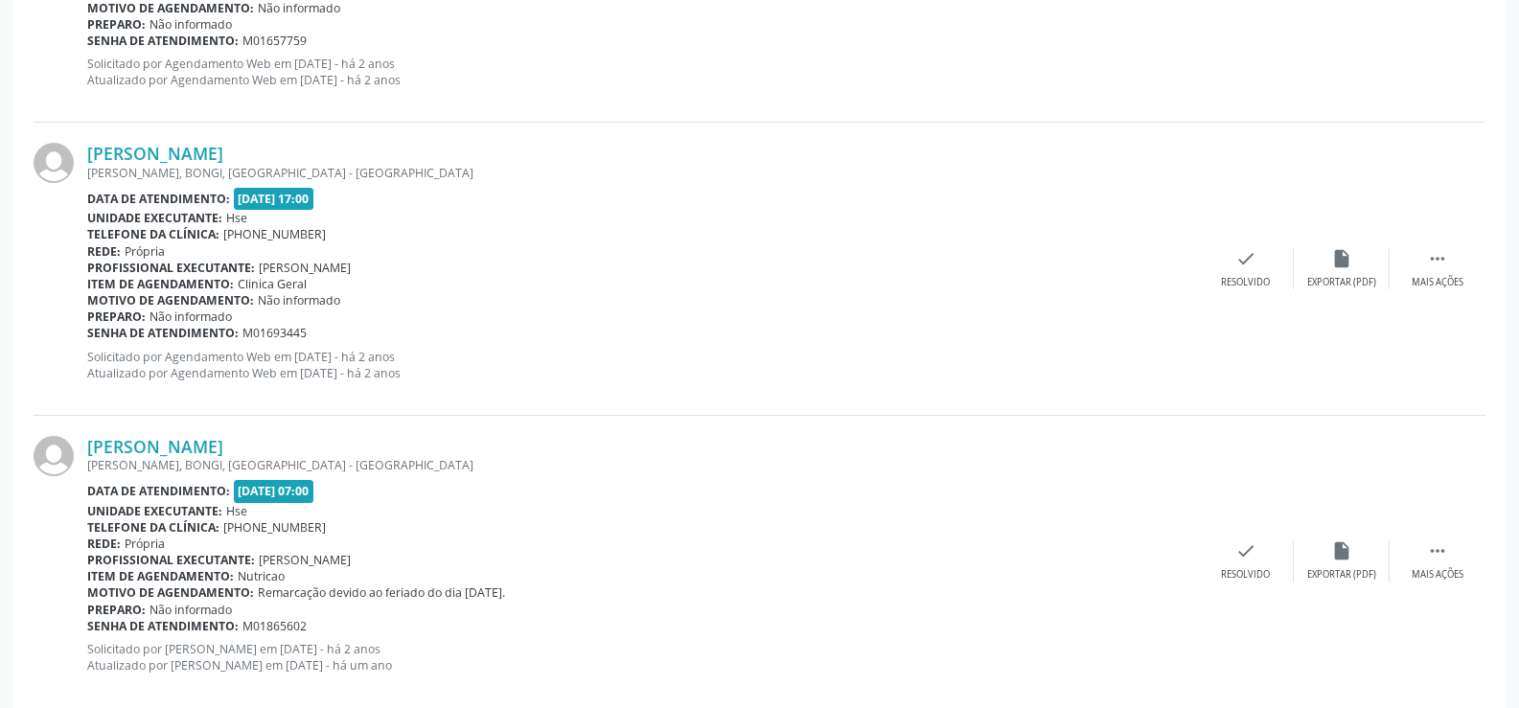
scroll to position [3866, 0]
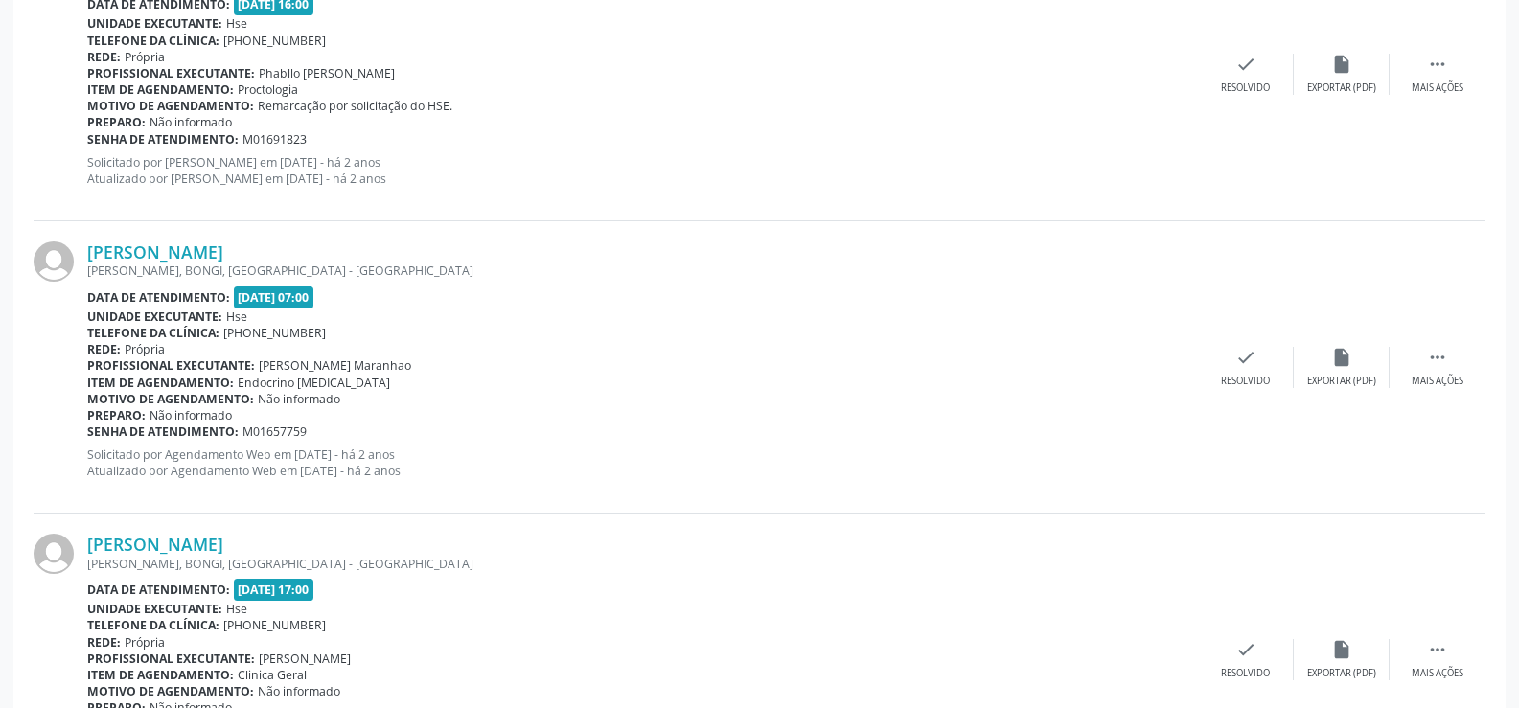
click at [242, 382] on span "Endocrino [MEDICAL_DATA]" at bounding box center [314, 383] width 152 height 16
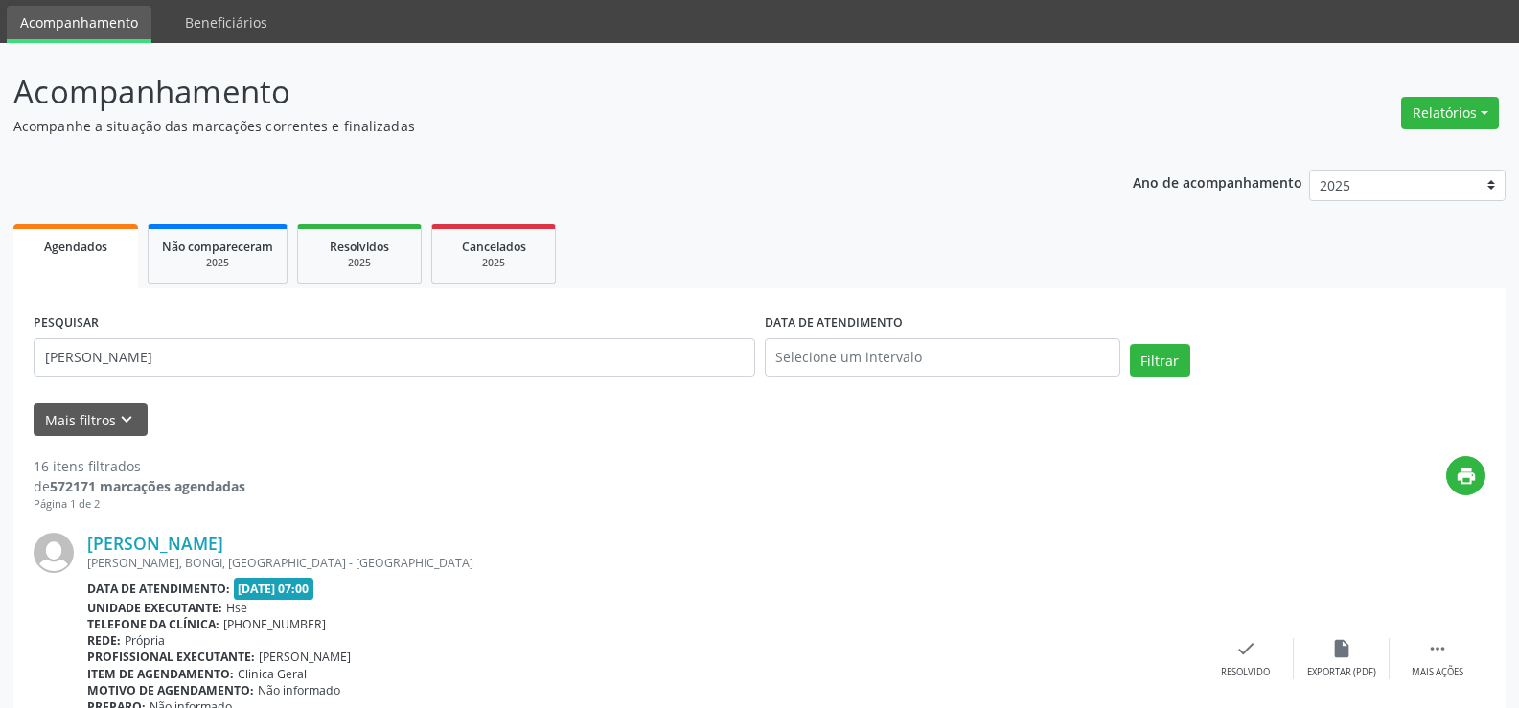
scroll to position [0, 0]
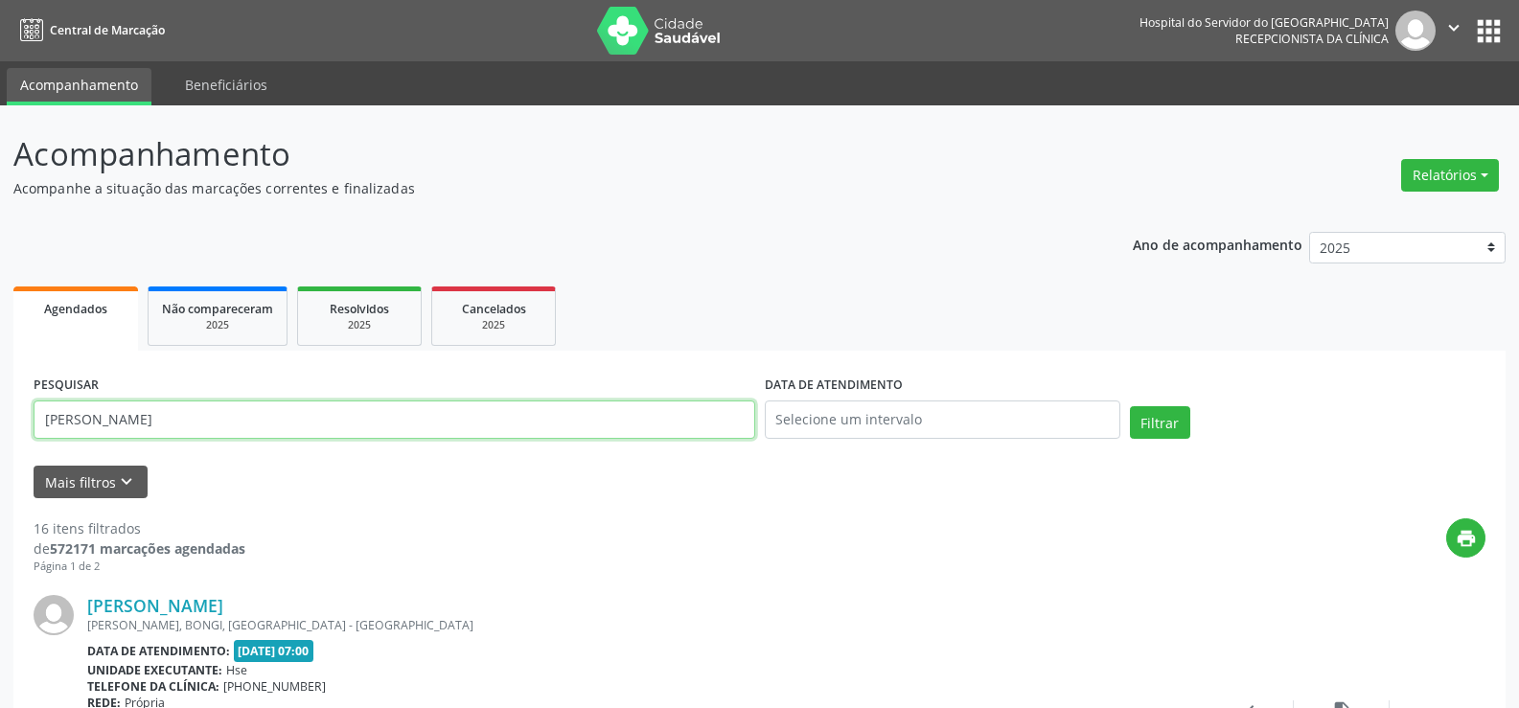
click at [290, 416] on input "[PERSON_NAME]" at bounding box center [395, 420] width 722 height 38
click at [291, 416] on input "[PERSON_NAME]" at bounding box center [395, 420] width 722 height 38
paste input "08493944091"
click at [1130, 406] on button "Filtrar" at bounding box center [1160, 422] width 60 height 33
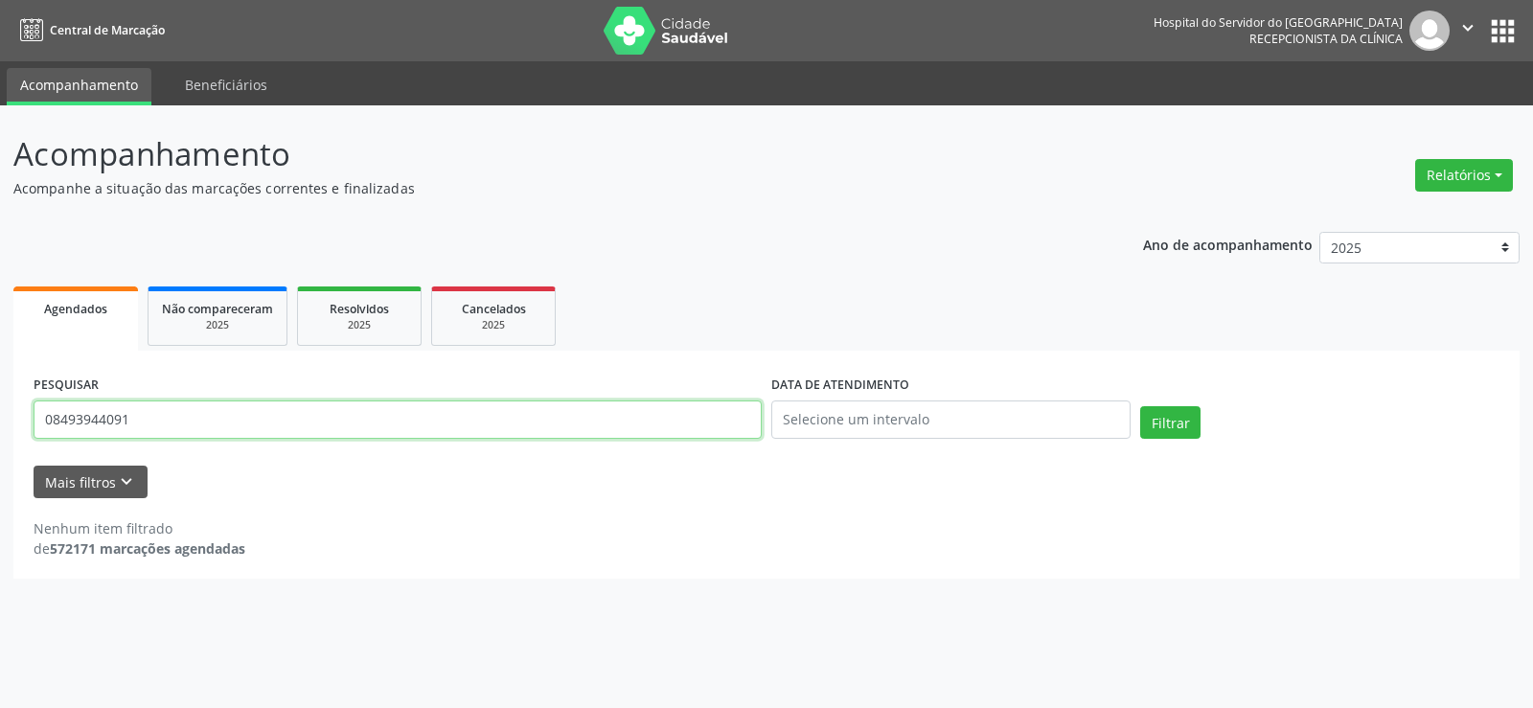
click at [159, 402] on input "08493944091" at bounding box center [398, 420] width 728 height 38
paste input "[PERSON_NAME]"
click at [1140, 406] on button "Filtrar" at bounding box center [1170, 422] width 60 height 33
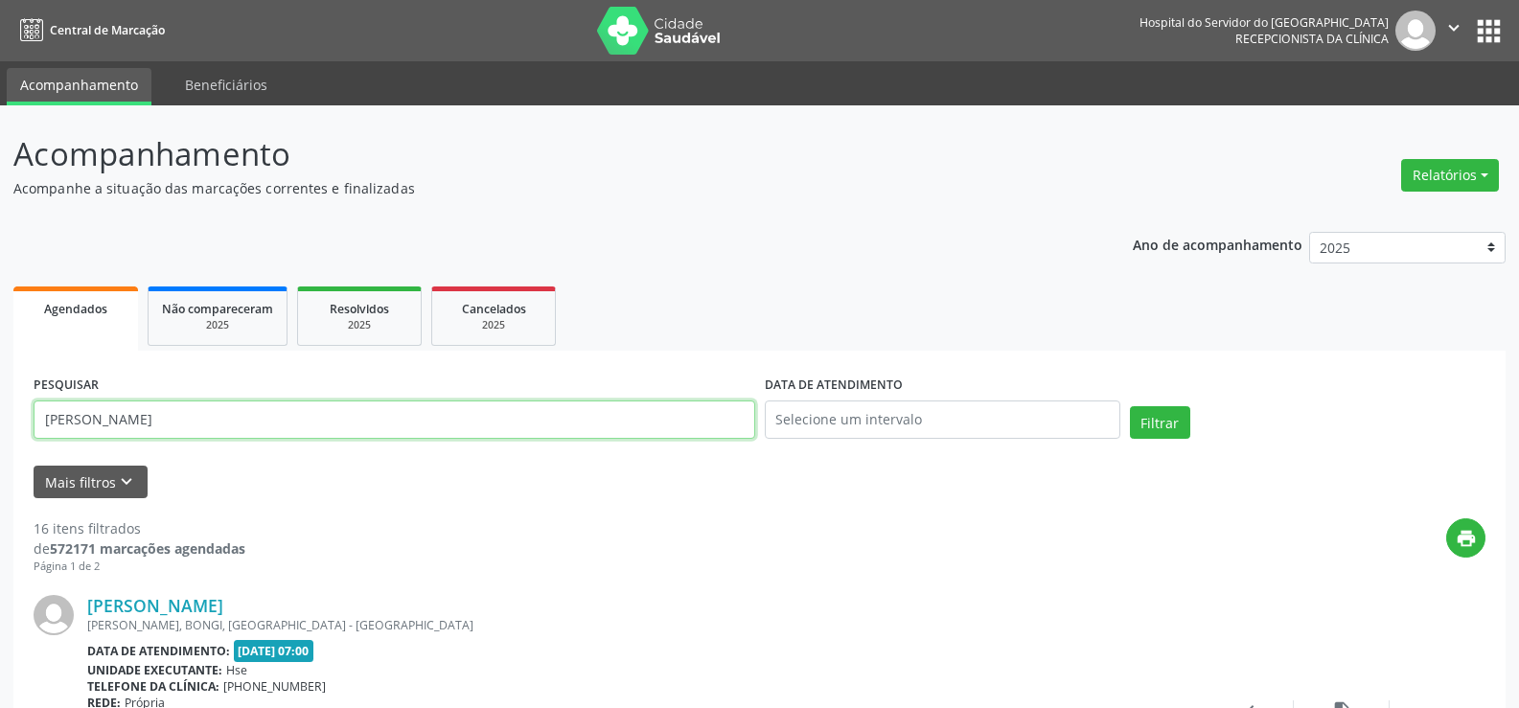
click at [276, 431] on input "[PERSON_NAME]" at bounding box center [395, 420] width 722 height 38
paste input "[PERSON_NAME] NET"
click at [1130, 406] on button "Filtrar" at bounding box center [1160, 422] width 60 height 33
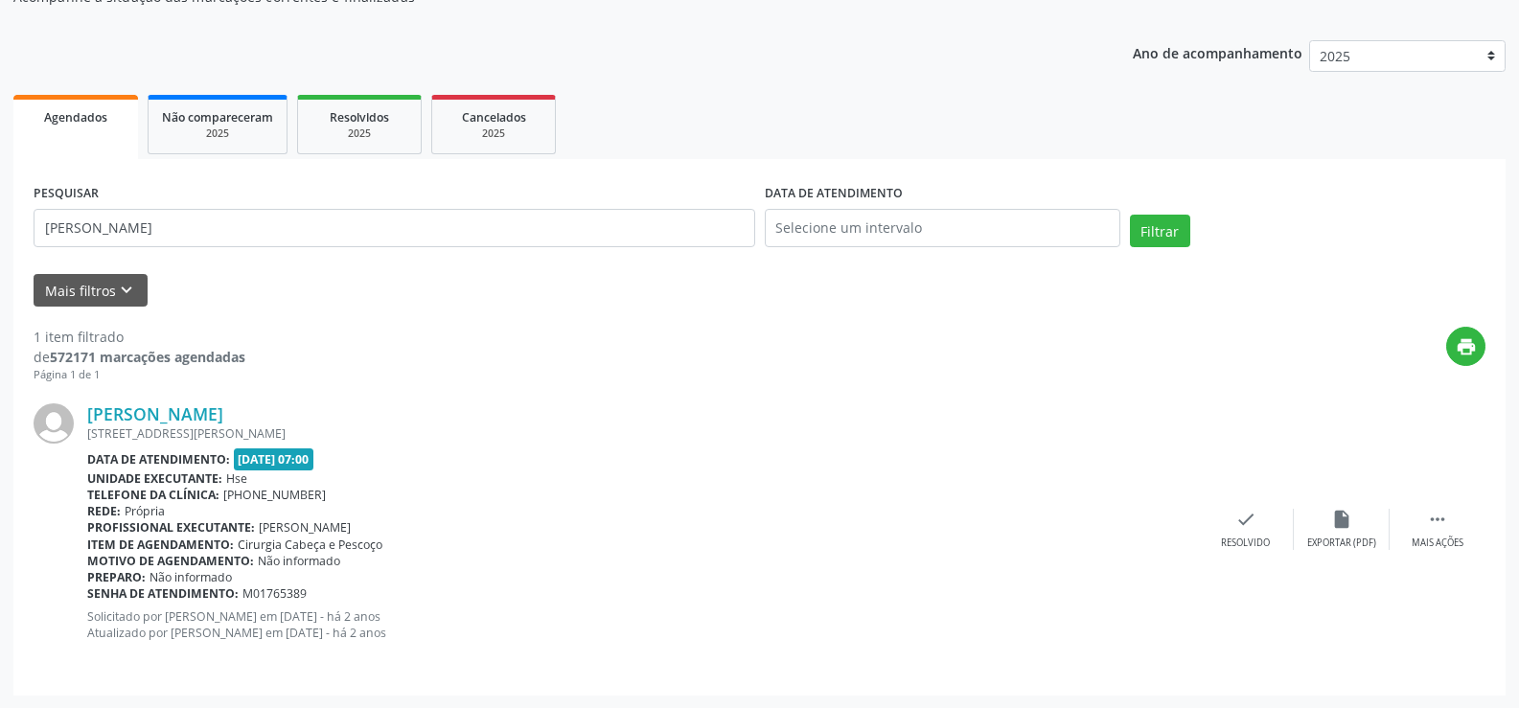
scroll to position [193, 0]
click at [223, 418] on link "[PERSON_NAME]" at bounding box center [155, 413] width 136 height 21
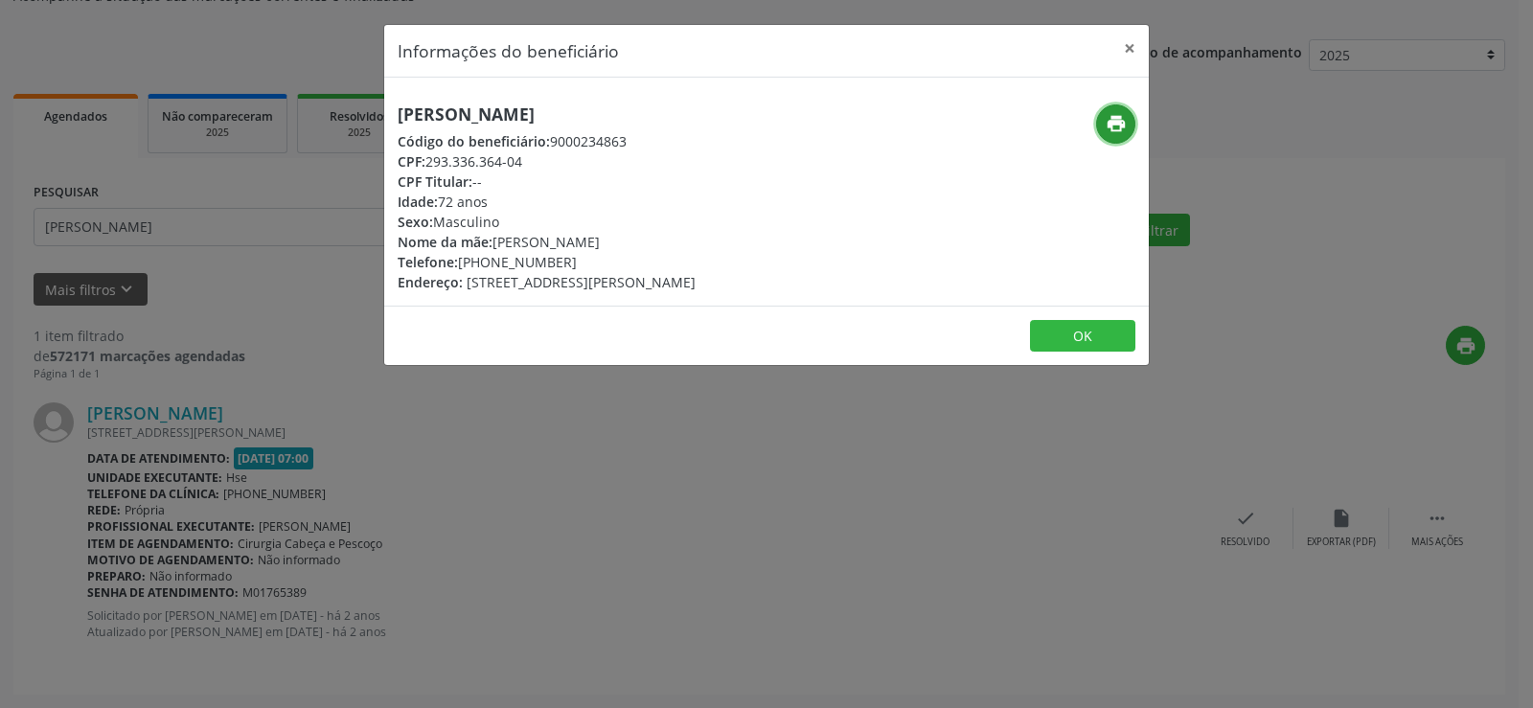
click at [1103, 139] on button "print" at bounding box center [1115, 123] width 39 height 39
drag, startPoint x: 198, startPoint y: 336, endPoint x: 205, endPoint y: 328, distance: 10.9
click at [200, 337] on div "Informações do beneficiário × [PERSON_NAME] Código do beneficiário: 9000234863 …" at bounding box center [766, 354] width 1533 height 708
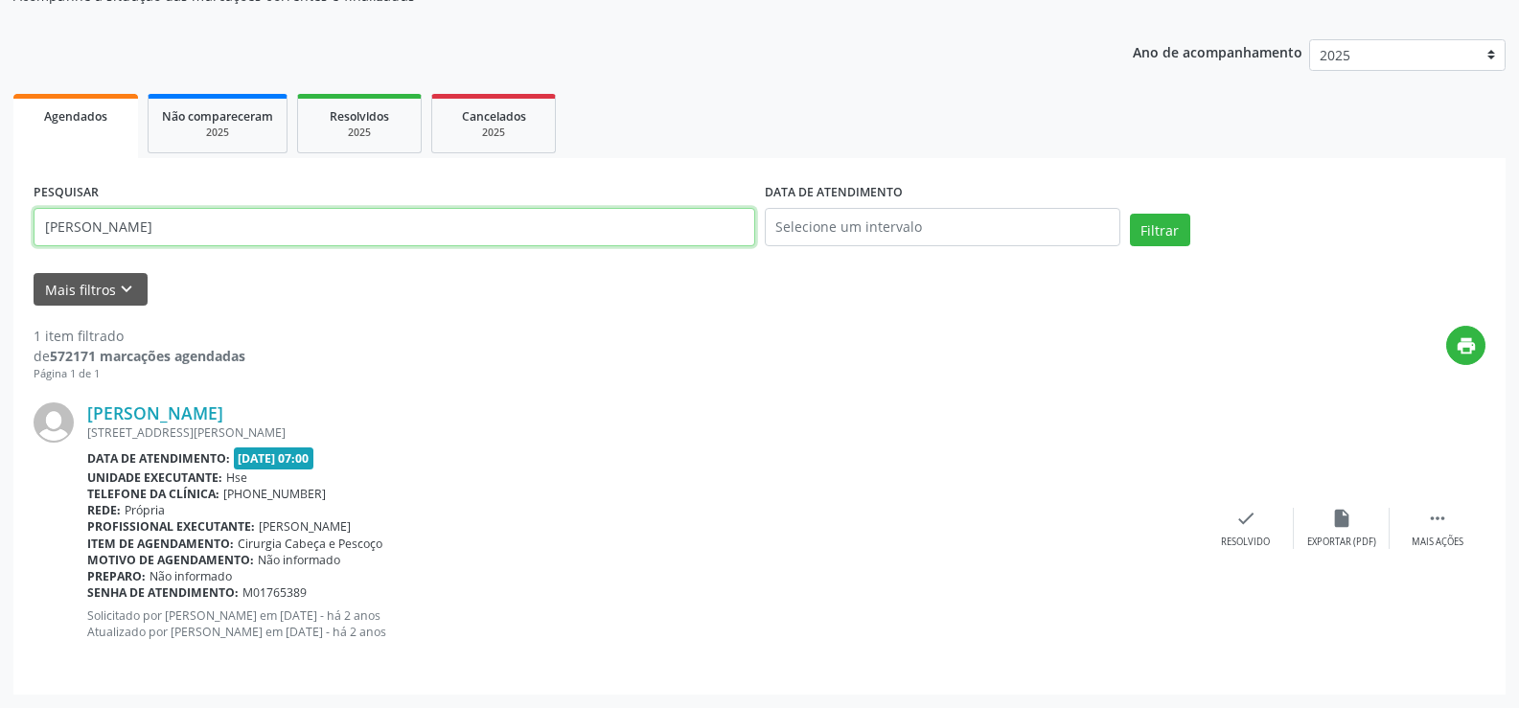
click at [194, 229] on input "[PERSON_NAME]" at bounding box center [395, 227] width 722 height 38
paste input "[PERSON_NAME]"
type input "[PERSON_NAME]"
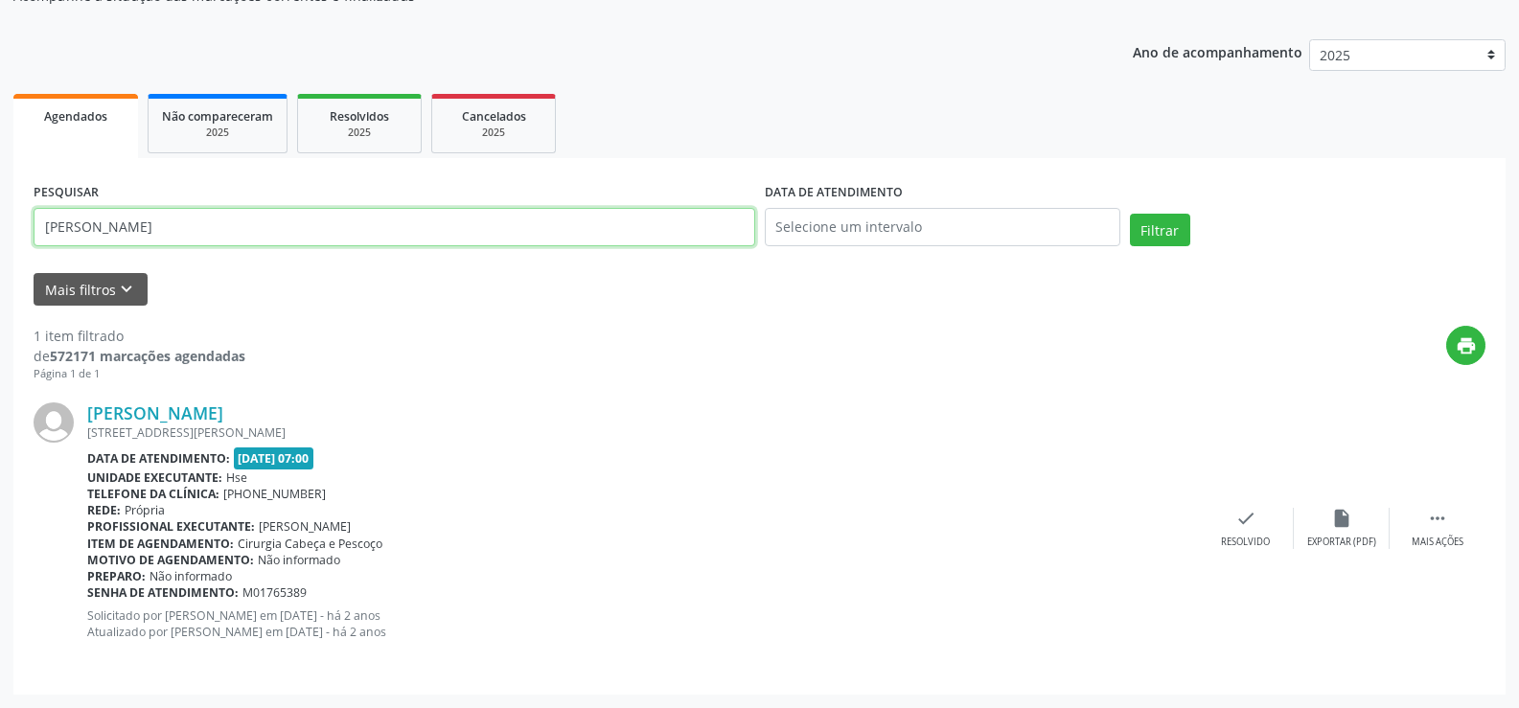
click at [1130, 214] on button "Filtrar" at bounding box center [1160, 230] width 60 height 33
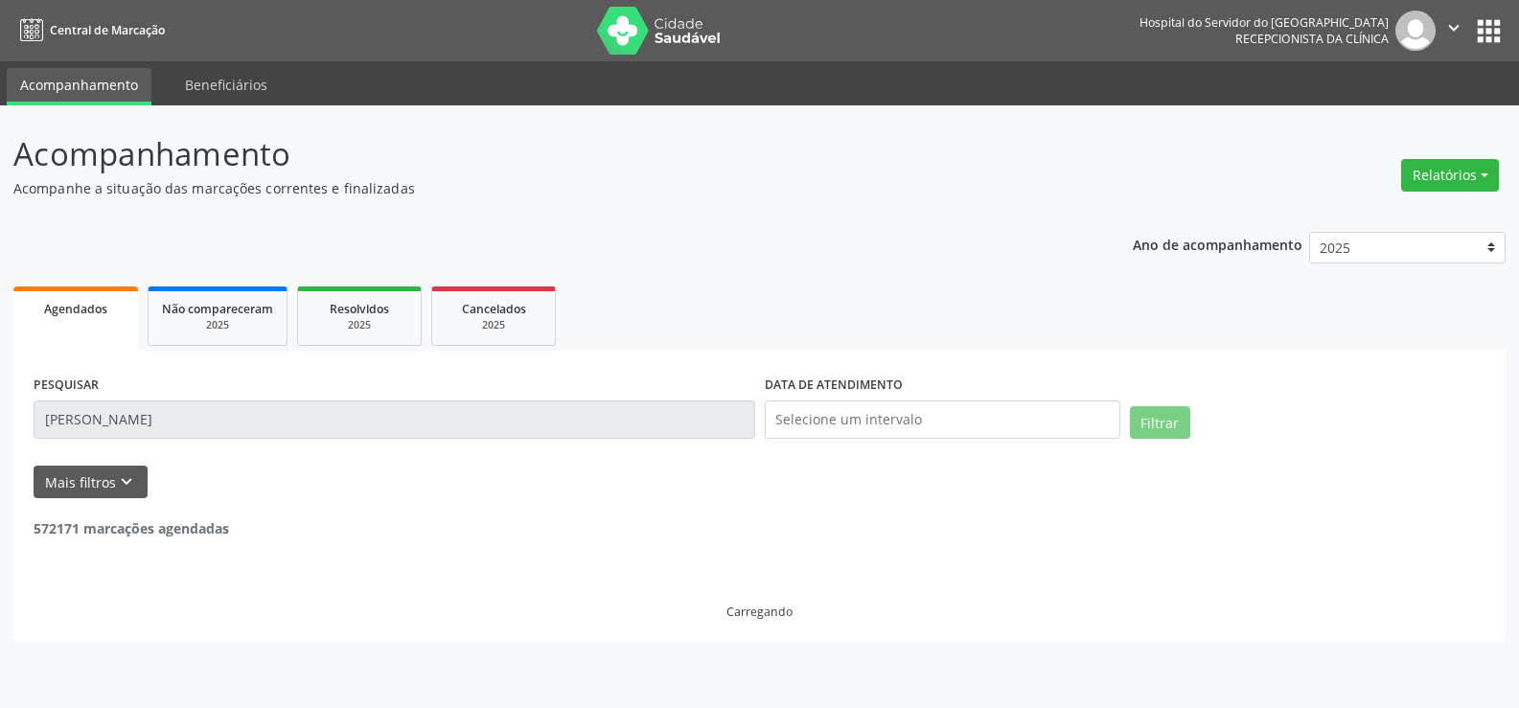
scroll to position [0, 0]
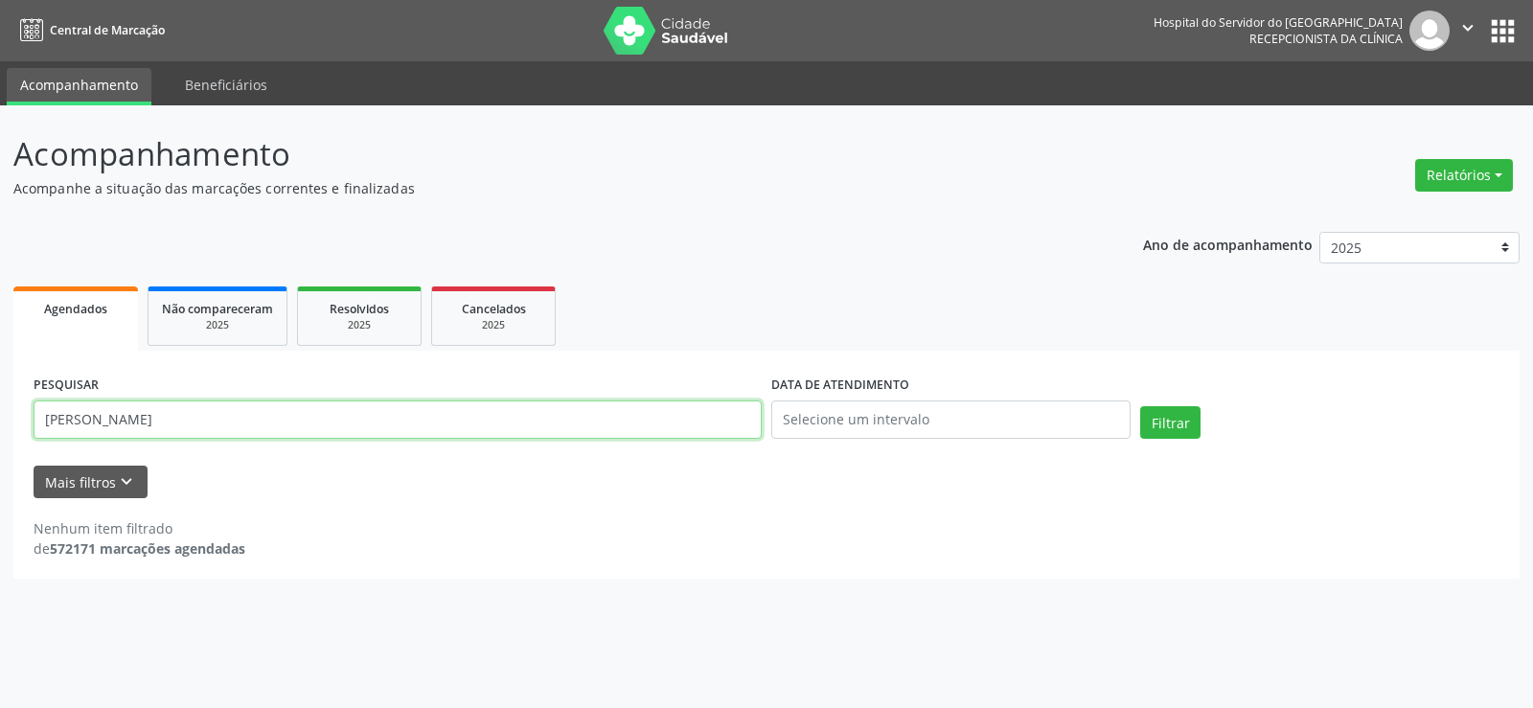
click at [380, 421] on input "[PERSON_NAME]" at bounding box center [398, 420] width 728 height 38
click at [1140, 406] on button "Filtrar" at bounding box center [1170, 422] width 60 height 33
click at [219, 297] on link "Não compareceram 2025" at bounding box center [218, 316] width 140 height 59
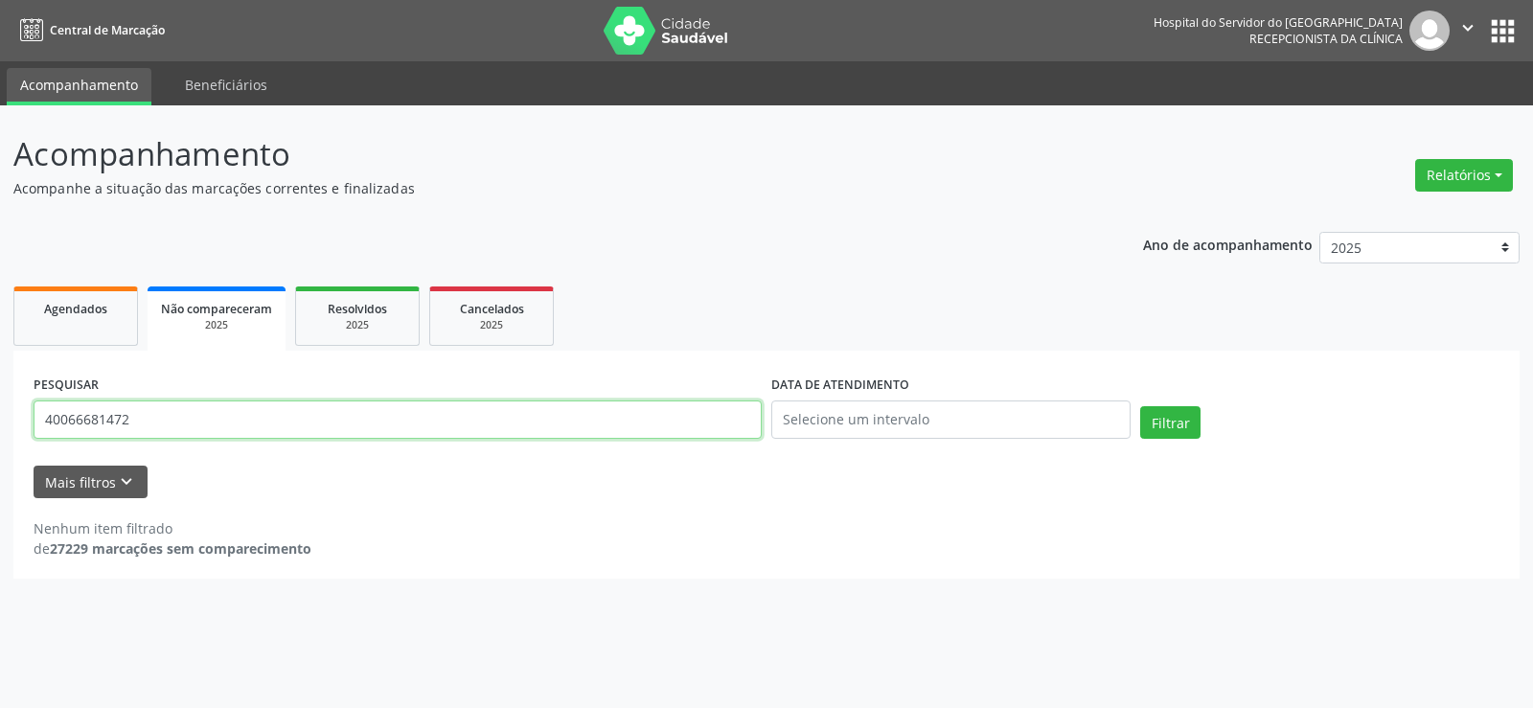
click at [347, 403] on input "40066681472" at bounding box center [398, 420] width 728 height 38
paste input "[PERSON_NAME]"
type input "[PERSON_NAME]"
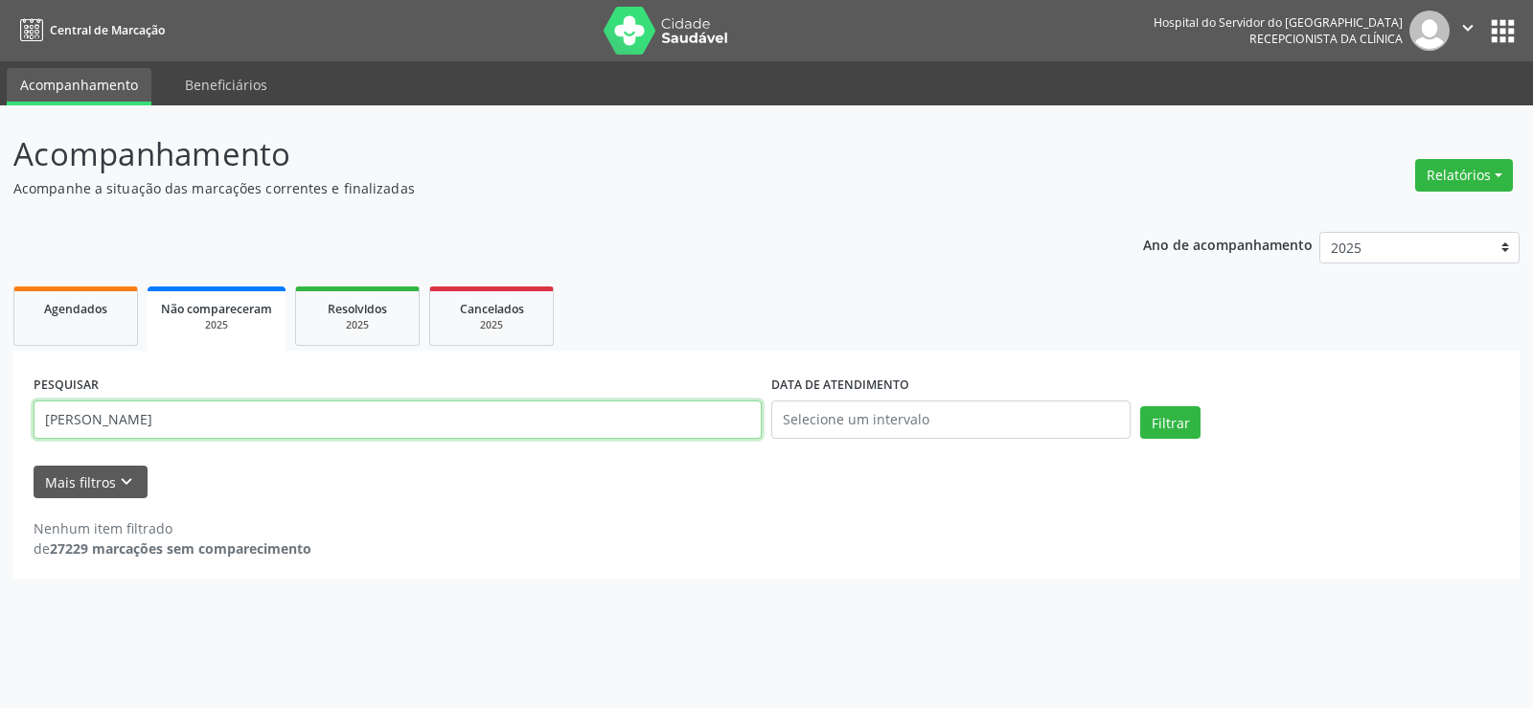
click at [1140, 406] on button "Filtrar" at bounding box center [1170, 422] width 60 height 33
click at [357, 302] on span "Resolvidos" at bounding box center [357, 309] width 59 height 16
click at [430, 407] on input "[PERSON_NAME] DO O" at bounding box center [398, 420] width 728 height 38
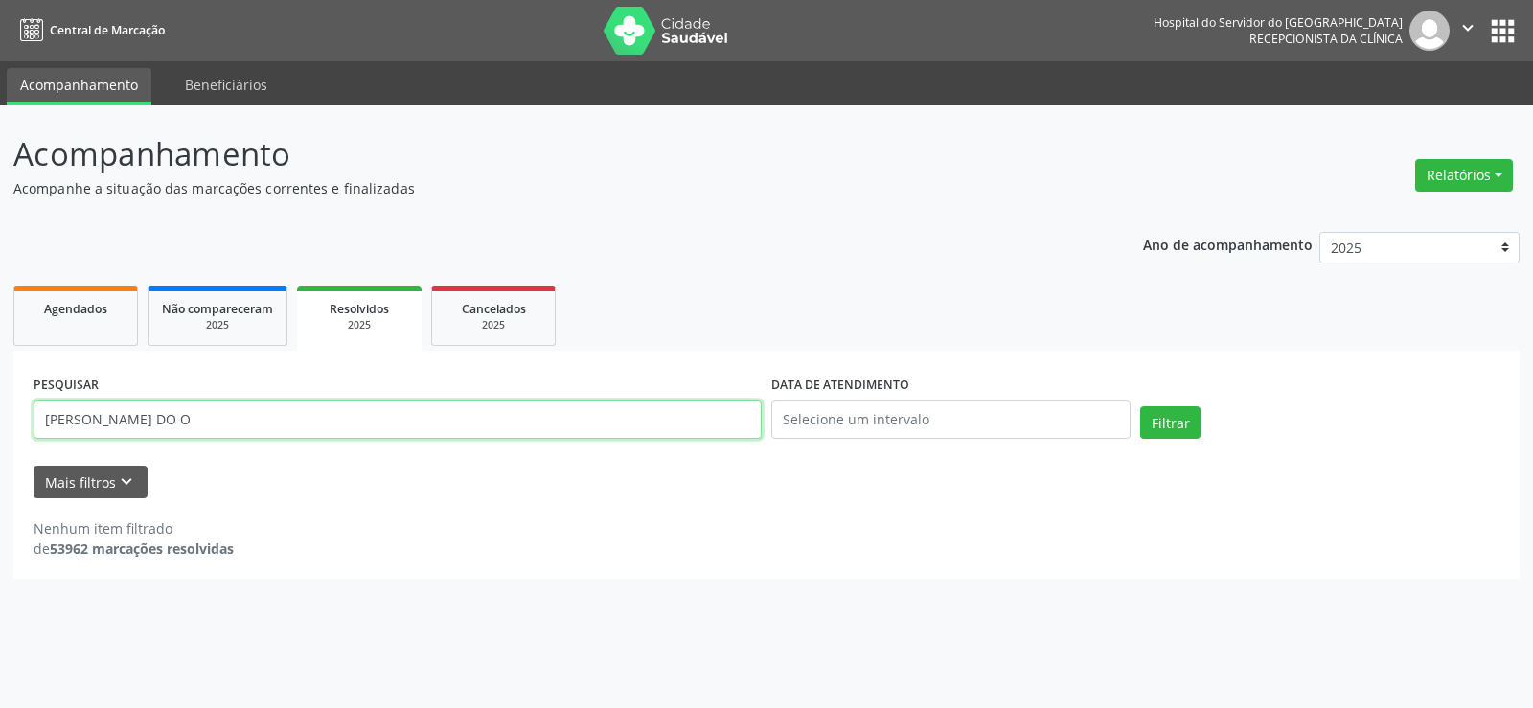
paste input "[PERSON_NAME]"
type input "[PERSON_NAME]"
click at [1140, 406] on button "Filtrar" at bounding box center [1170, 422] width 60 height 33
click at [505, 302] on span "Cancelados" at bounding box center [494, 309] width 64 height 16
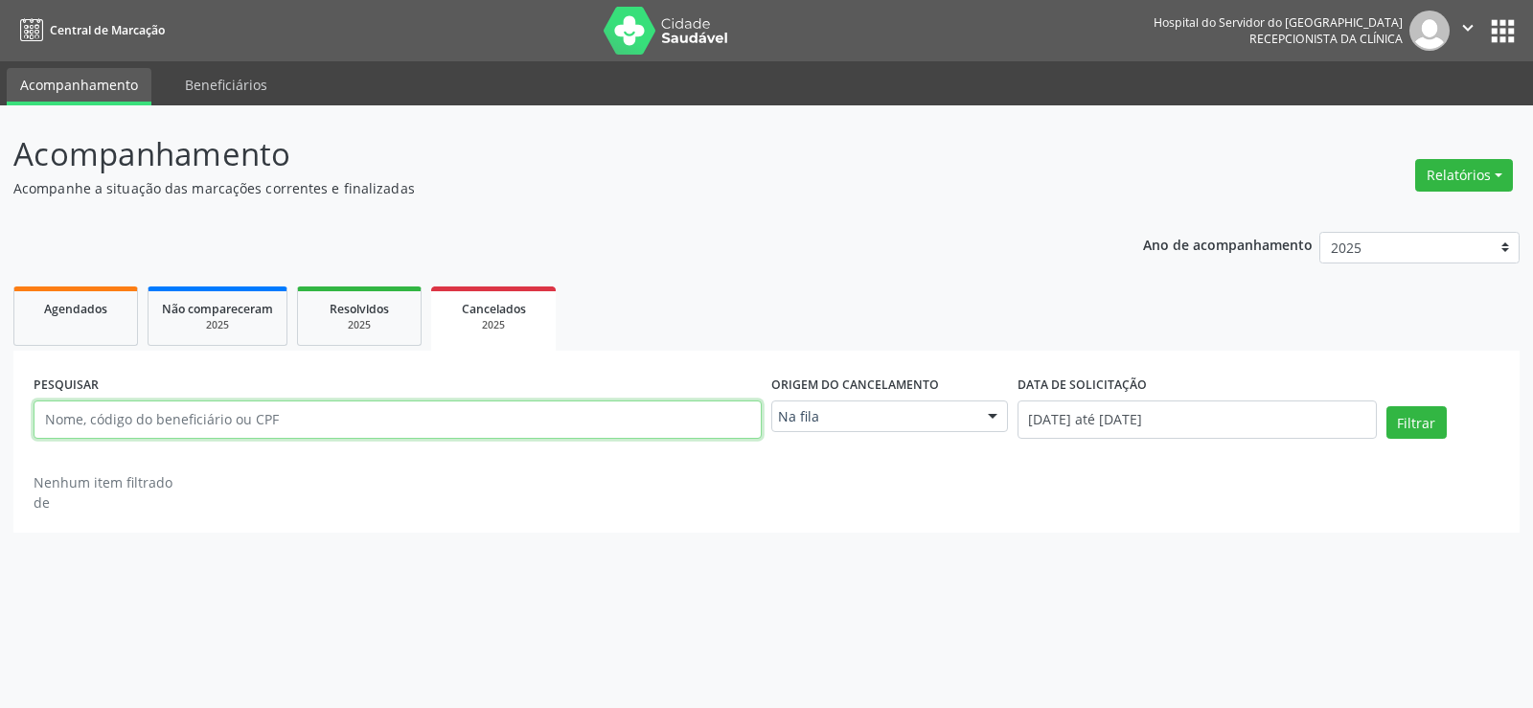
click at [452, 430] on input "text" at bounding box center [398, 420] width 728 height 38
paste input "[PERSON_NAME]"
click at [1387, 406] on button "Filtrar" at bounding box center [1417, 422] width 60 height 33
click at [78, 356] on div "PESQUISAR [PERSON_NAME] Origem do cancelamento Na fila Na fila Agendados Nenhum…" at bounding box center [766, 442] width 1507 height 182
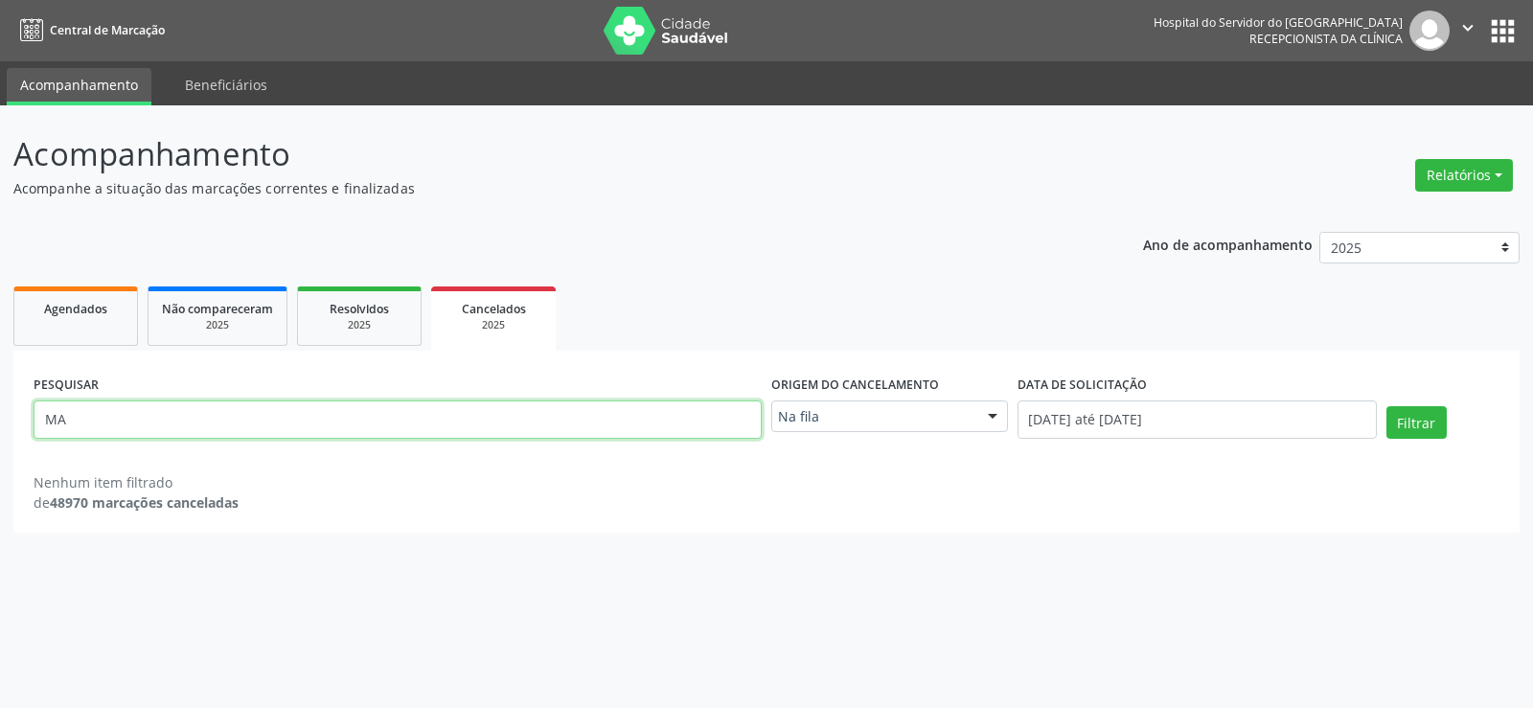
type input "M"
paste input "LUCINETE PESSOA DA [PERSON_NAME]"
type input "LUCINETE PESSOA DA [PERSON_NAME]"
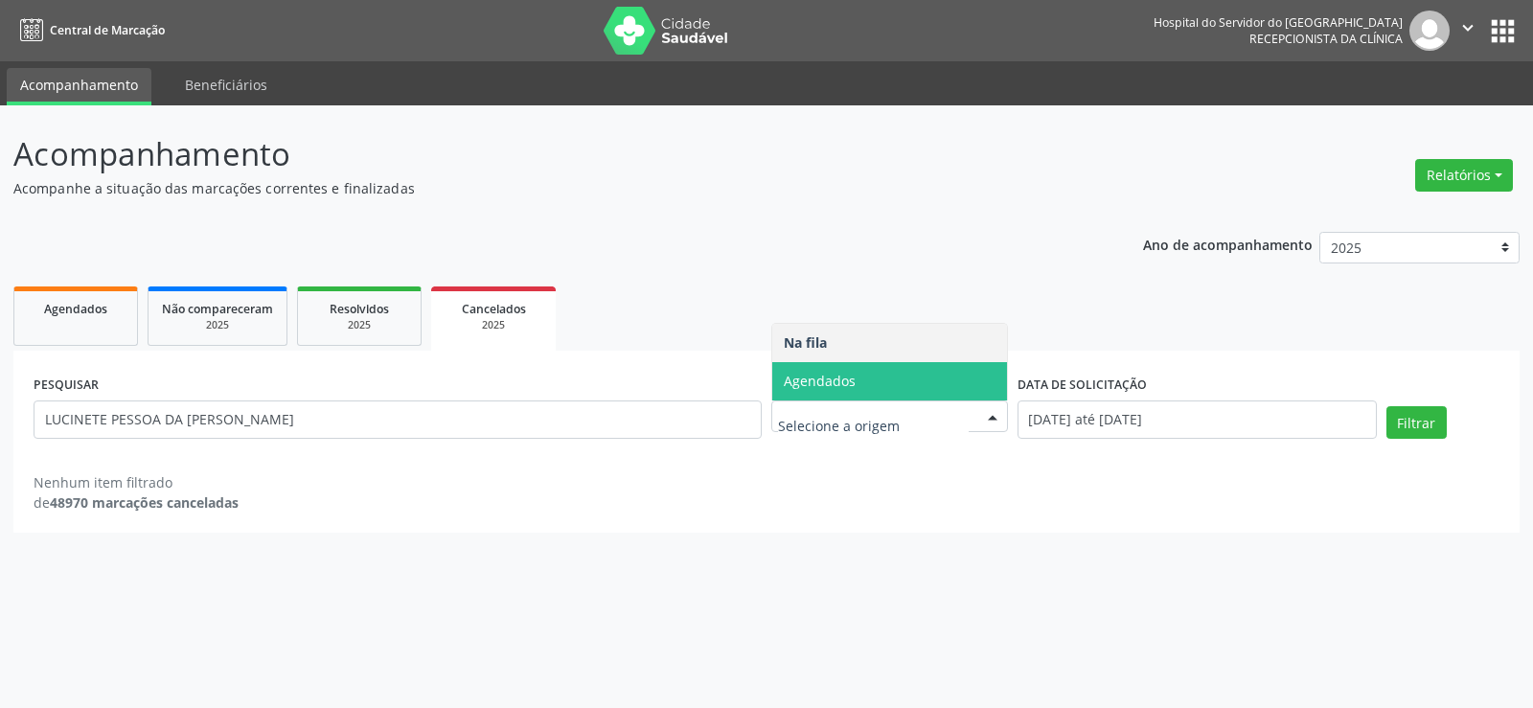
click at [920, 393] on span "Agendados" at bounding box center [889, 381] width 235 height 38
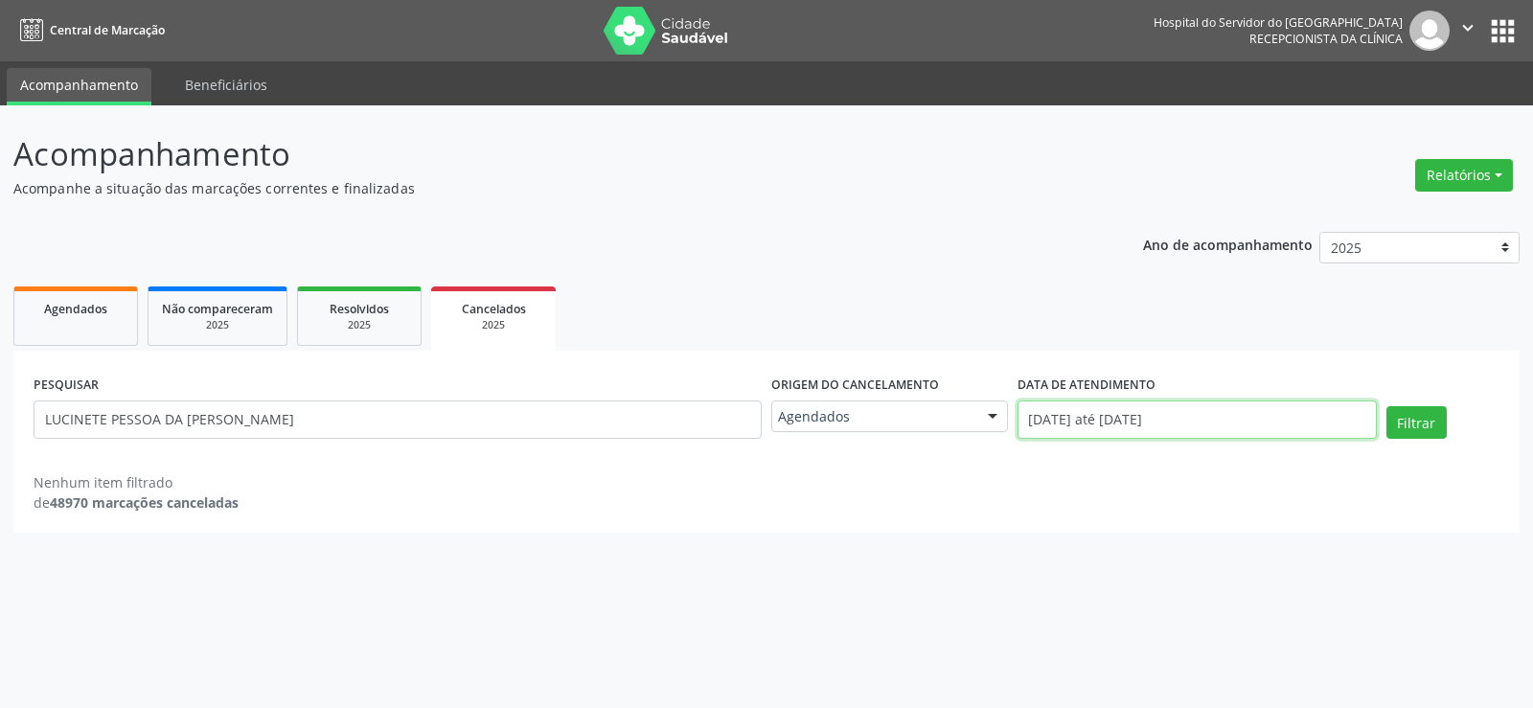
click at [1122, 430] on input "[DATE] até [DATE]" at bounding box center [1197, 420] width 359 height 38
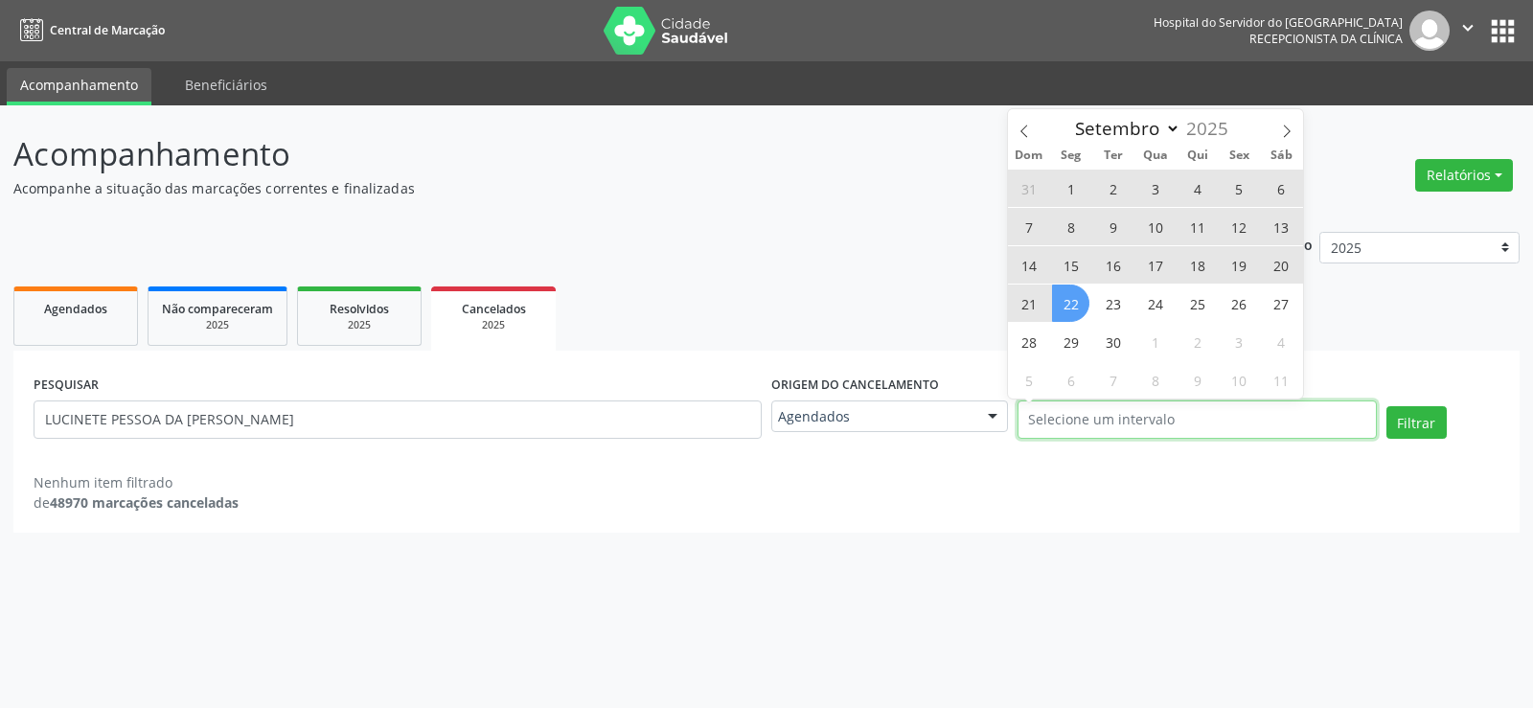
select select "0"
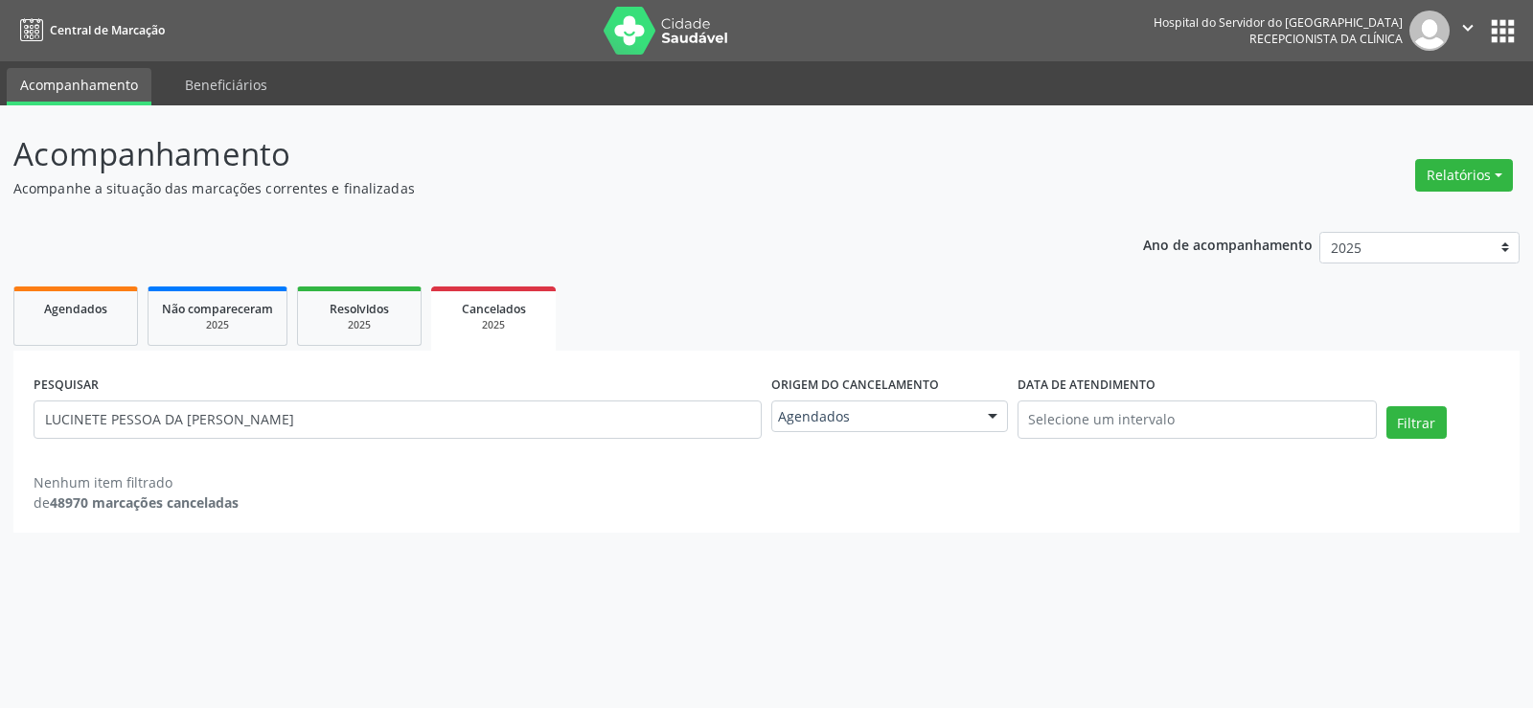
click at [819, 192] on p "Acompanhe a situação das marcações correntes e finalizadas" at bounding box center [540, 188] width 1054 height 20
click at [45, 303] on span "Agendados" at bounding box center [75, 309] width 63 height 16
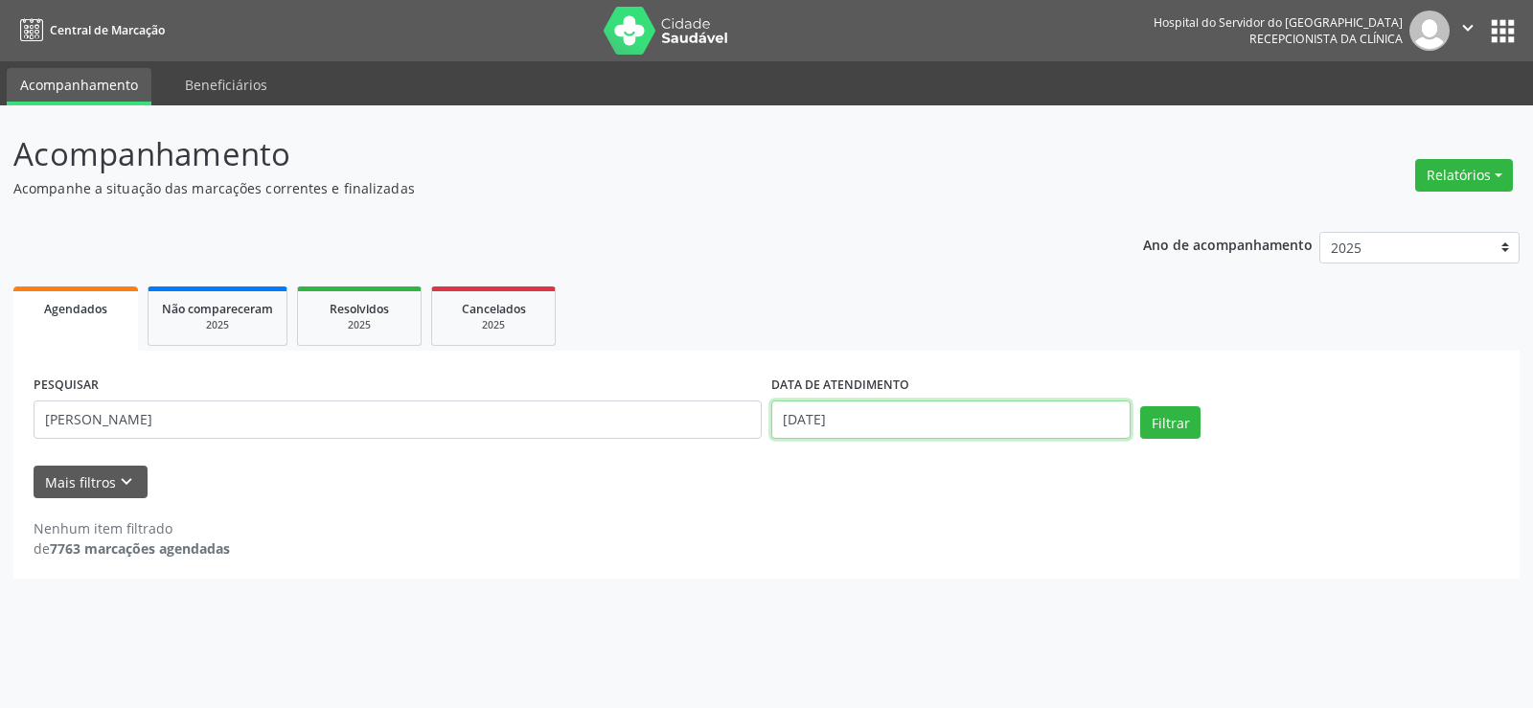
click at [941, 407] on input "[DATE]" at bounding box center [951, 420] width 359 height 38
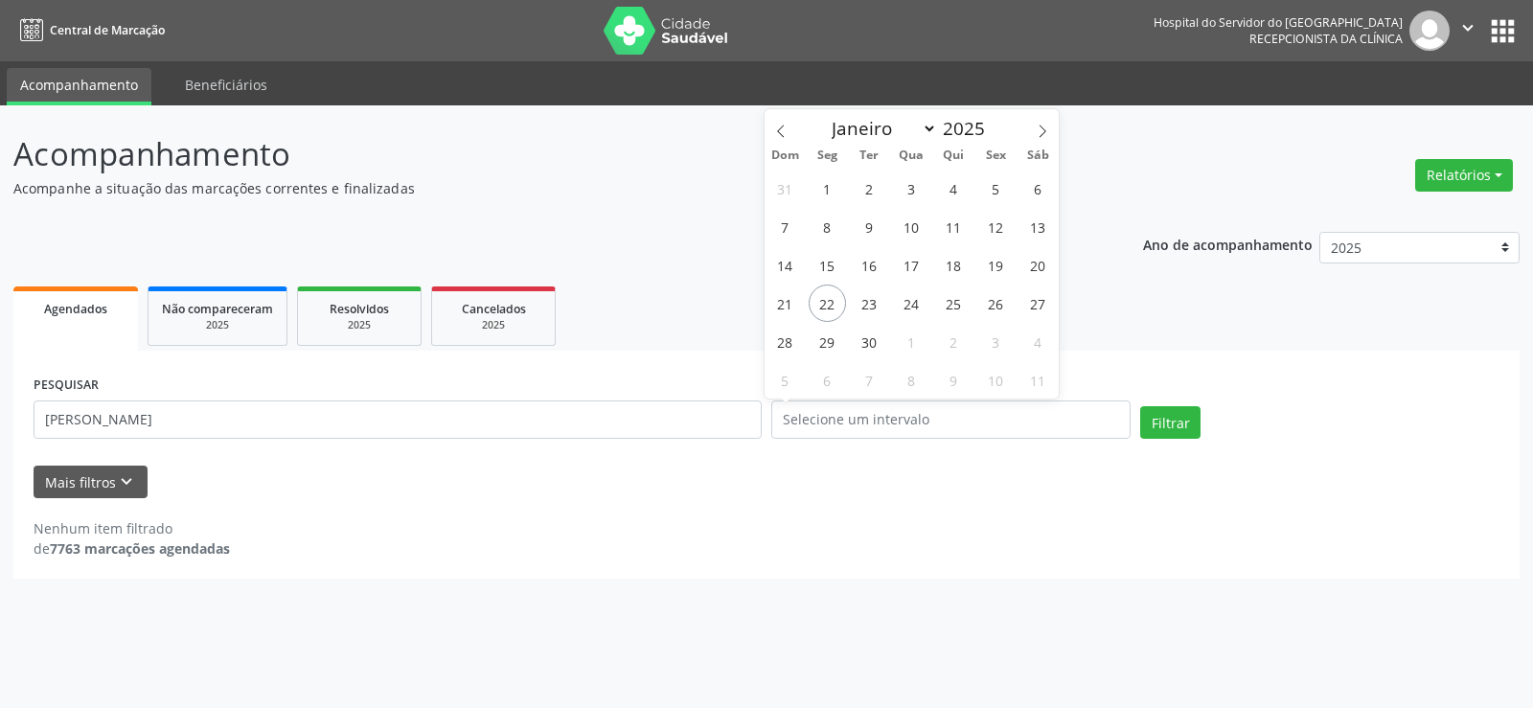
click at [655, 196] on p "Acompanhe a situação das marcações correntes e finalizadas" at bounding box center [540, 188] width 1054 height 20
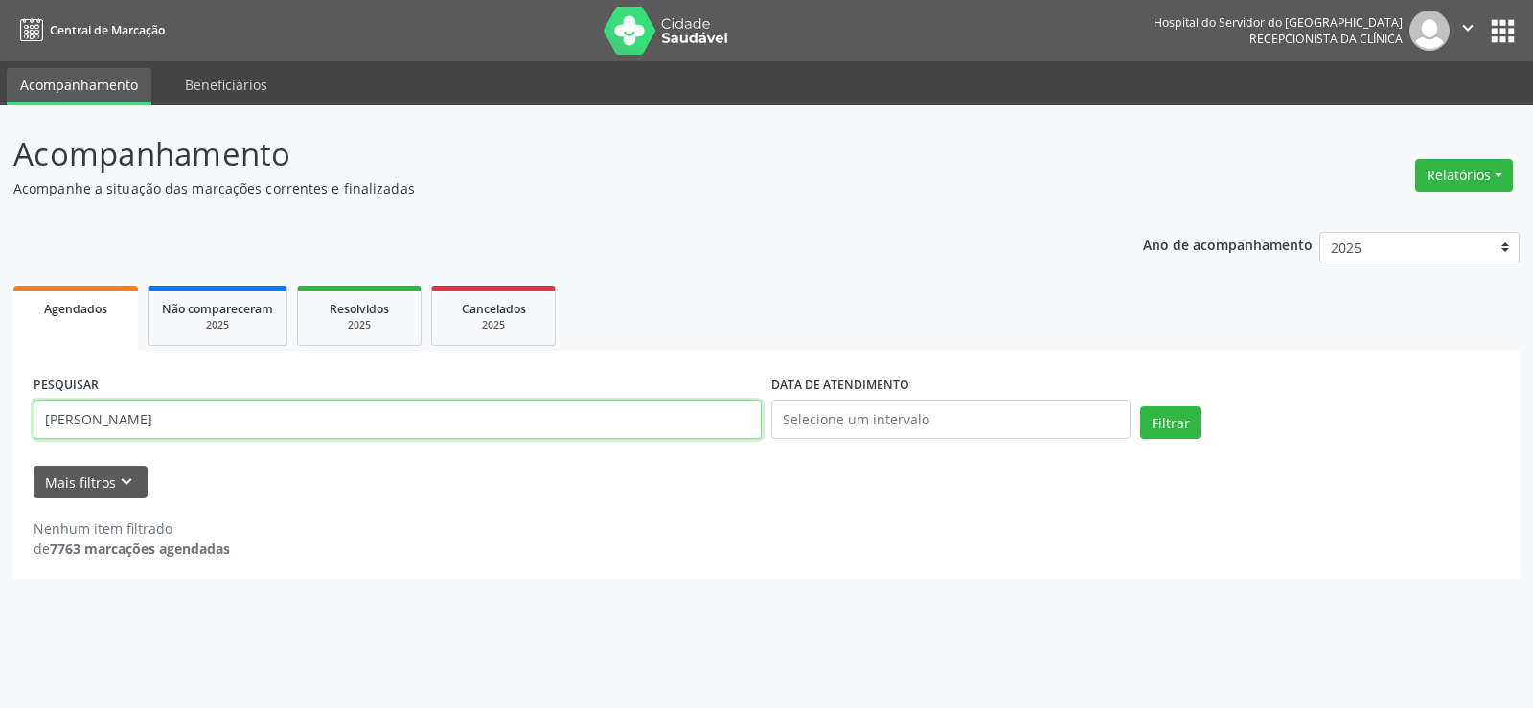
drag, startPoint x: 350, startPoint y: 407, endPoint x: 213, endPoint y: 449, distance: 143.1
click at [213, 449] on div "PESQUISAR [PERSON_NAME]" at bounding box center [398, 411] width 738 height 81
type input "M"
paste input "LUCINETE PESSOA DA [PERSON_NAME]"
type input "LUCINETE PESSOA DA [PERSON_NAME]"
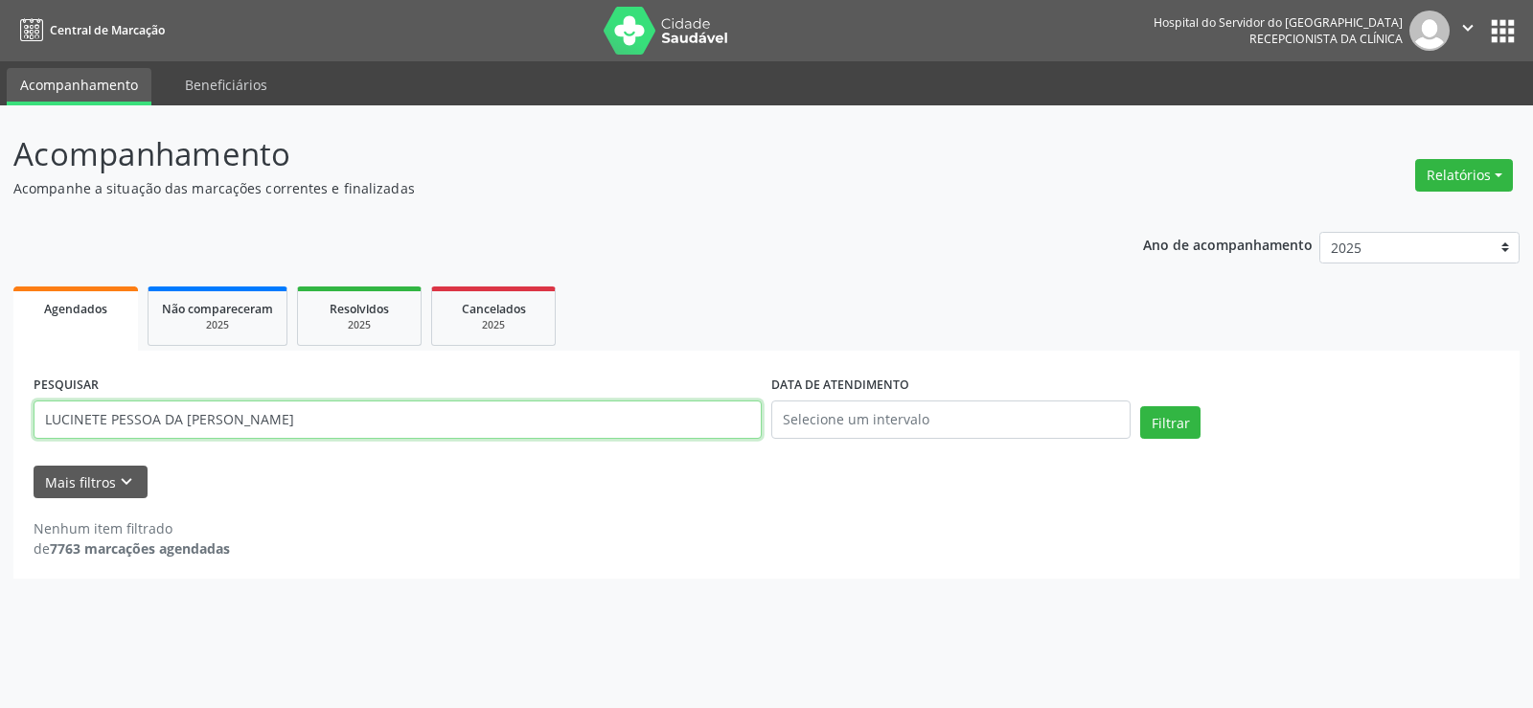
click at [1140, 406] on button "Filtrar" at bounding box center [1170, 422] width 60 height 33
click at [227, 432] on input "LUCINETE PESSOA DA [PERSON_NAME]" at bounding box center [398, 420] width 728 height 38
click at [1140, 406] on button "Filtrar" at bounding box center [1170, 422] width 60 height 33
click at [253, 414] on input "LUCINETE PESSOA DA [PERSON_NAME]" at bounding box center [398, 420] width 728 height 38
click at [1140, 406] on button "Filtrar" at bounding box center [1170, 422] width 60 height 33
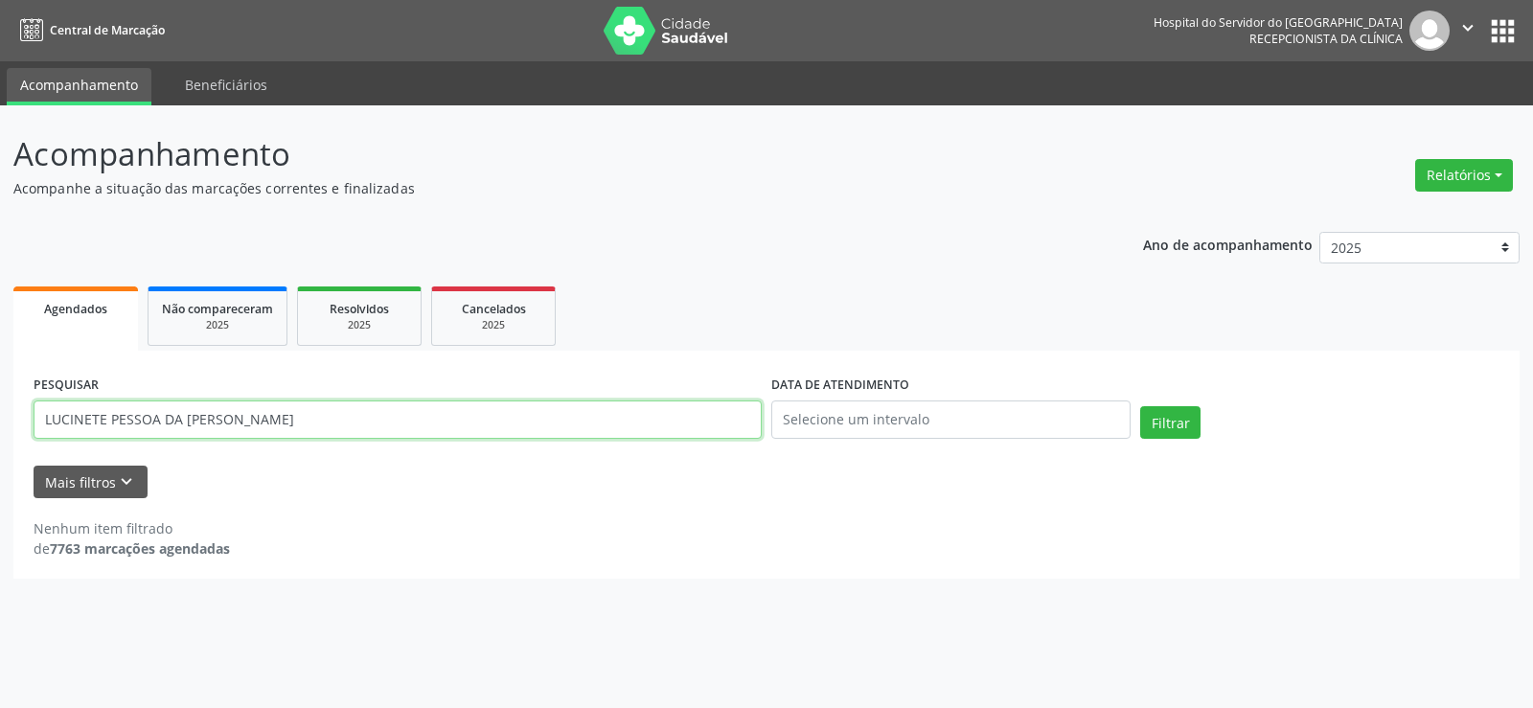
drag, startPoint x: 364, startPoint y: 421, endPoint x: 0, endPoint y: 347, distance: 371.6
click at [0, 347] on div "Acompanhamento Acompanhe a situação das marcações correntes e finalizadas Relat…" at bounding box center [766, 406] width 1533 height 603
paste input "06681247415"
type input "06681247415"
click at [1140, 406] on button "Filtrar" at bounding box center [1170, 422] width 60 height 33
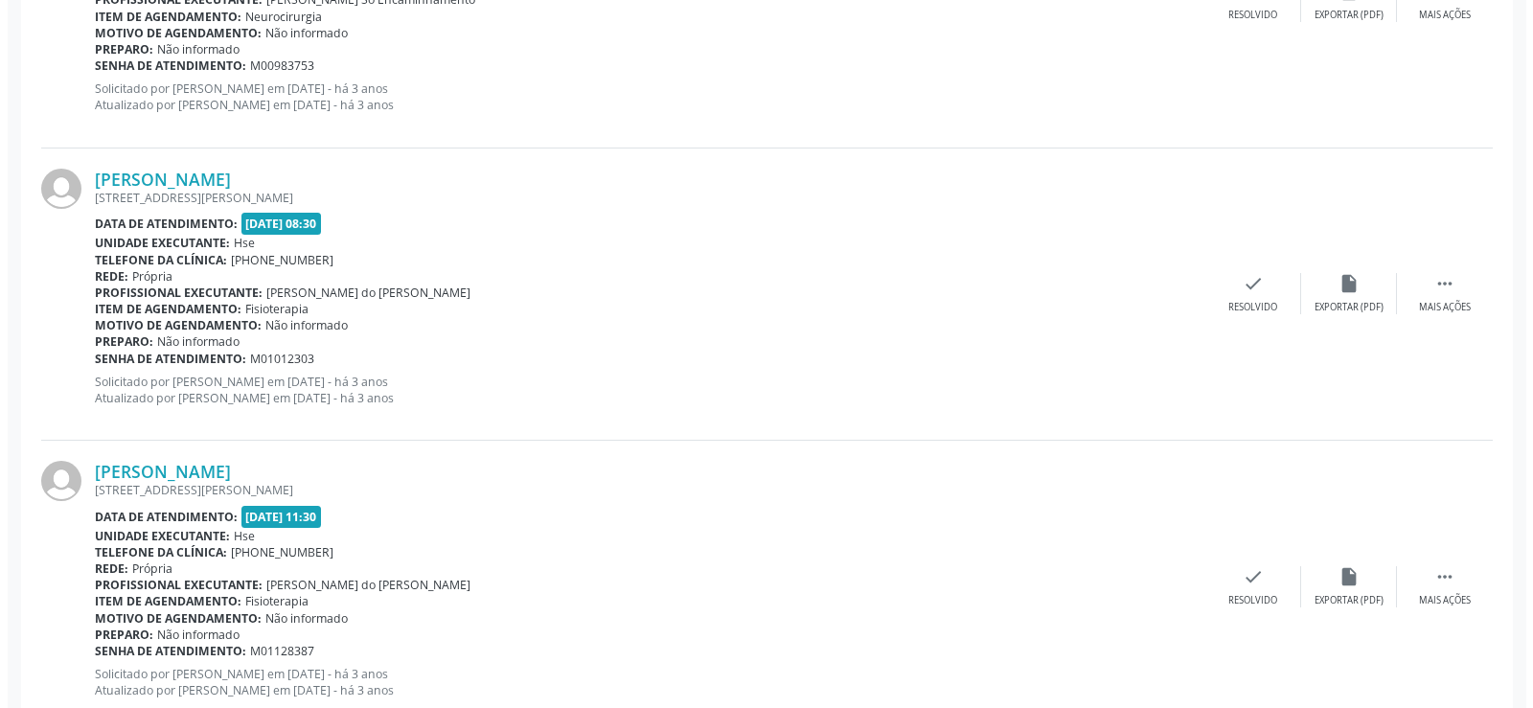
scroll to position [777, 0]
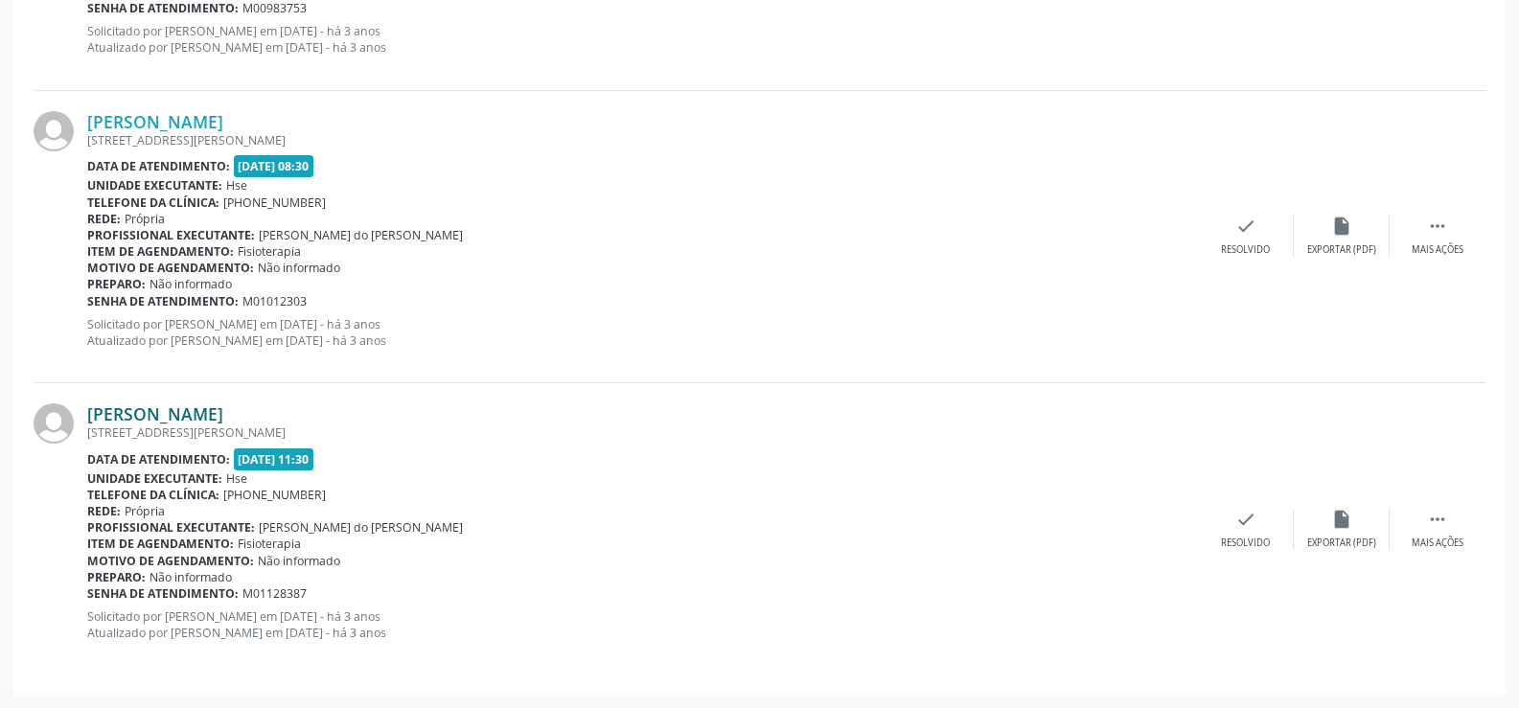
click at [160, 410] on link "[PERSON_NAME]" at bounding box center [155, 413] width 136 height 21
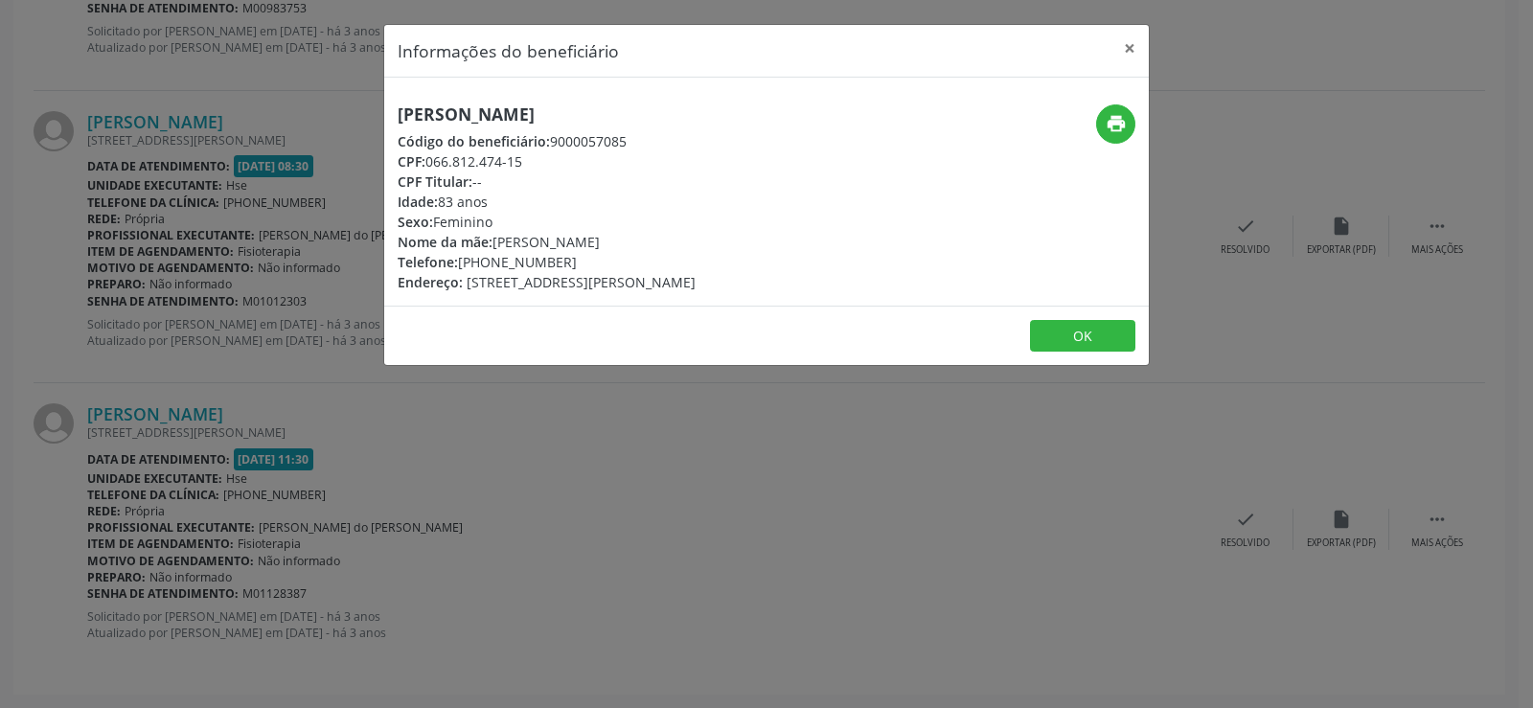
click at [1110, 103] on div "[PERSON_NAME] Código do beneficiário: 9000057085 CPF: 066.812.474-15 CPF Titula…" at bounding box center [766, 192] width 765 height 228
click at [1117, 109] on button "print" at bounding box center [1115, 123] width 39 height 39
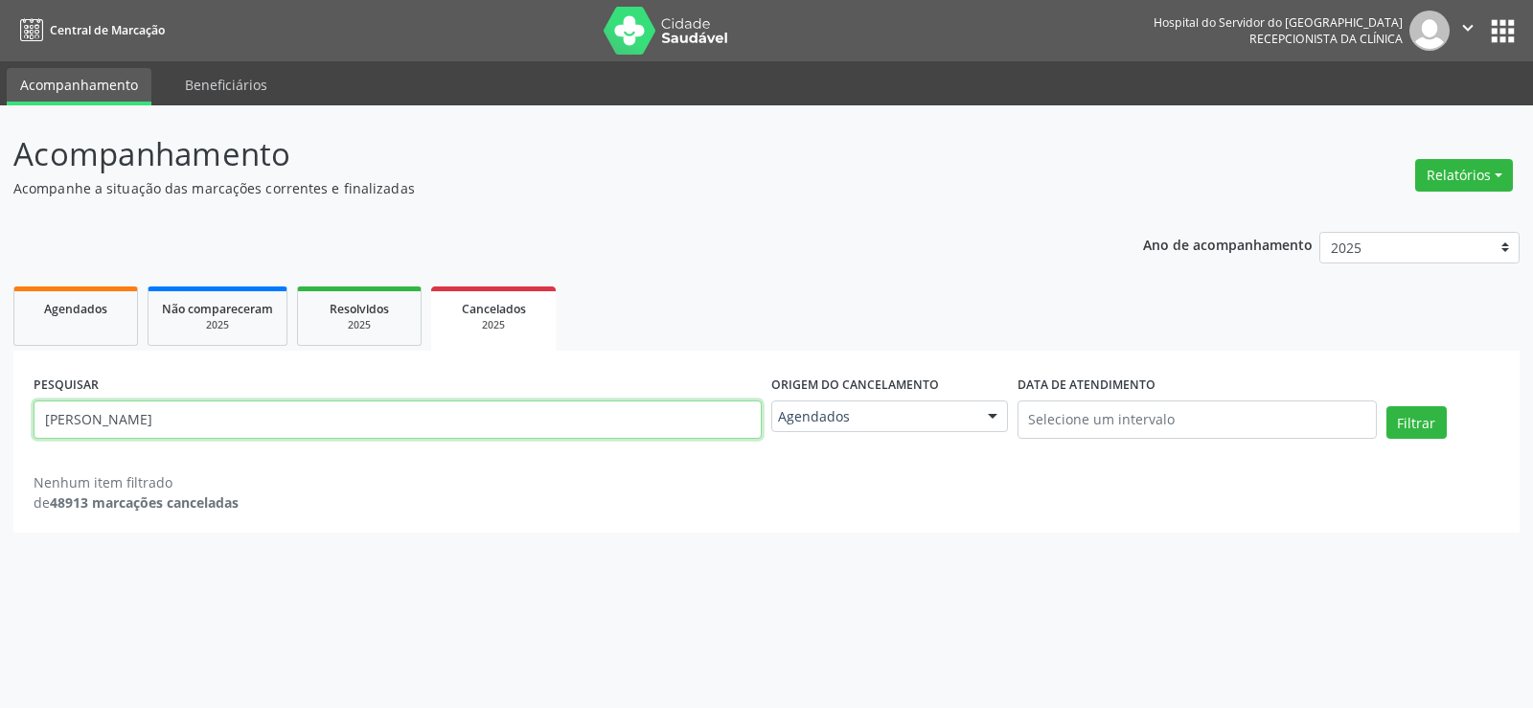
click at [372, 428] on input "[PERSON_NAME]" at bounding box center [398, 420] width 728 height 38
paste input "MOURA"
click at [1387, 406] on button "Filtrar" at bounding box center [1417, 422] width 60 height 33
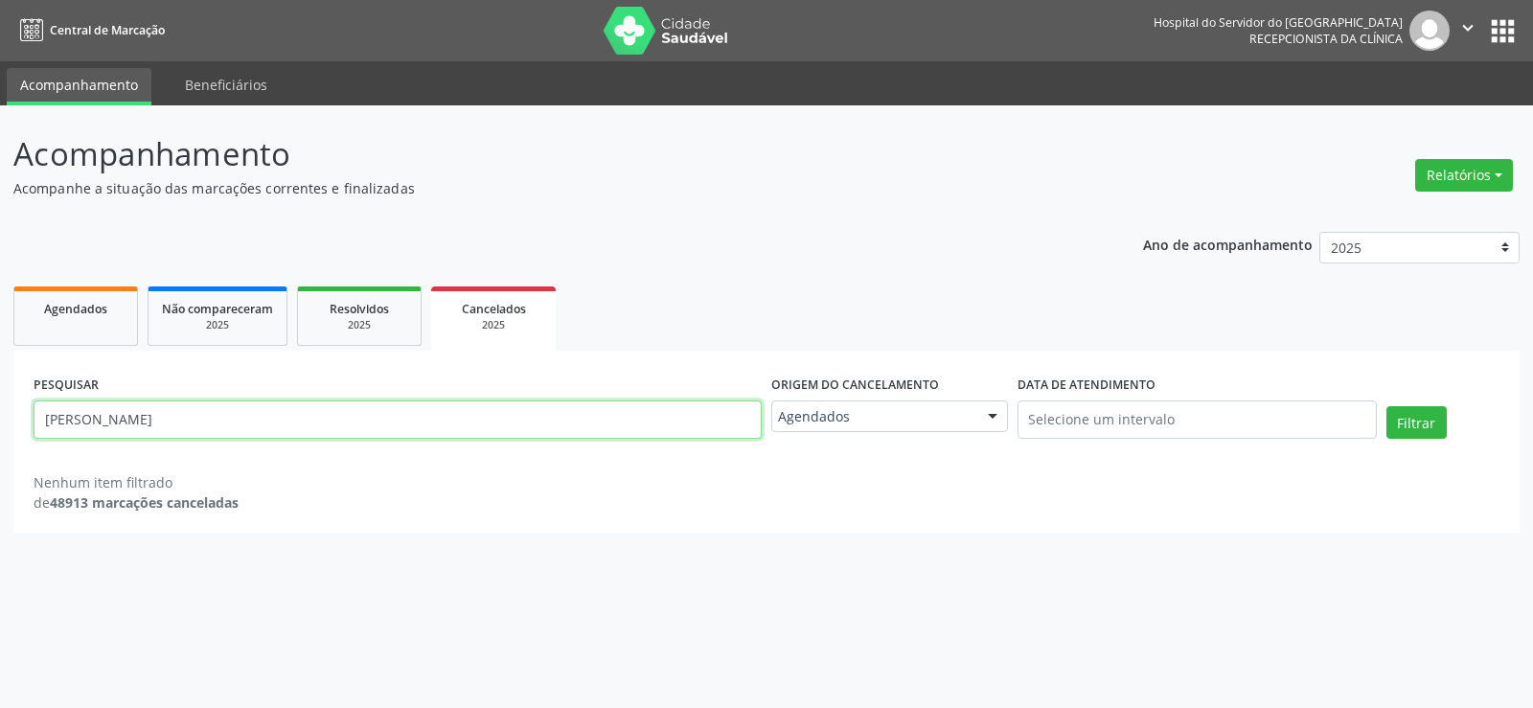
click at [350, 422] on input "[PERSON_NAME]" at bounding box center [398, 420] width 728 height 38
click at [120, 421] on input "[PERSON_NAME]" at bounding box center [398, 420] width 728 height 38
drag, startPoint x: 120, startPoint y: 421, endPoint x: 525, endPoint y: 502, distance: 413.5
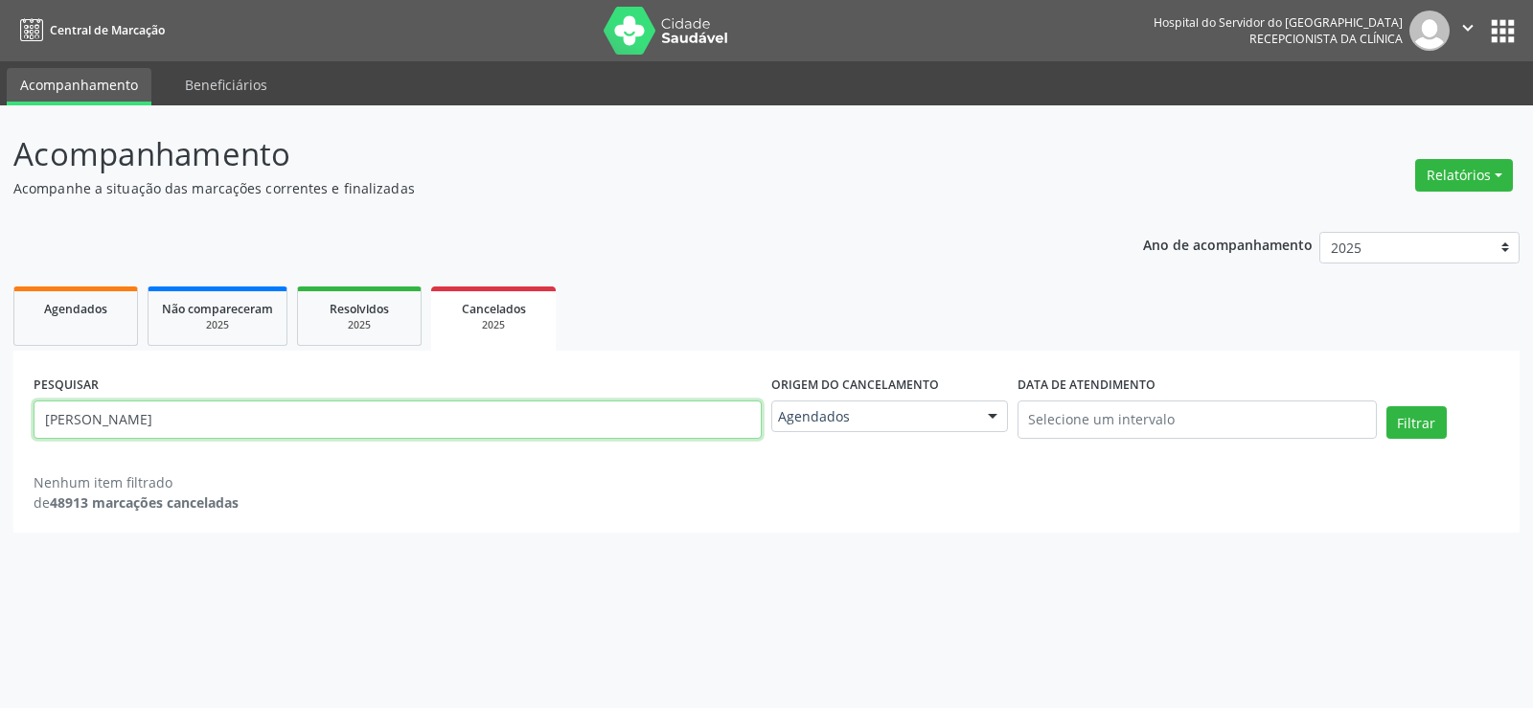
click at [525, 502] on div "PESQUISAR MARIA IDALINA SAMPAIO BRITO MOURA Origem do cancelamento Agendados Na…" at bounding box center [766, 442] width 1507 height 182
click at [1387, 406] on button "Filtrar" at bounding box center [1417, 422] width 60 height 33
click at [256, 445] on div "PESQUISAR MARIA IDAL" at bounding box center [398, 411] width 738 height 81
click at [254, 426] on input "MARIA IDAL" at bounding box center [398, 420] width 728 height 38
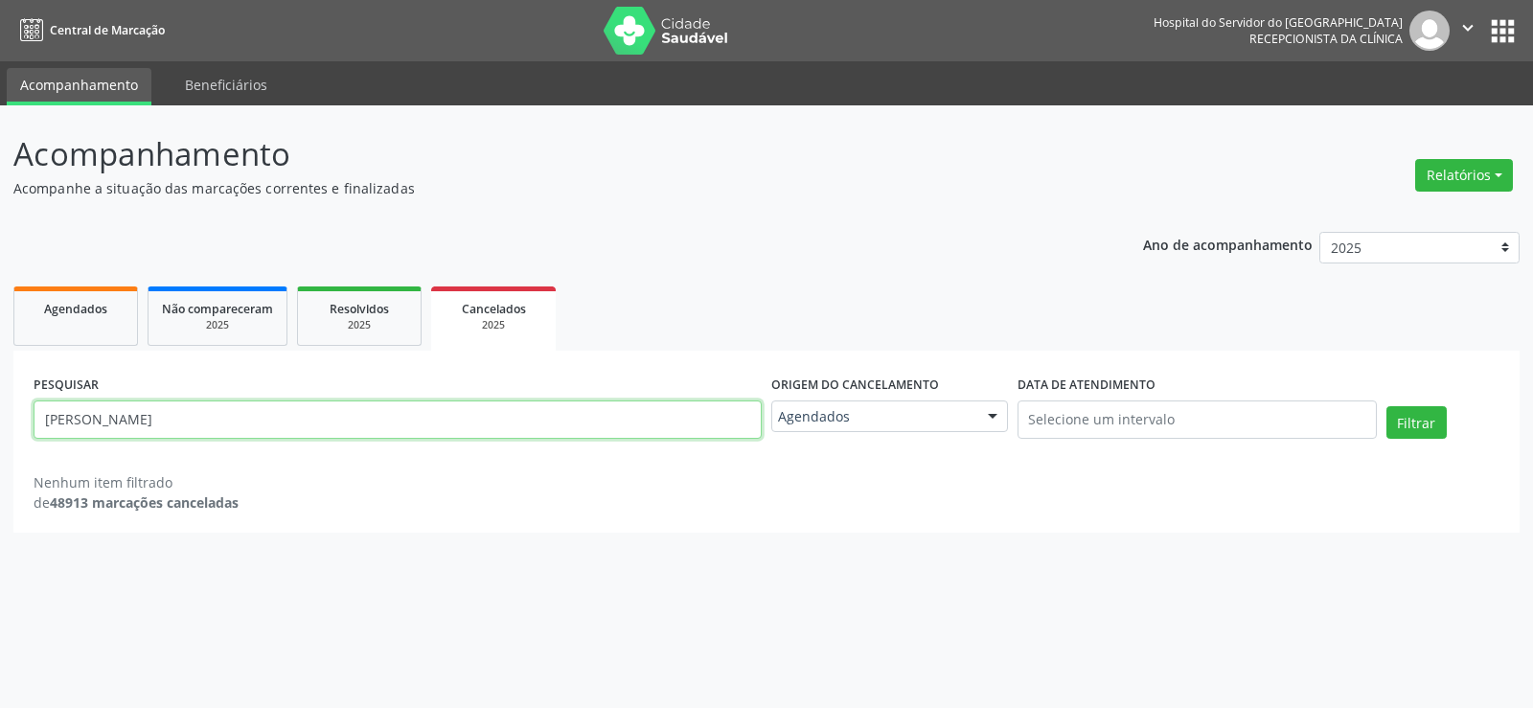
click at [254, 426] on input "MARIA IDAL" at bounding box center [398, 420] width 728 height 38
paste input "[PERSON_NAME]"
click at [1387, 406] on button "Filtrar" at bounding box center [1417, 422] width 60 height 33
click at [381, 408] on input "[PERSON_NAME]" at bounding box center [398, 420] width 728 height 38
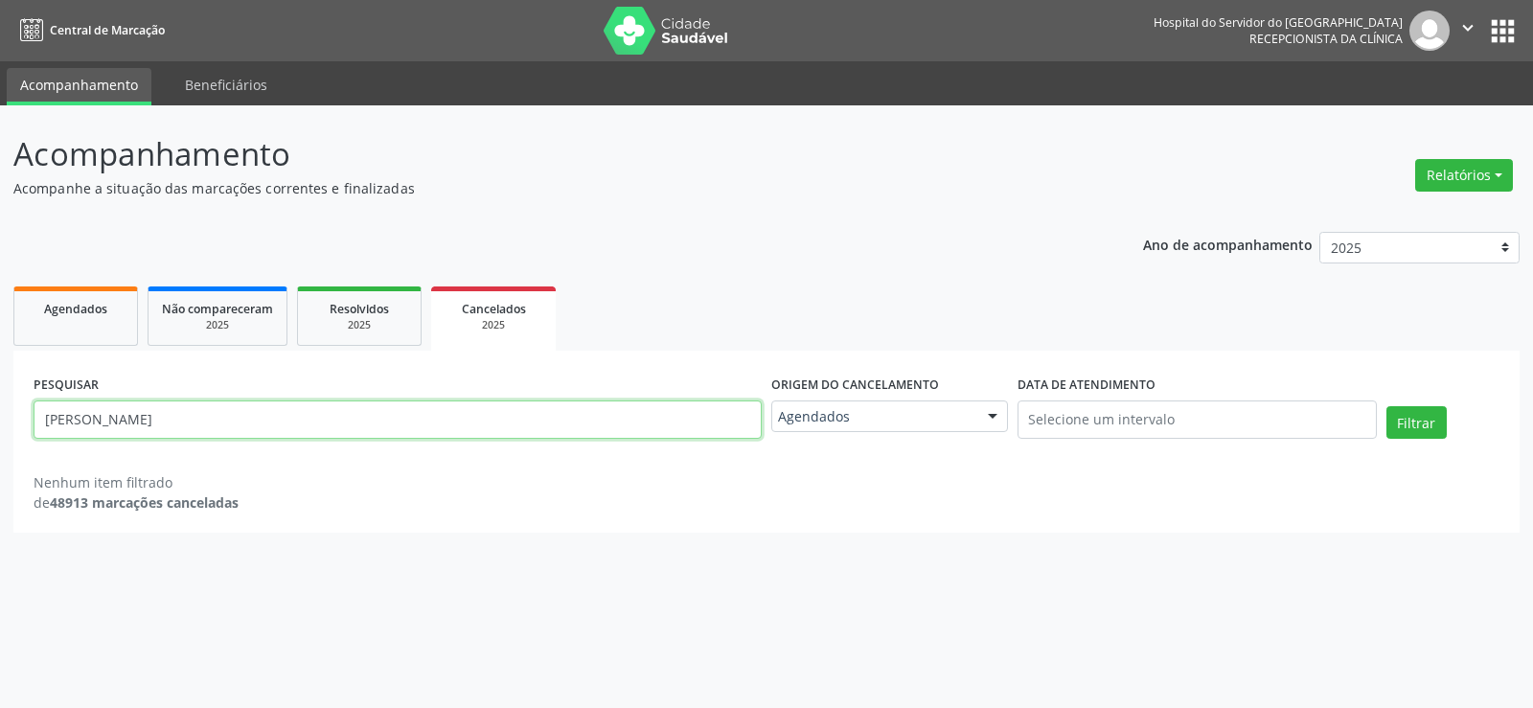
click at [381, 408] on input "[PERSON_NAME]" at bounding box center [398, 420] width 728 height 38
paste input "9000243602"
click at [1387, 406] on button "Filtrar" at bounding box center [1417, 422] width 60 height 33
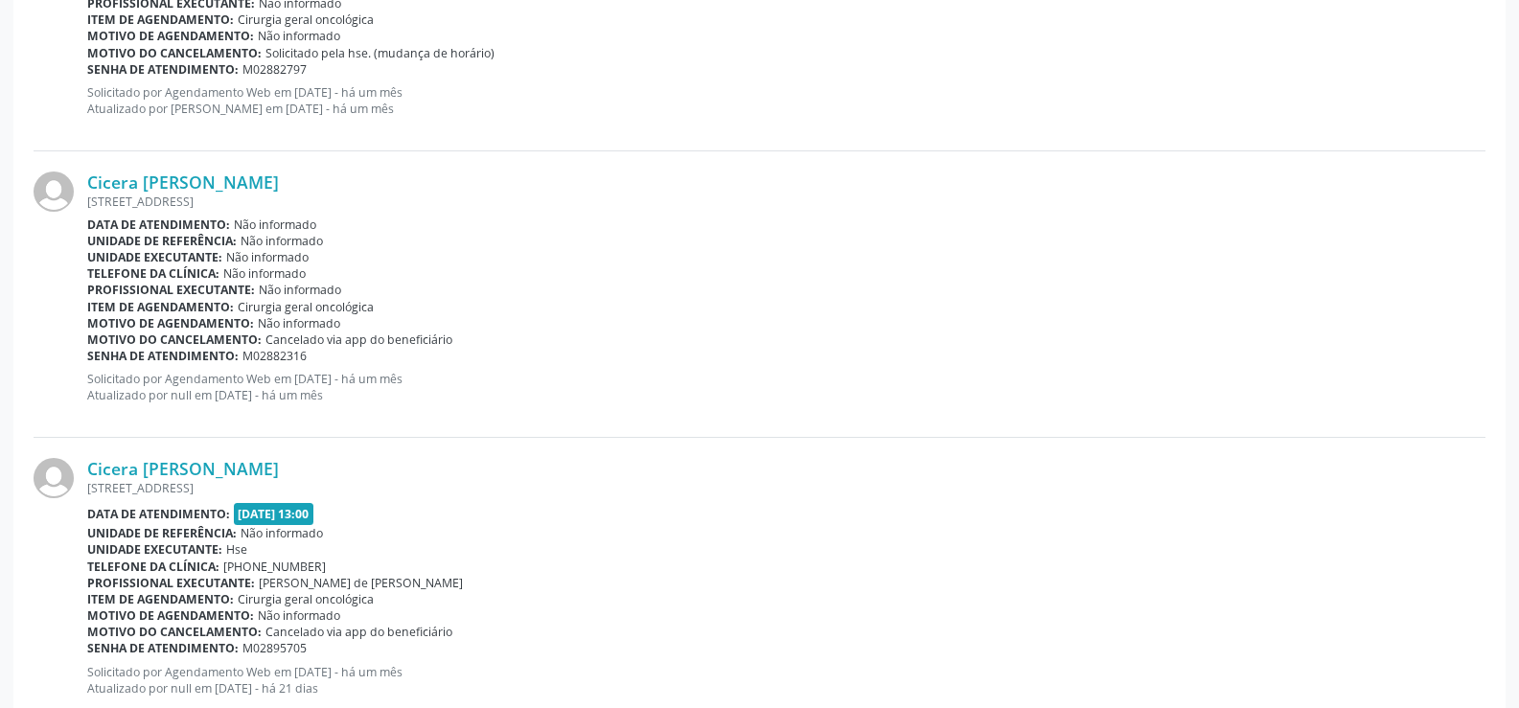
scroll to position [2739, 0]
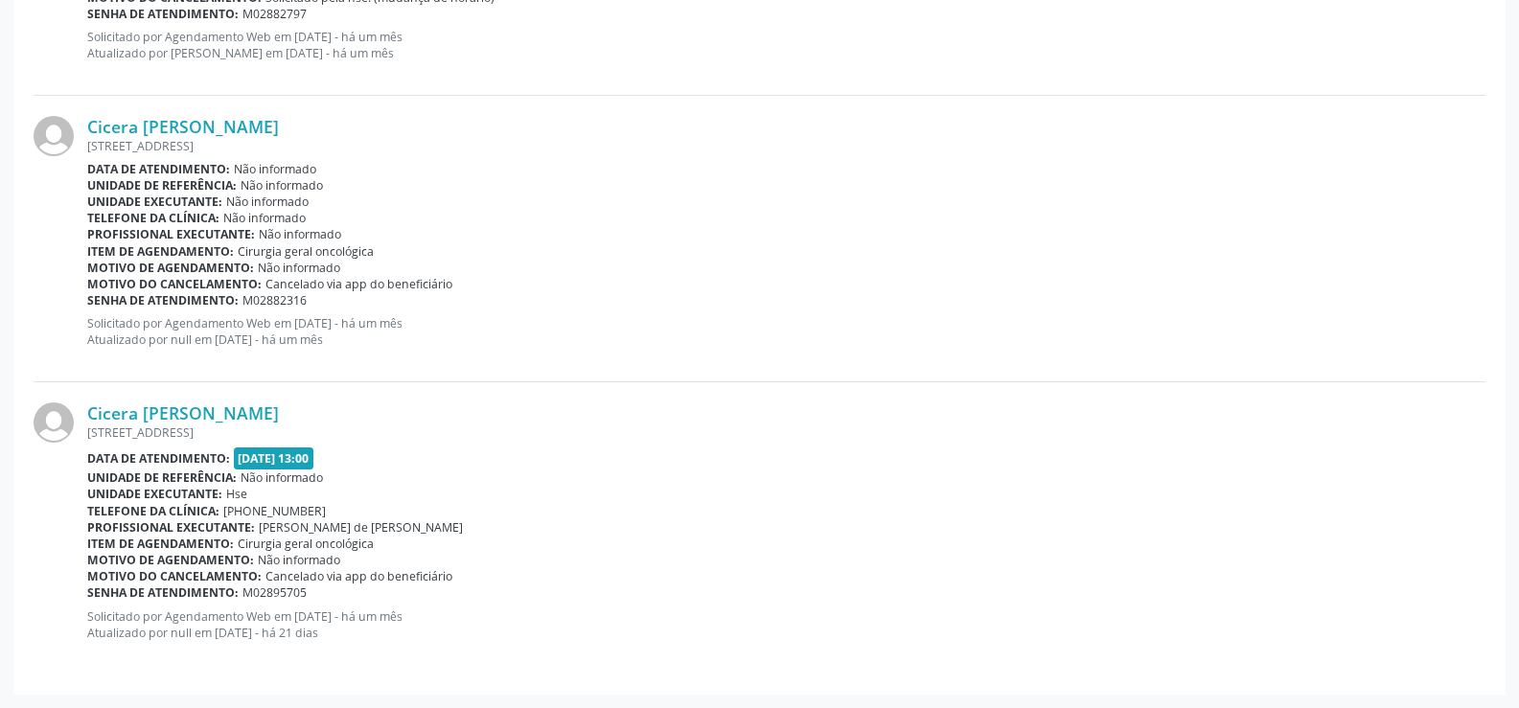
click at [175, 426] on div "RUA CRICIUMA, QUADRA 22 BLOCO B1 APARTAMENTO 401, BARRA DE JANGADA, JABOATAO DO…" at bounding box center [786, 433] width 1398 height 16
click at [187, 411] on link "Cicera [PERSON_NAME]" at bounding box center [183, 413] width 192 height 21
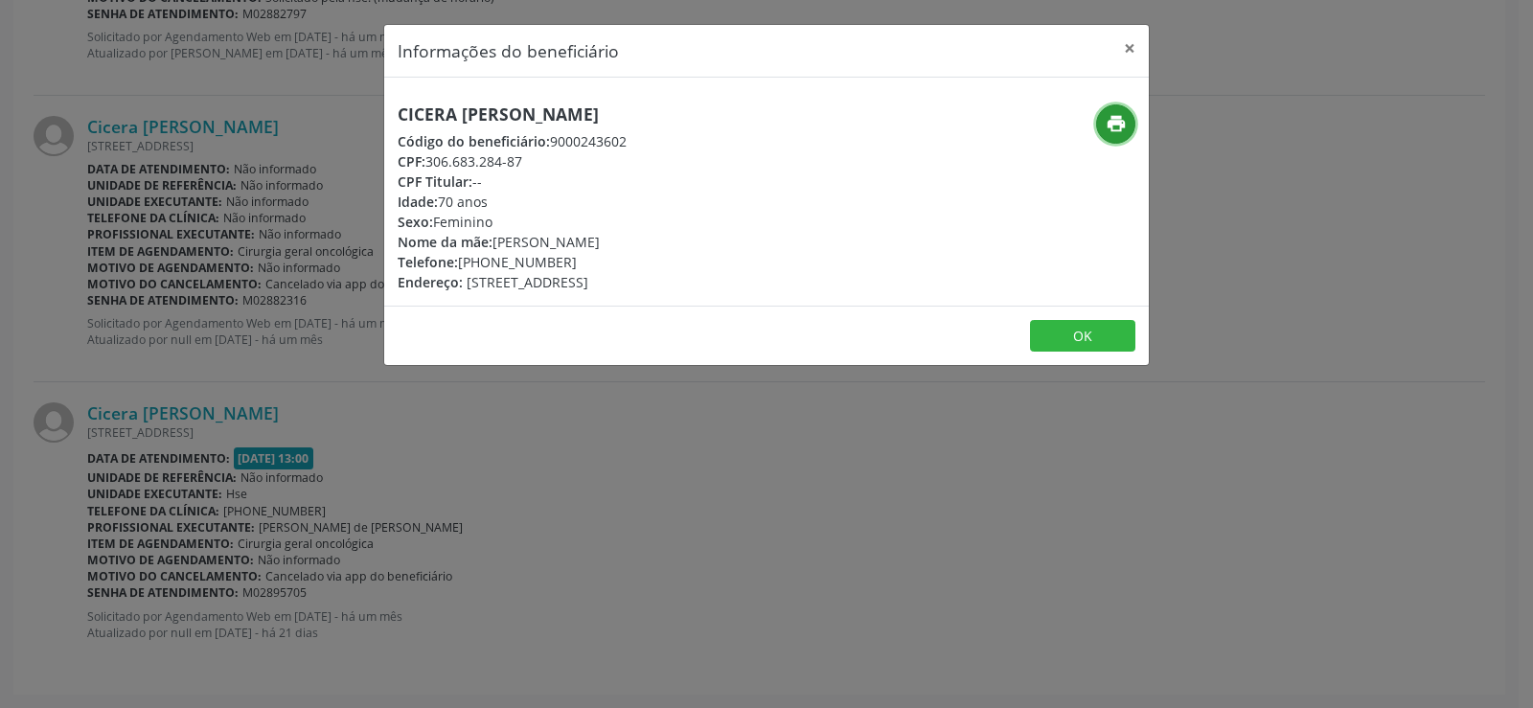
click at [1128, 119] on button "print" at bounding box center [1115, 123] width 39 height 39
click at [627, 142] on div "Código do beneficiário: 9000243602" at bounding box center [512, 141] width 229 height 20
drag, startPoint x: 541, startPoint y: 162, endPoint x: 468, endPoint y: 164, distance: 72.9
click at [468, 164] on div "CPF: 306.683.284-87" at bounding box center [512, 161] width 229 height 20
click at [588, 159] on div "CPF: 306.683.284-87" at bounding box center [512, 161] width 229 height 20
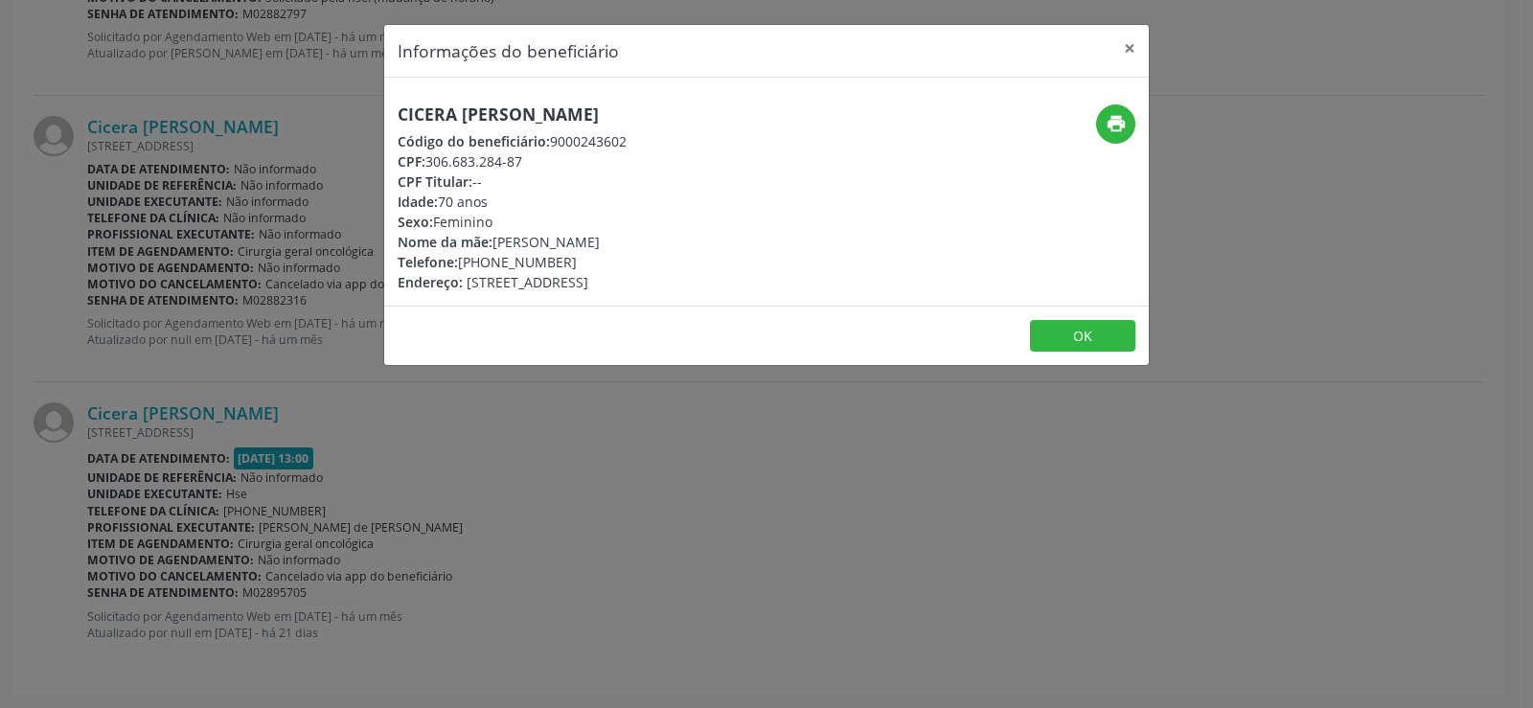
drag, startPoint x: 640, startPoint y: 138, endPoint x: 549, endPoint y: 138, distance: 91.0
click at [549, 138] on div "Código do beneficiário: 9000243602" at bounding box center [512, 141] width 229 height 20
copy div "9000243602"
click at [507, 109] on h5 "Cicera [PERSON_NAME]" at bounding box center [512, 114] width 229 height 20
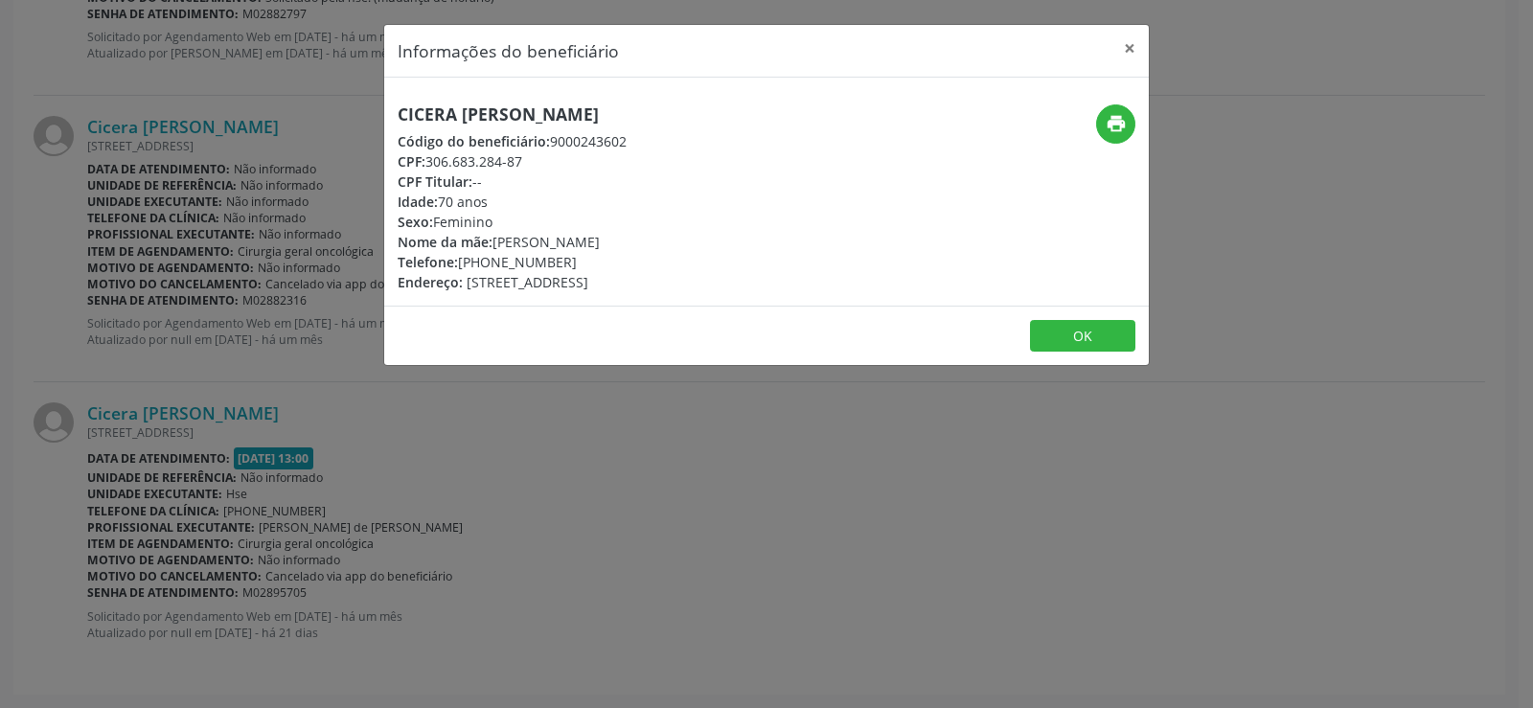
click at [507, 109] on h5 "Cicera [PERSON_NAME]" at bounding box center [512, 114] width 229 height 20
copy div "Cicera [PERSON_NAME]"
drag, startPoint x: 1138, startPoint y: 48, endPoint x: 501, endPoint y: 327, distance: 694.8
click at [1137, 48] on button "×" at bounding box center [1130, 48] width 38 height 47
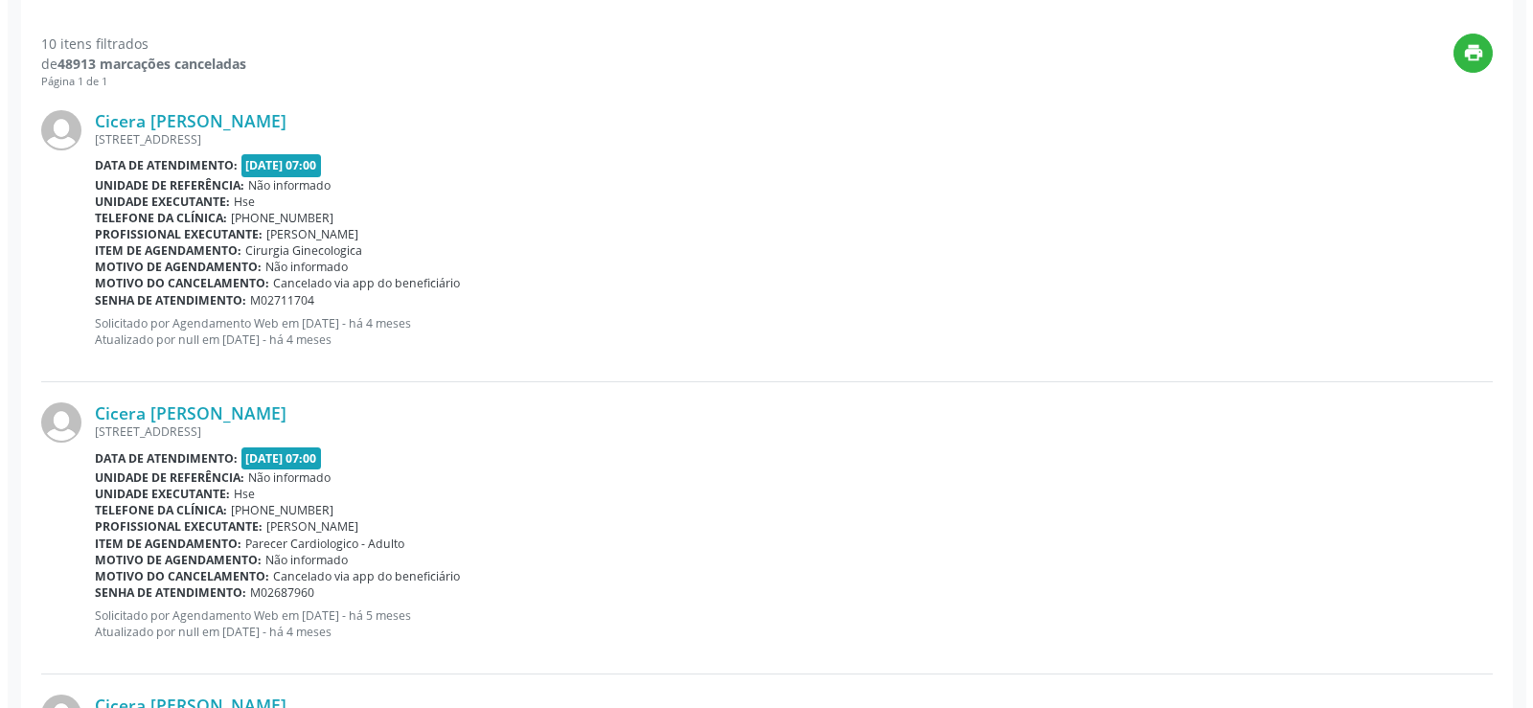
scroll to position [0, 0]
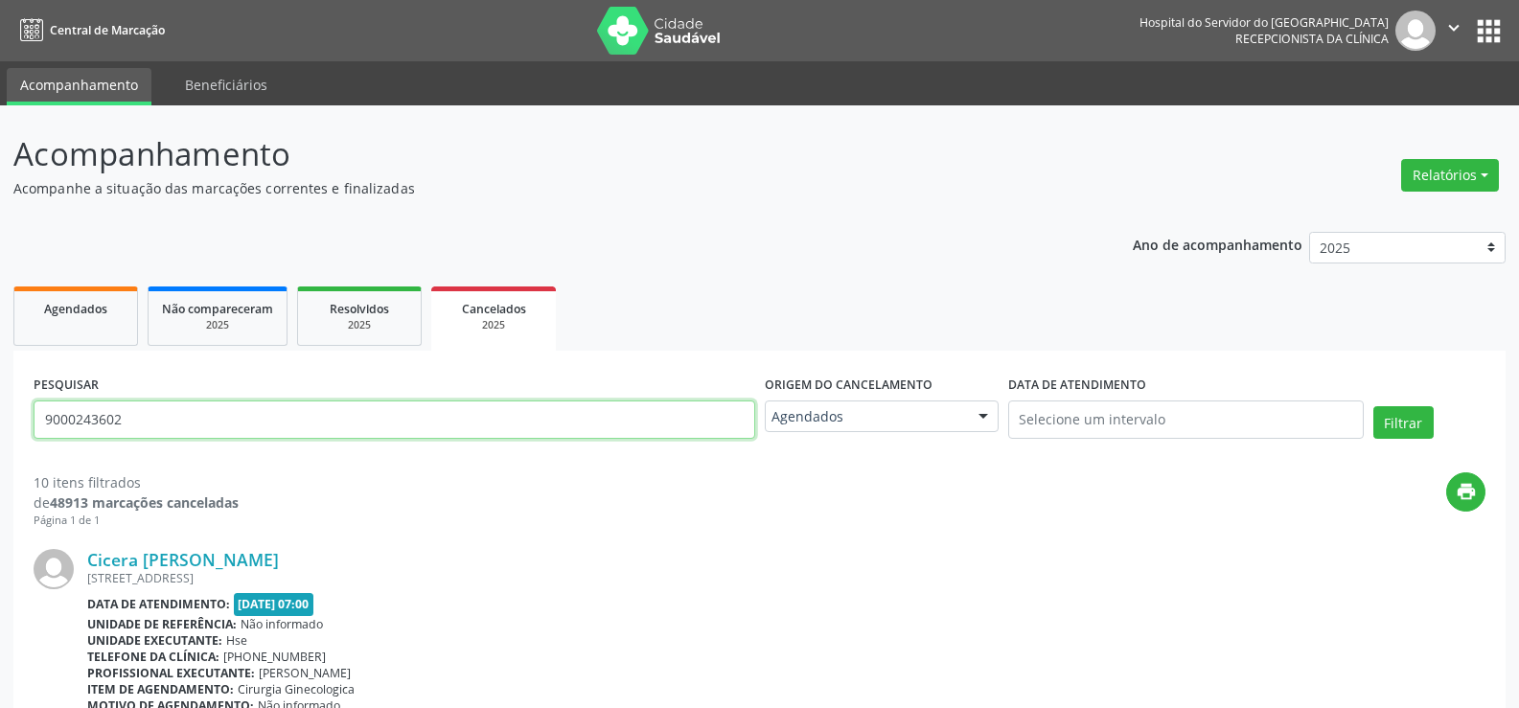
click at [281, 428] on input "9000243602" at bounding box center [395, 420] width 722 height 38
paste input "[PERSON_NAME]"
click at [1373, 406] on button "Filtrar" at bounding box center [1403, 422] width 60 height 33
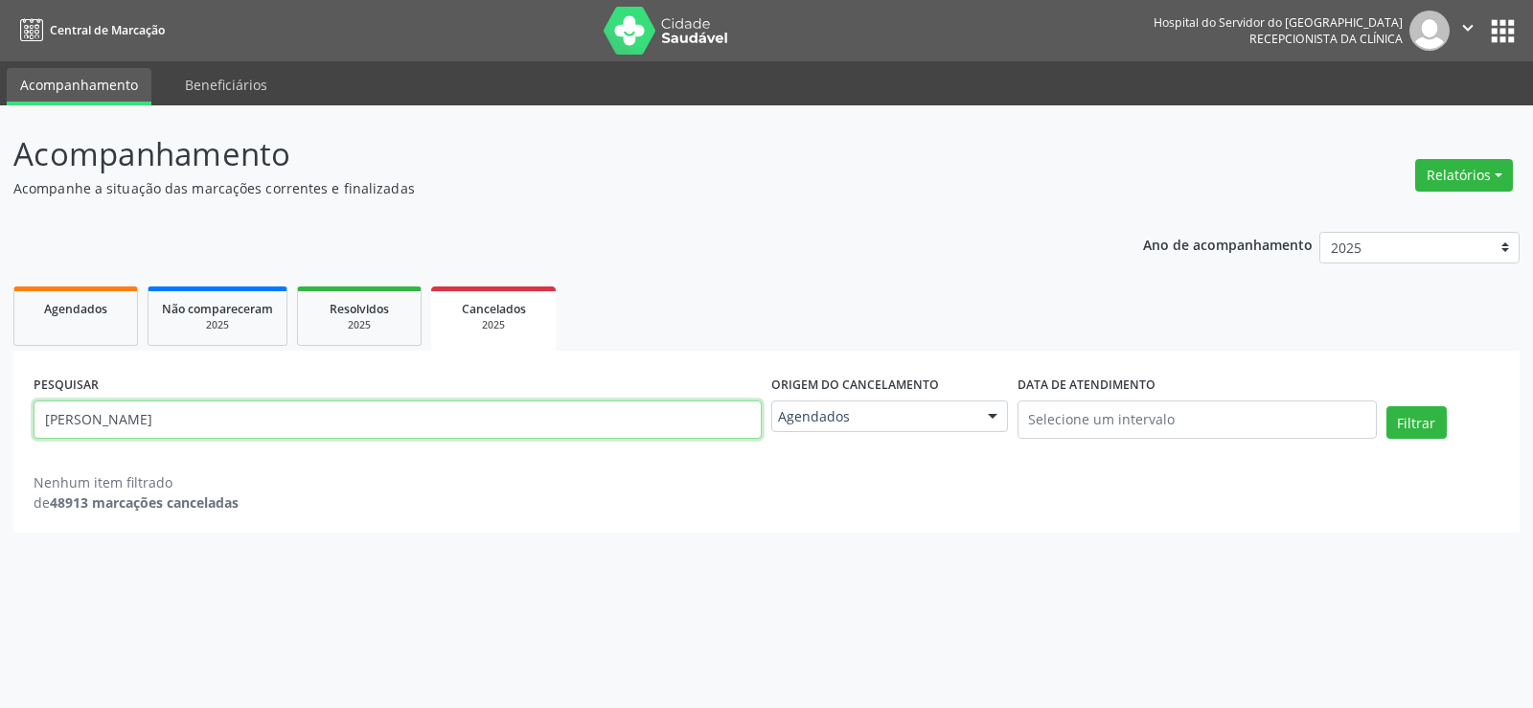
click at [426, 421] on input "[PERSON_NAME]" at bounding box center [398, 420] width 728 height 38
paste input "[PERSON_NAME]"
click at [1387, 406] on button "Filtrar" at bounding box center [1417, 422] width 60 height 33
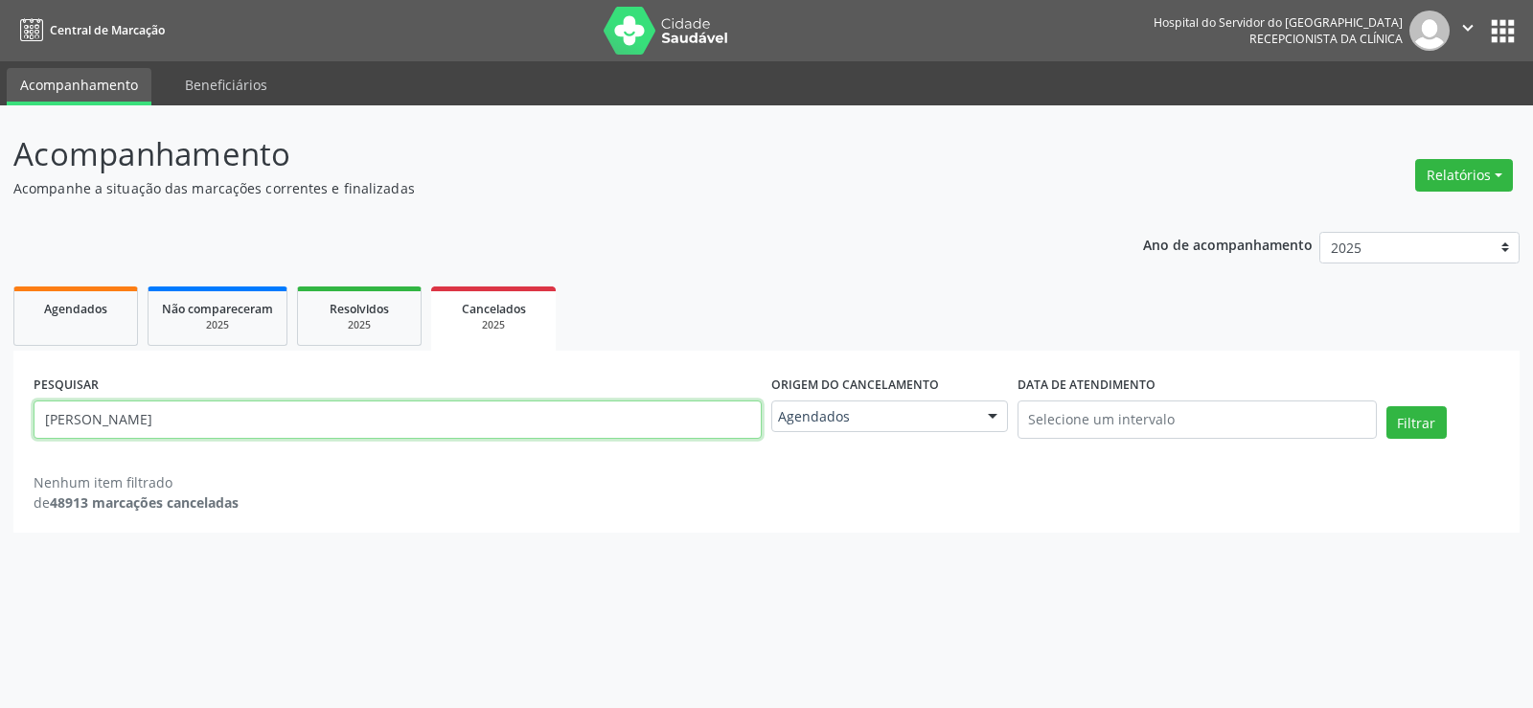
click at [393, 427] on input "[PERSON_NAME]" at bounding box center [398, 420] width 728 height 38
paste input "SER MARIA DA ROCHA"
click at [1387, 406] on button "Filtrar" at bounding box center [1417, 422] width 60 height 33
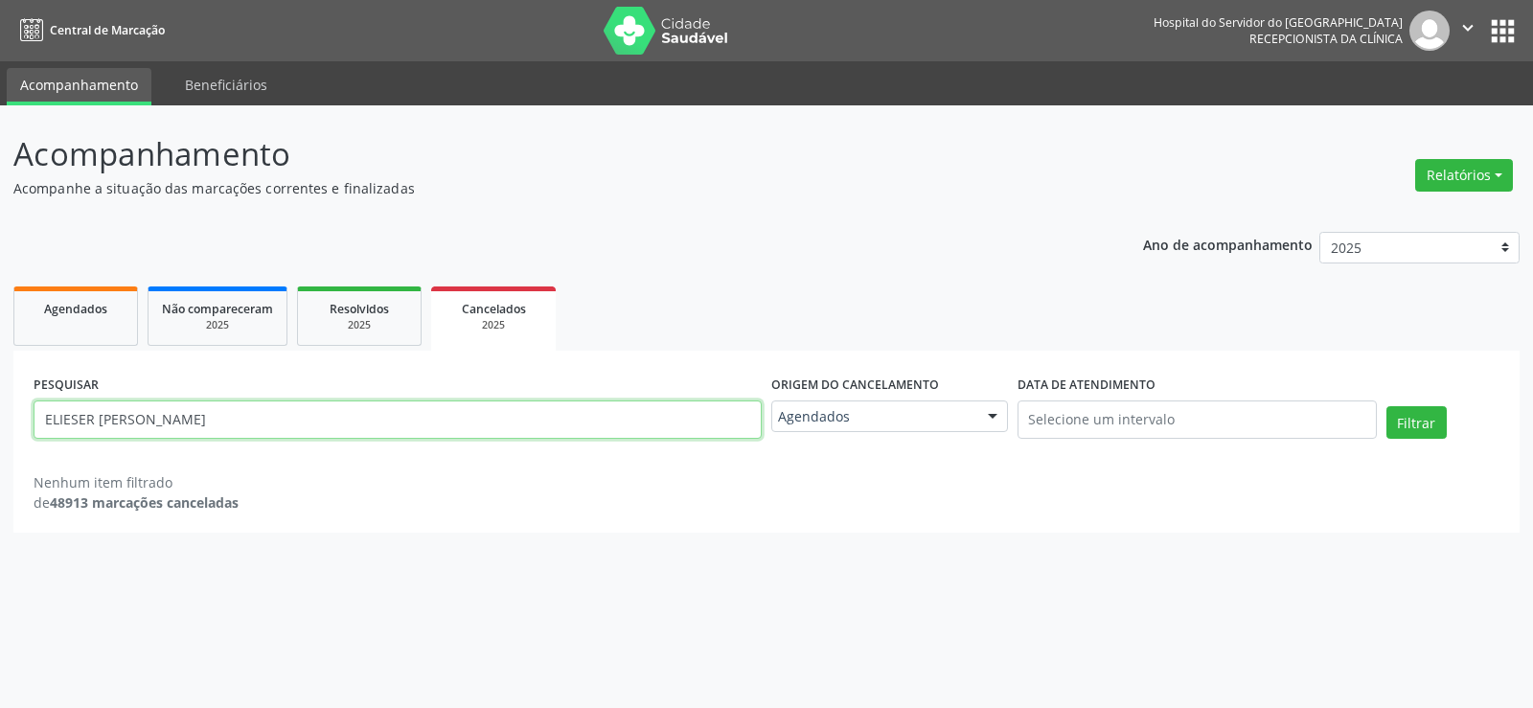
click at [381, 405] on input "ELIESER [PERSON_NAME]" at bounding box center [398, 420] width 728 height 38
click at [1387, 406] on button "Filtrar" at bounding box center [1417, 422] width 60 height 33
click at [81, 421] on input "ELIESER [PERSON_NAME]" at bounding box center [398, 420] width 728 height 38
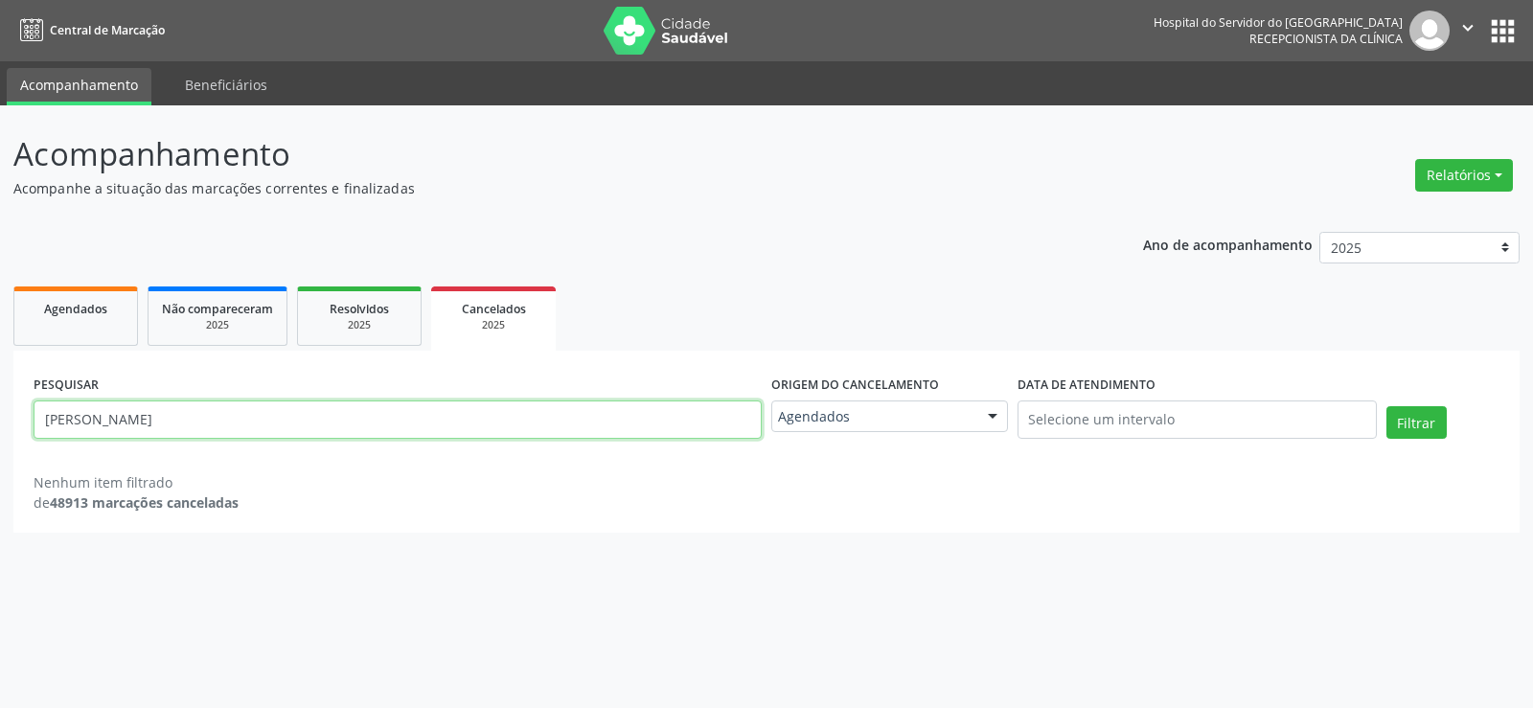
type input "[PERSON_NAME]"
click at [1387, 406] on button "Filtrar" at bounding box center [1417, 422] width 60 height 33
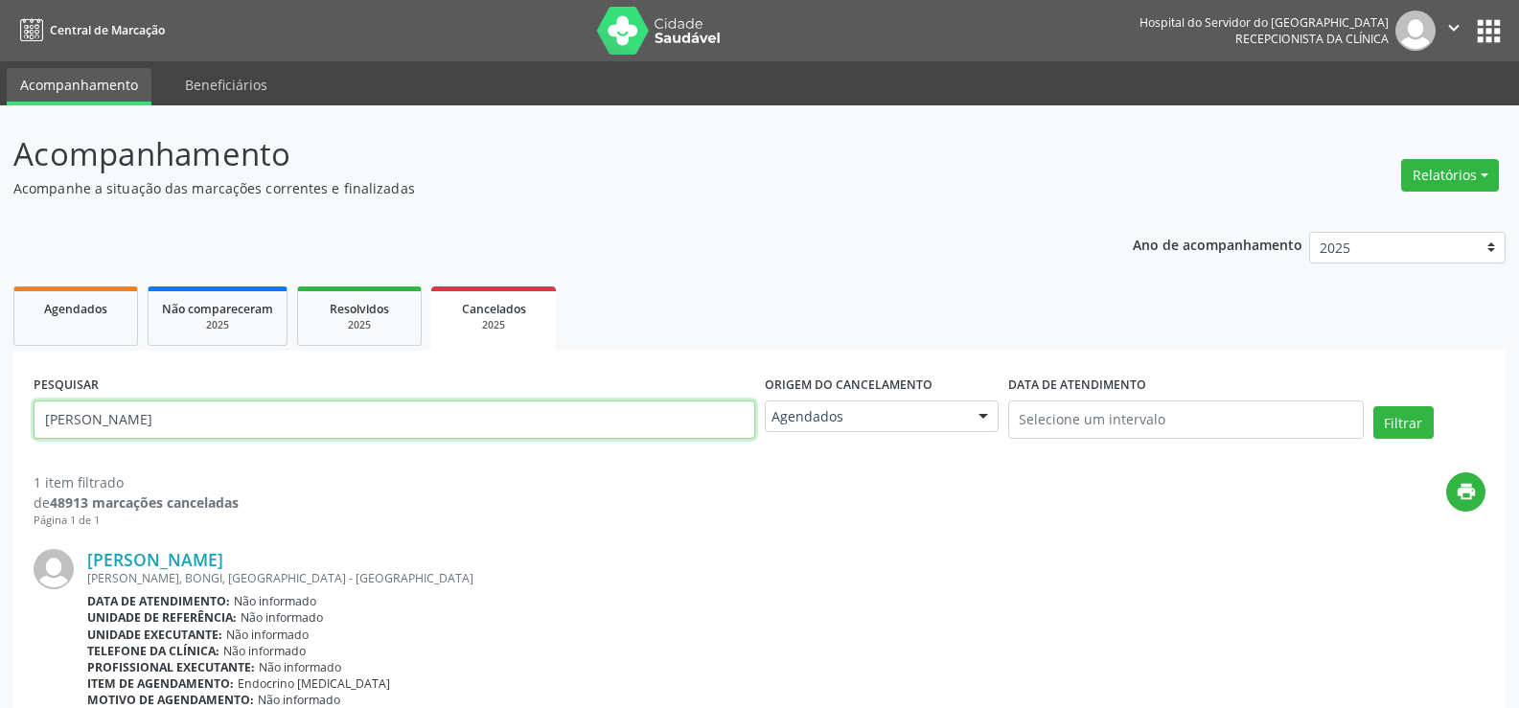
click at [423, 436] on input "[PERSON_NAME]" at bounding box center [395, 420] width 722 height 38
paste input "[PERSON_NAME] NET"
click at [1373, 406] on button "Filtrar" at bounding box center [1403, 422] width 60 height 33
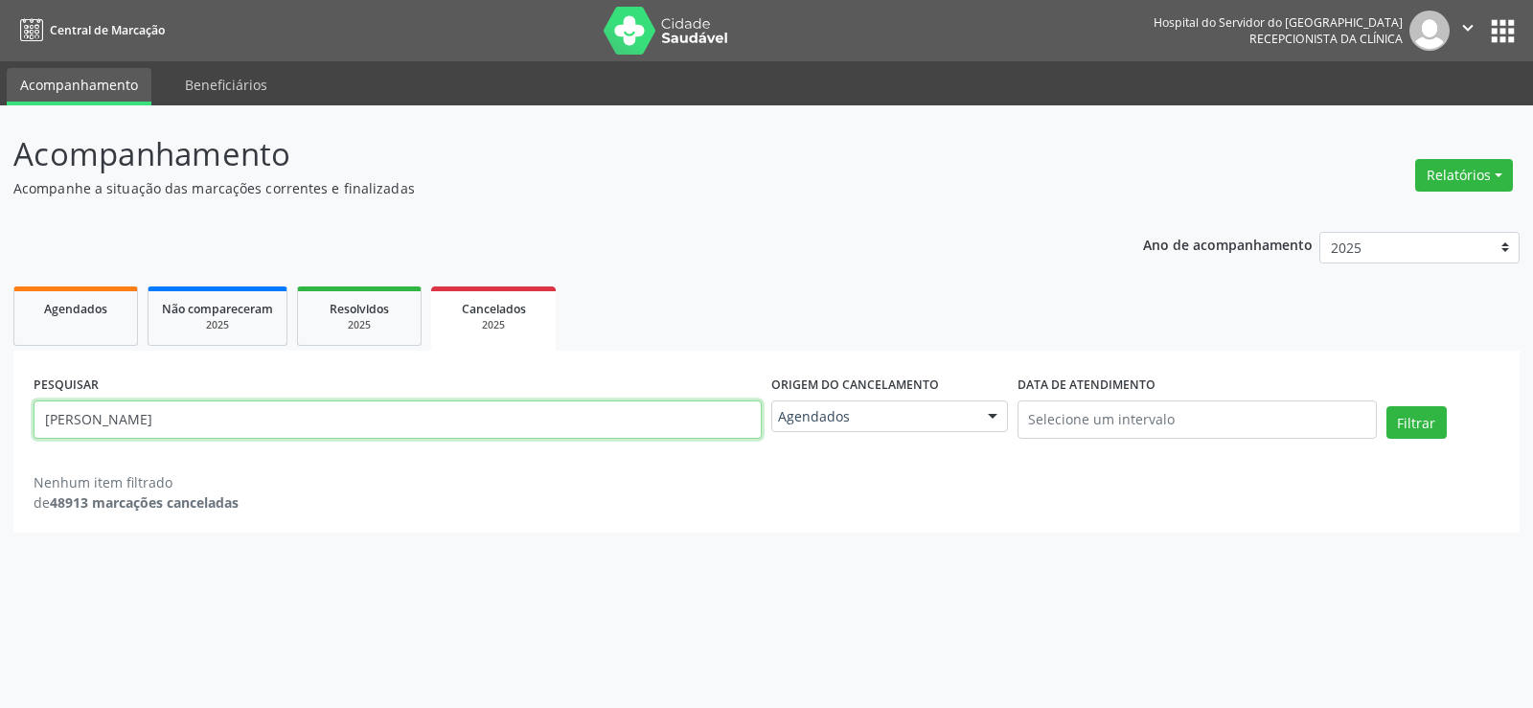
click at [420, 434] on input "[PERSON_NAME]" at bounding box center [398, 420] width 728 height 38
paste input "[PERSON_NAME]"
type input "[PERSON_NAME]"
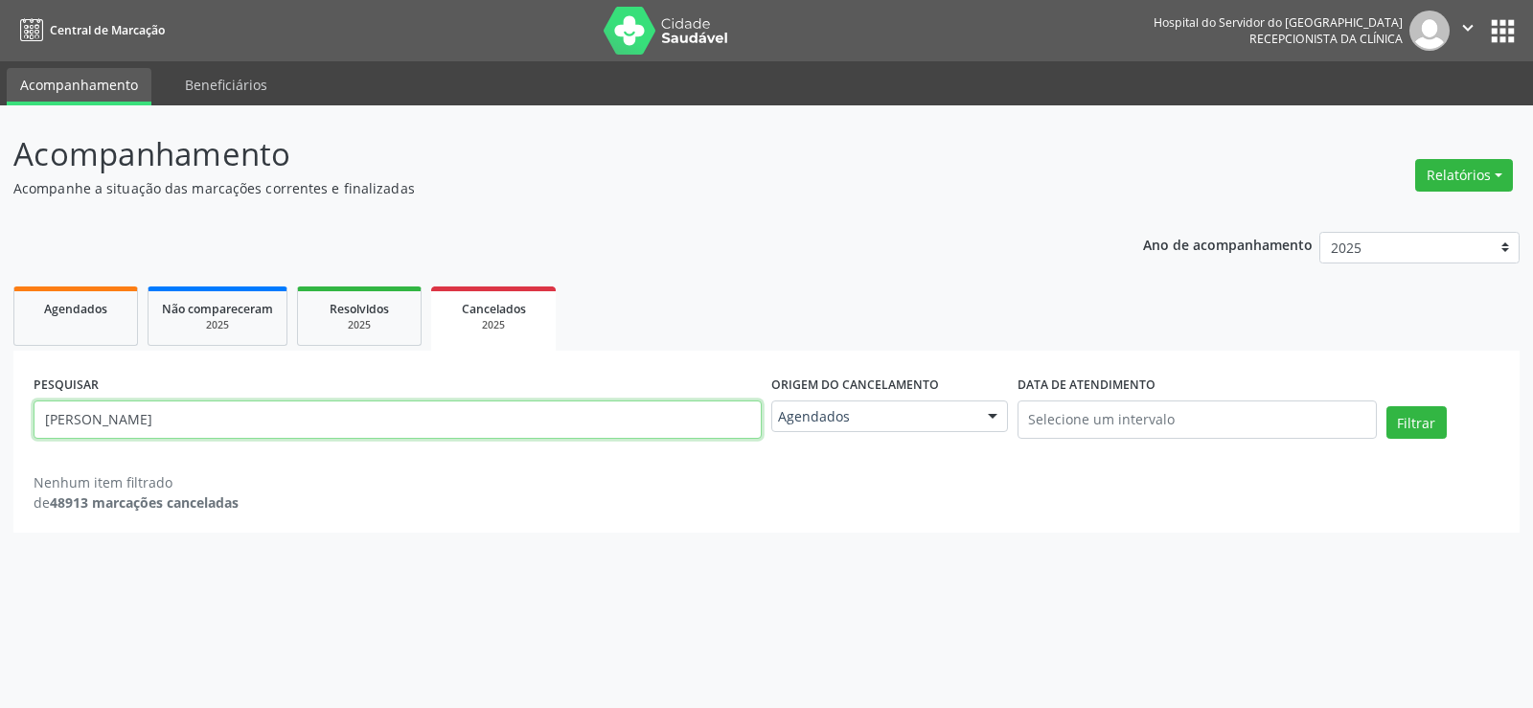
click at [1387, 406] on button "Filtrar" at bounding box center [1417, 422] width 60 height 33
